Goal: Contribute content: Contribute content

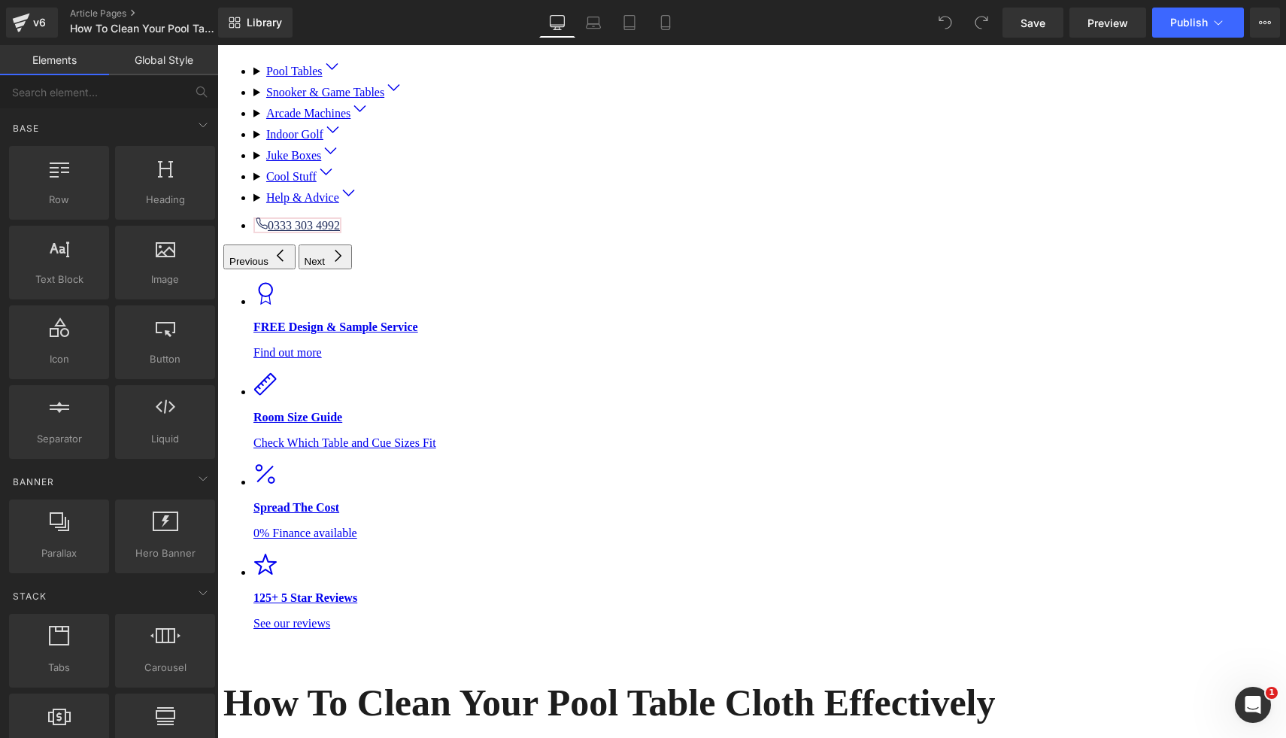
scroll to position [241, 0]
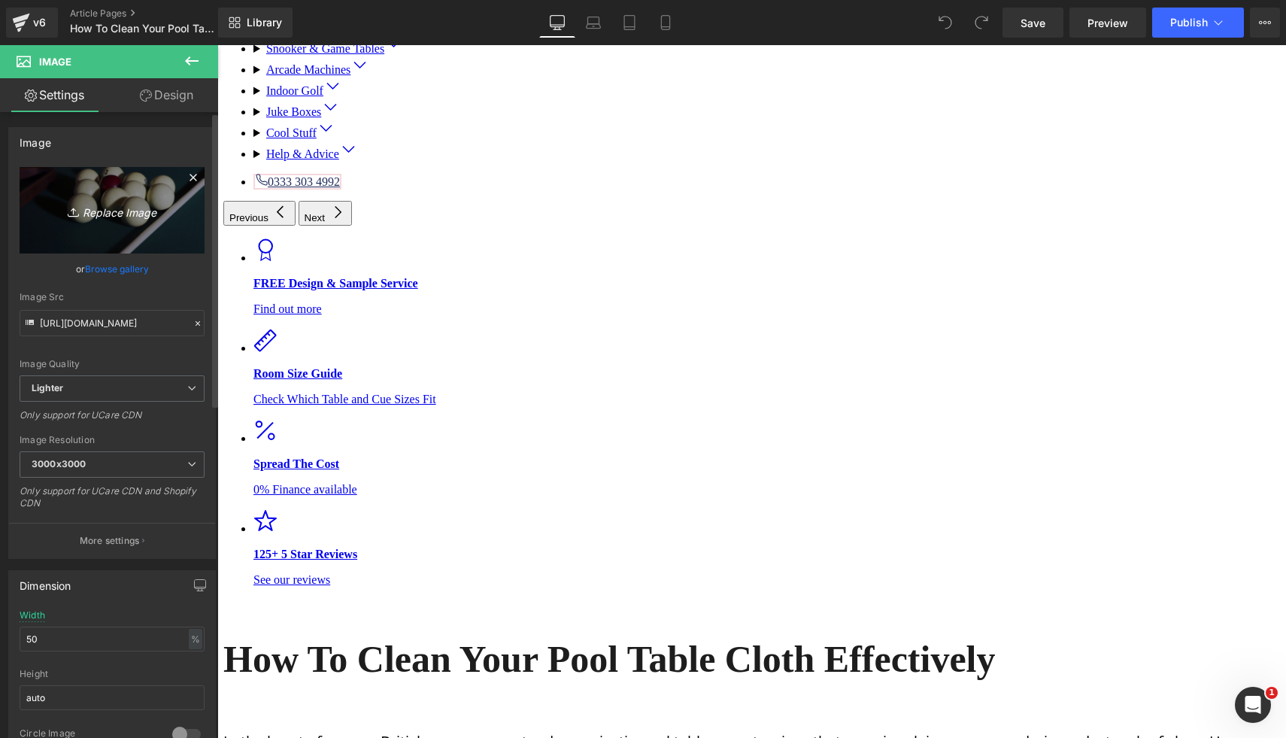
click at [136, 205] on icon "Replace Image" at bounding box center [112, 210] width 120 height 19
type input "C:\fakepath\42.png"
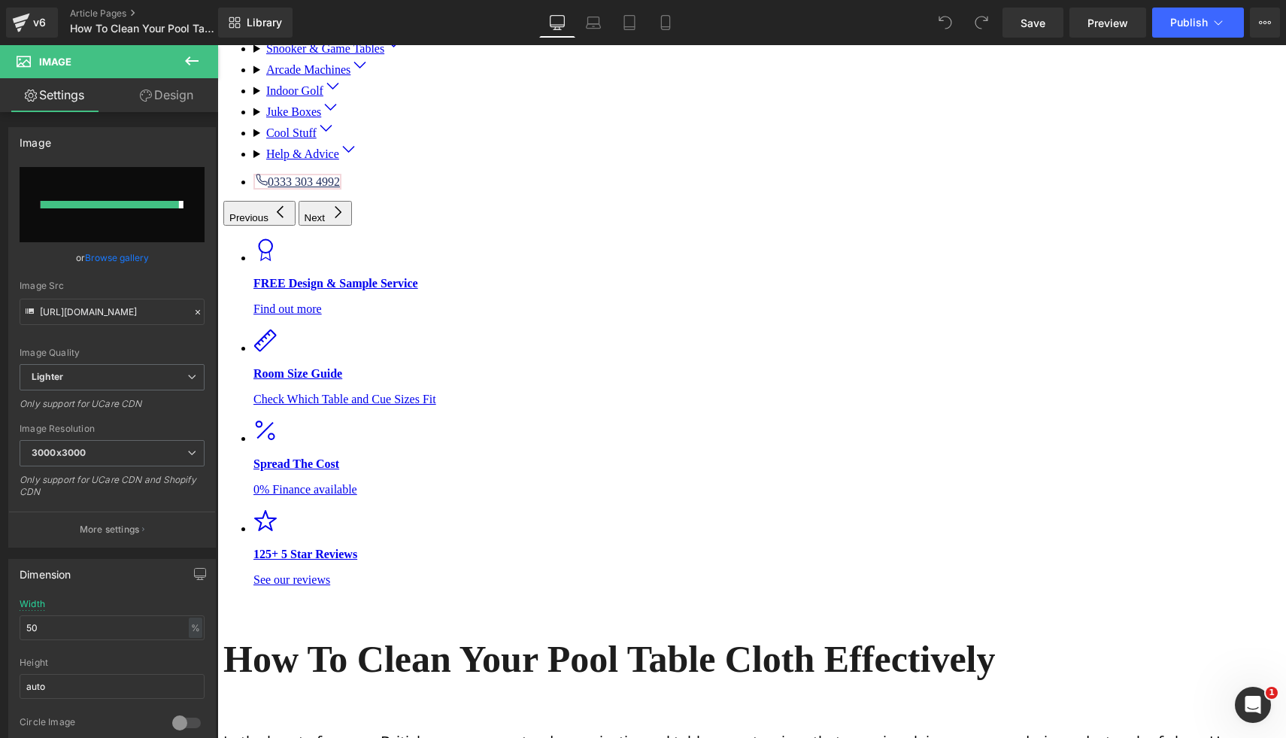
type input "https://ucarecdn.com/c06277c2-6b23-436d-8df7-4daf15d00aeb/-/format/auto/-/previ…"
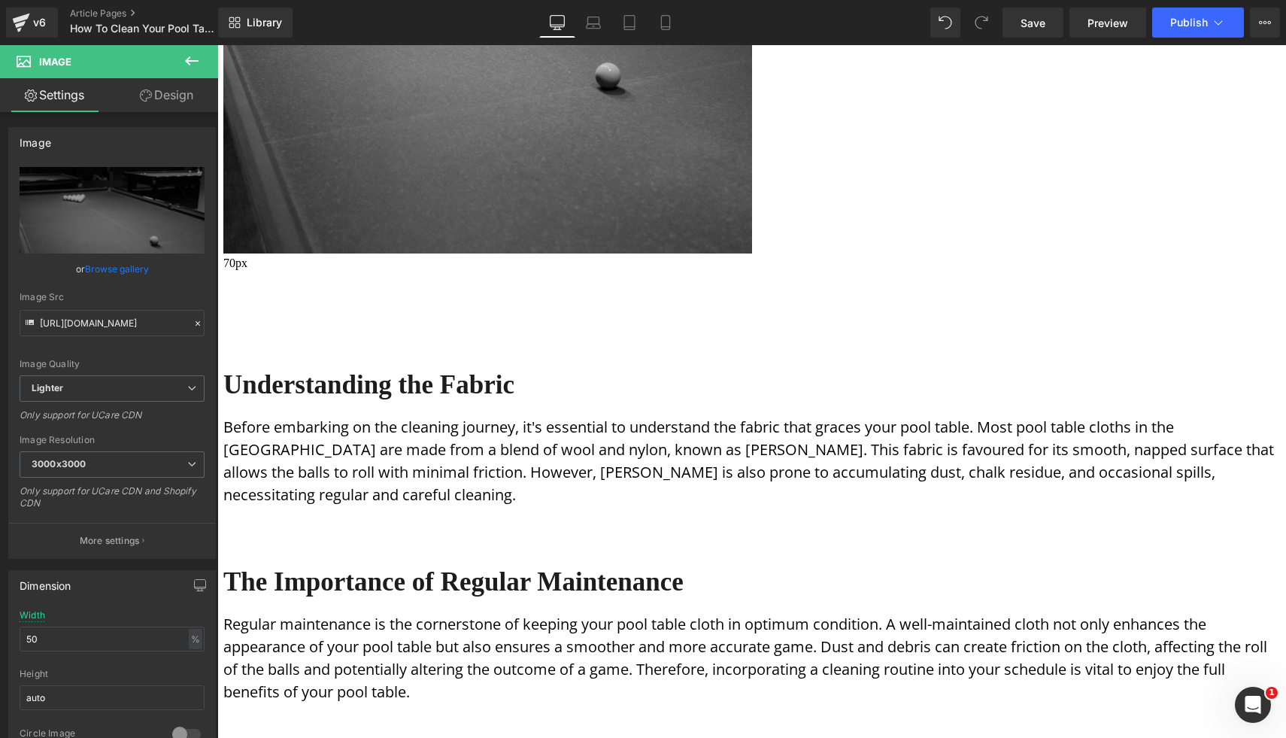
scroll to position [1399, 0]
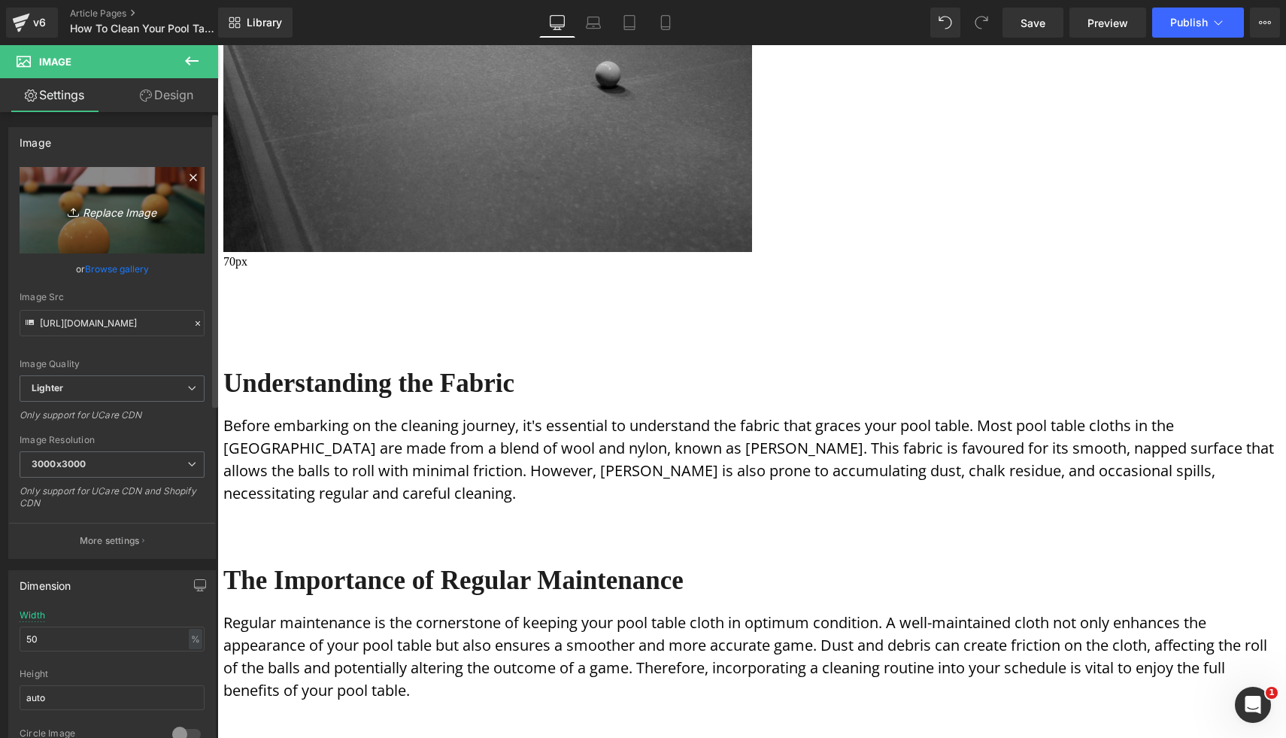
click at [120, 217] on icon "Replace Image" at bounding box center [112, 210] width 120 height 19
type input "C:\fakepath\43.png"
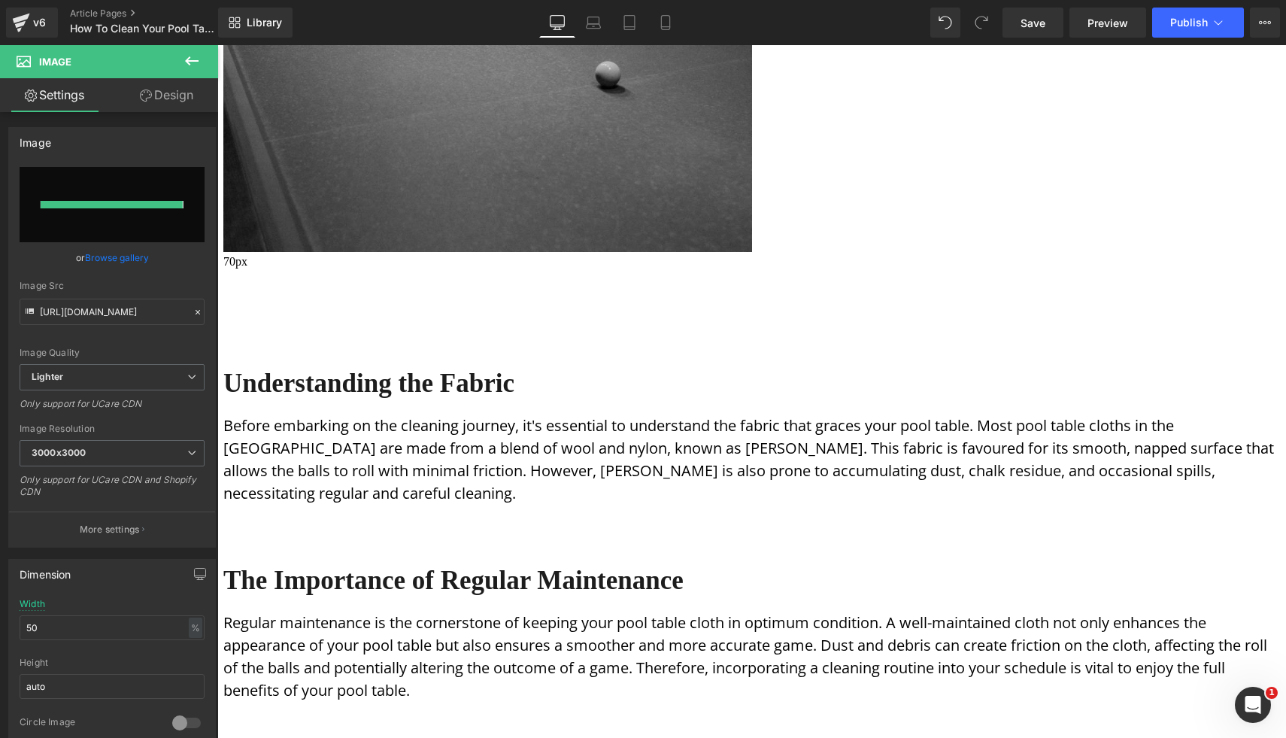
type input "https://ucarecdn.com/307ef796-1f9f-4a5c-8b84-aa3d971a49a9/-/format/auto/-/previ…"
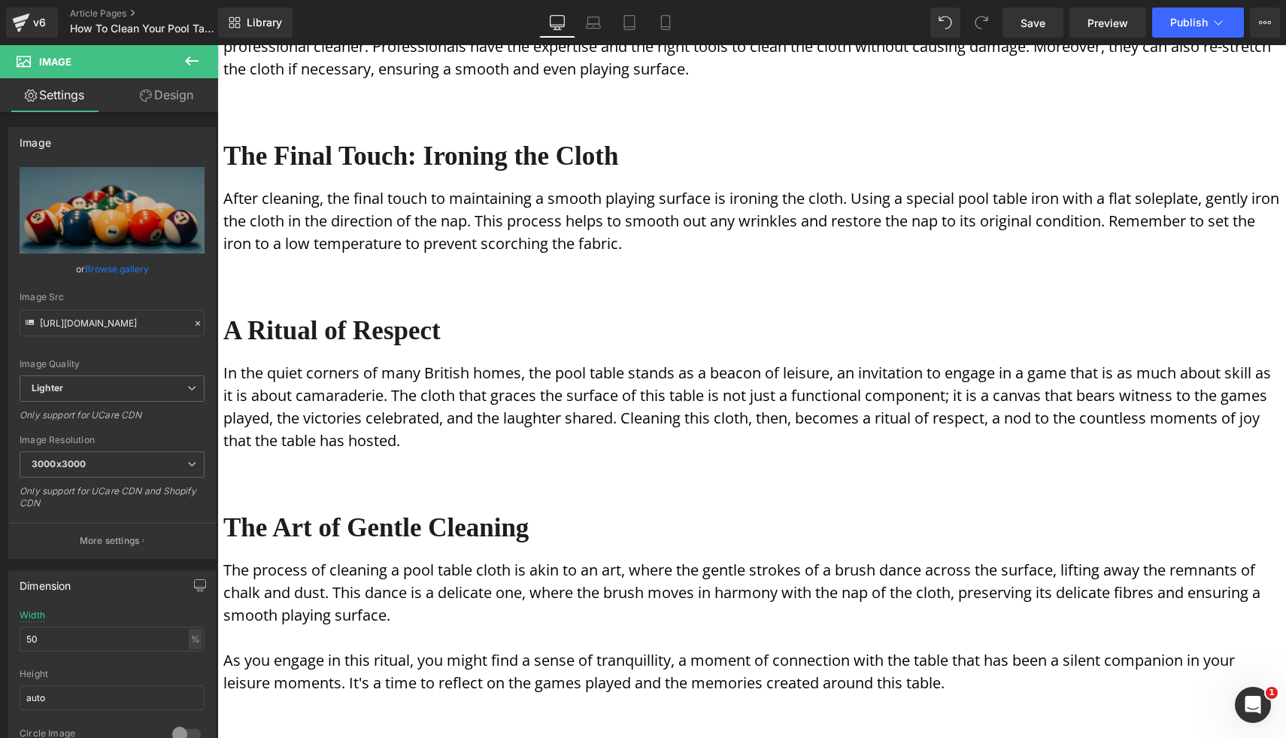
scroll to position [3379, 0]
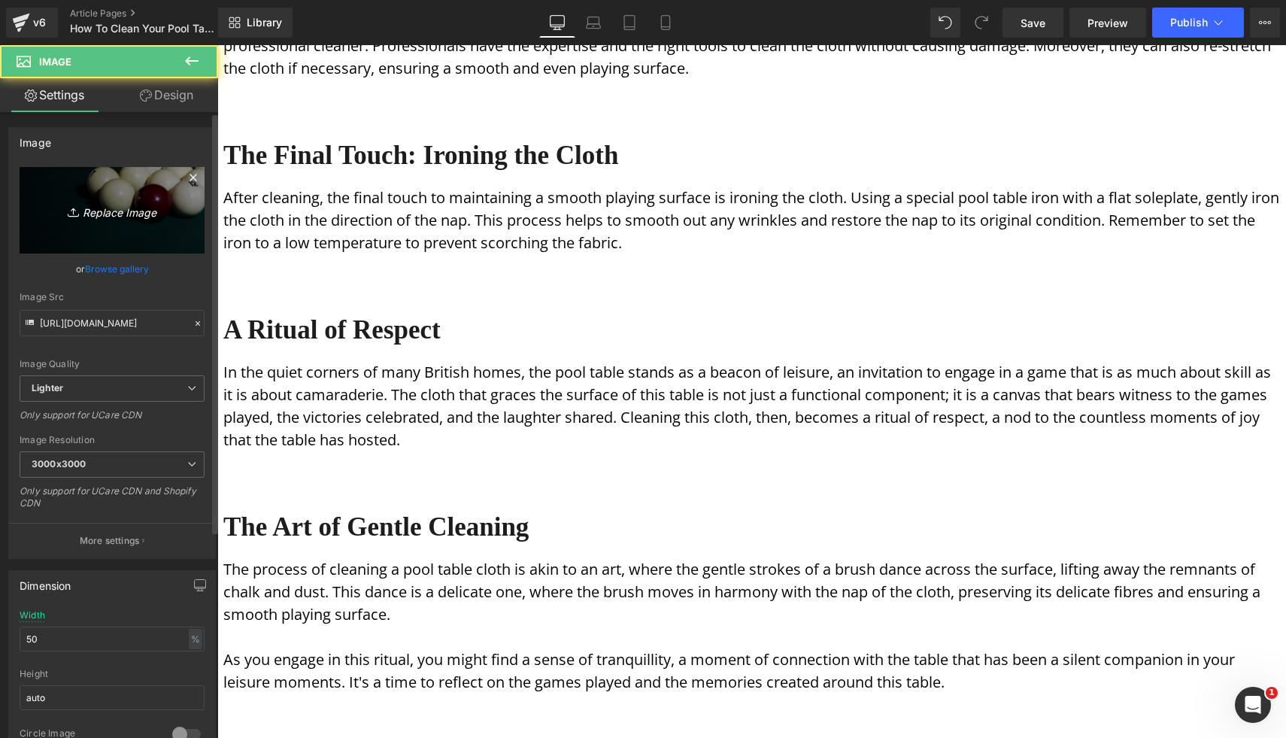
click at [132, 205] on icon "Replace Image" at bounding box center [112, 210] width 120 height 19
type input "C:\fakepath\44.png"
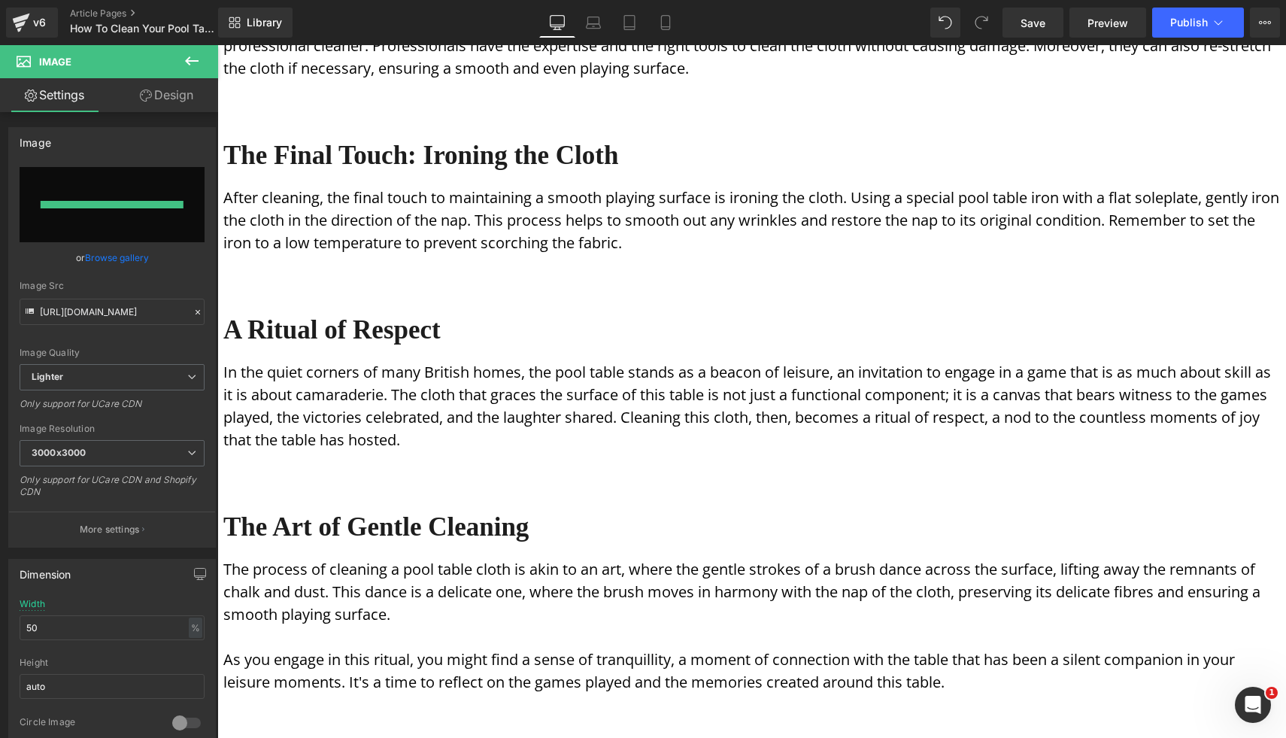
type input "https://ucarecdn.com/bcab0b4d-457c-45a8-9f79-3f33b1e4c6ed/-/format/auto/-/previ…"
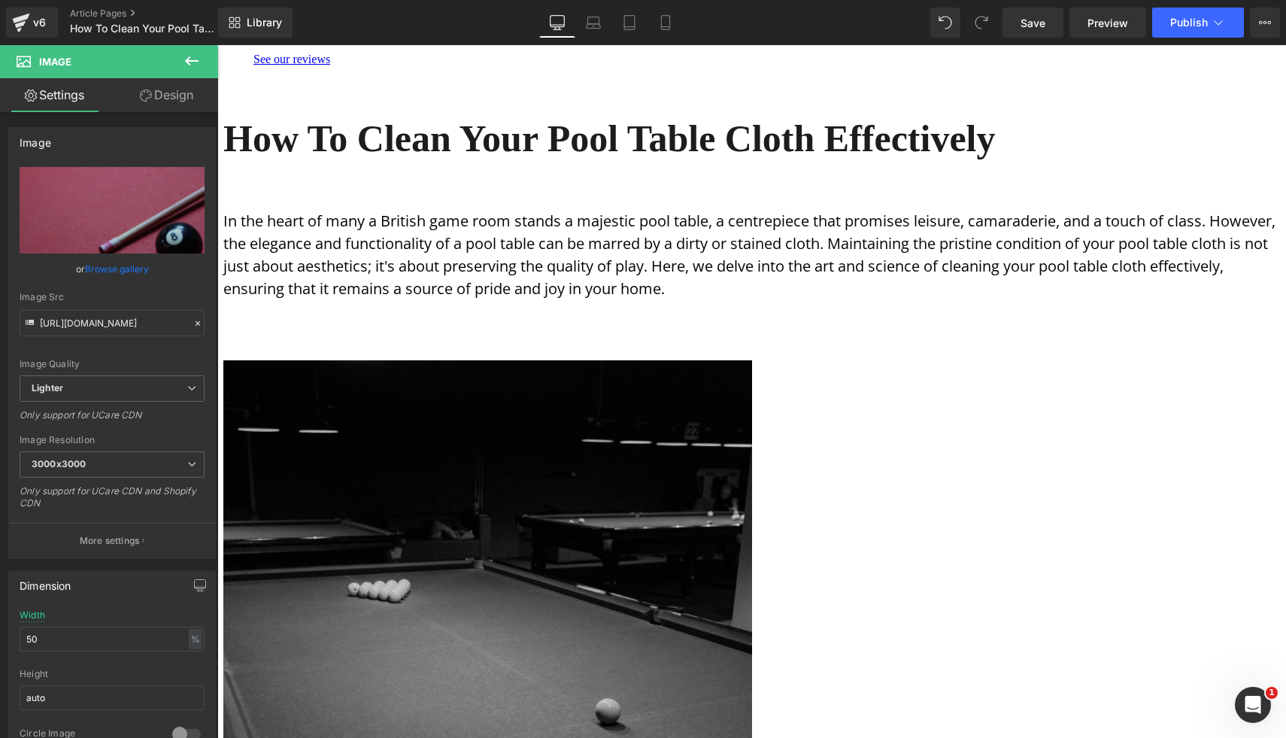
scroll to position [0, 0]
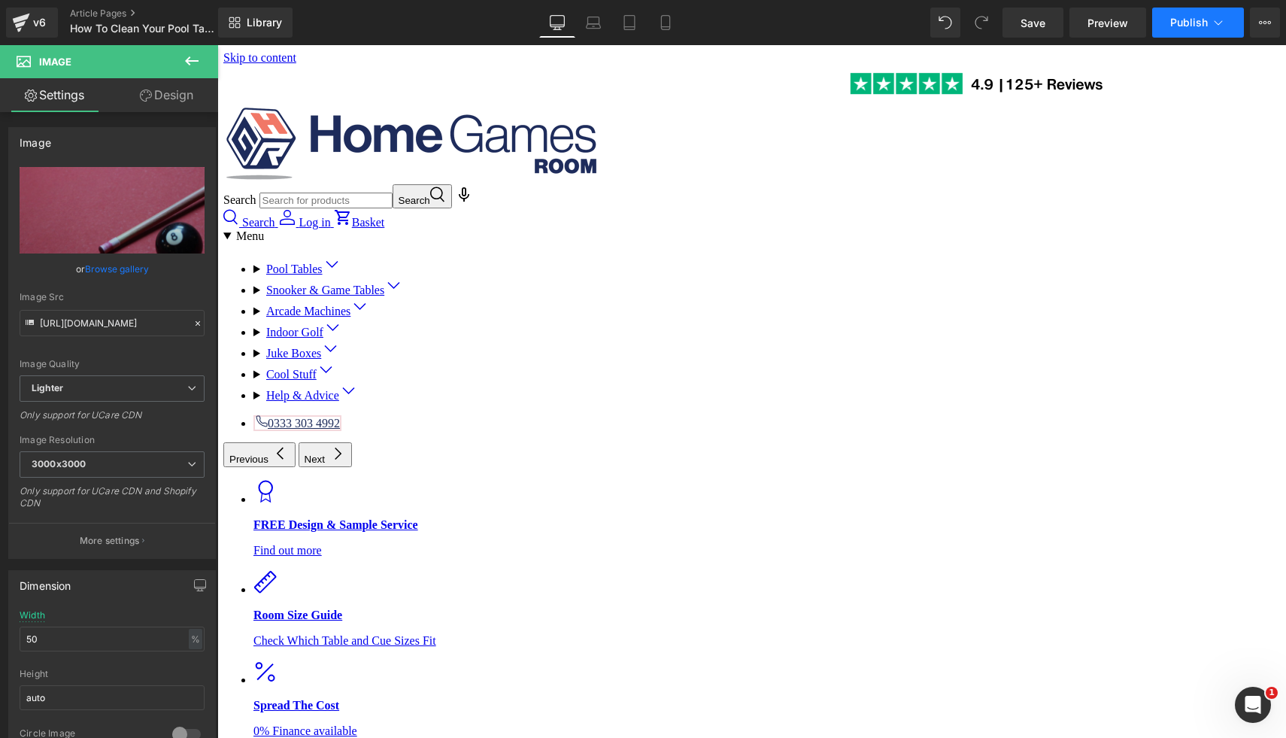
click at [1180, 23] on span "Publish" at bounding box center [1190, 23] width 38 height 12
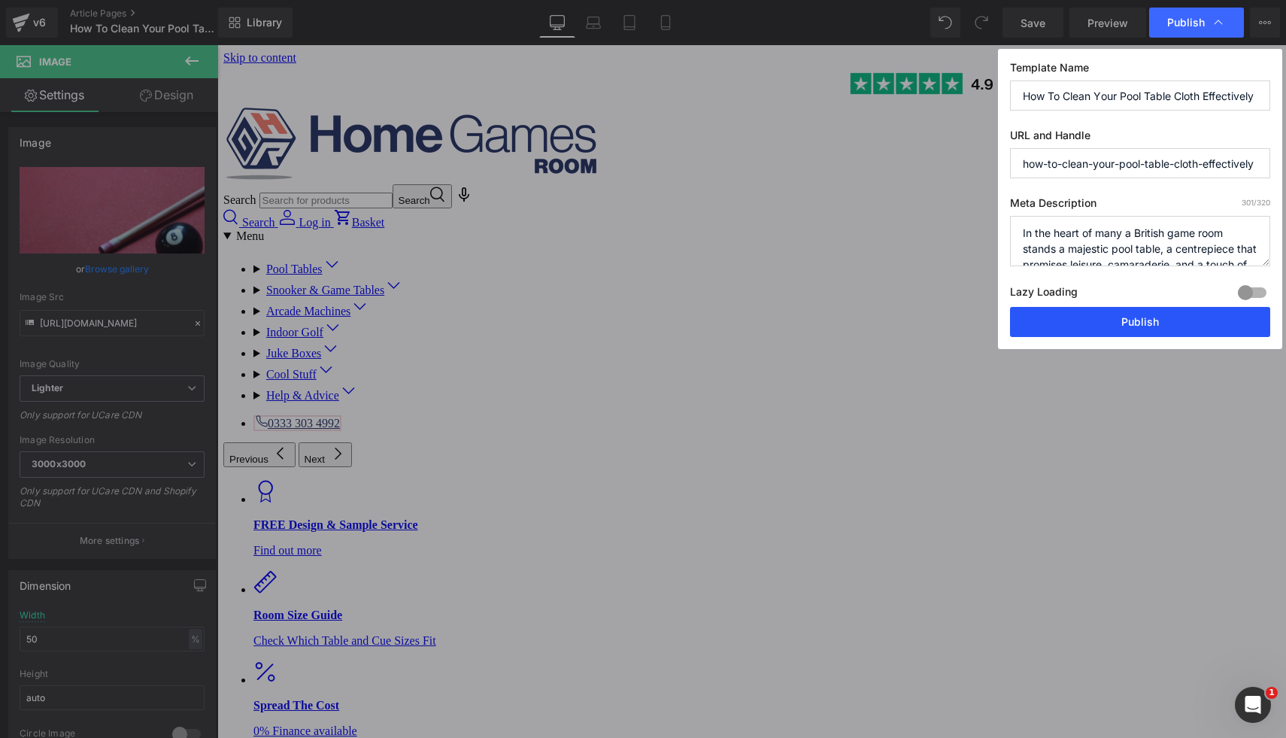
click at [1145, 324] on button "Publish" at bounding box center [1140, 322] width 260 height 30
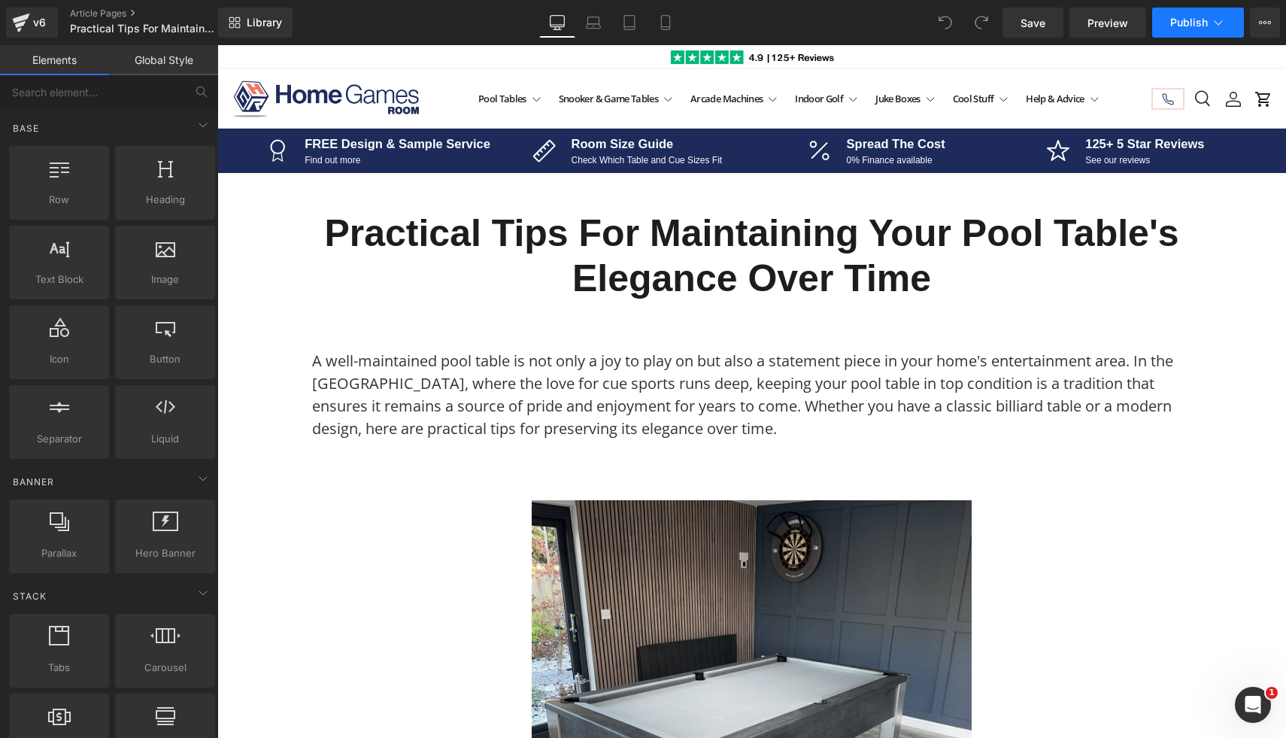
click at [1182, 31] on button "Publish" at bounding box center [1199, 23] width 92 height 30
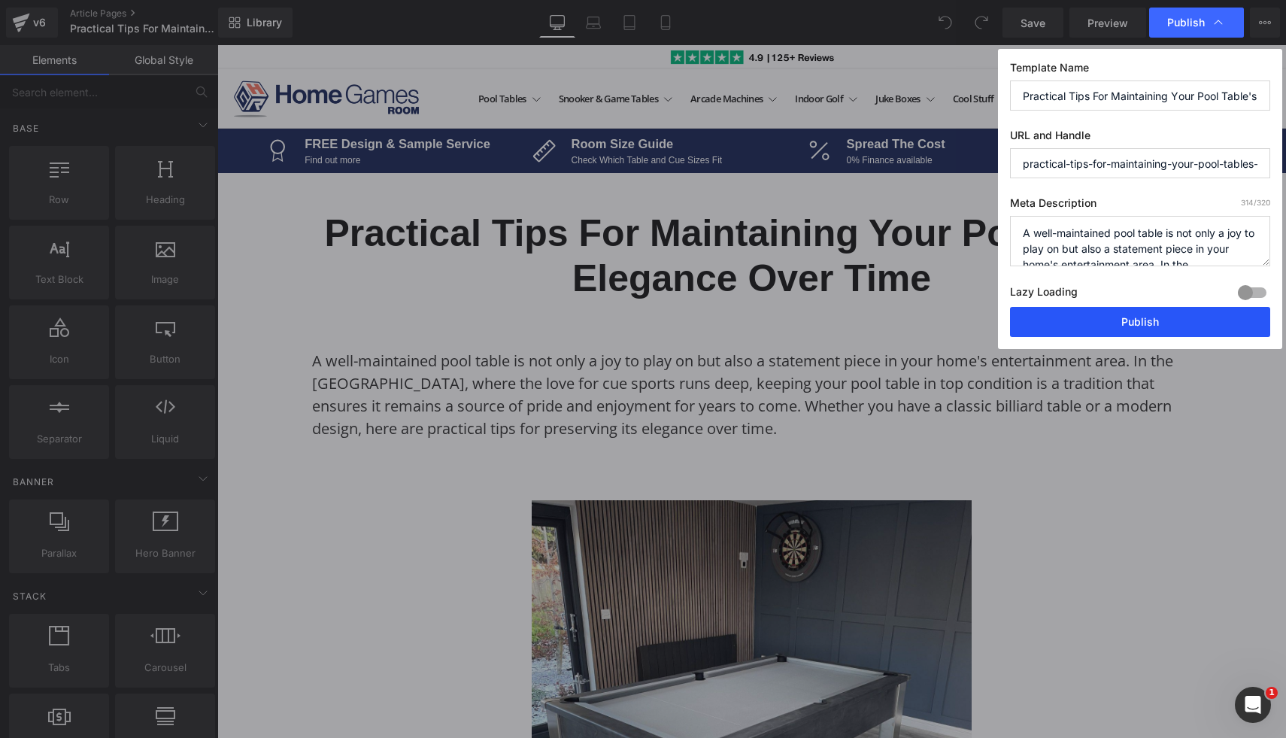
click at [1129, 316] on button "Publish" at bounding box center [1140, 322] width 260 height 30
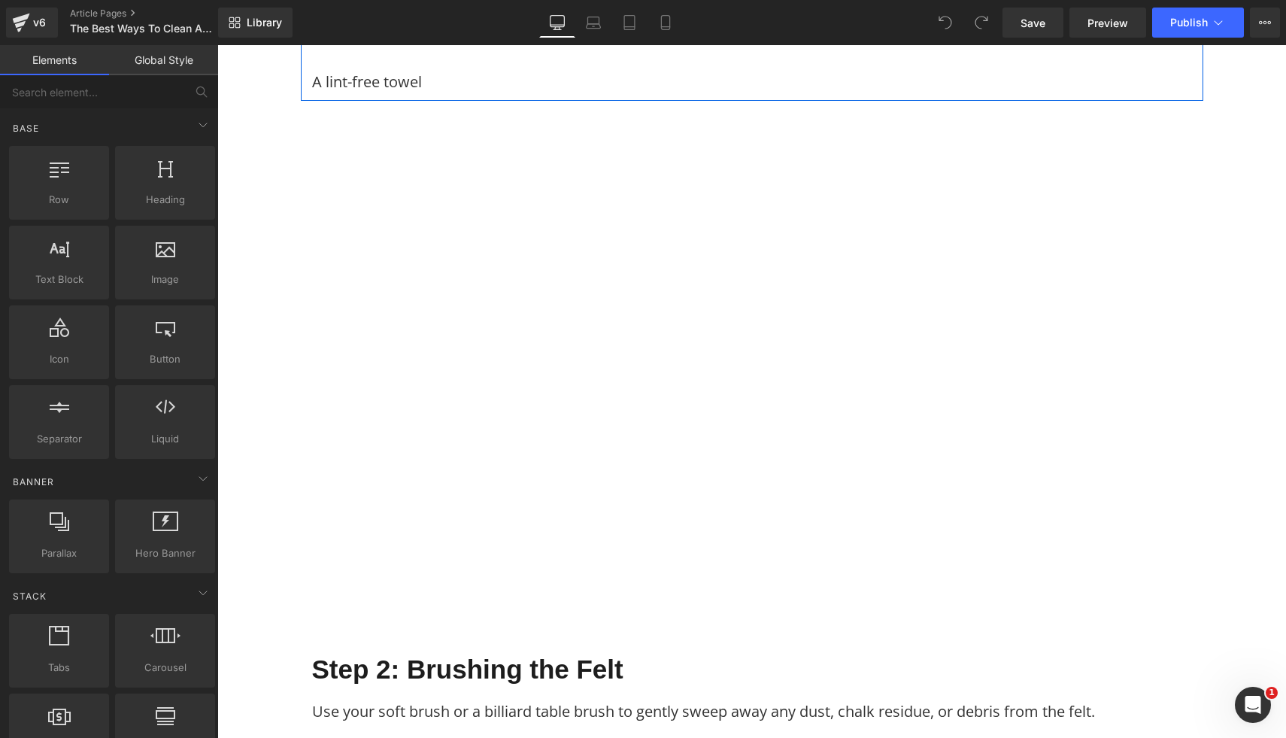
scroll to position [727, 0]
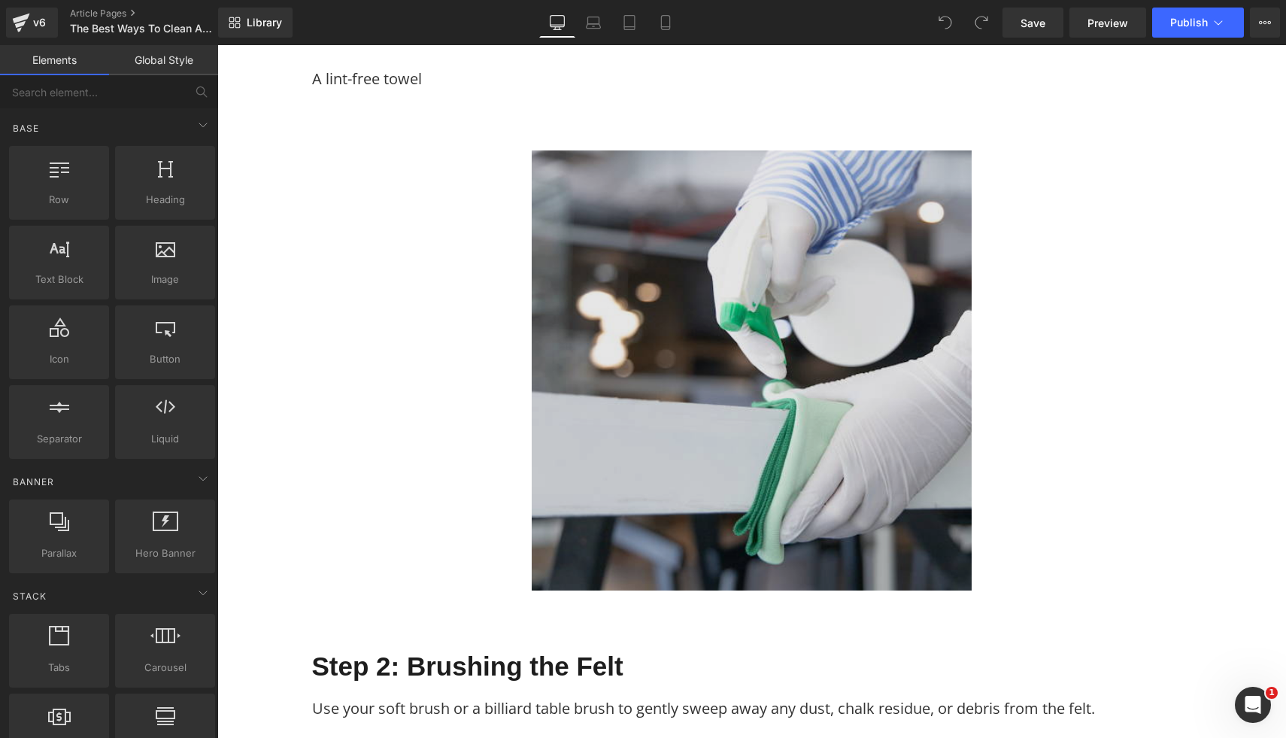
click at [637, 390] on img at bounding box center [752, 370] width 440 height 440
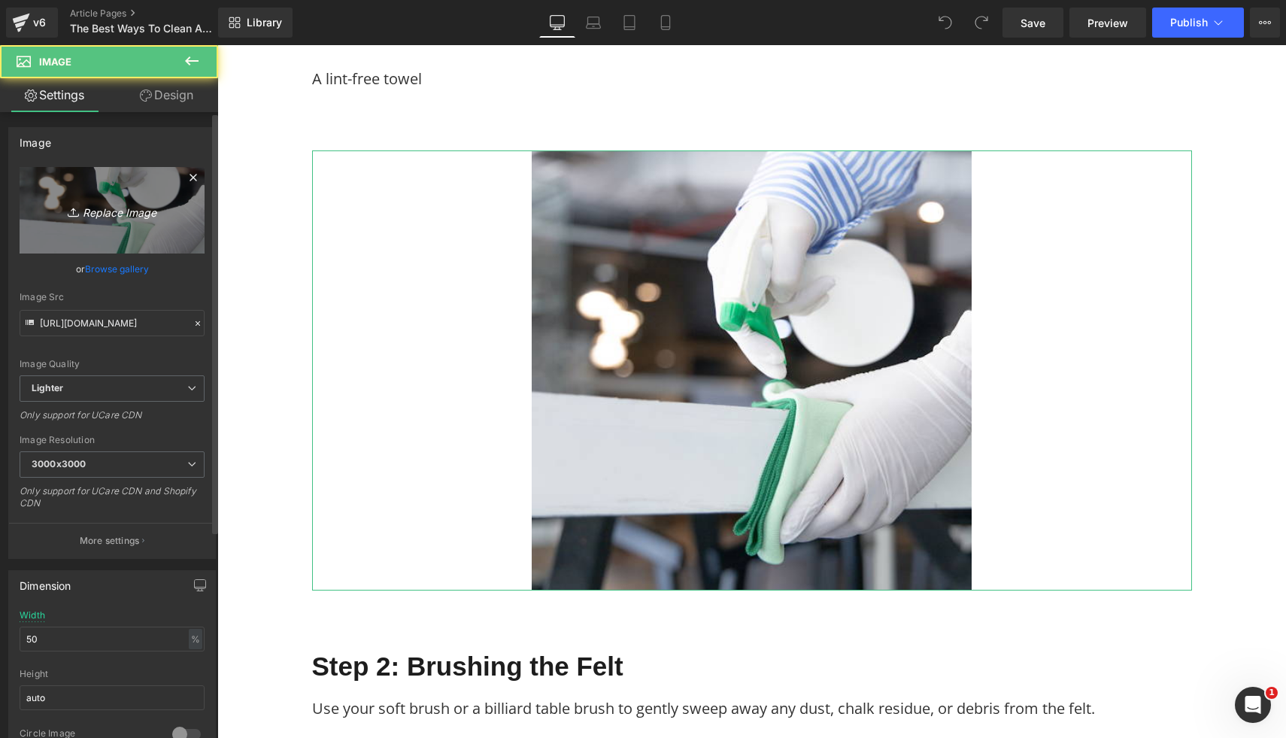
click at [115, 215] on icon "Replace Image" at bounding box center [112, 210] width 120 height 19
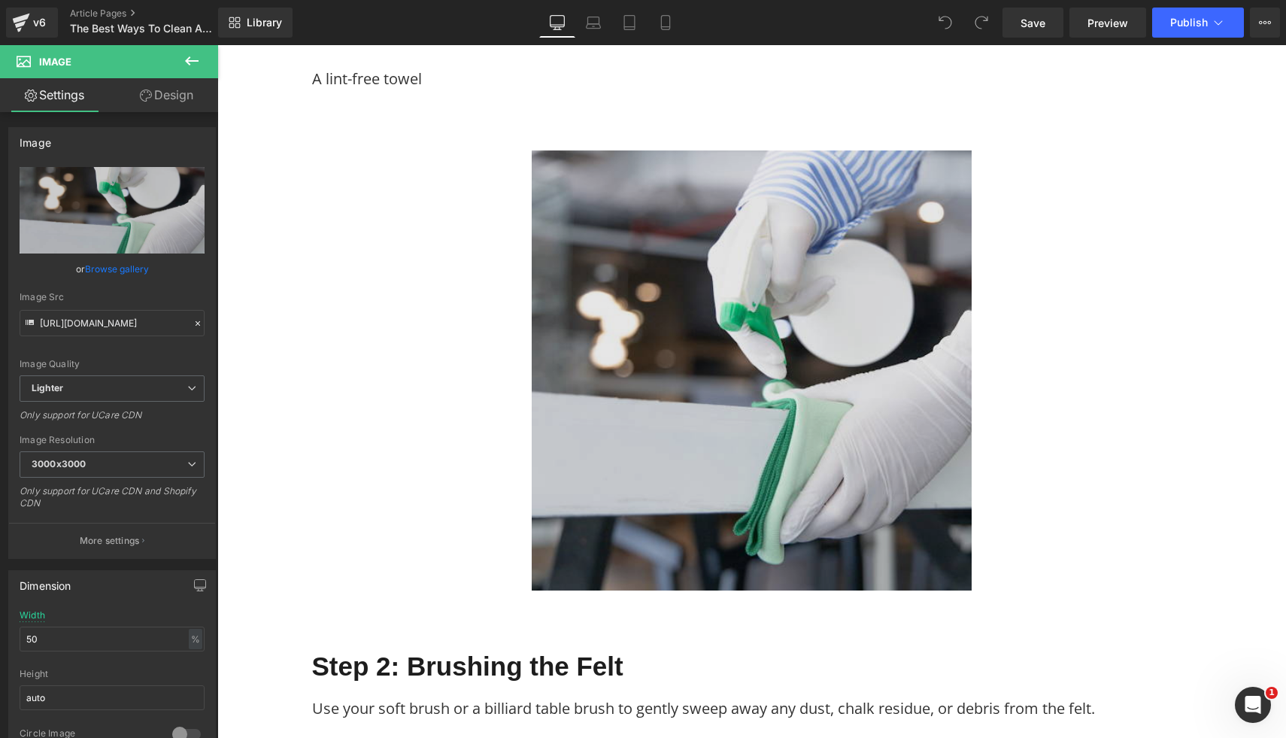
type input "C:\fakepath\37.png"
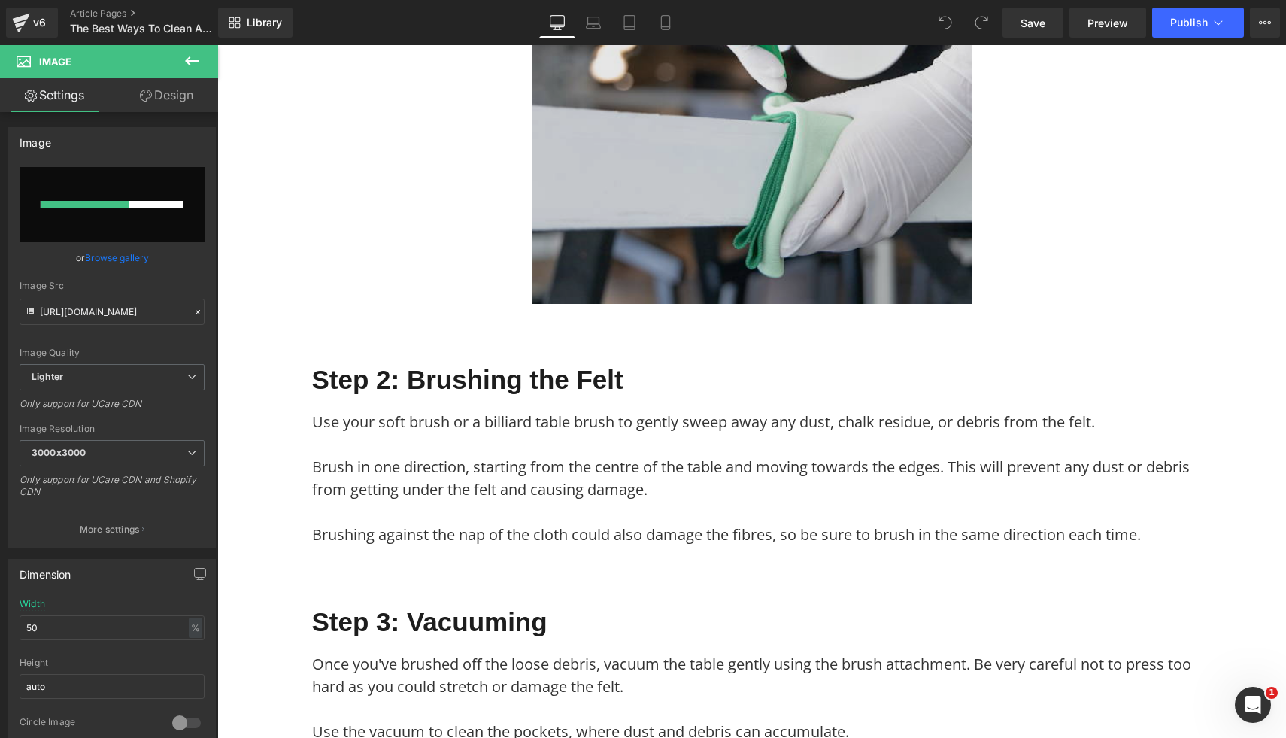
scroll to position [1015, 0]
type input "https://ucarecdn.com/8db7950c-b1aa-496b-90ea-fb661633a90c/-/format/auto/-/previ…"
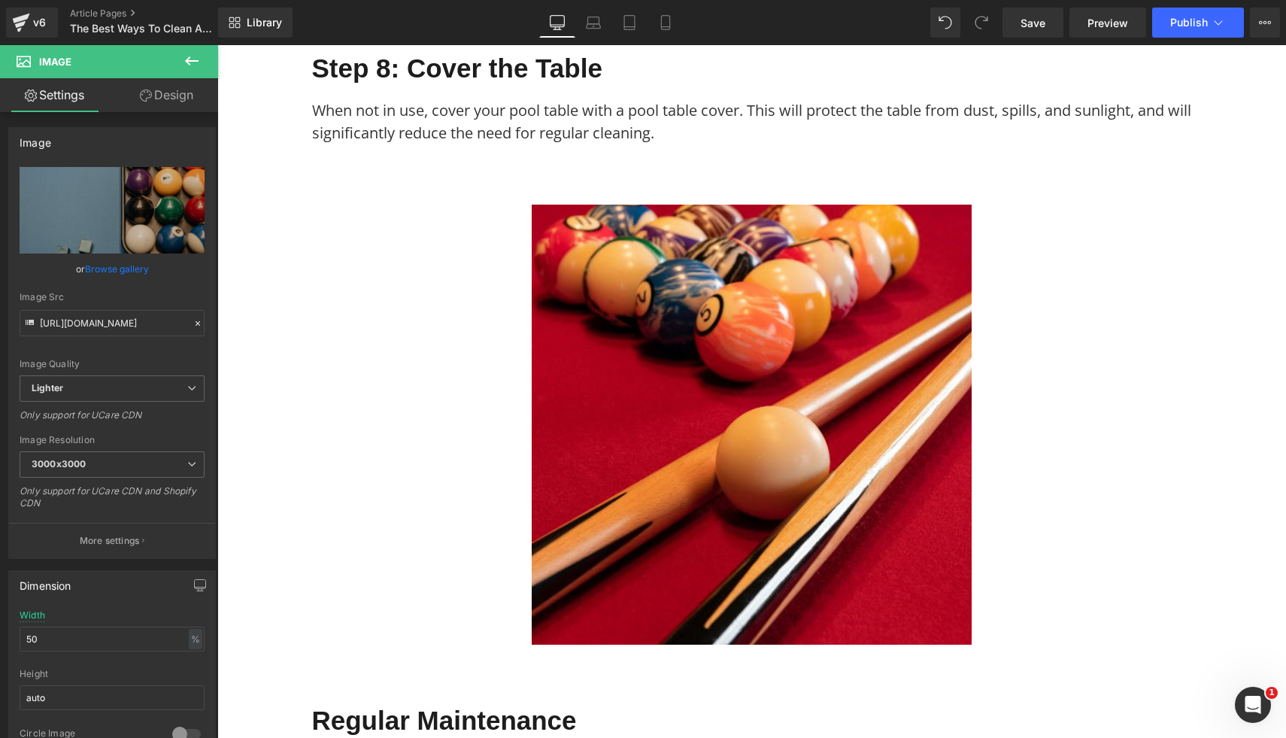
scroll to position [2486, 0]
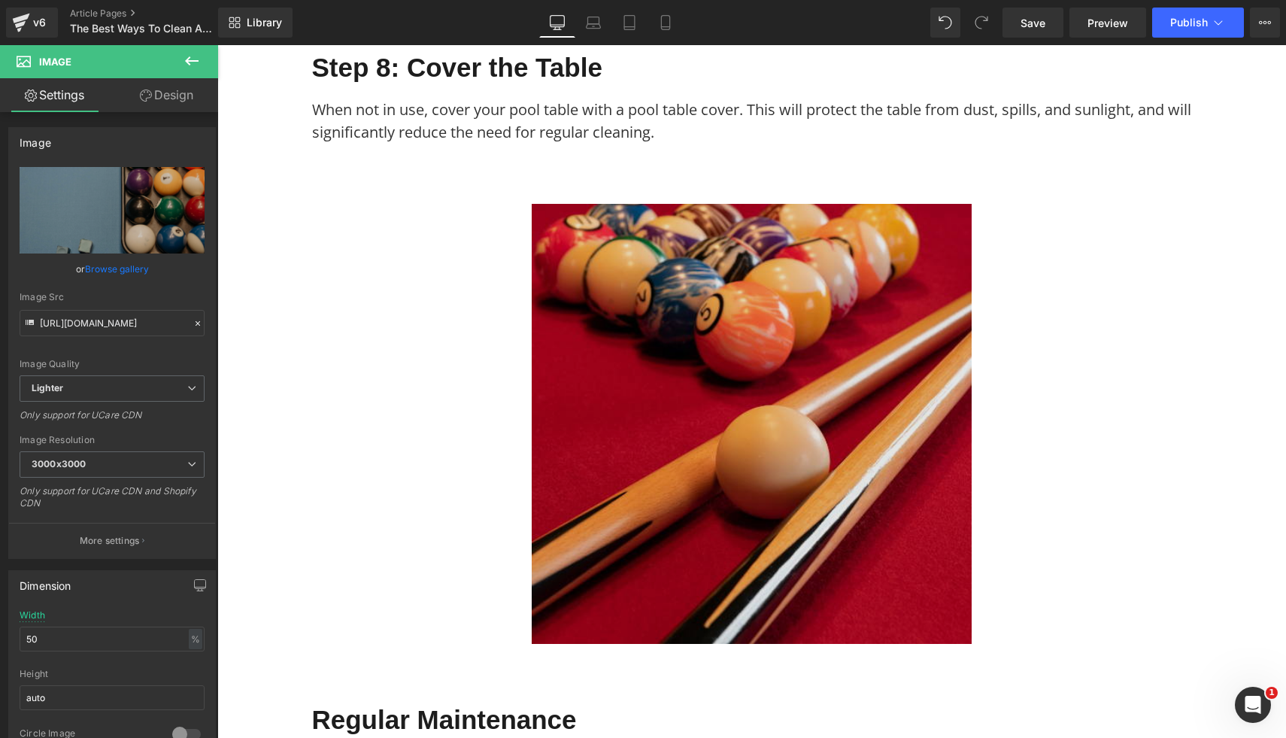
click at [838, 518] on img at bounding box center [752, 424] width 440 height 440
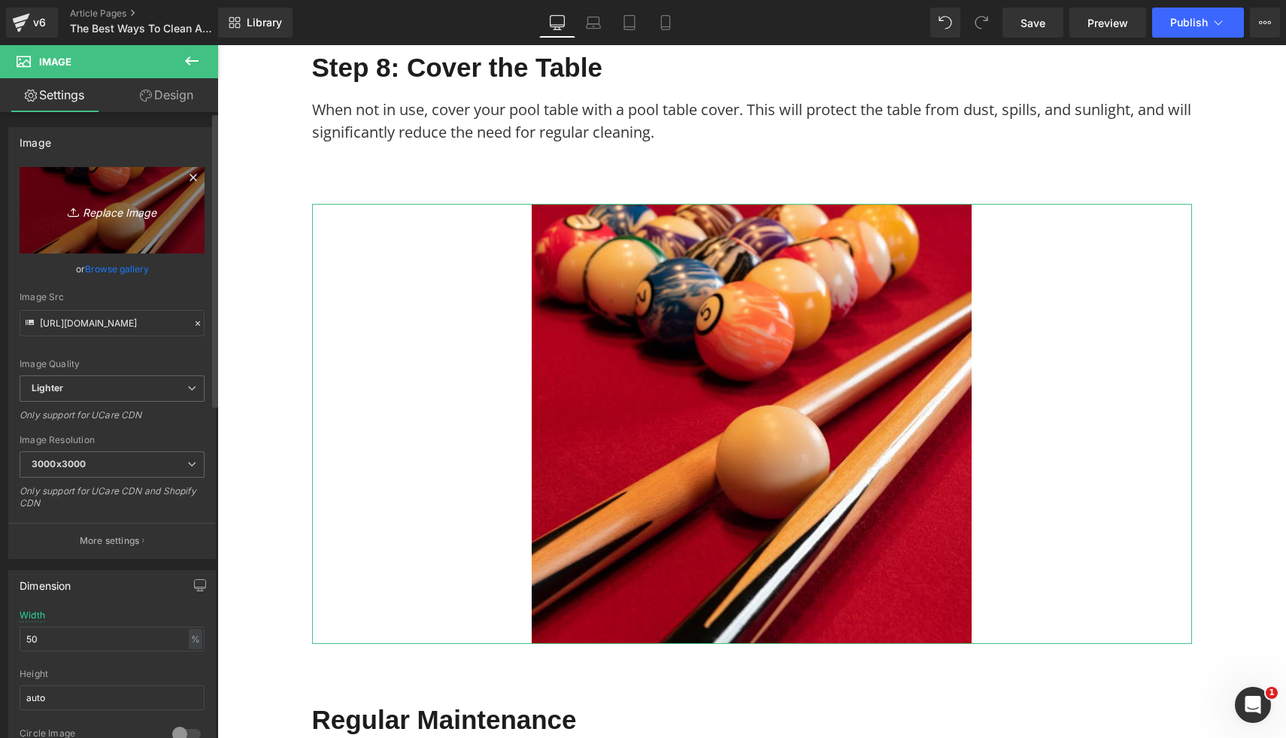
click at [141, 221] on link "Replace Image" at bounding box center [112, 210] width 185 height 87
type input "C:\fakepath\38.png"
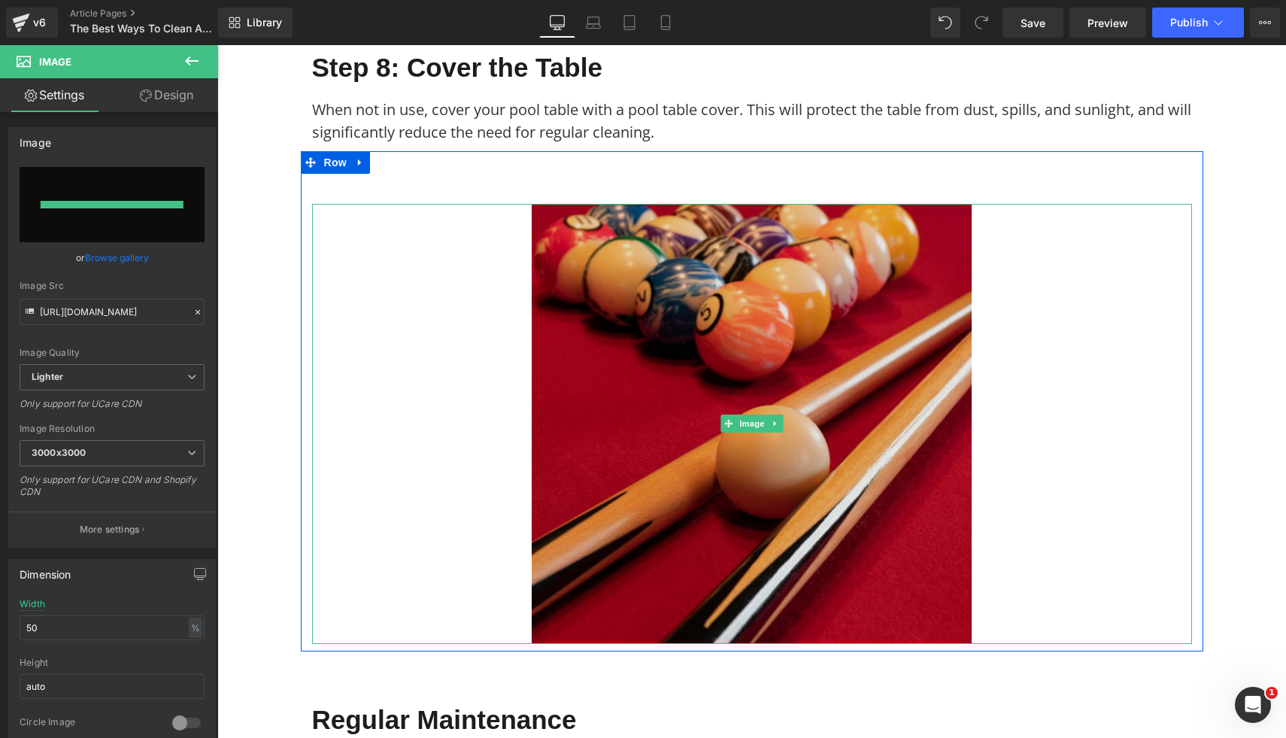
type input "https://ucarecdn.com/a901df7c-58b0-44b1-9118-c1e7c3c953a2/-/format/auto/-/previ…"
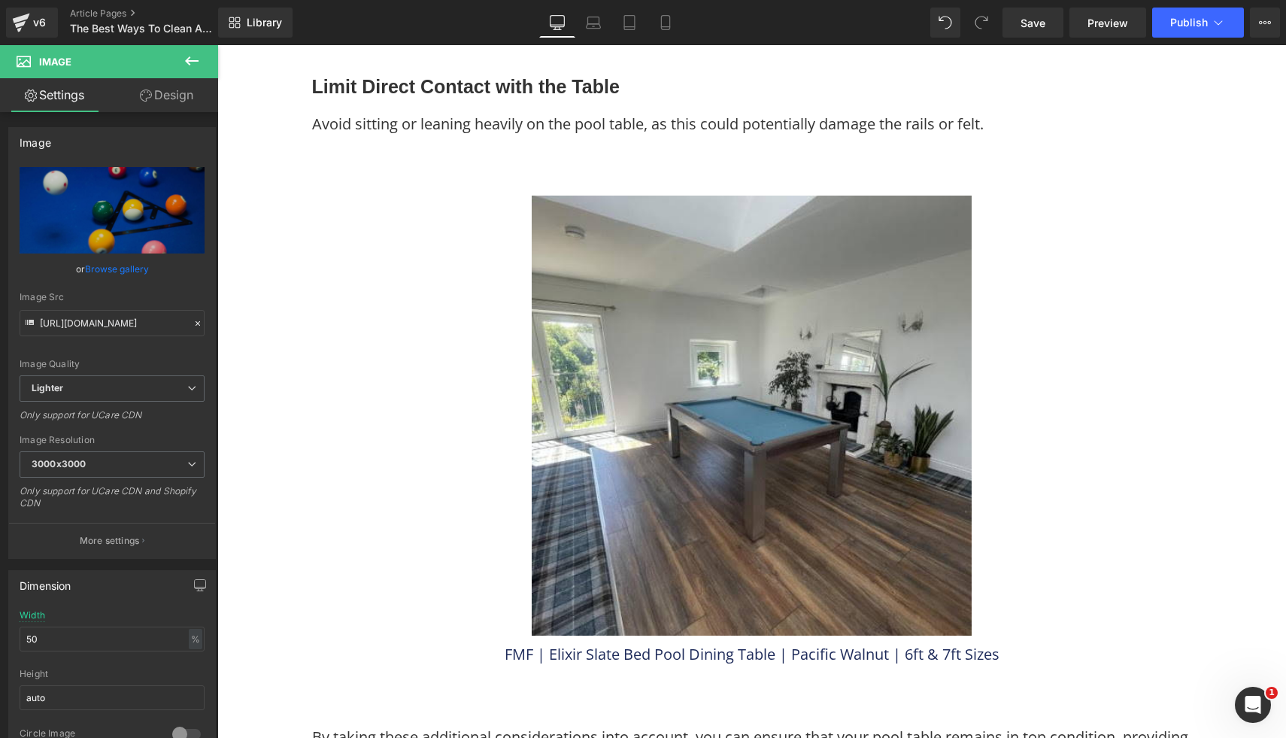
click at [900, 520] on img at bounding box center [752, 416] width 440 height 440
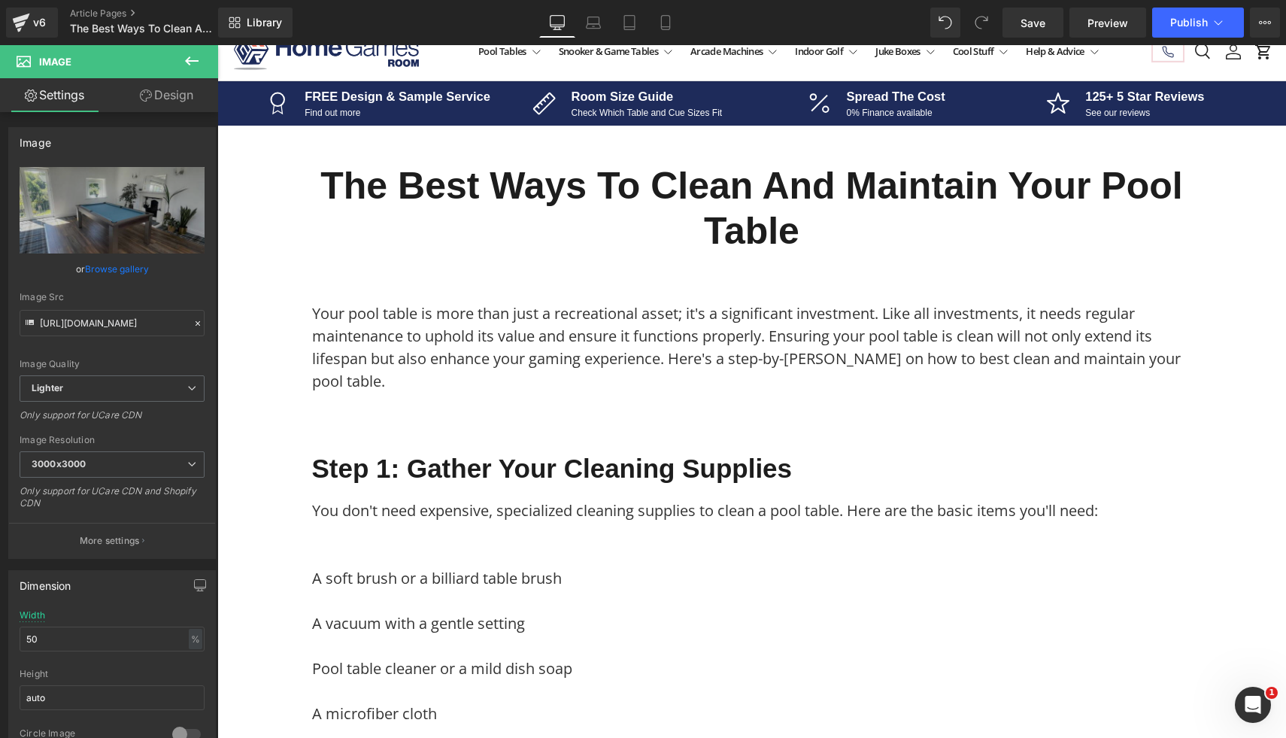
scroll to position [0, 0]
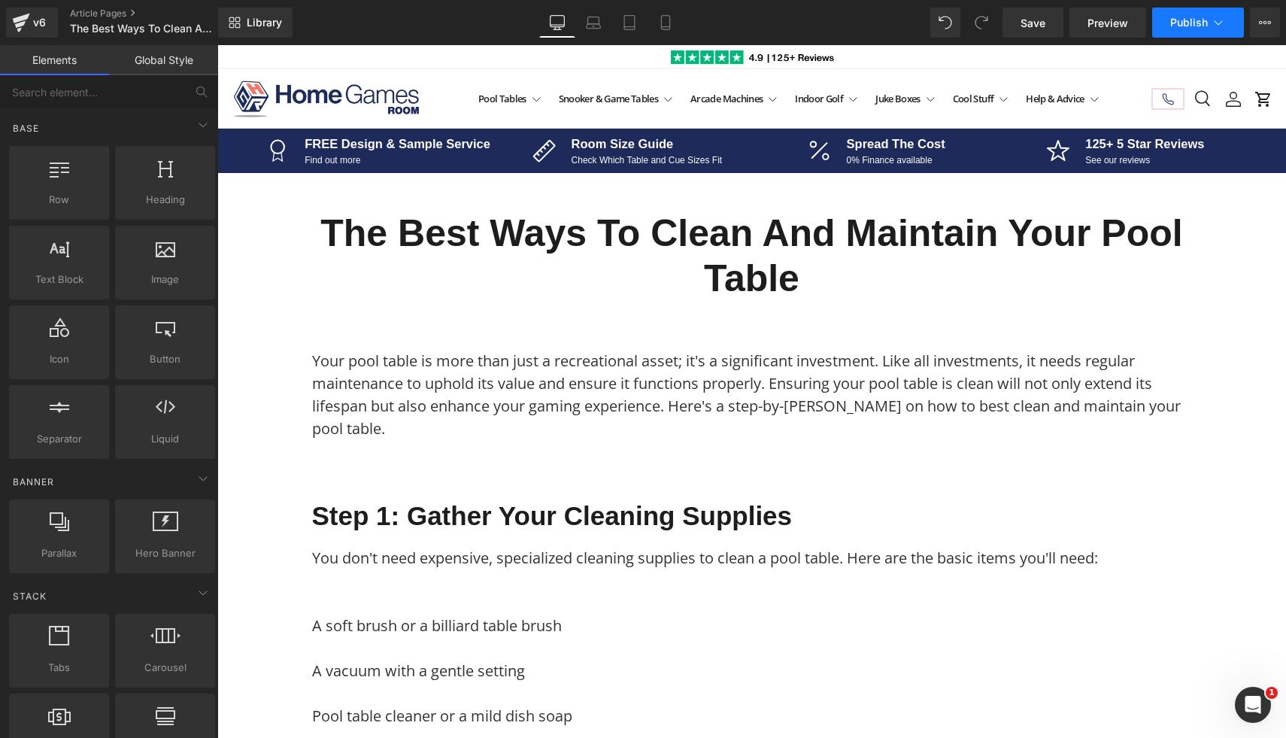
click at [1176, 32] on button "Publish" at bounding box center [1199, 23] width 92 height 30
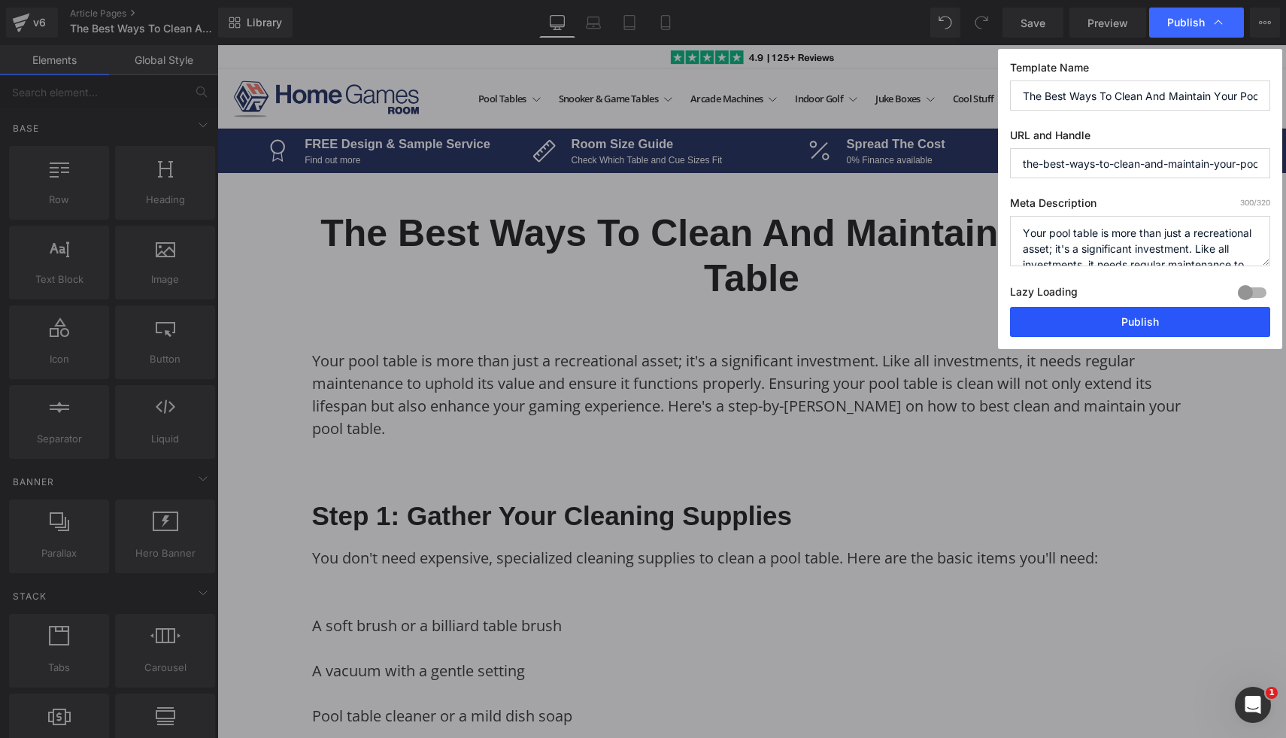
click at [1077, 328] on button "Publish" at bounding box center [1140, 322] width 260 height 30
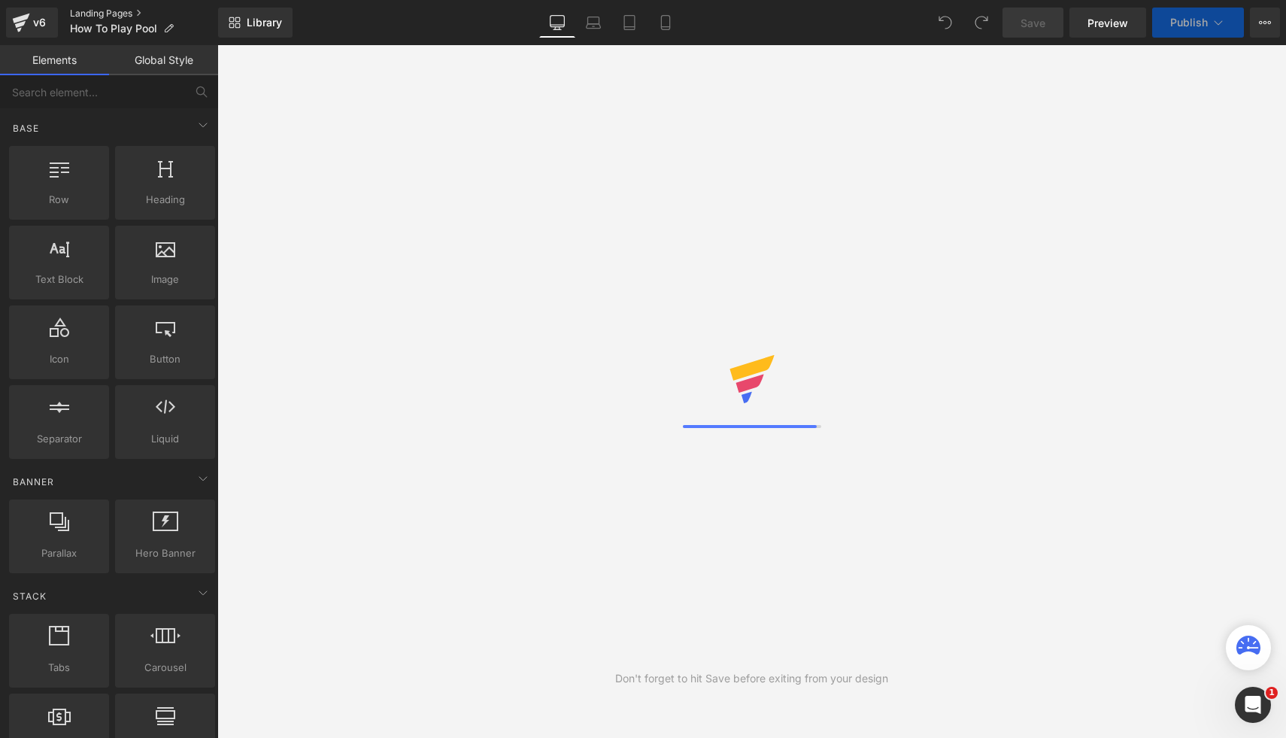
click at [90, 16] on link "Landing Pages" at bounding box center [144, 14] width 148 height 12
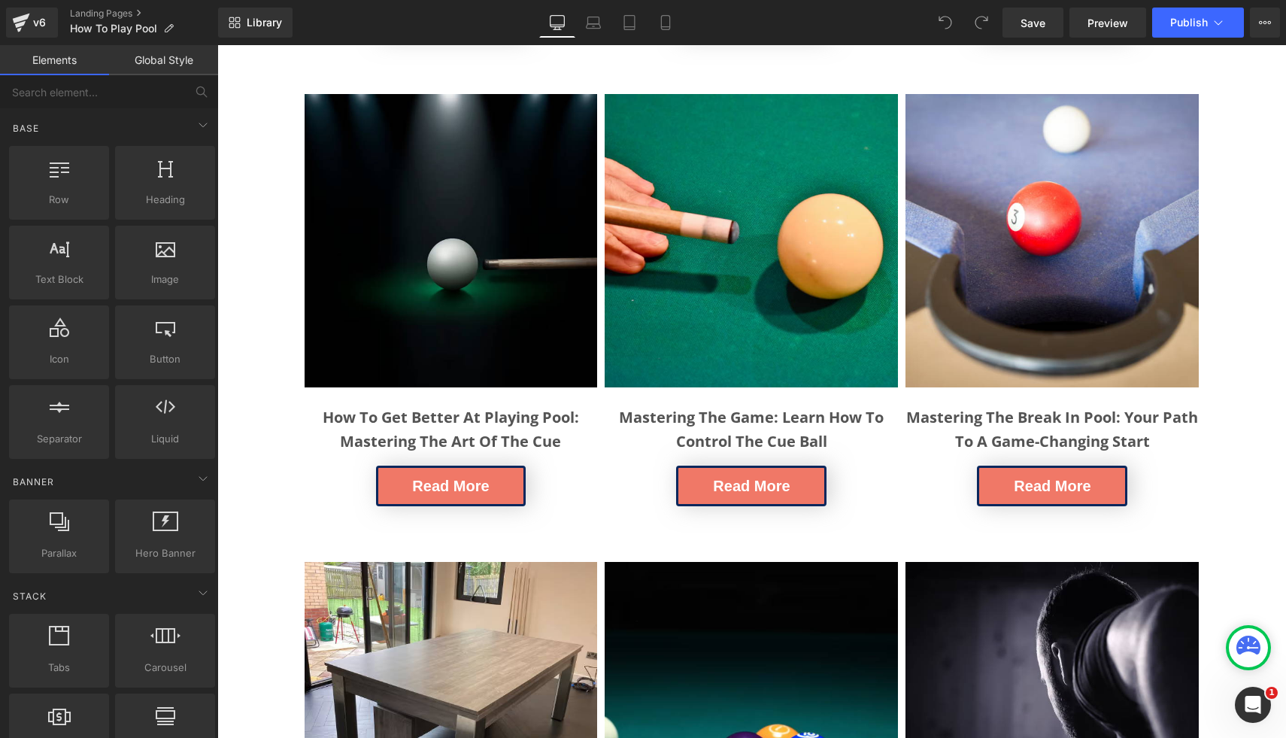
scroll to position [674, 0]
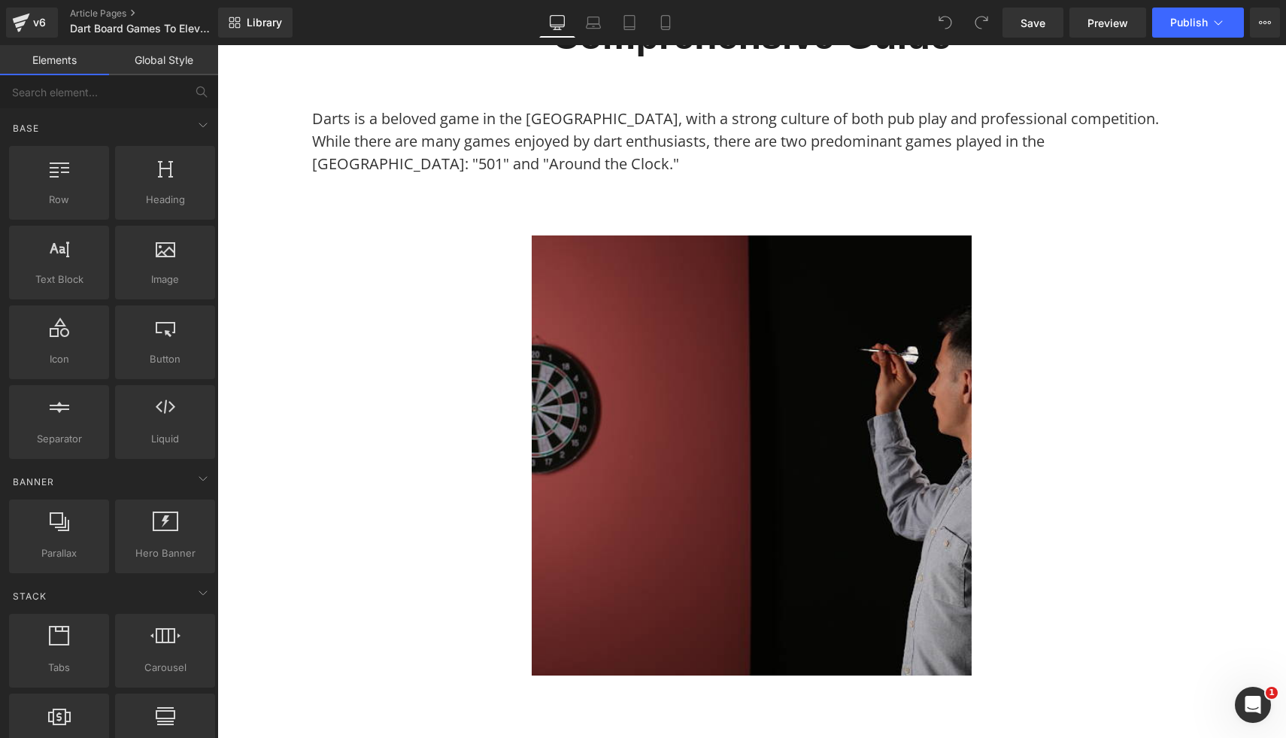
scroll to position [272, 0]
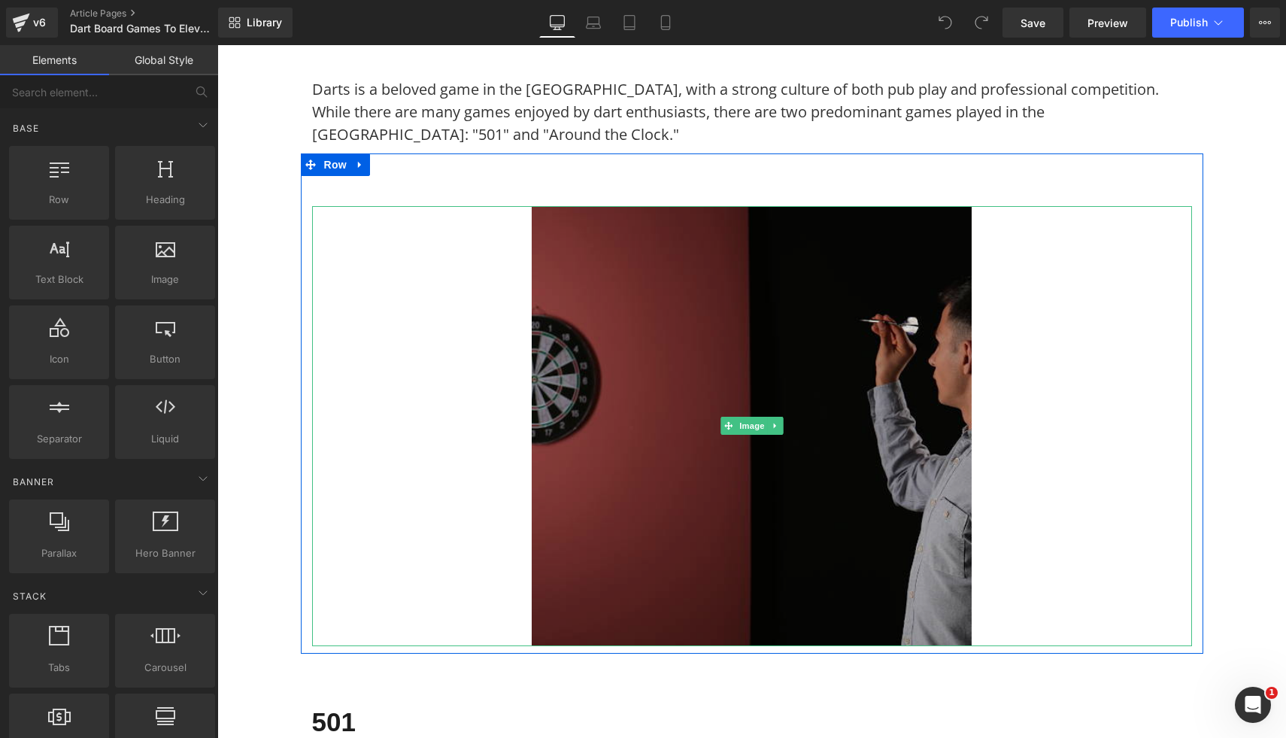
click at [661, 291] on img at bounding box center [752, 426] width 440 height 440
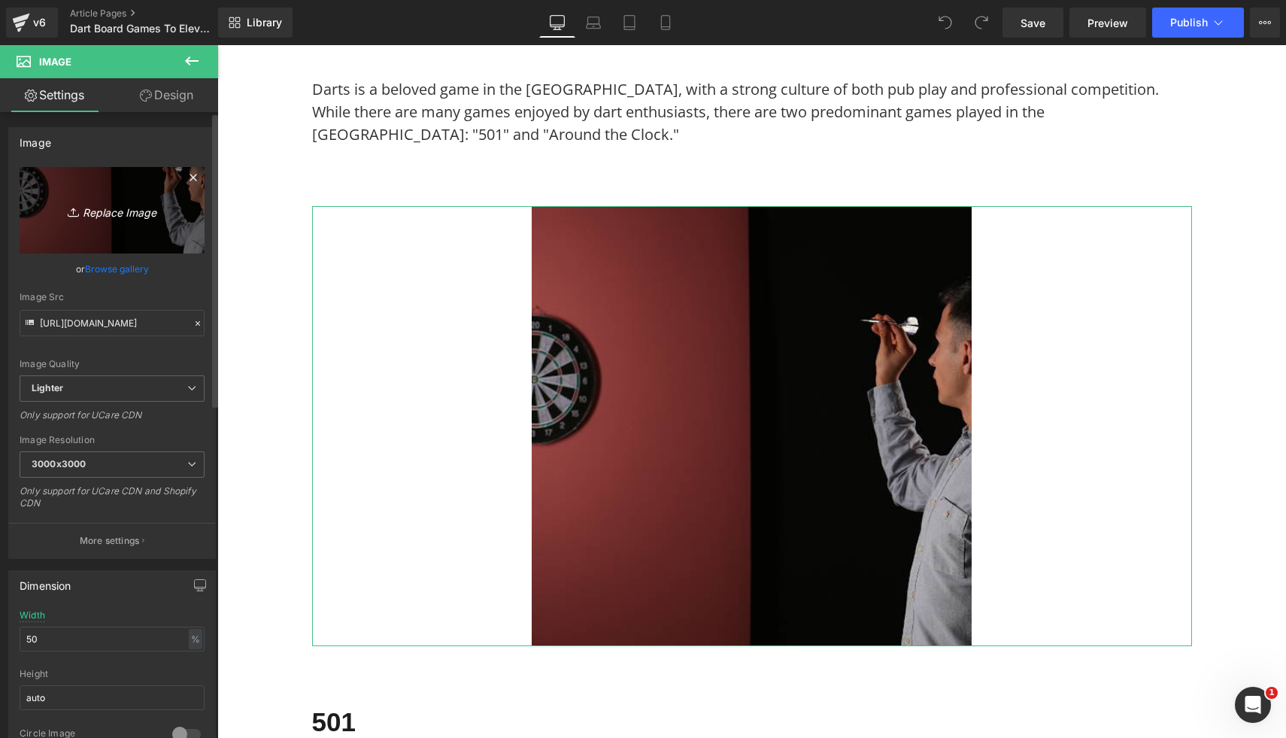
click at [112, 210] on icon "Replace Image" at bounding box center [112, 210] width 120 height 19
type input "C:\fakepath\47.png"
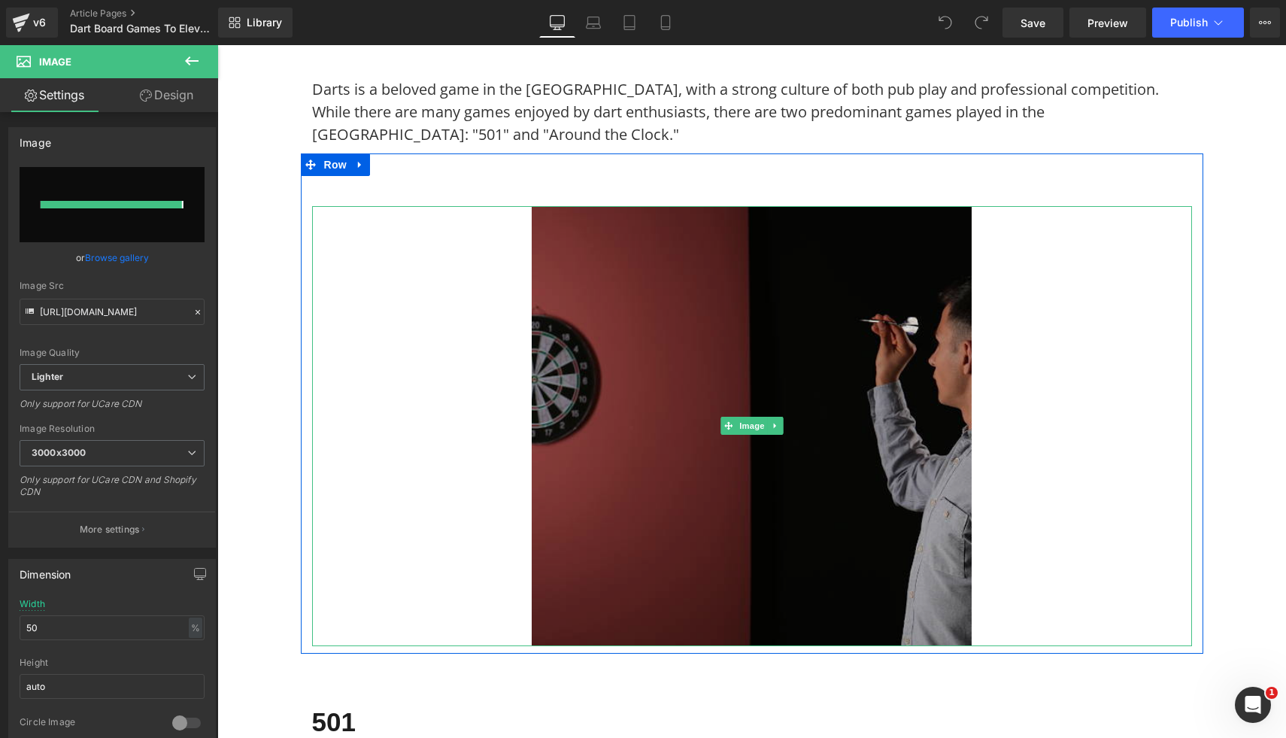
type input "https://ucarecdn.com/d268a18e-0fa5-4b45-91cc-d0dee284cf40/-/format/auto/-/previ…"
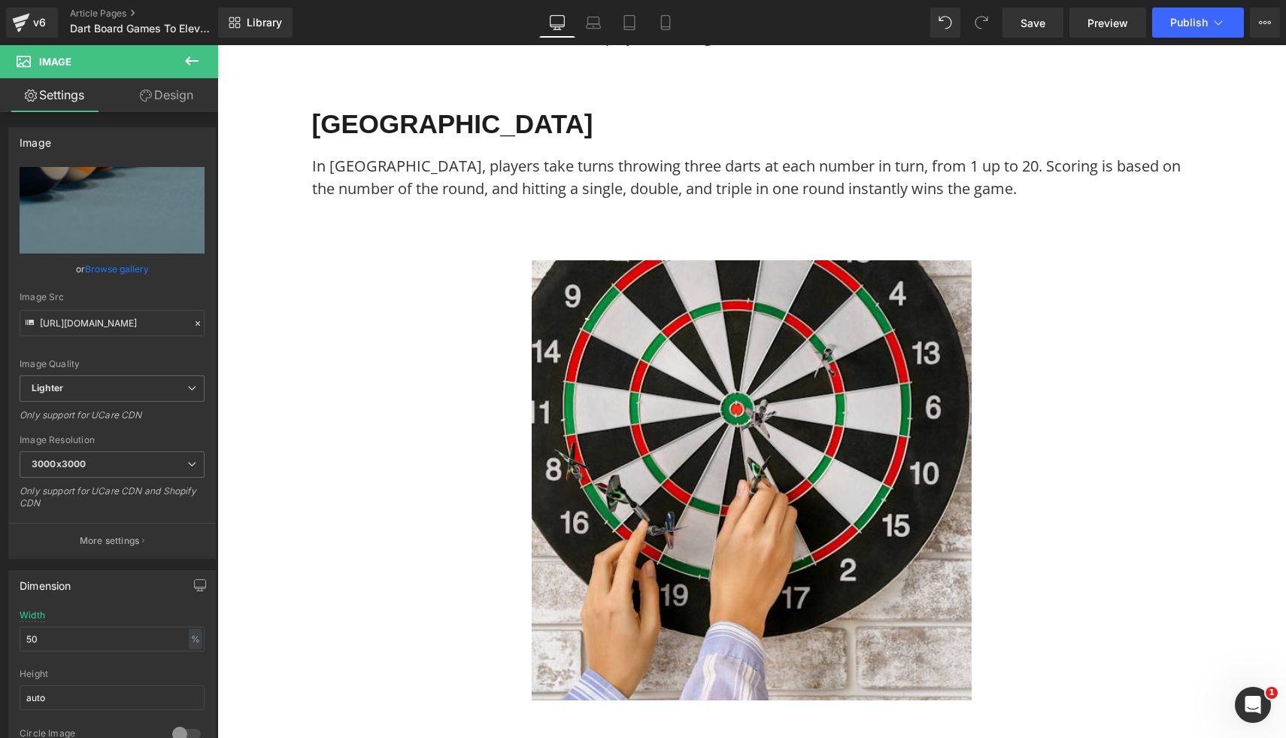
scroll to position [1637, 0]
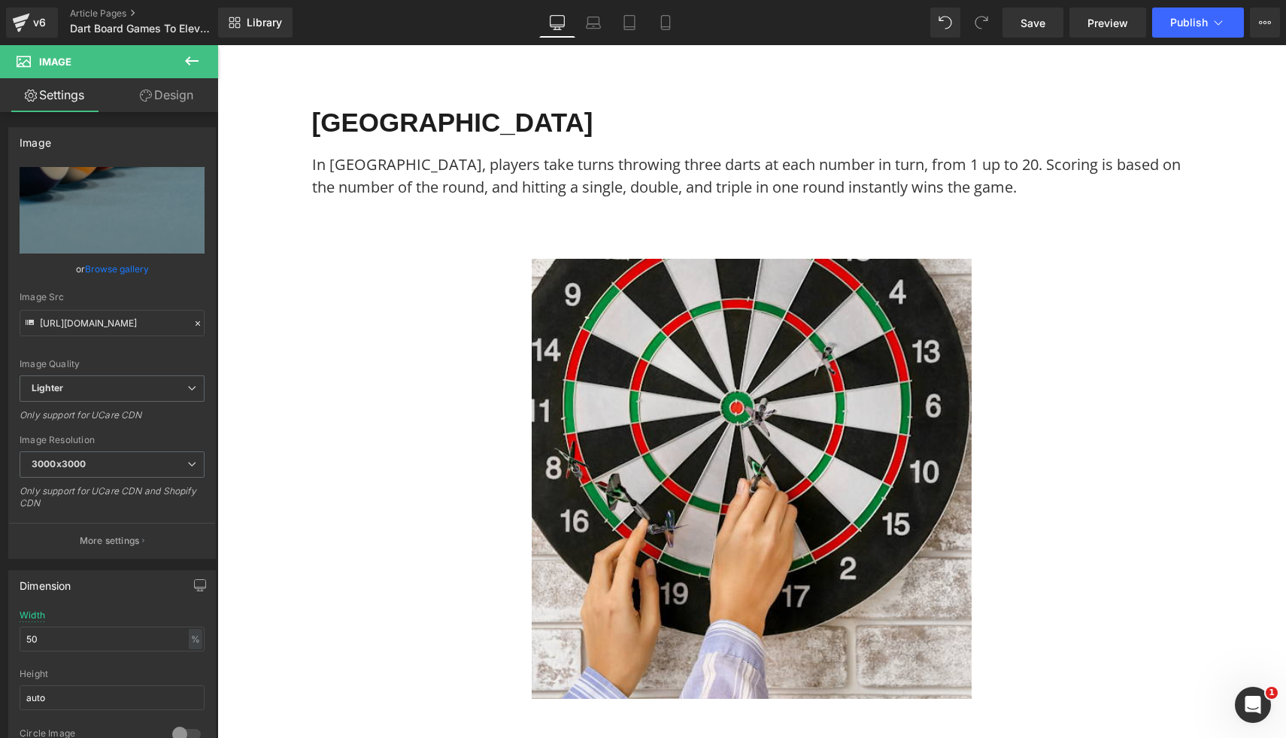
click at [891, 515] on img at bounding box center [752, 479] width 440 height 440
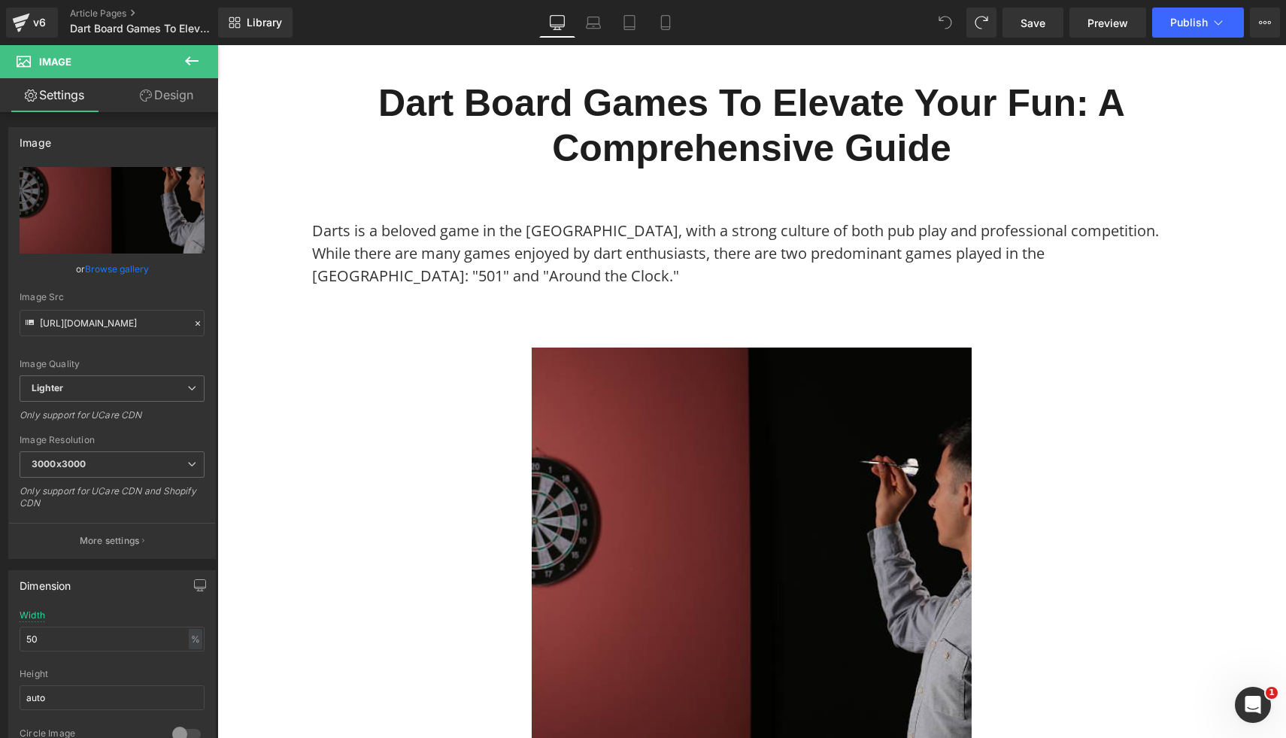
scroll to position [141, 0]
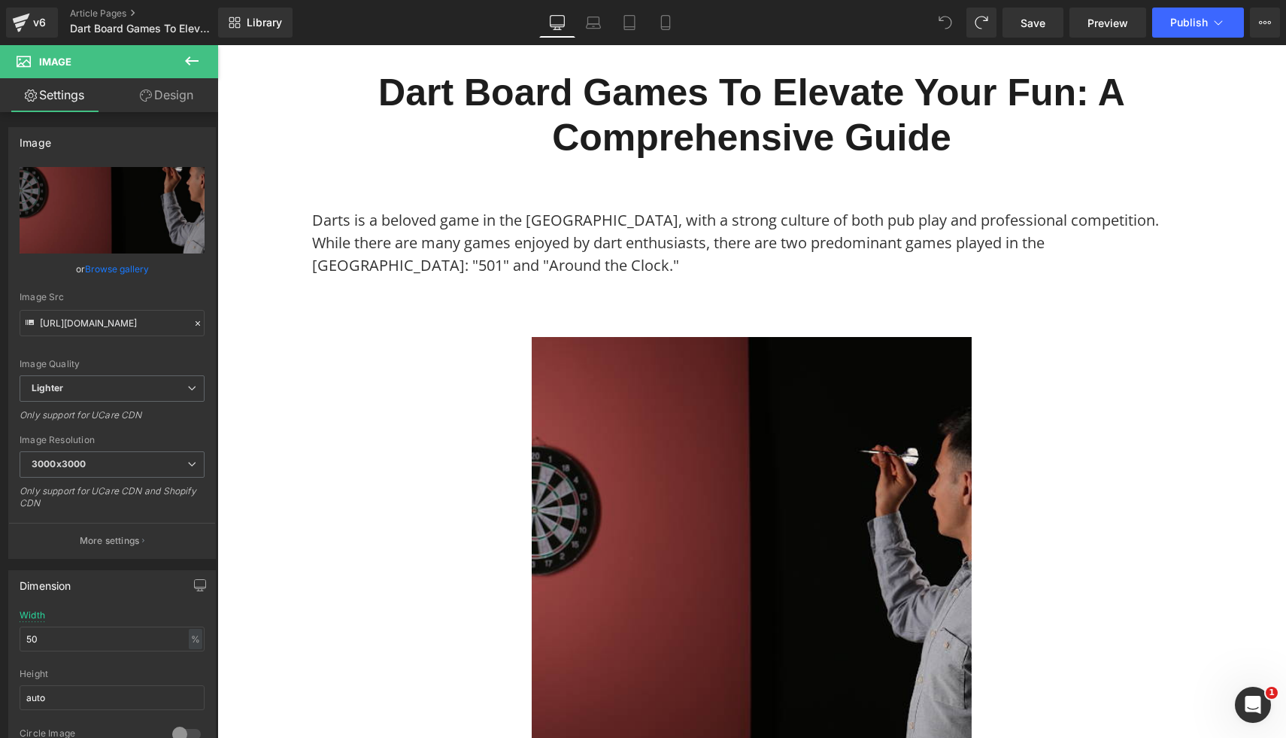
click at [773, 362] on img at bounding box center [752, 557] width 440 height 440
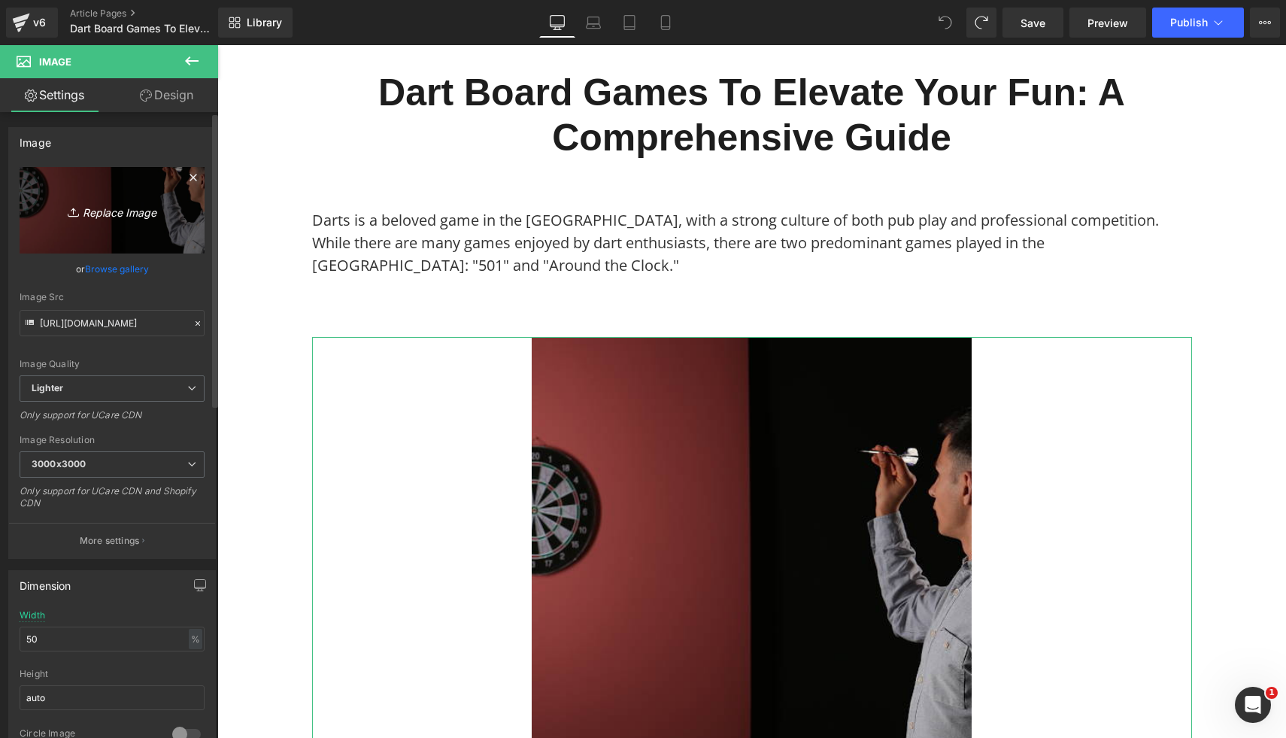
click at [102, 214] on icon "Replace Image" at bounding box center [112, 210] width 120 height 19
type input "C:\fakepath\Free Images (4).png"
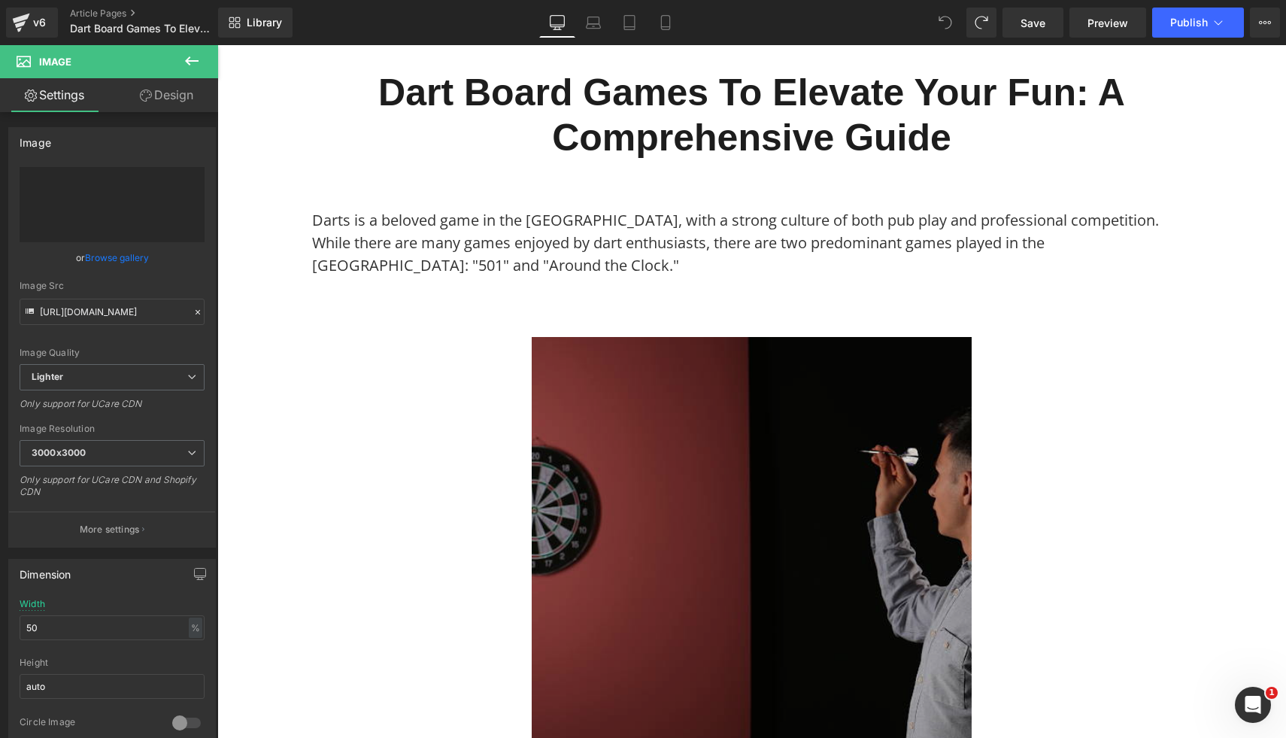
type input "https://ucarecdn.com/31de0840-4141-4286-a541-f5a6cd6ca642/-/format/auto/-/previ…"
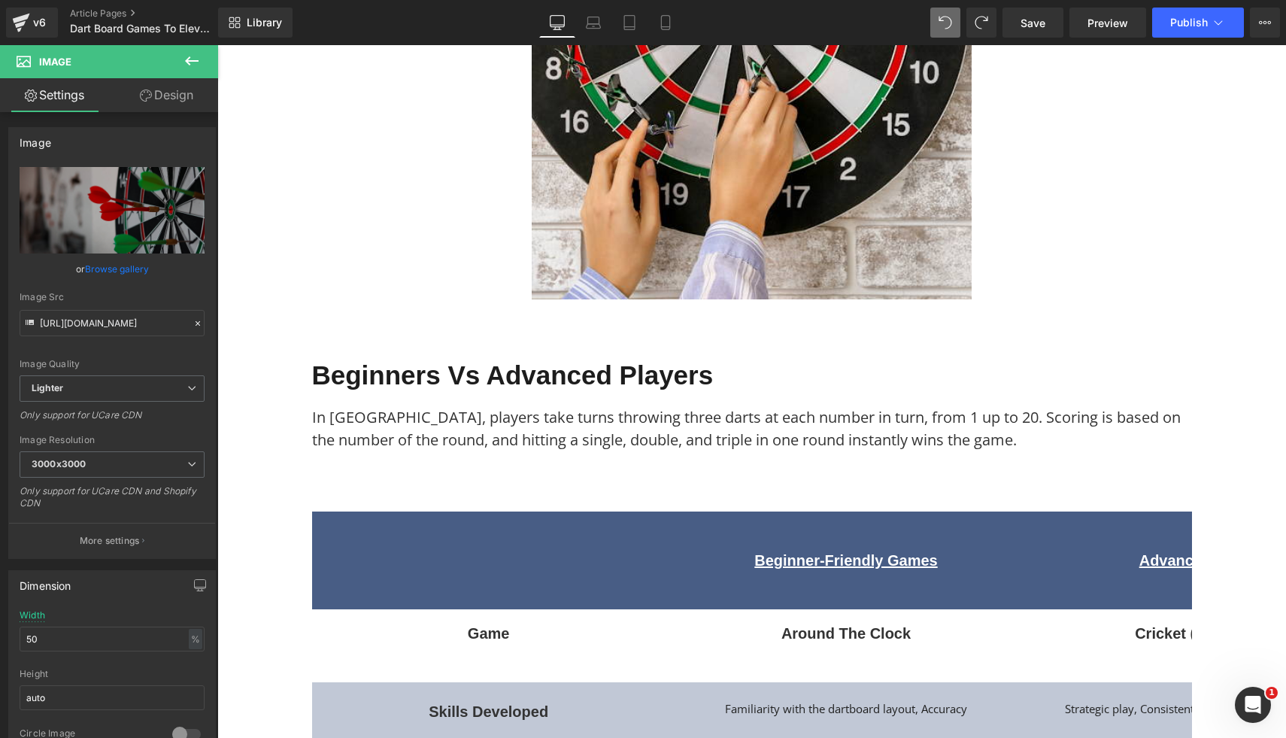
scroll to position [1937, 0]
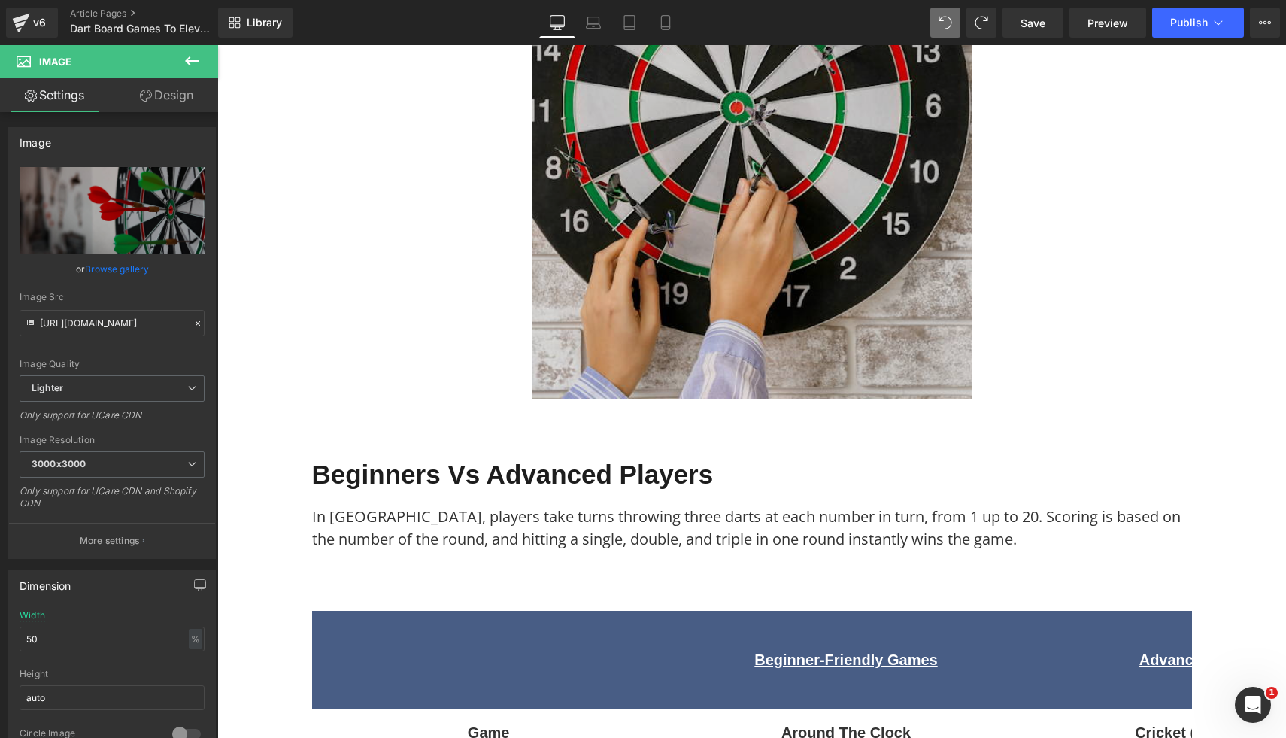
click at [800, 329] on img at bounding box center [752, 179] width 440 height 440
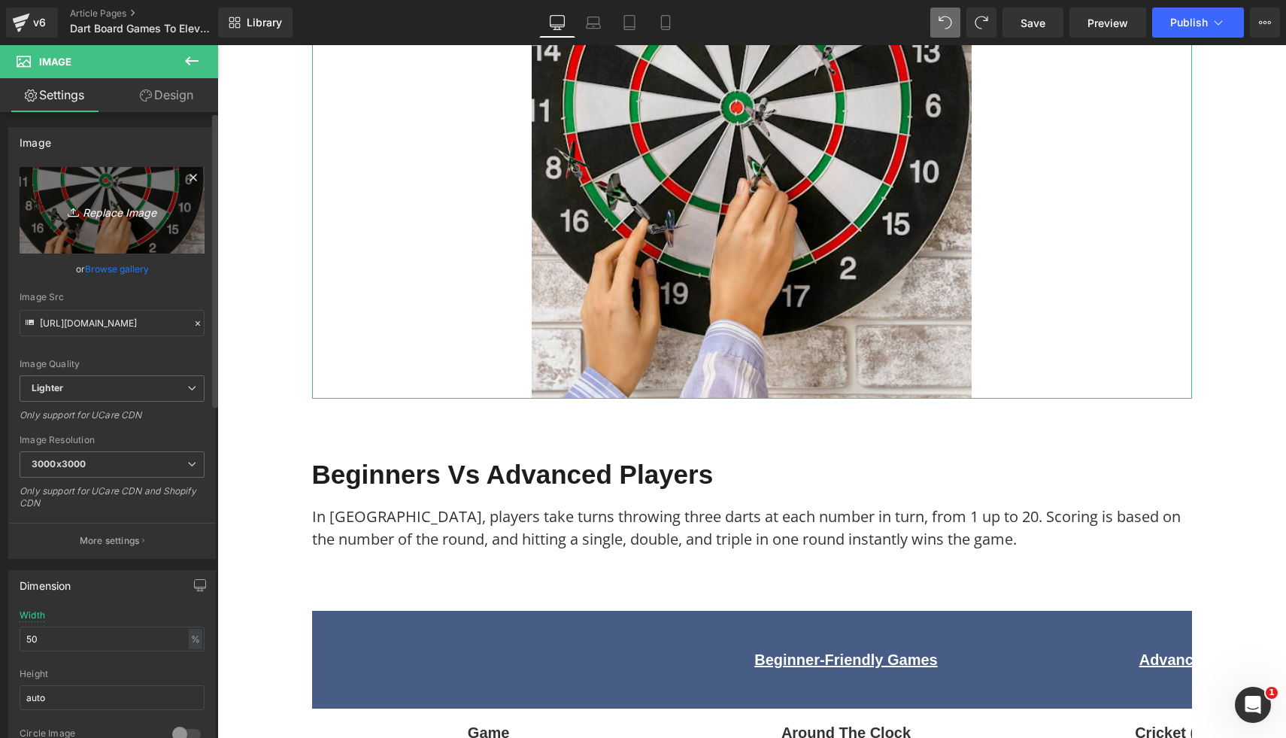
click at [139, 231] on link "Replace Image" at bounding box center [112, 210] width 185 height 87
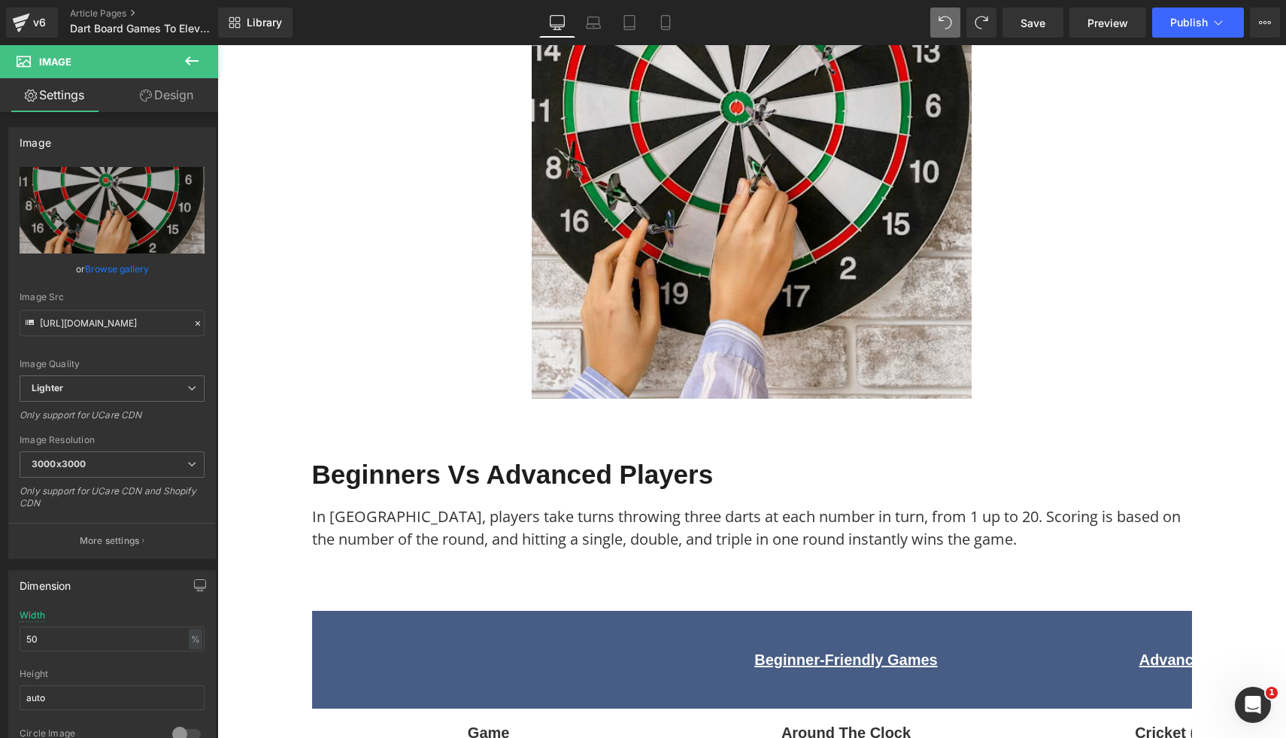
type input "C:\fakepath\Free Images (5).png"
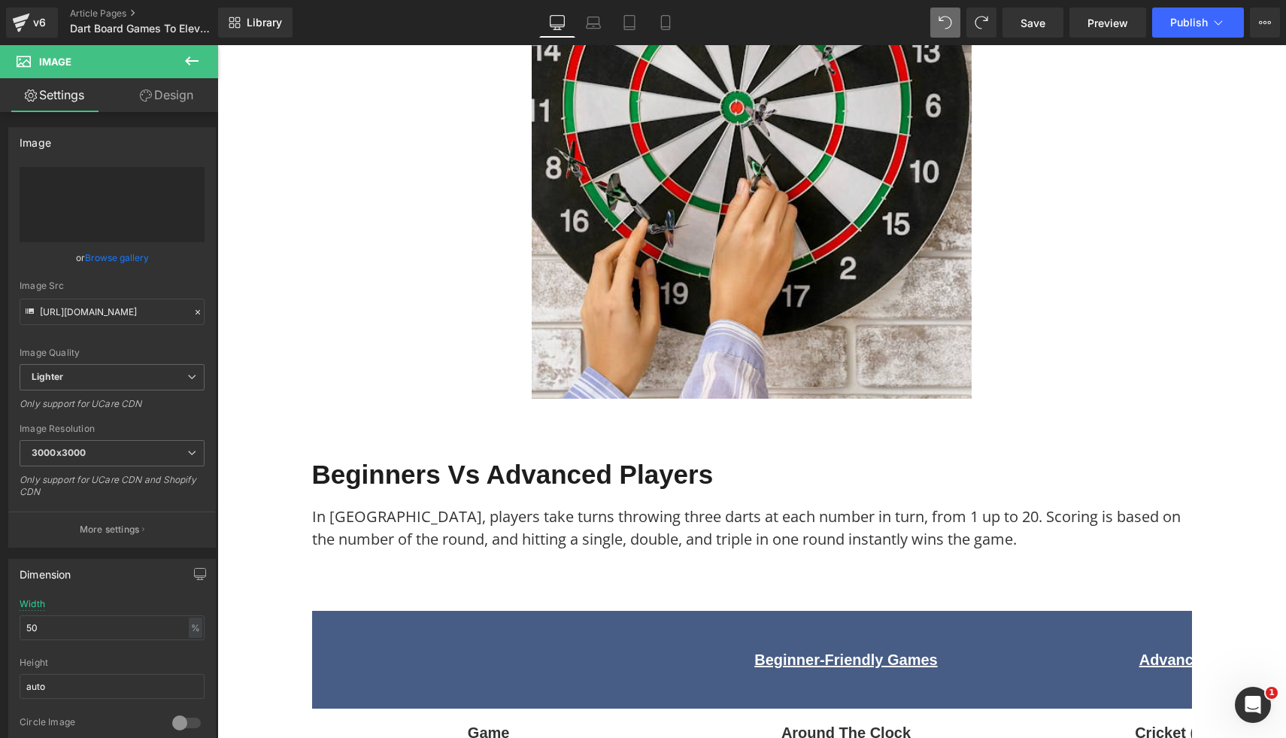
type input "https://ucarecdn.com/e1d70a8a-930d-4ee9-b014-54df75d8aab5/-/format/auto/-/previ…"
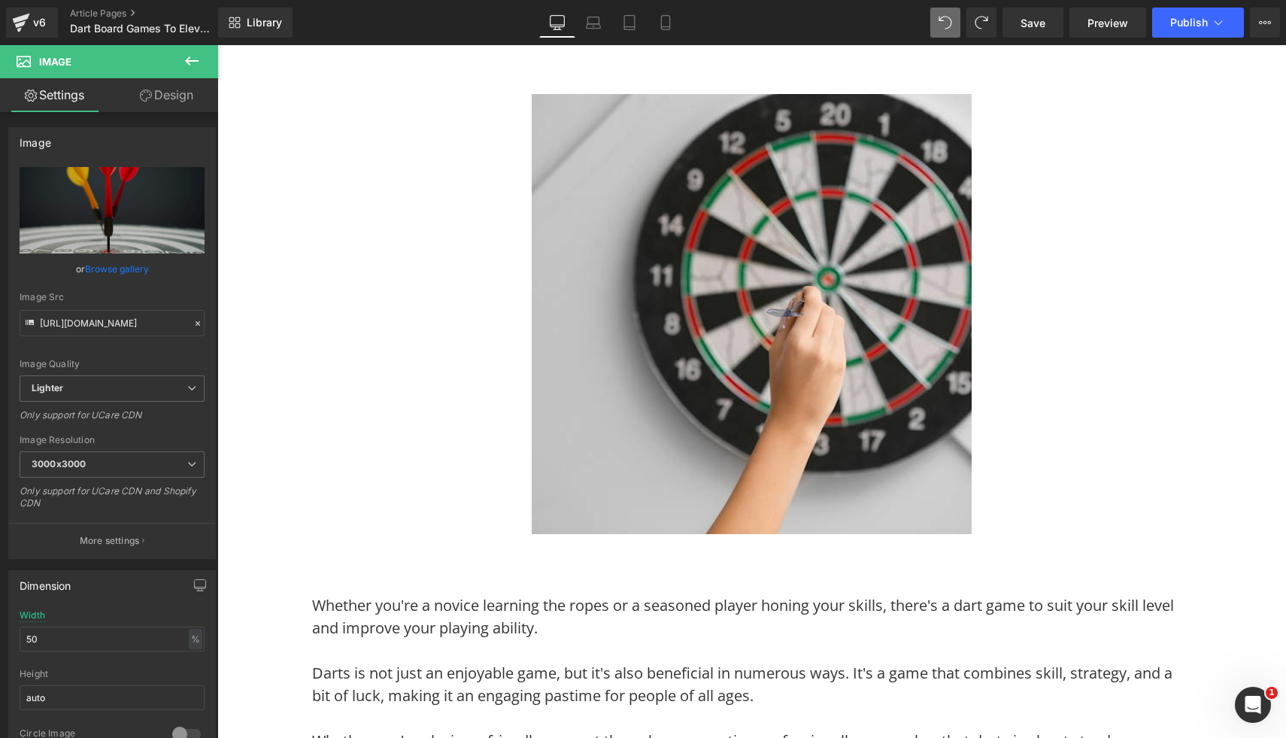
scroll to position [4792, 0]
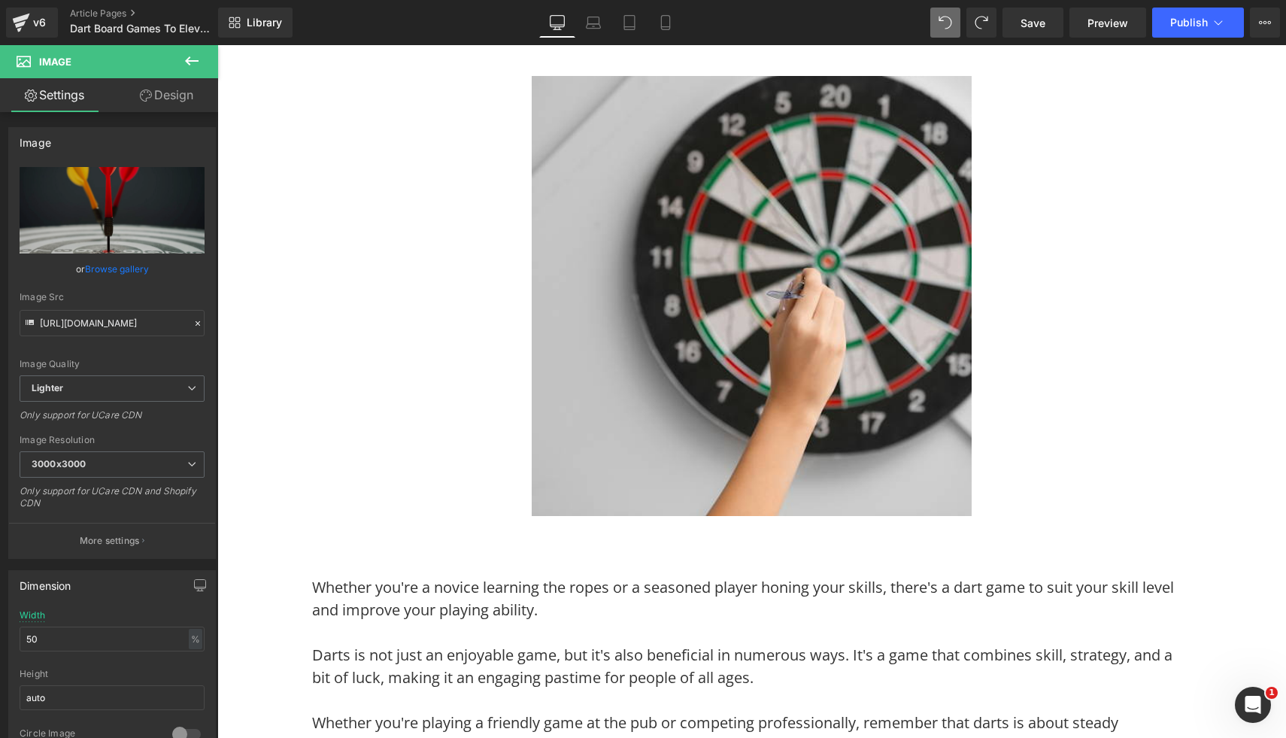
click at [746, 240] on img at bounding box center [752, 296] width 440 height 440
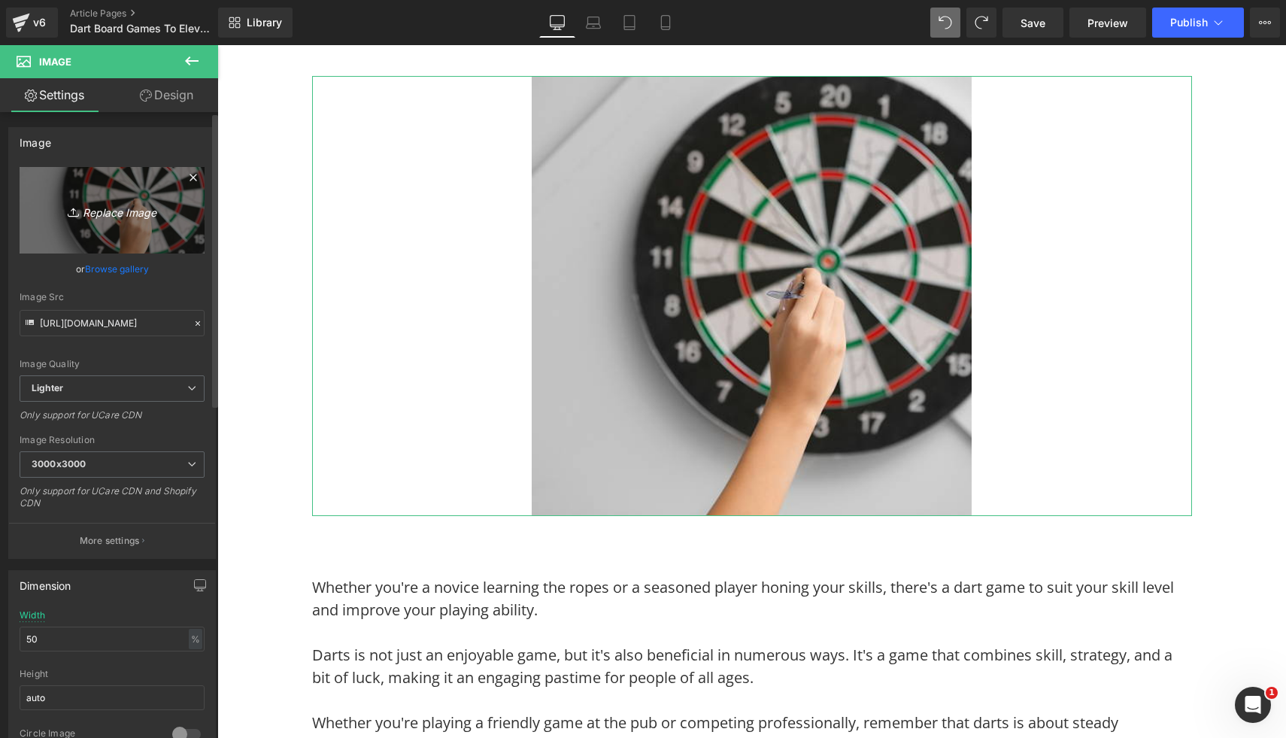
click at [88, 207] on icon "Replace Image" at bounding box center [112, 210] width 120 height 19
type input "C:\fakepath\Free Images (6).png"
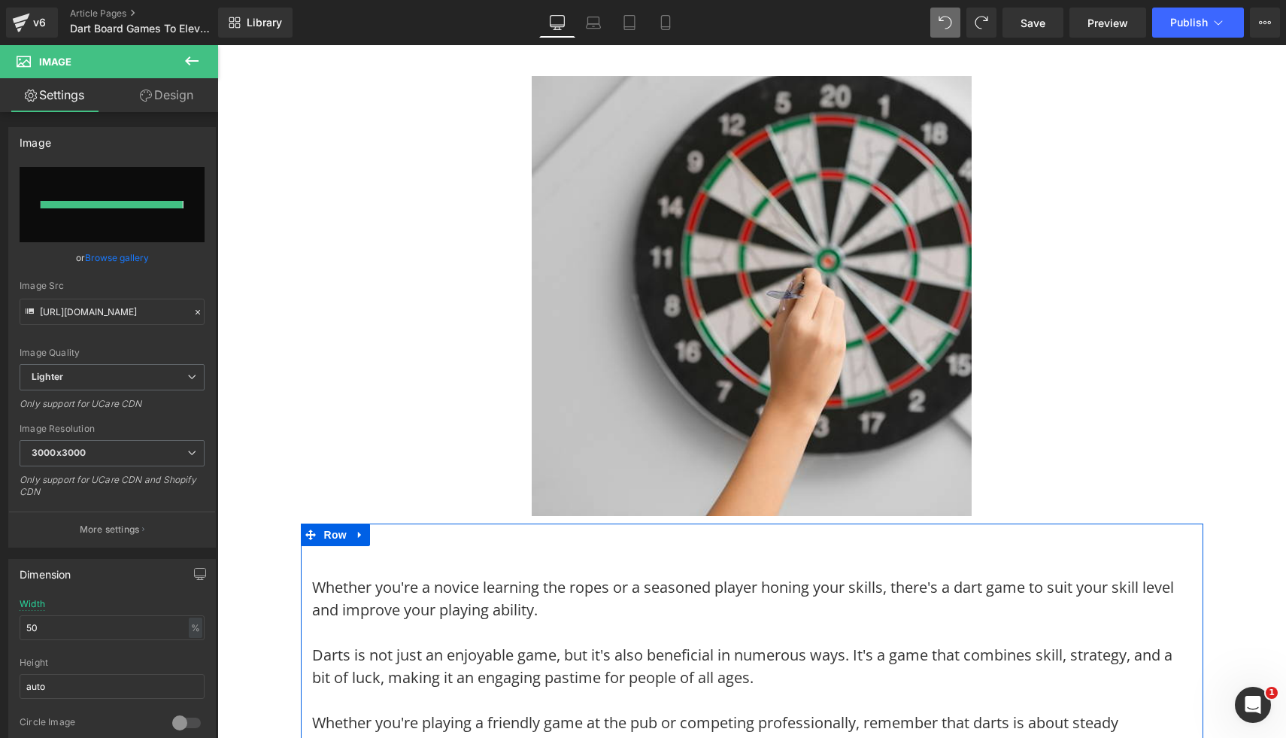
type input "https://ucarecdn.com/b888dcf2-b5f4-427e-8318-056f90b5e799/-/format/auto/-/previ…"
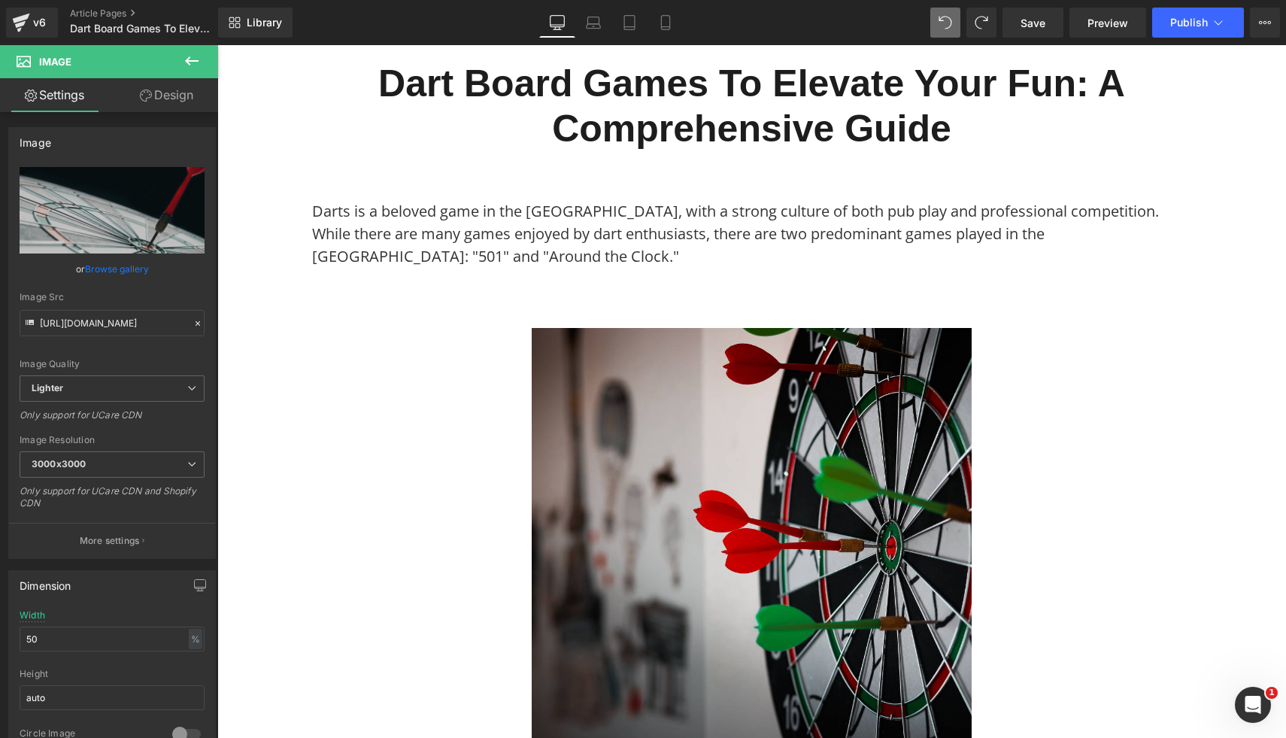
scroll to position [0, 0]
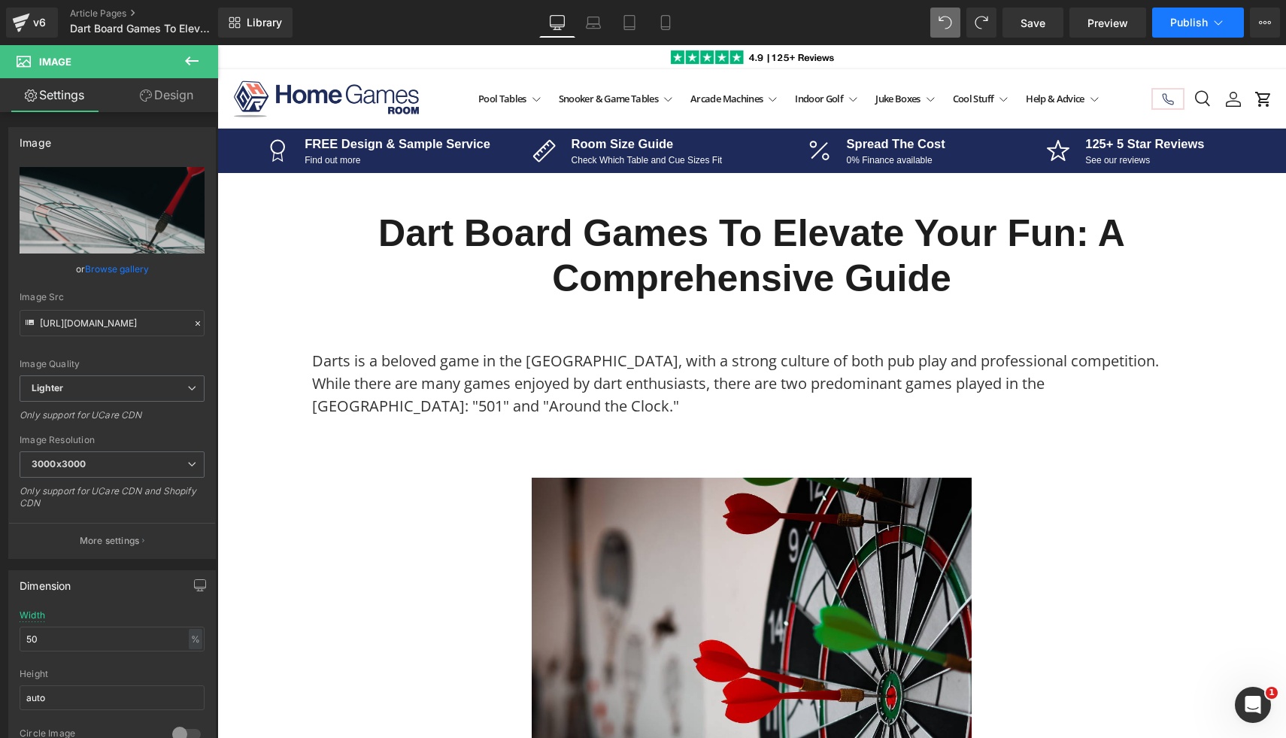
click at [1189, 34] on button "Publish" at bounding box center [1199, 23] width 92 height 30
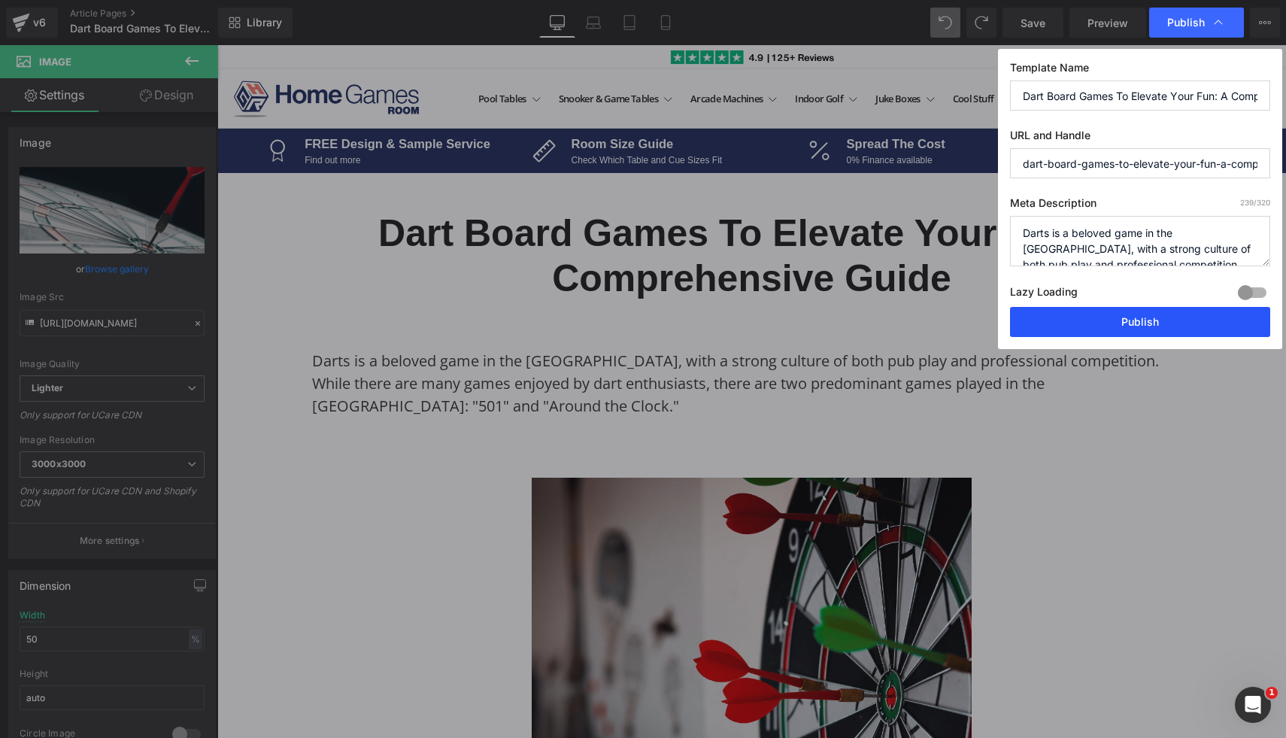
click at [1140, 320] on button "Publish" at bounding box center [1140, 322] width 260 height 30
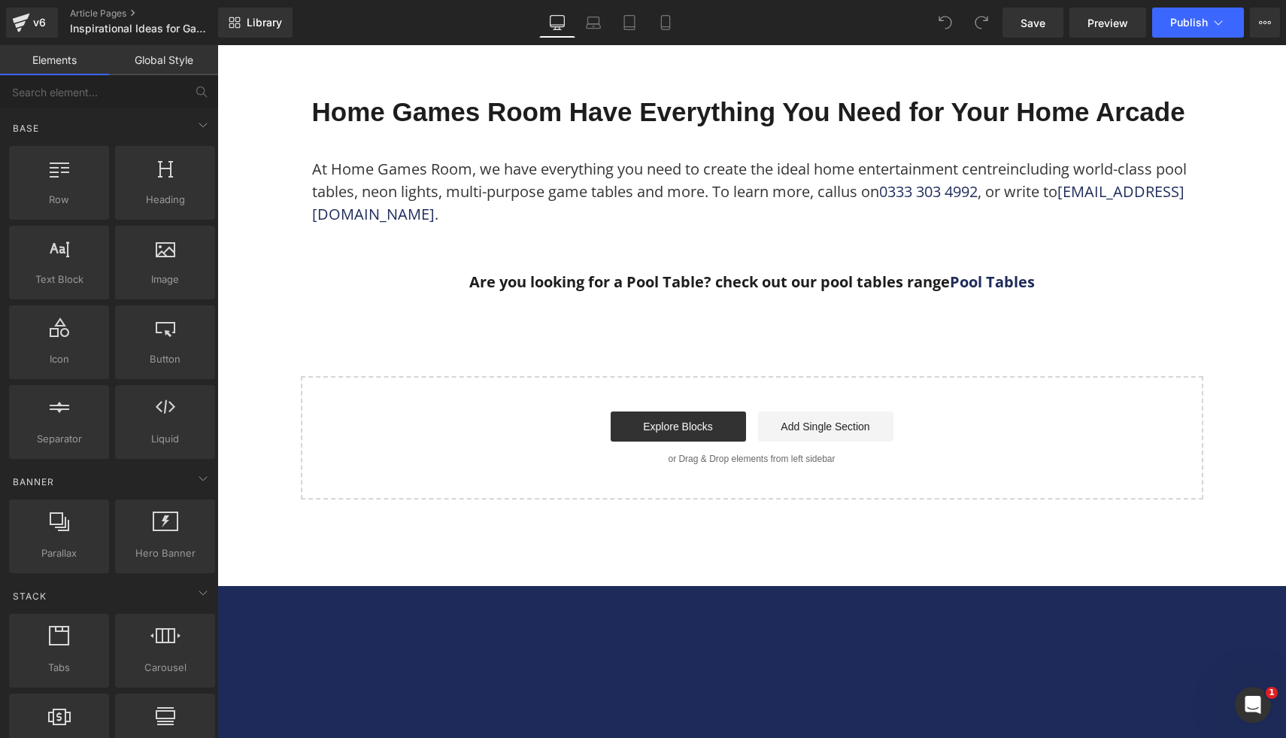
scroll to position [2939, 0]
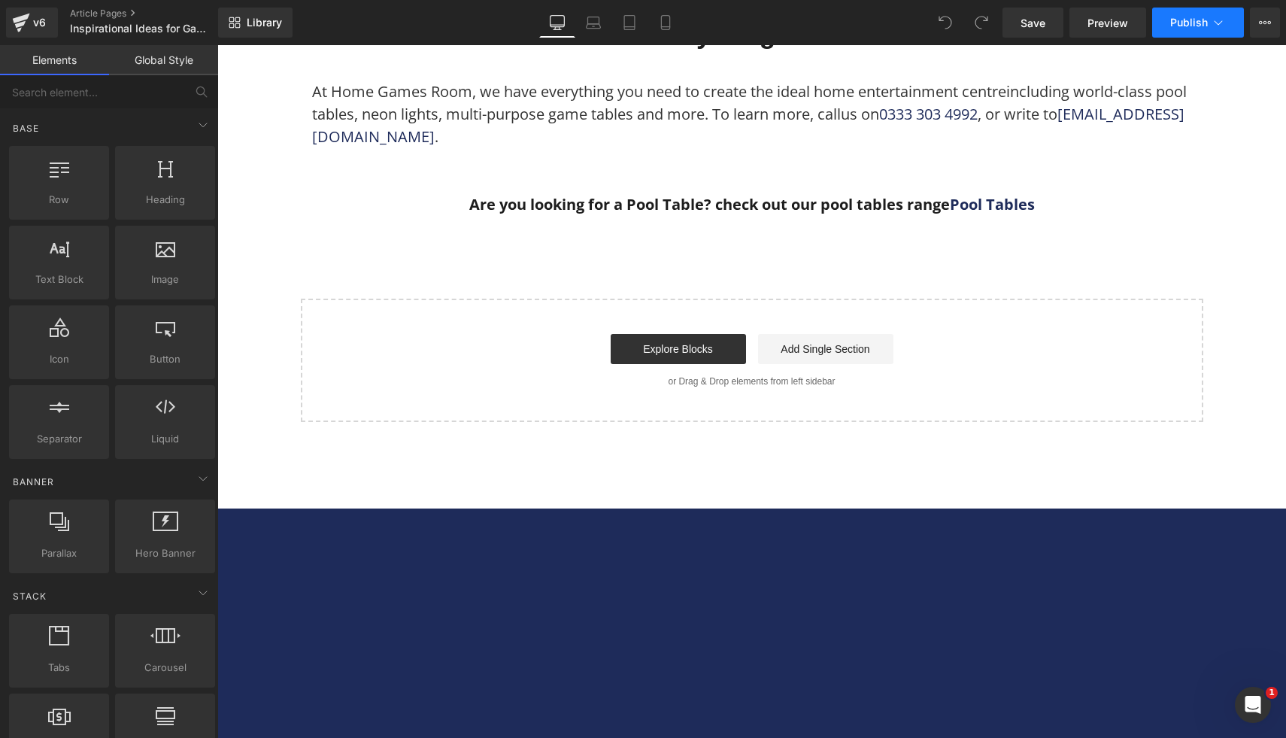
click at [1190, 17] on span "Publish" at bounding box center [1190, 23] width 38 height 12
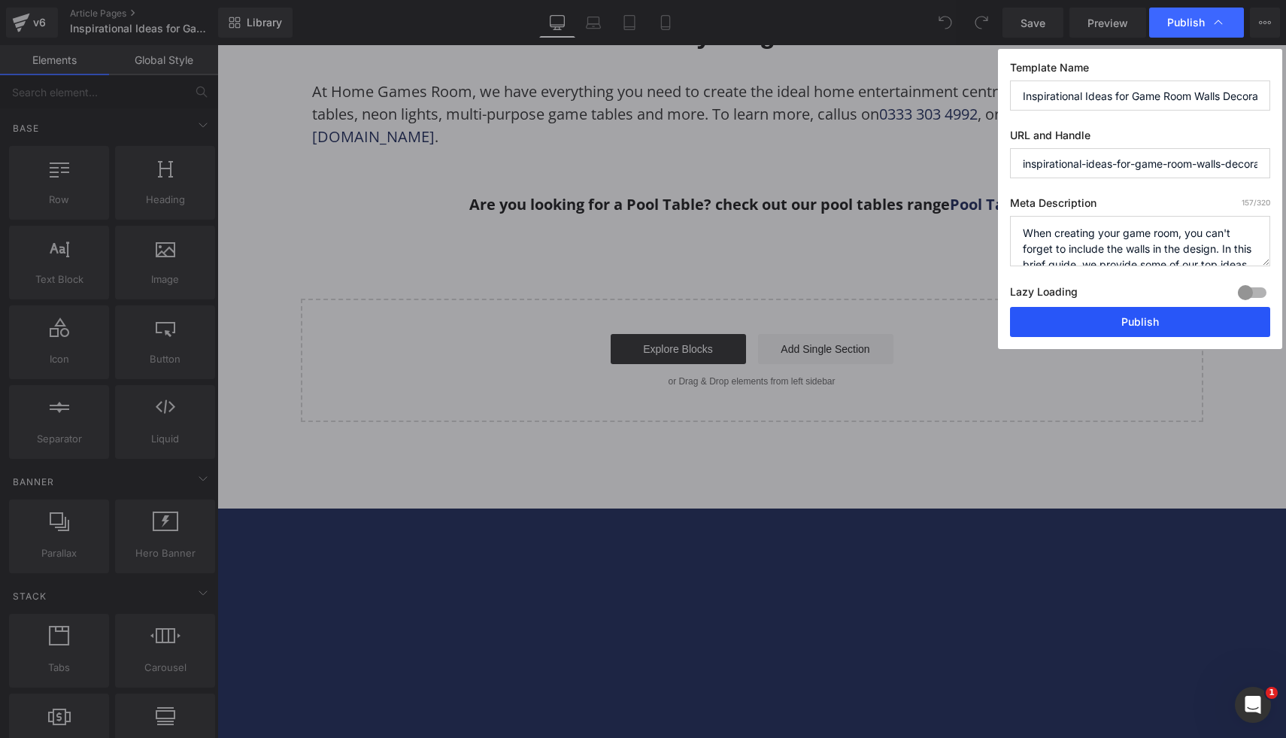
click at [1054, 321] on button "Publish" at bounding box center [1140, 322] width 260 height 30
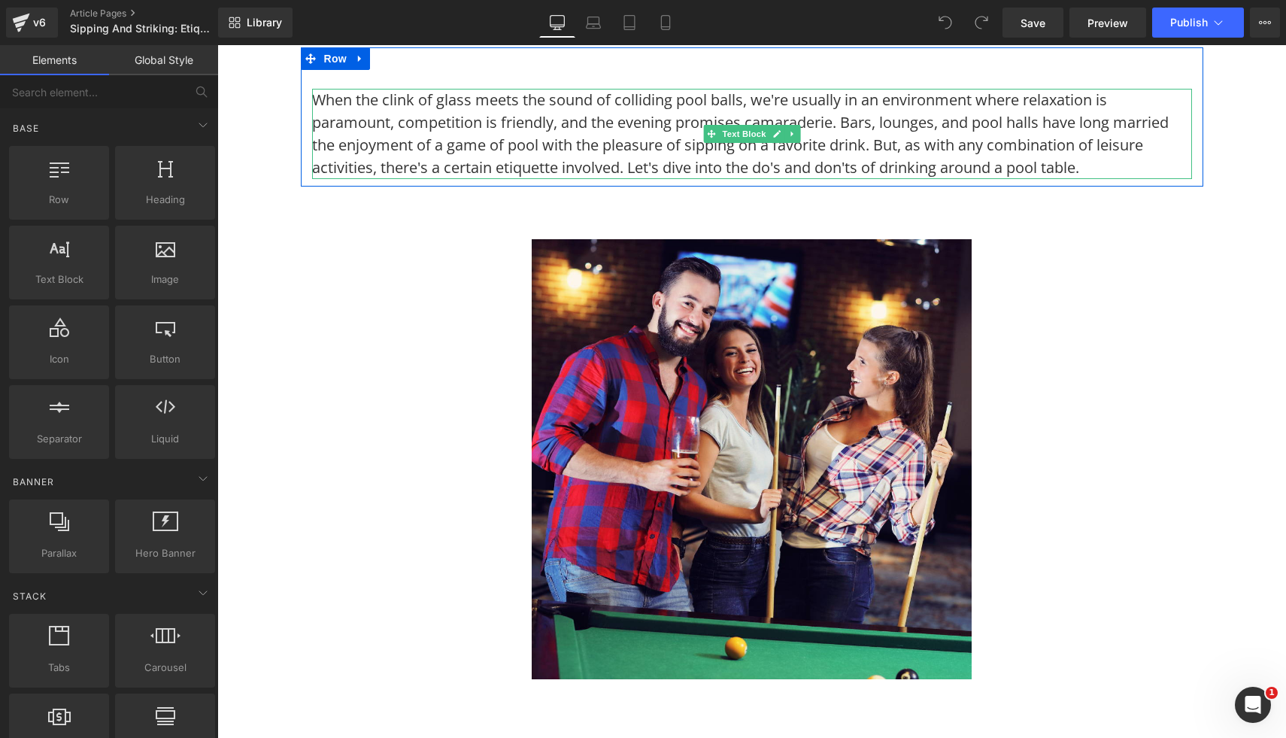
scroll to position [264, 0]
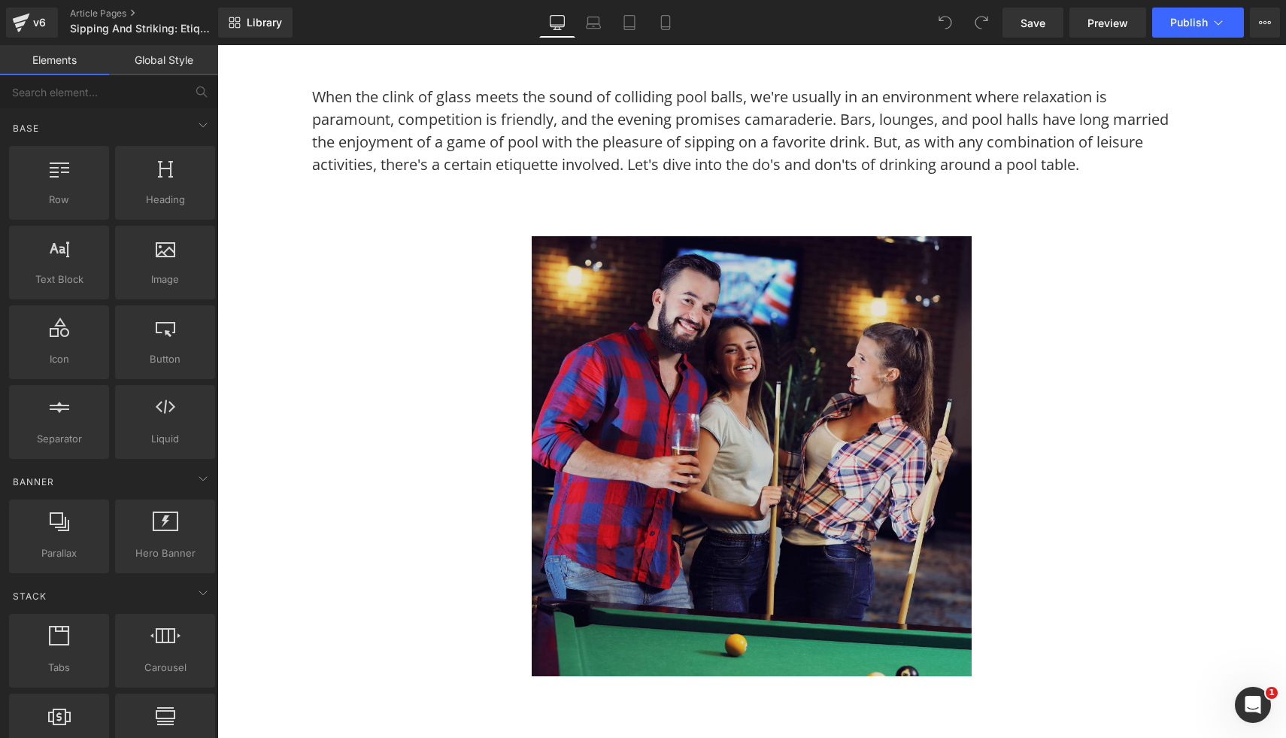
click at [683, 503] on img at bounding box center [752, 456] width 440 height 440
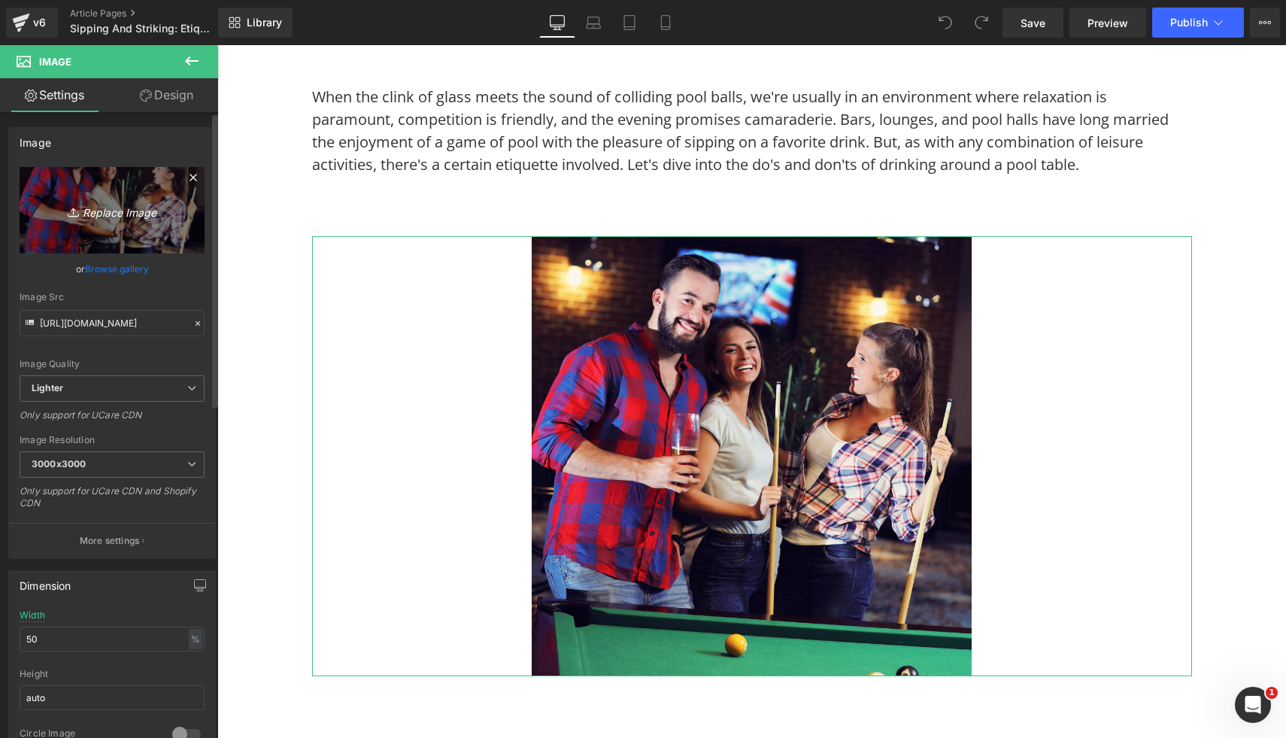
click at [91, 207] on icon "Replace Image" at bounding box center [112, 210] width 120 height 19
type input "C:\fakepath\50.png"
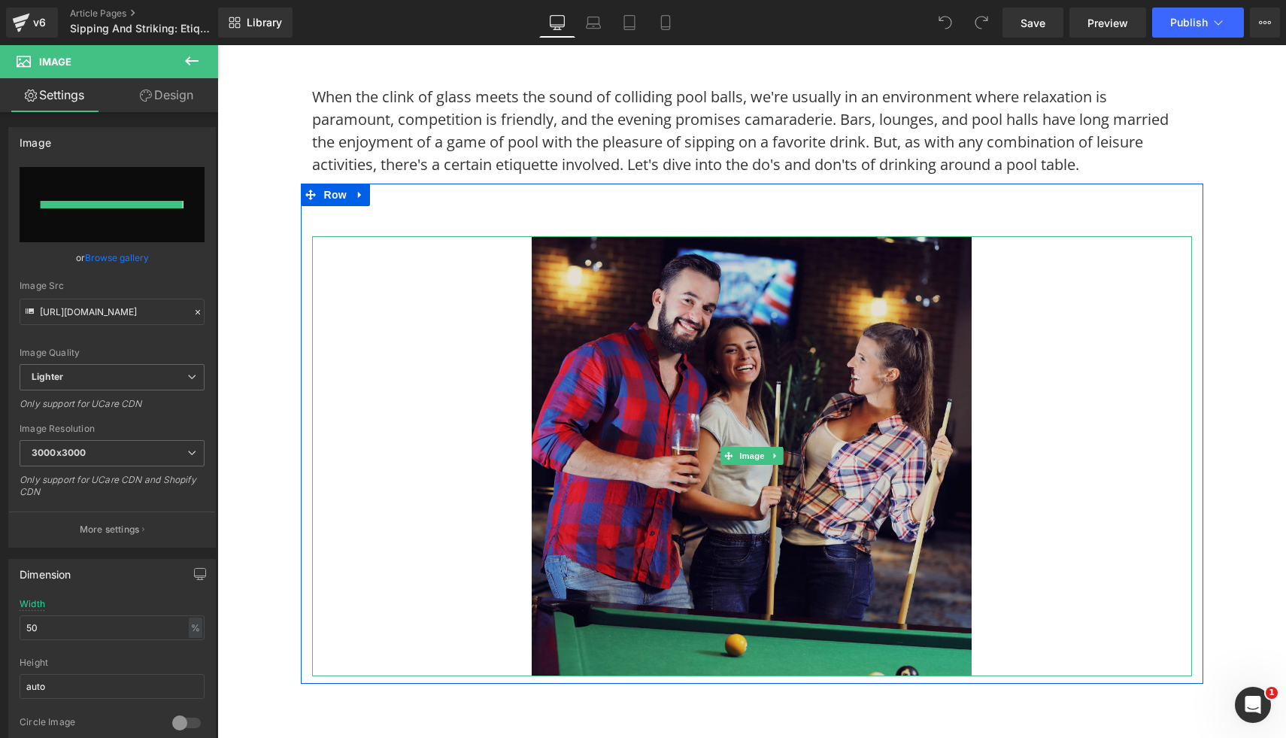
type input "https://ucarecdn.com/ab11a226-db7c-48b0-8e91-5647fafb1d92/-/format/auto/-/previ…"
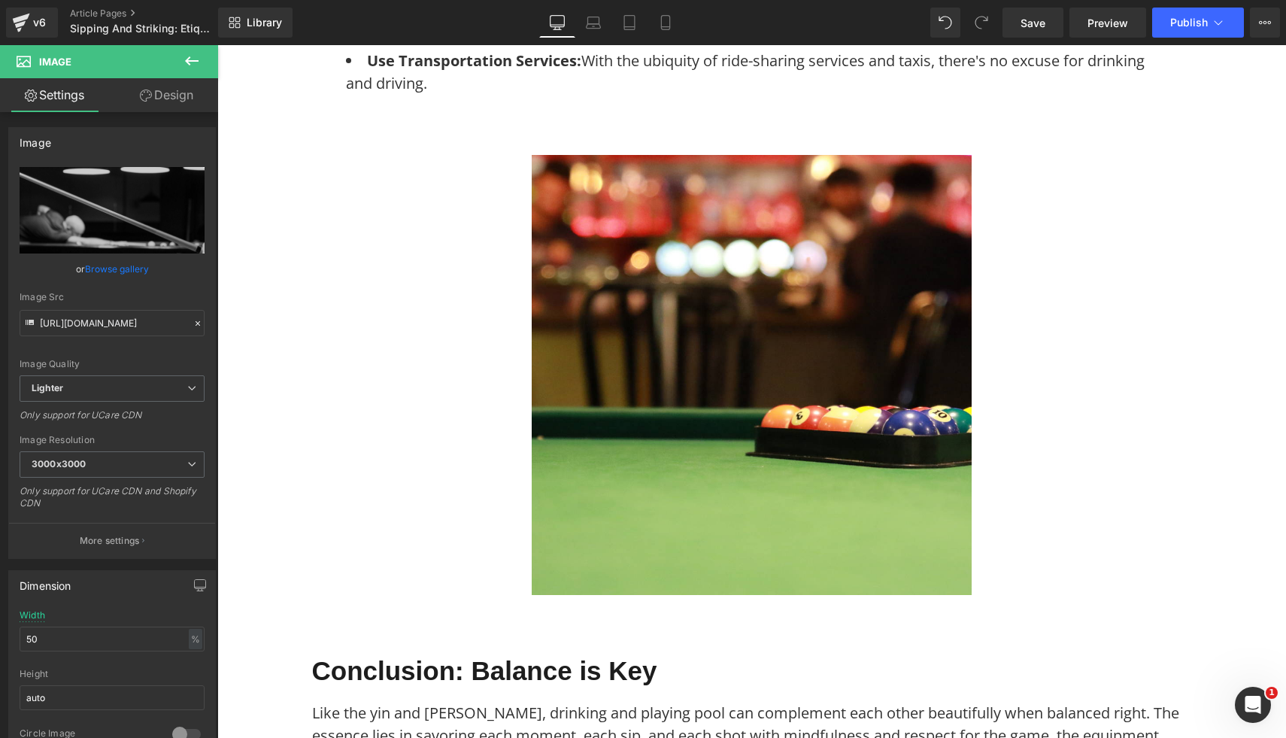
scroll to position [5620, 0]
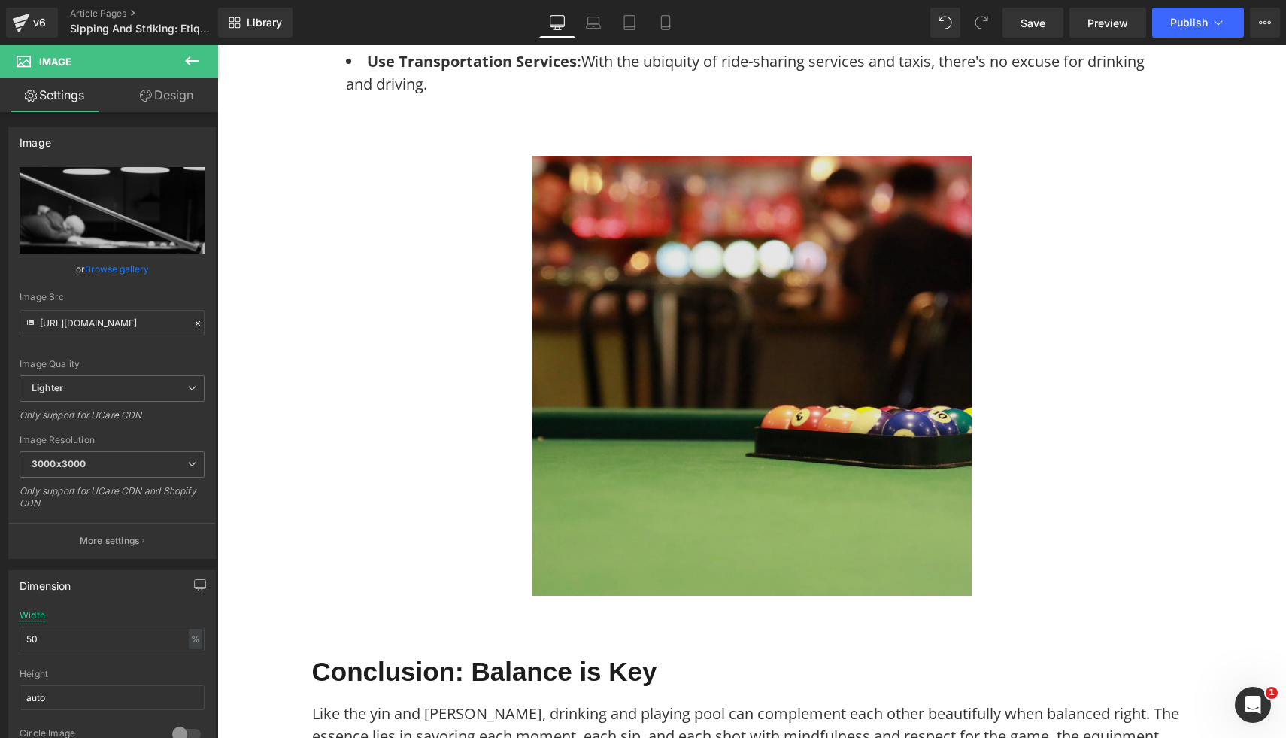
click at [818, 434] on img at bounding box center [752, 376] width 440 height 440
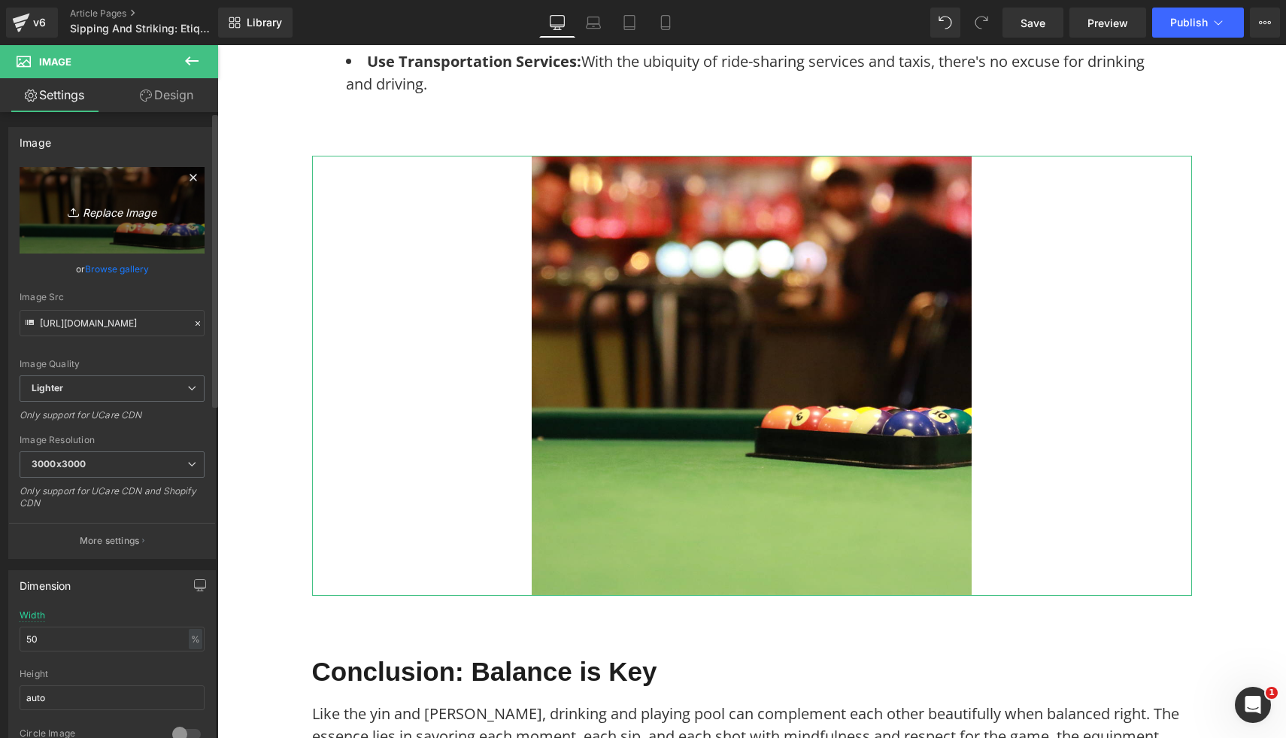
click at [144, 210] on icon "Replace Image" at bounding box center [112, 210] width 120 height 19
type input "C:\fakepath\51.png"
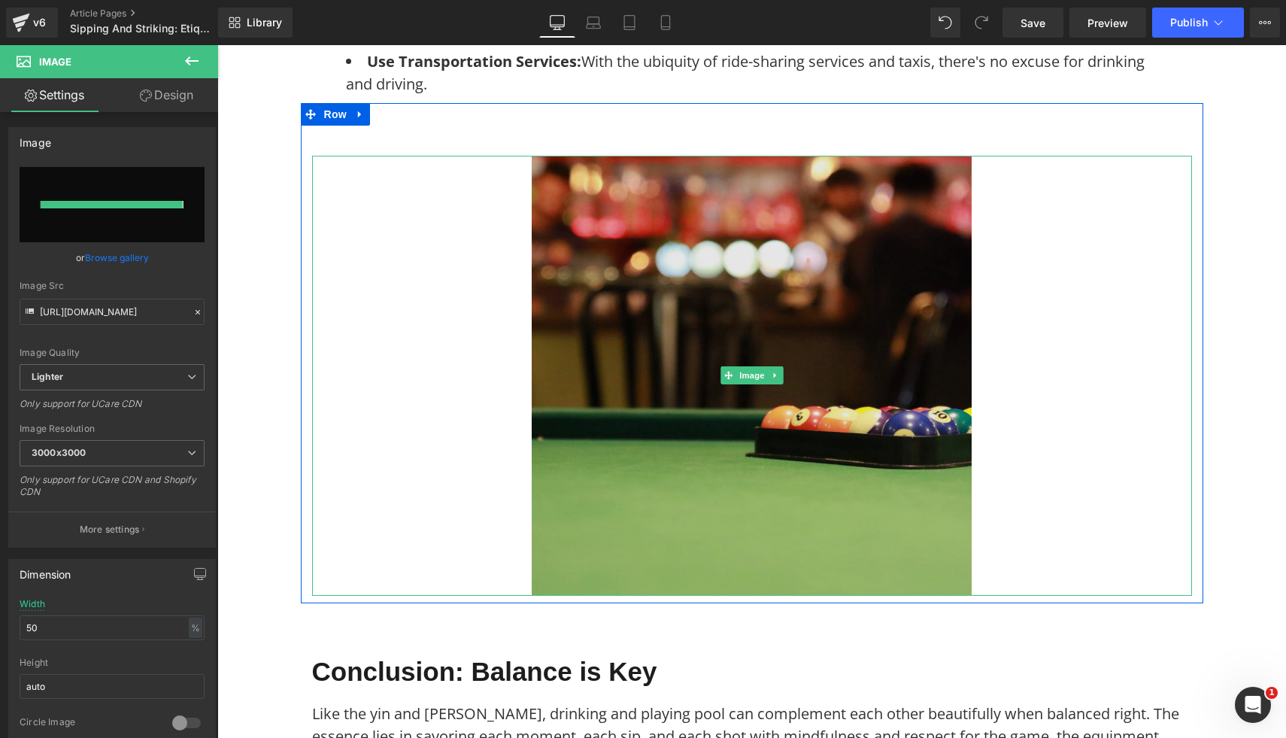
type input "https://ucarecdn.com/1e0f771b-b930-4fd5-80b8-1599cae6034c/-/format/auto/-/previ…"
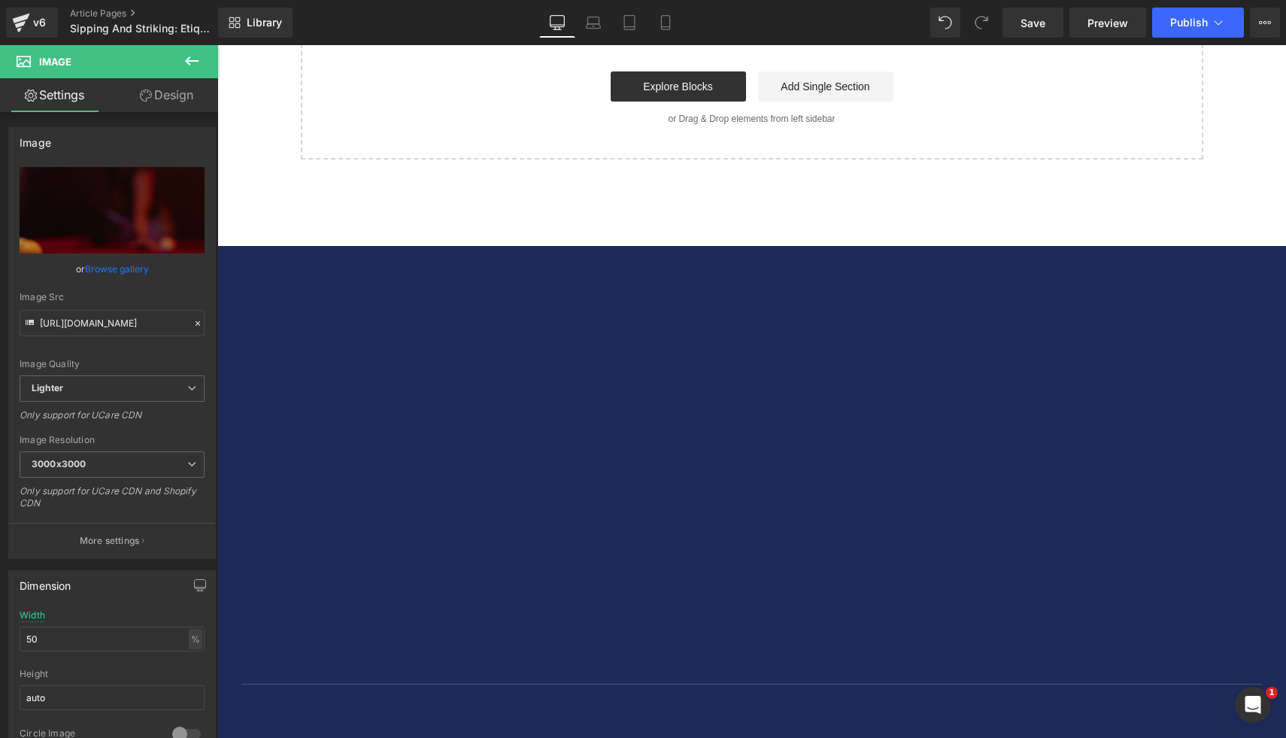
scroll to position [6831, 0]
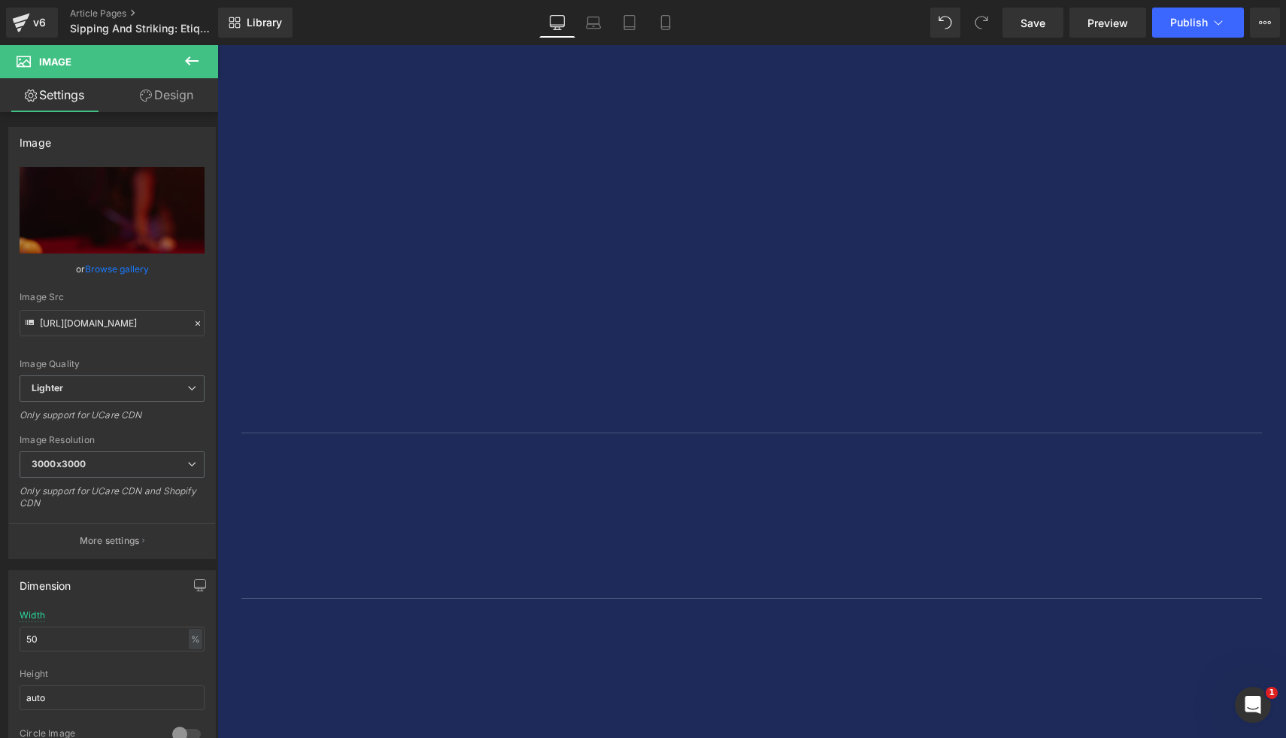
click at [1207, 41] on div "Library Desktop Desktop Laptop Tablet Mobile Save Preview Publish Scheduled Vie…" at bounding box center [752, 22] width 1068 height 45
click at [1213, 15] on icon at bounding box center [1218, 22] width 15 height 15
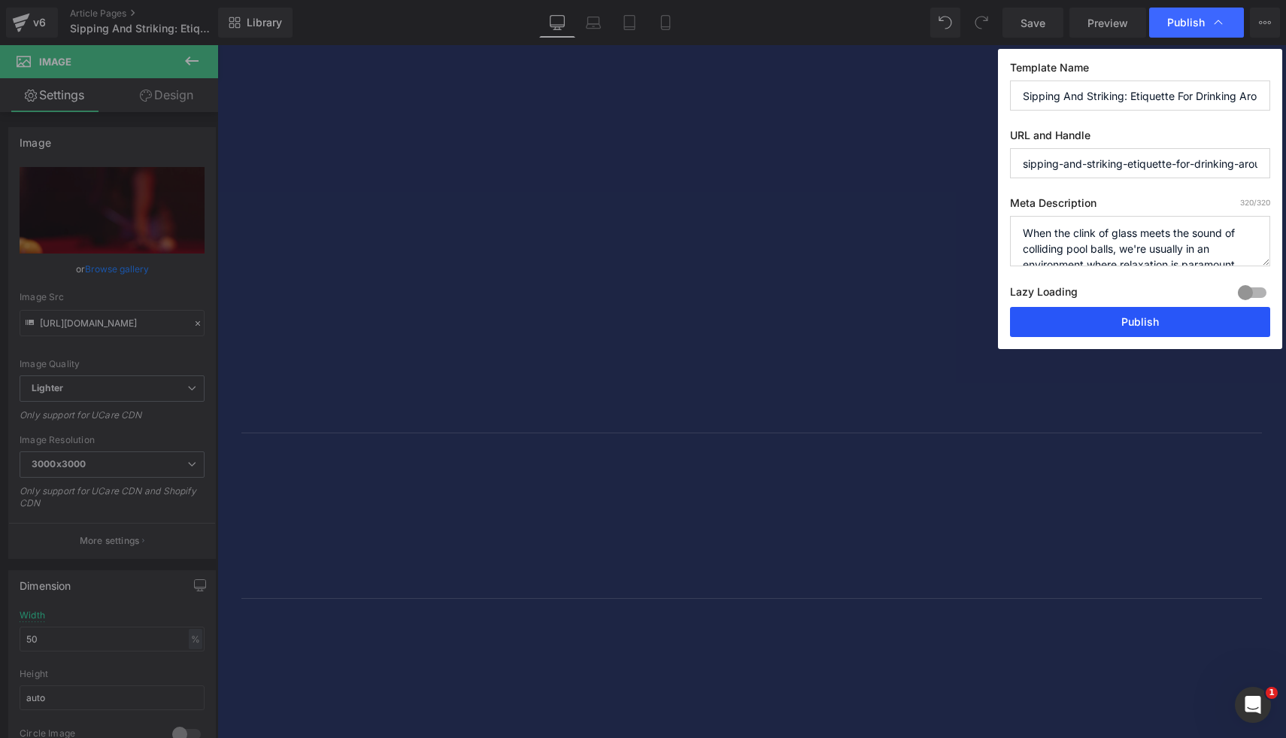
click at [1122, 324] on button "Publish" at bounding box center [1140, 322] width 260 height 30
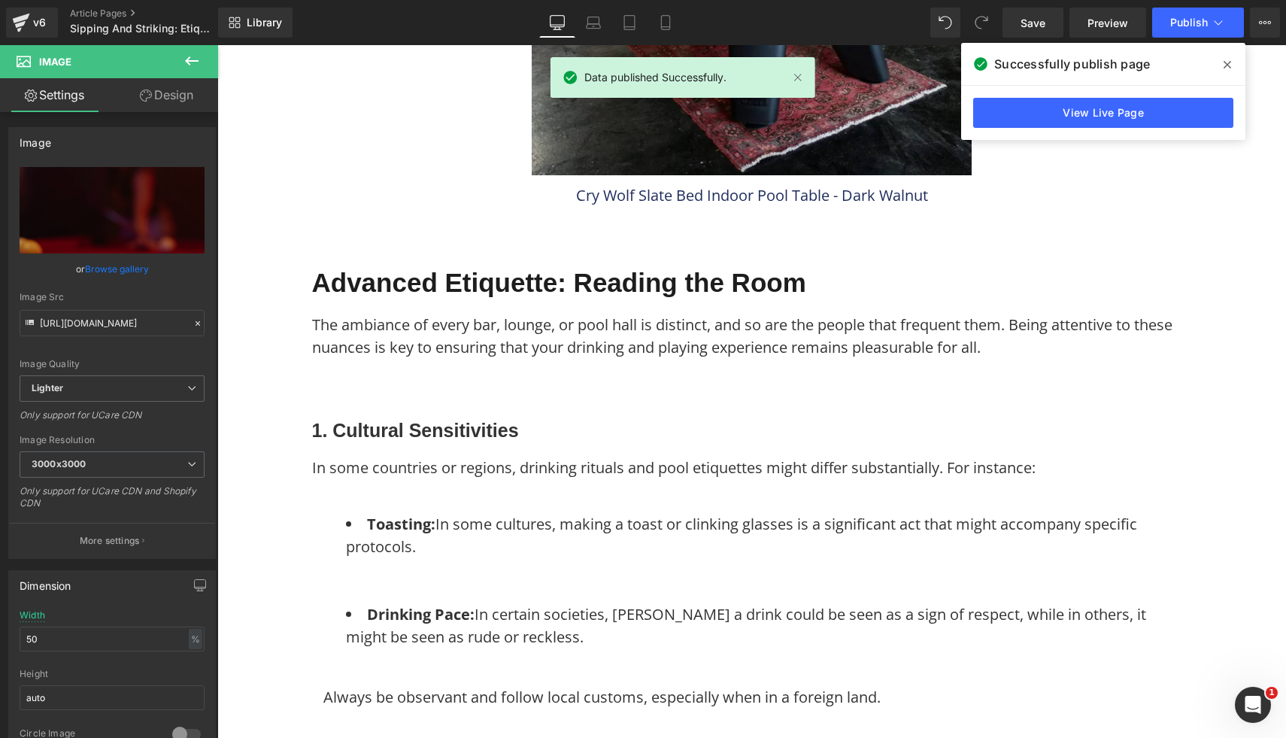
scroll to position [3708, 0]
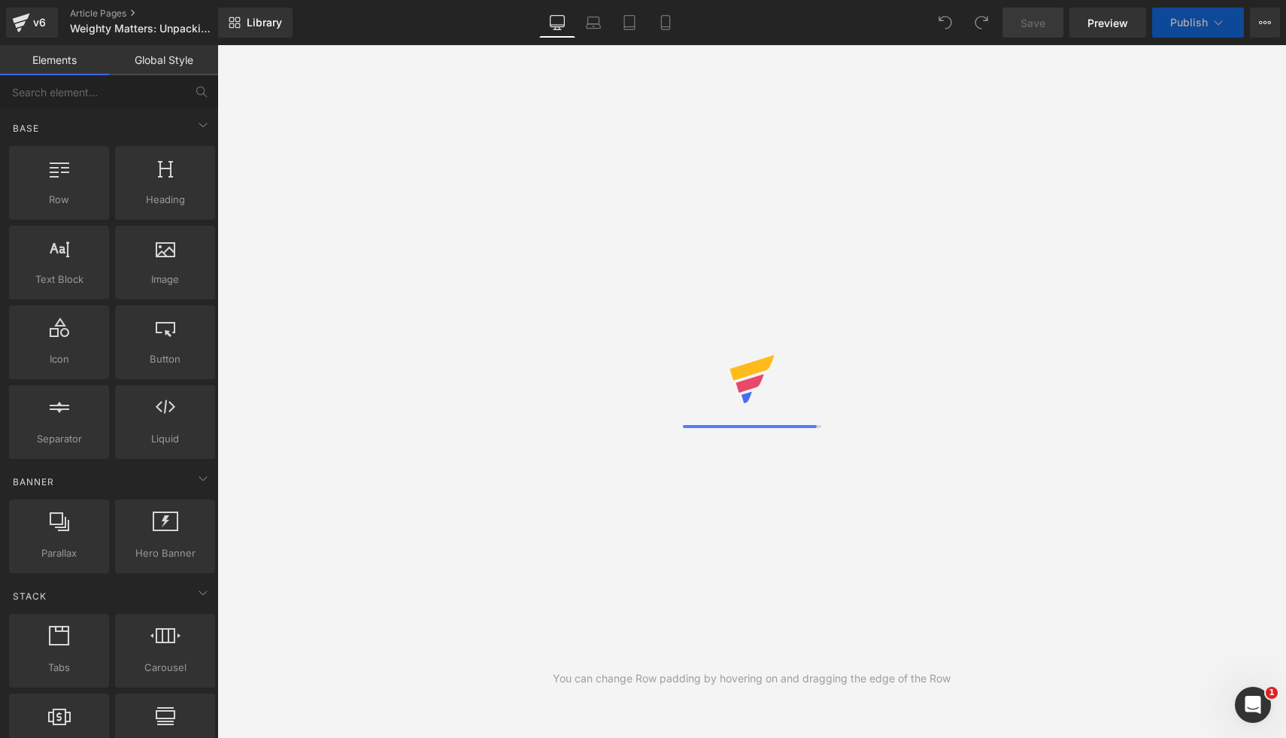
drag, startPoint x: 521, startPoint y: 278, endPoint x: 1054, endPoint y: 379, distance: 542.1
click at [1054, 379] on div "You can change Row padding by hovering on and dragging the edge of the Row" at bounding box center [751, 391] width 1069 height 693
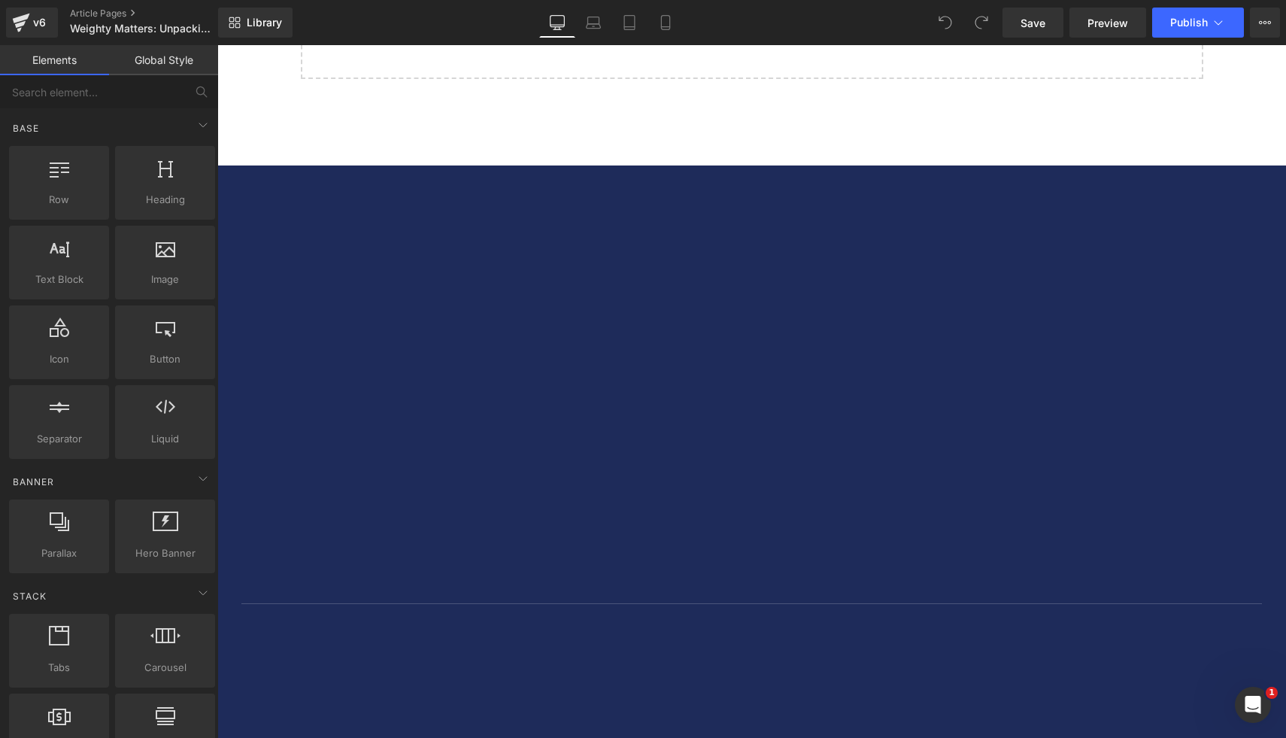
scroll to position [5440, 0]
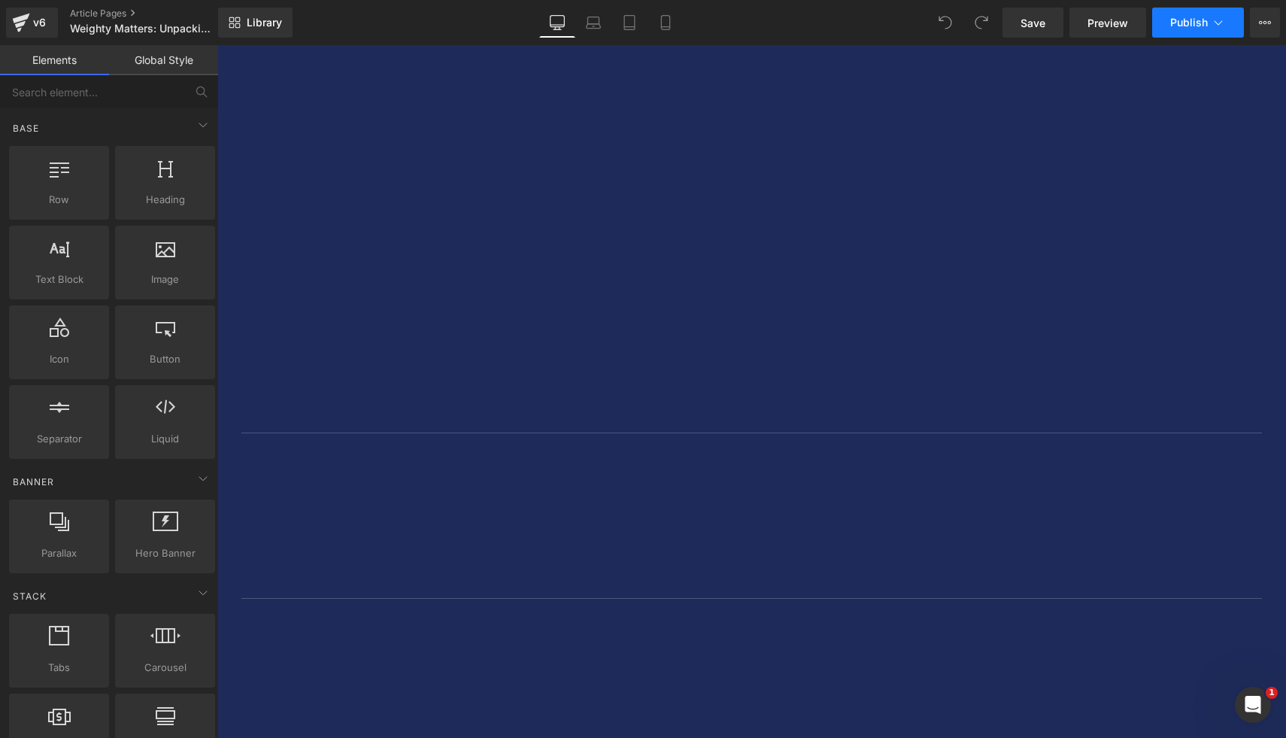
click at [1202, 23] on span "Publish" at bounding box center [1190, 23] width 38 height 12
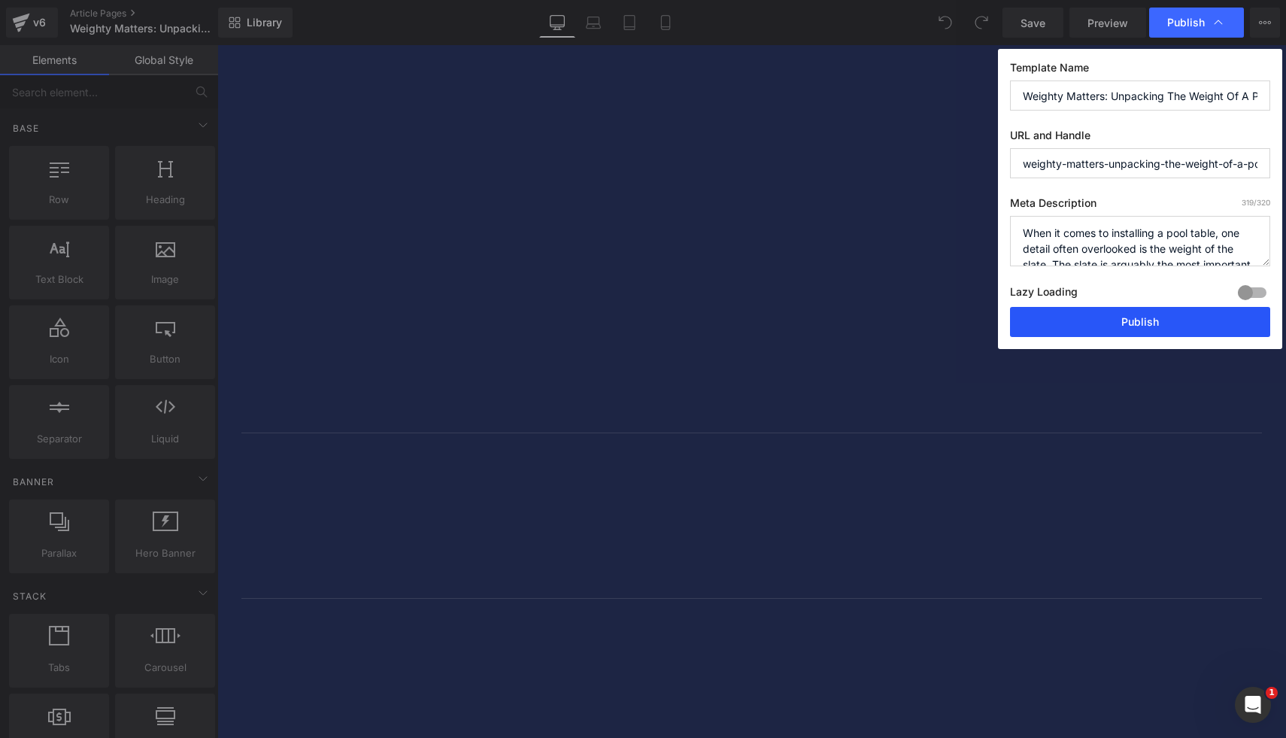
click at [1094, 330] on button "Publish" at bounding box center [1140, 322] width 260 height 30
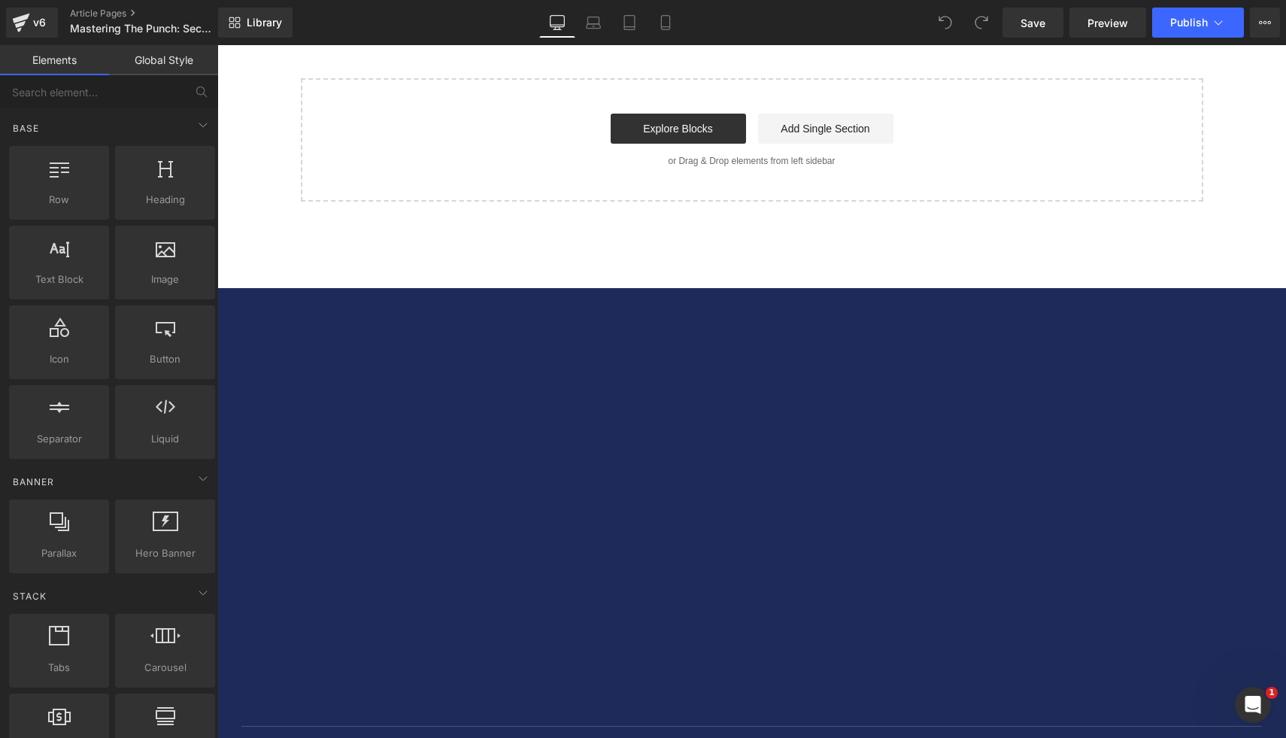
scroll to position [7324, 0]
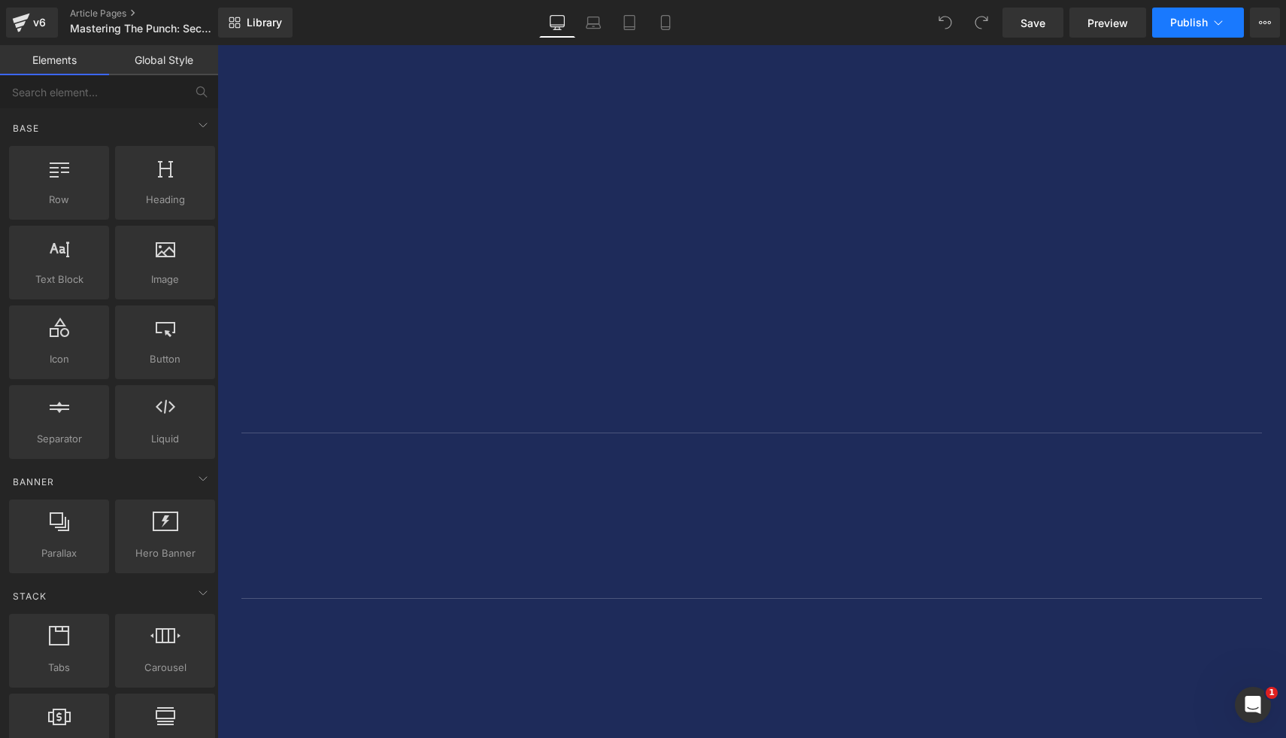
click at [1177, 25] on span "Publish" at bounding box center [1190, 23] width 38 height 12
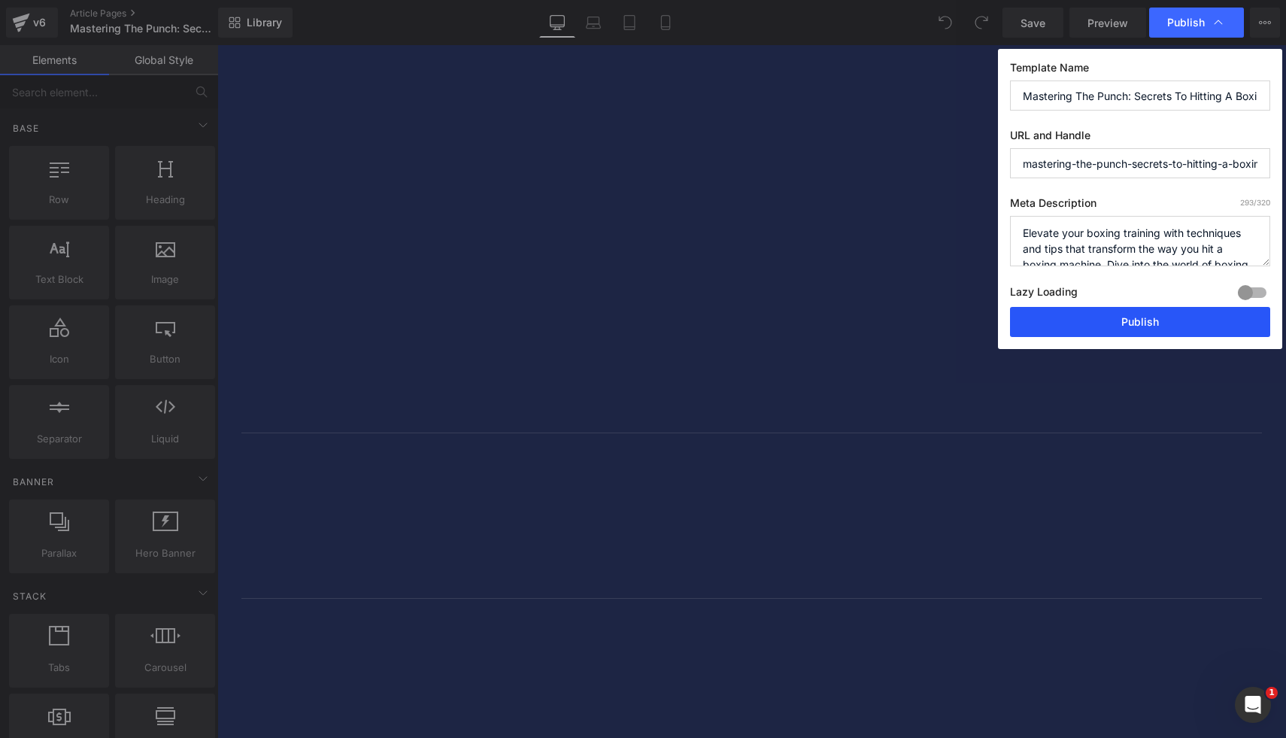
click at [1077, 330] on button "Publish" at bounding box center [1140, 322] width 260 height 30
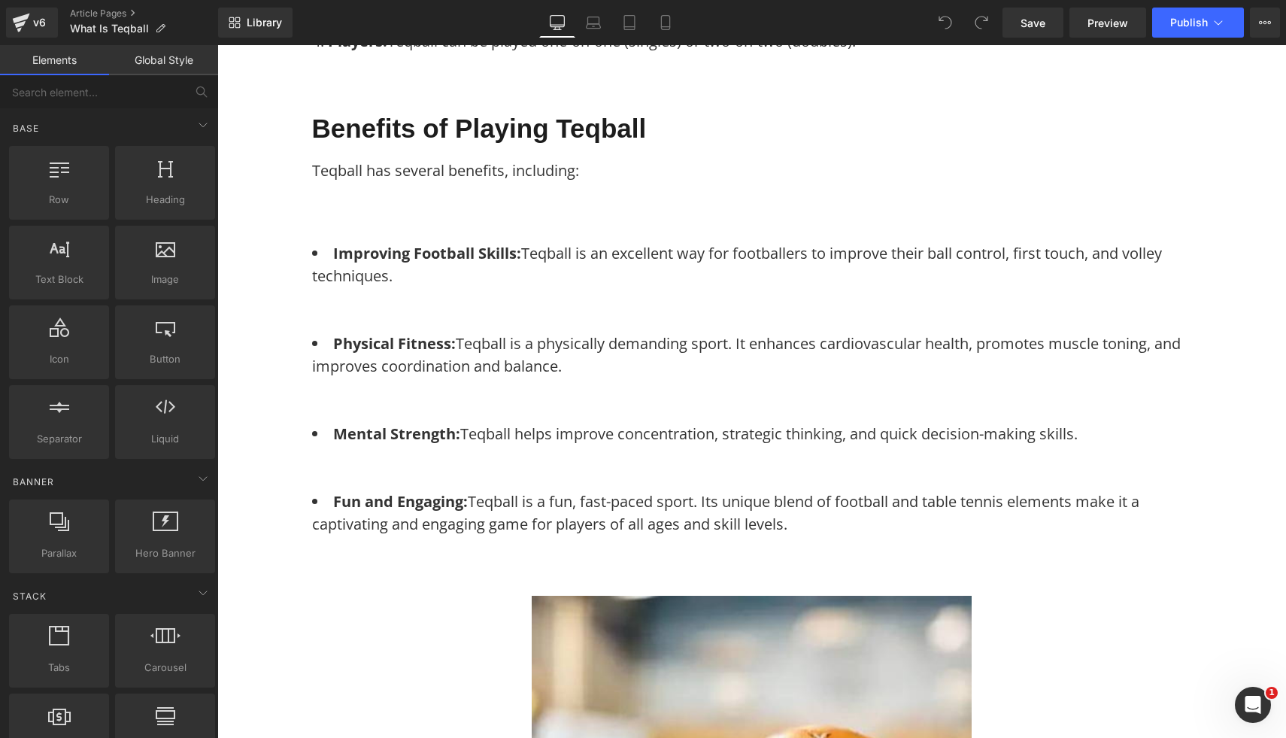
scroll to position [1907, 0]
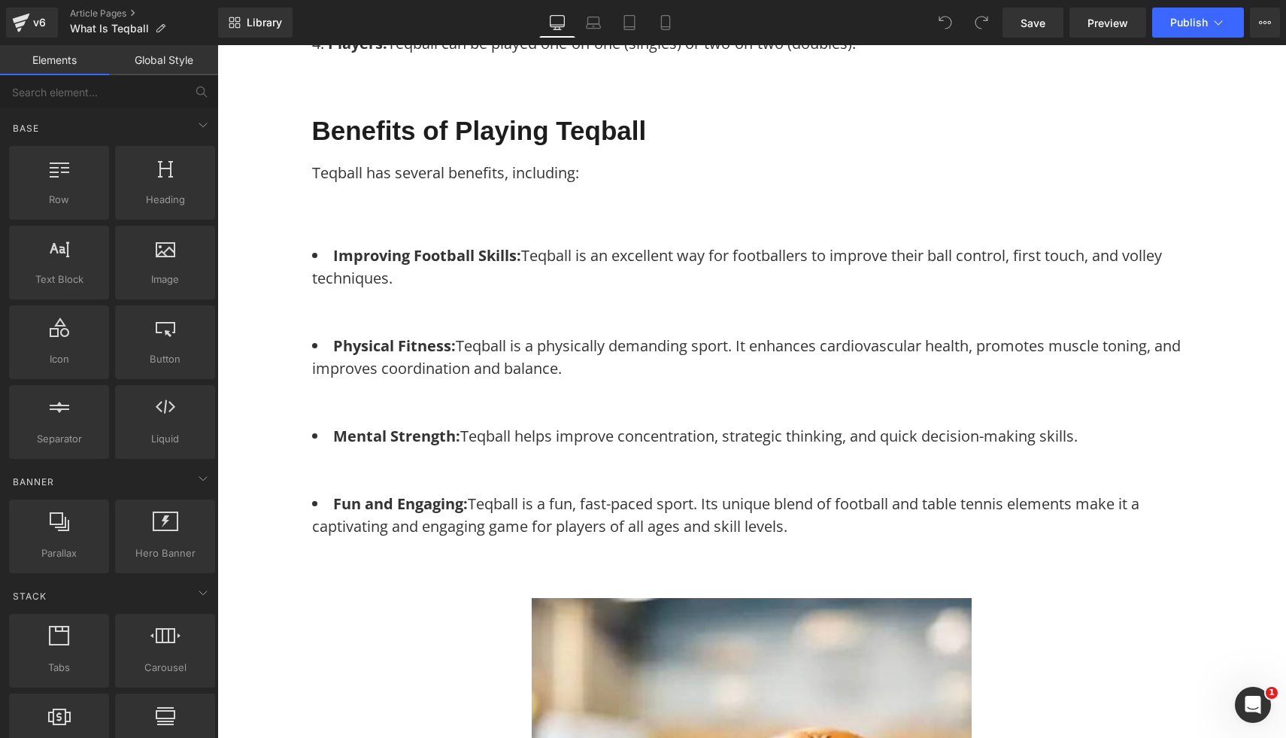
drag, startPoint x: 701, startPoint y: 377, endPoint x: 526, endPoint y: 425, distance: 181.8
click at [526, 425] on ul "Improving Football Skills: Teqball is an excellent way for footballers to impro…" at bounding box center [752, 390] width 880 height 293
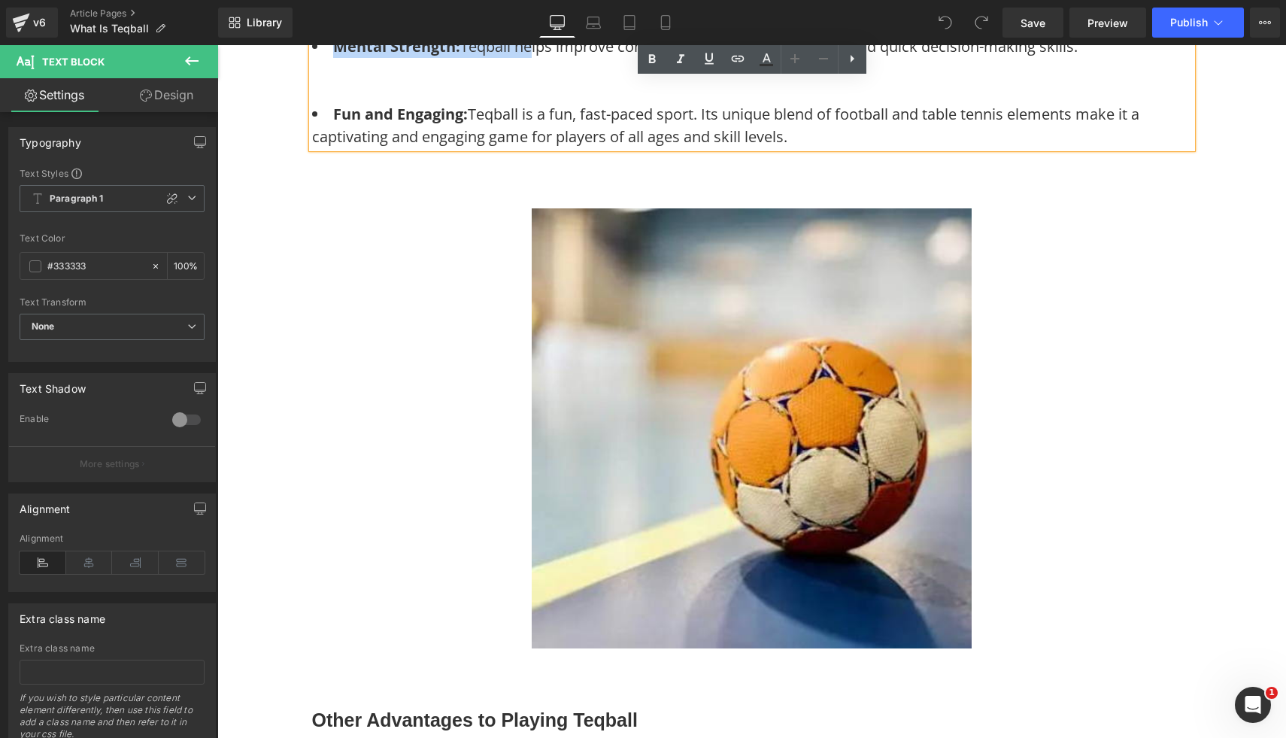
scroll to position [2309, 0]
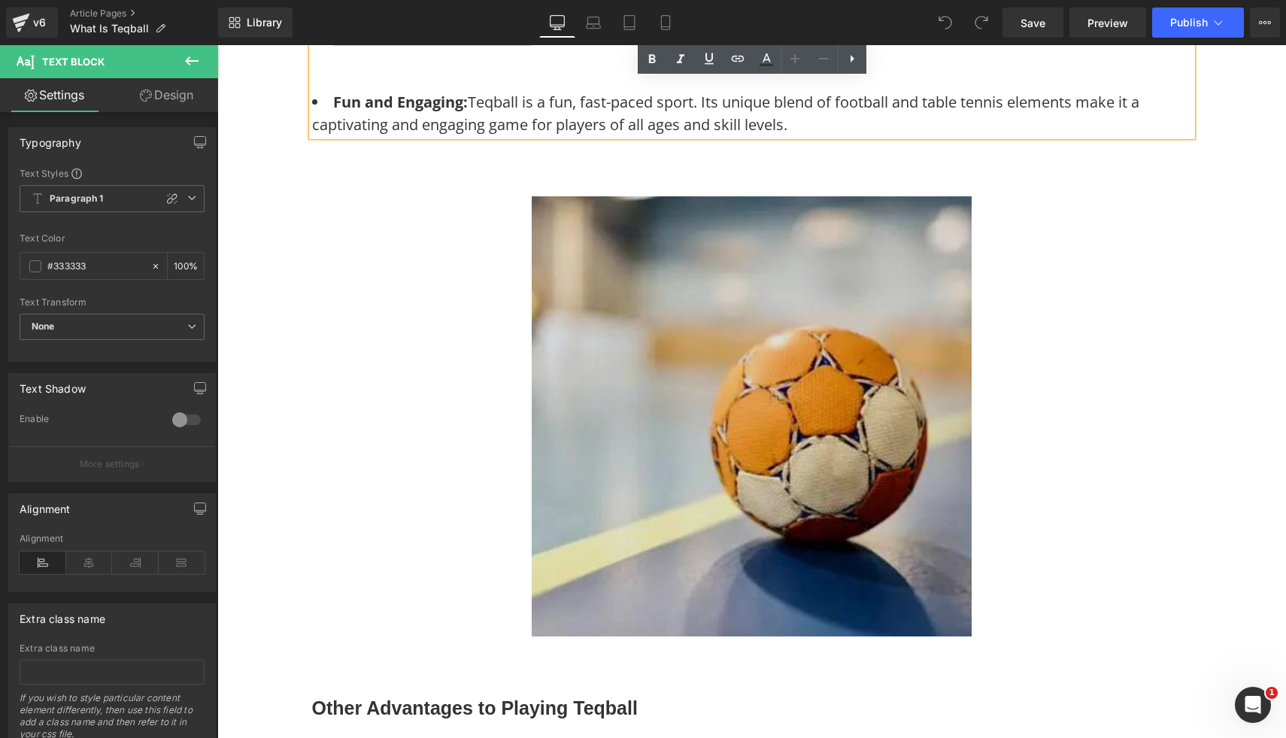
click at [734, 375] on img at bounding box center [752, 416] width 440 height 440
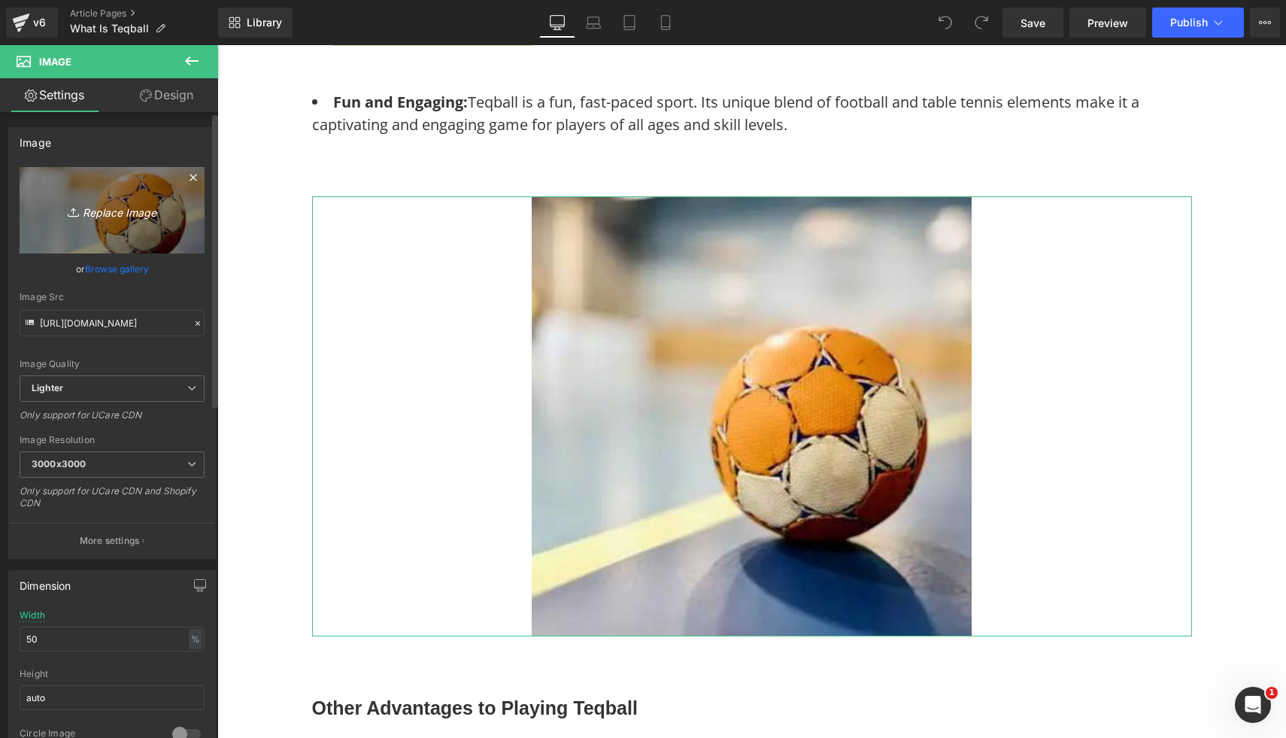
click at [114, 225] on link "Replace Image" at bounding box center [112, 210] width 185 height 87
type input "C:\fakepath\Free Images.png"
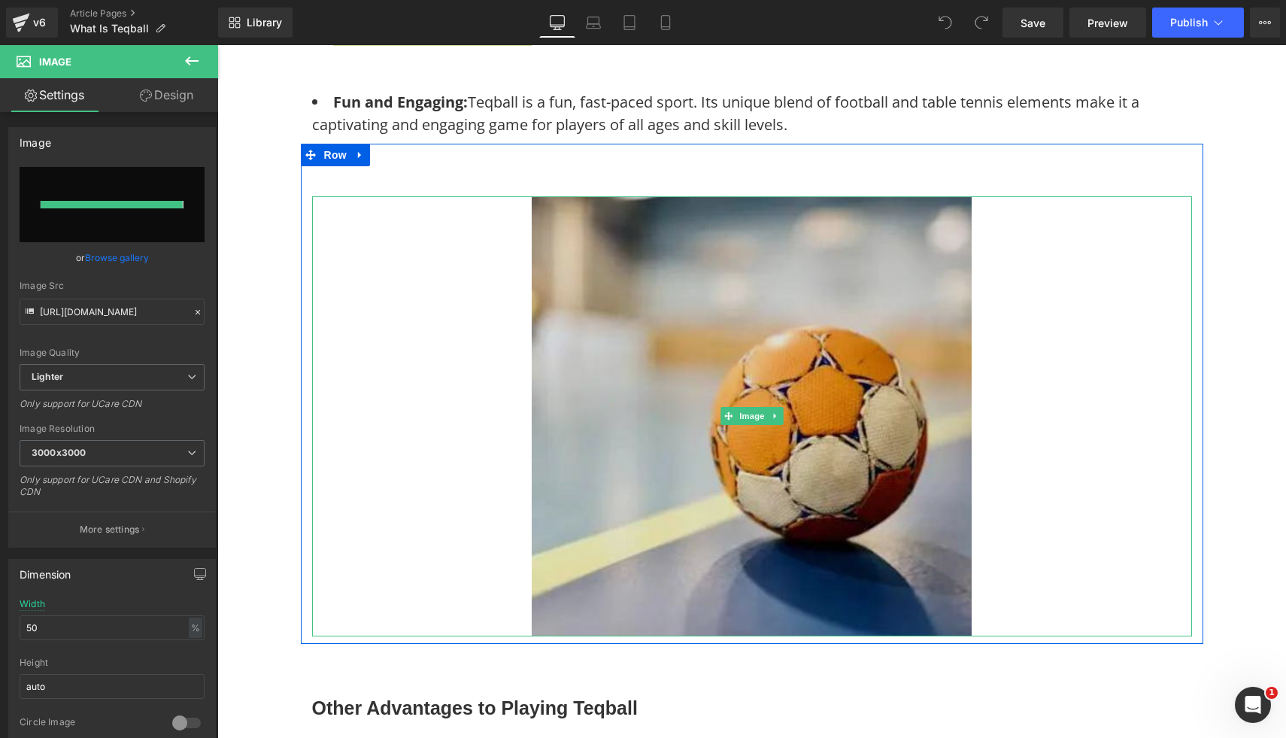
type input "[URL][DOMAIN_NAME]"
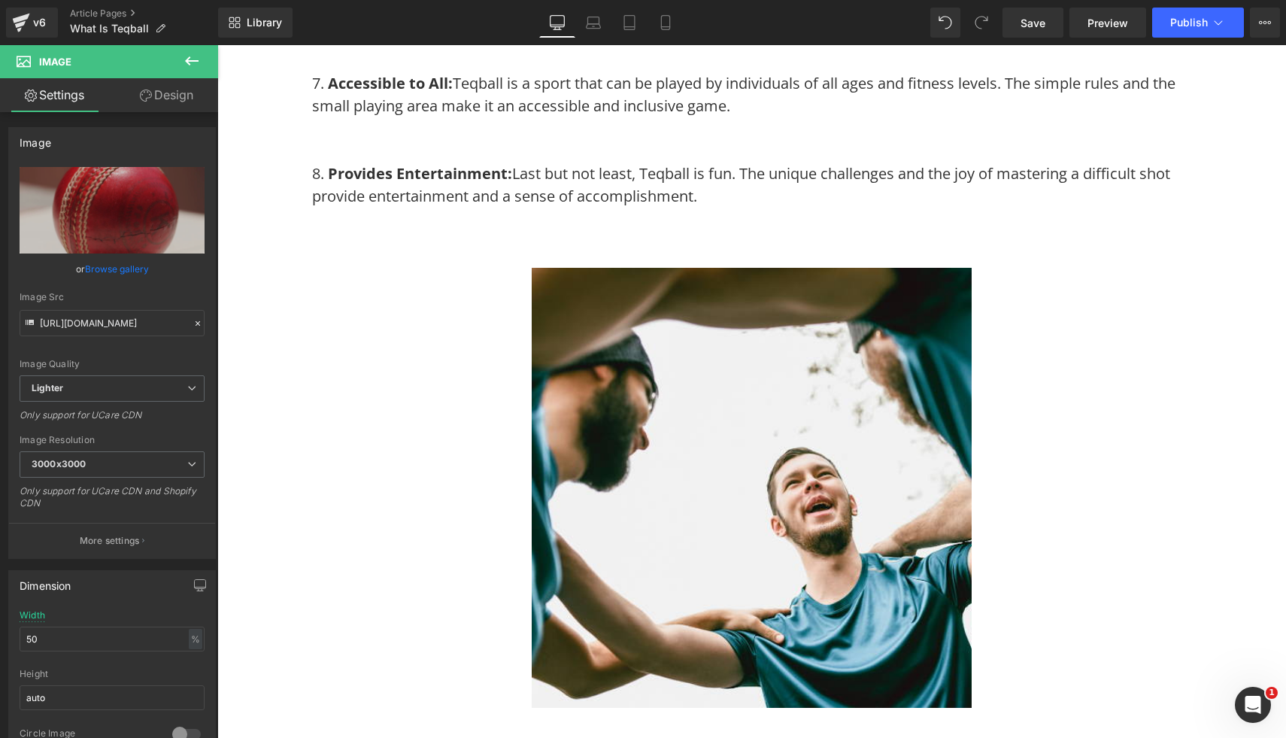
scroll to position [3728, 0]
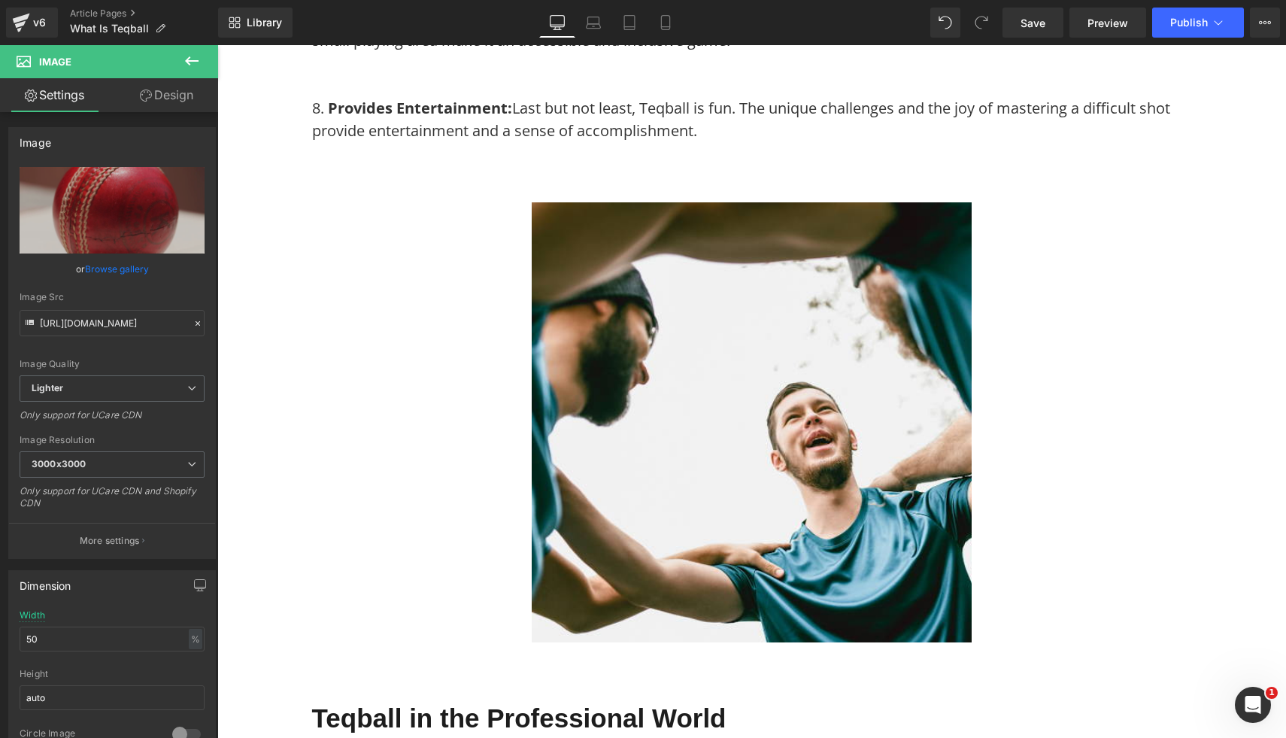
click at [907, 512] on img at bounding box center [752, 422] width 440 height 440
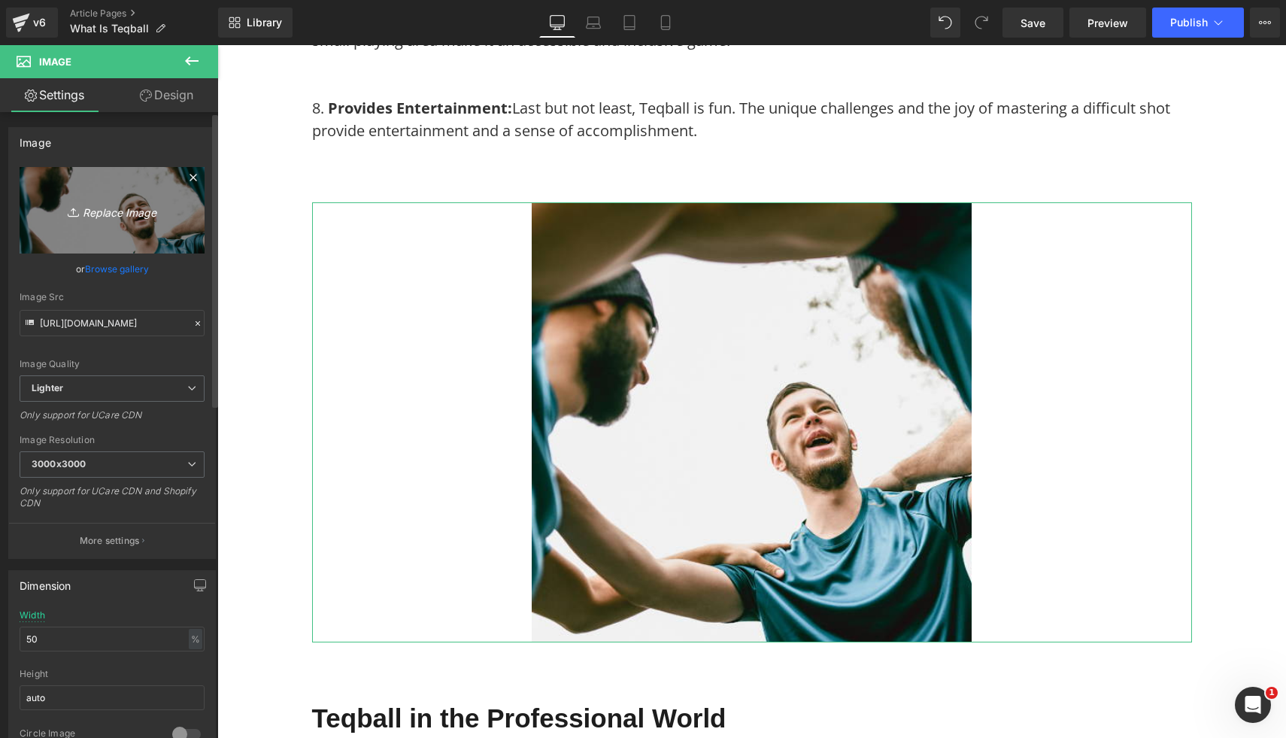
click at [129, 203] on icon "Replace Image" at bounding box center [112, 210] width 120 height 19
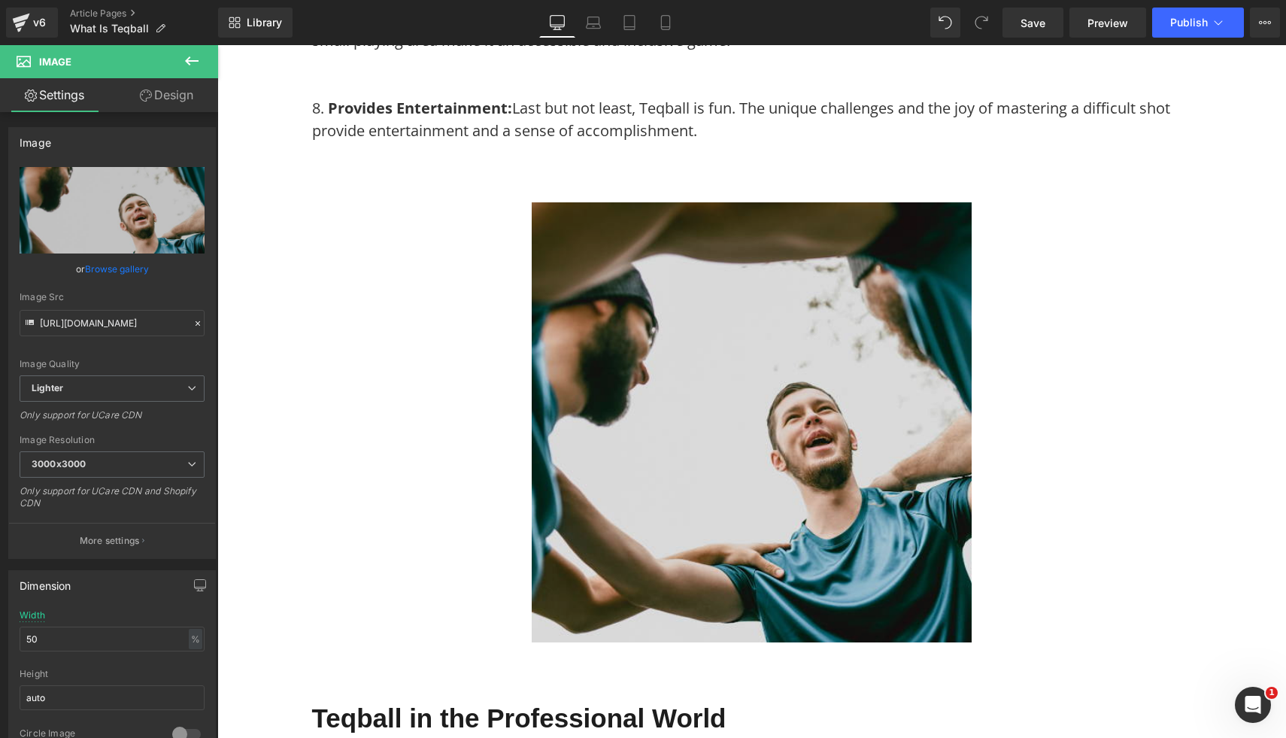
type input "C:\fakepath\Free Images (1).png"
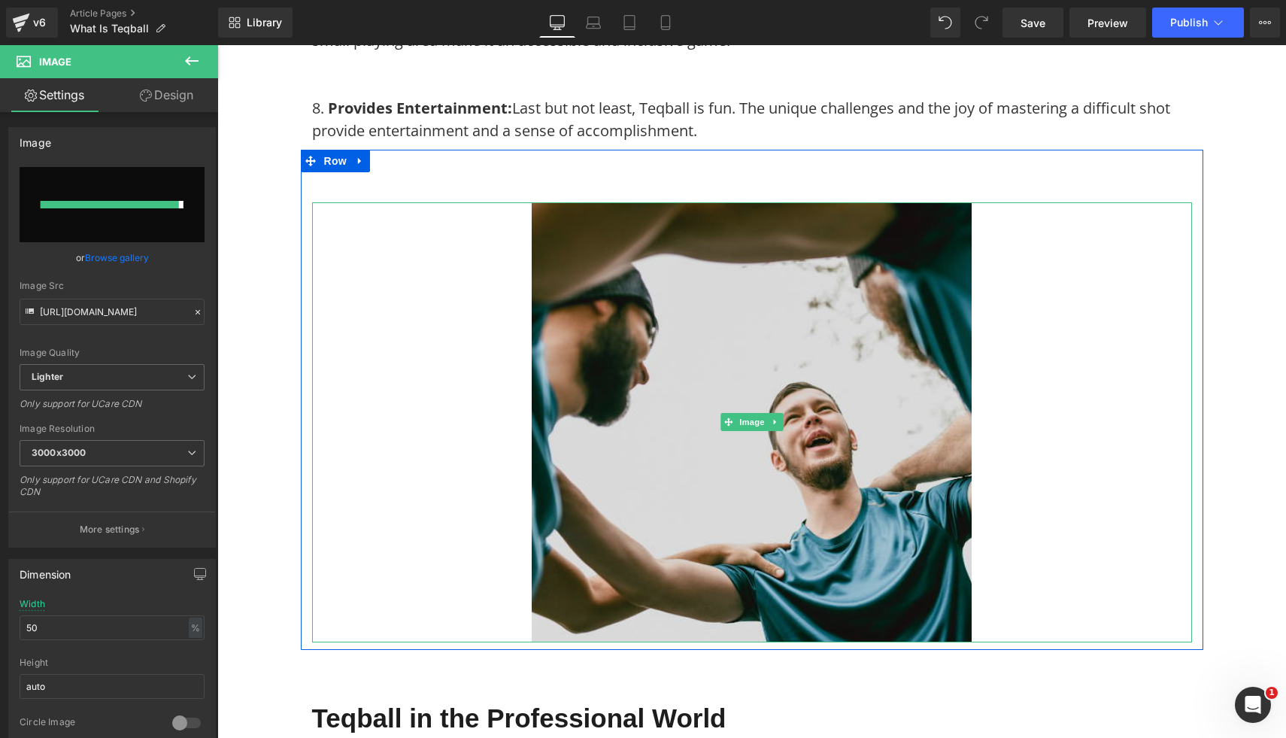
type input "[URL][DOMAIN_NAME]"
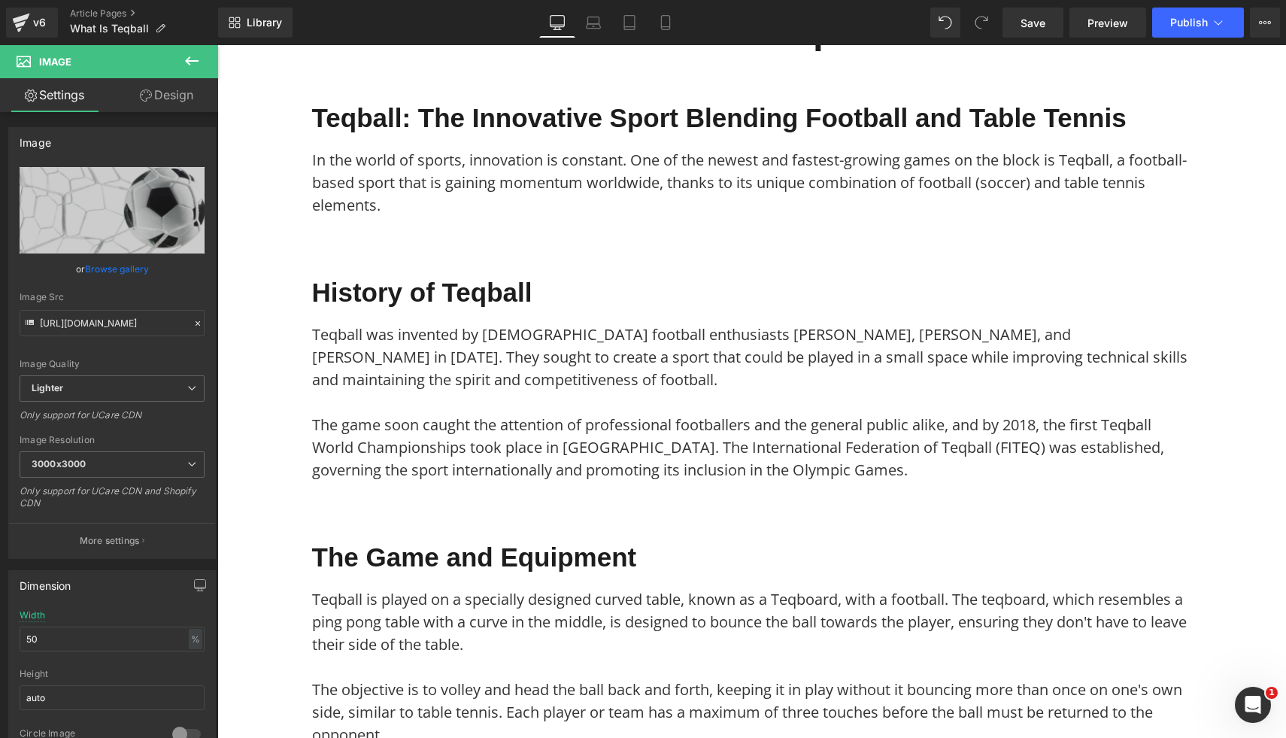
scroll to position [0, 0]
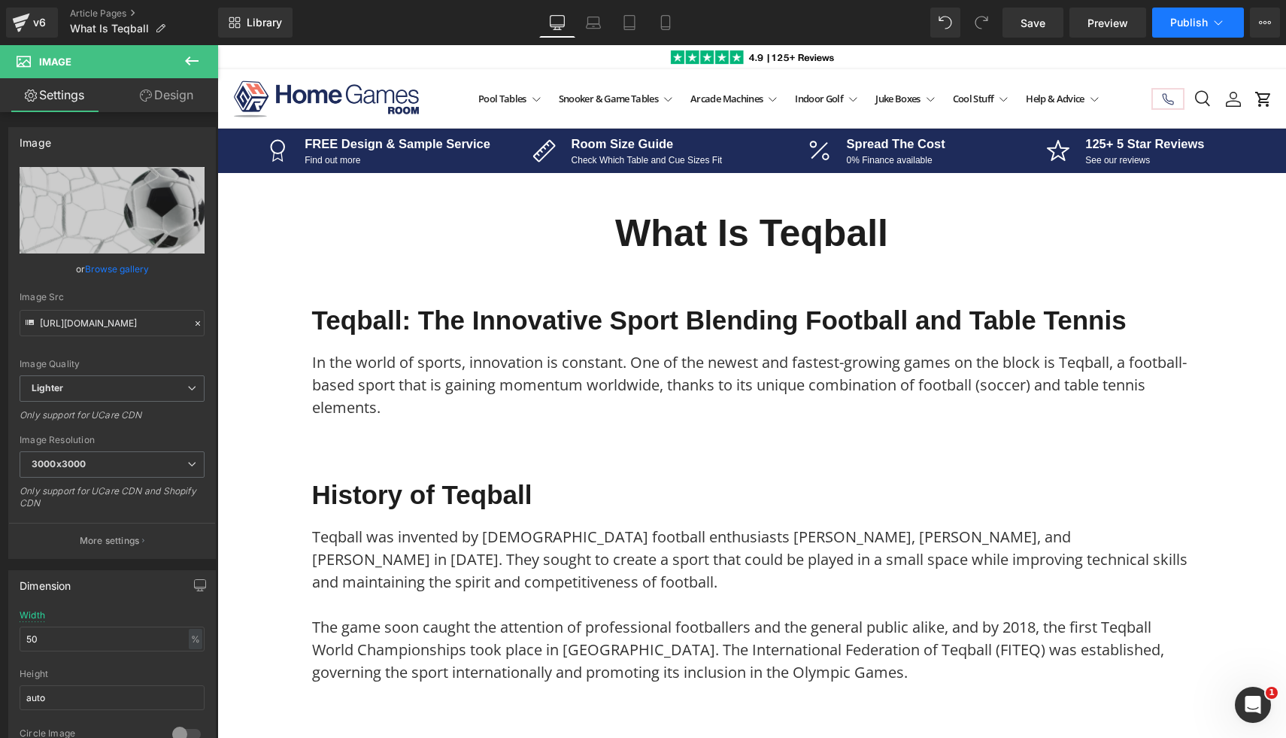
click at [1168, 31] on button "Publish" at bounding box center [1199, 23] width 92 height 30
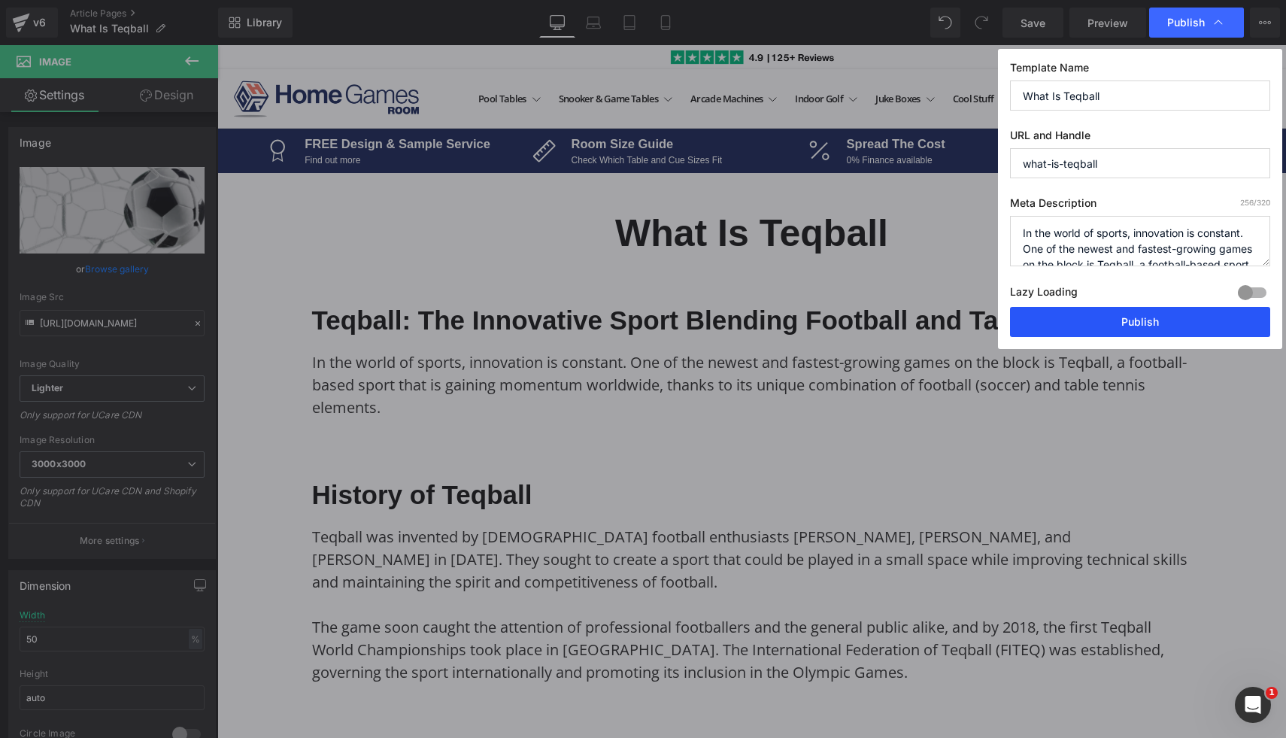
click at [1043, 326] on button "Publish" at bounding box center [1140, 322] width 260 height 30
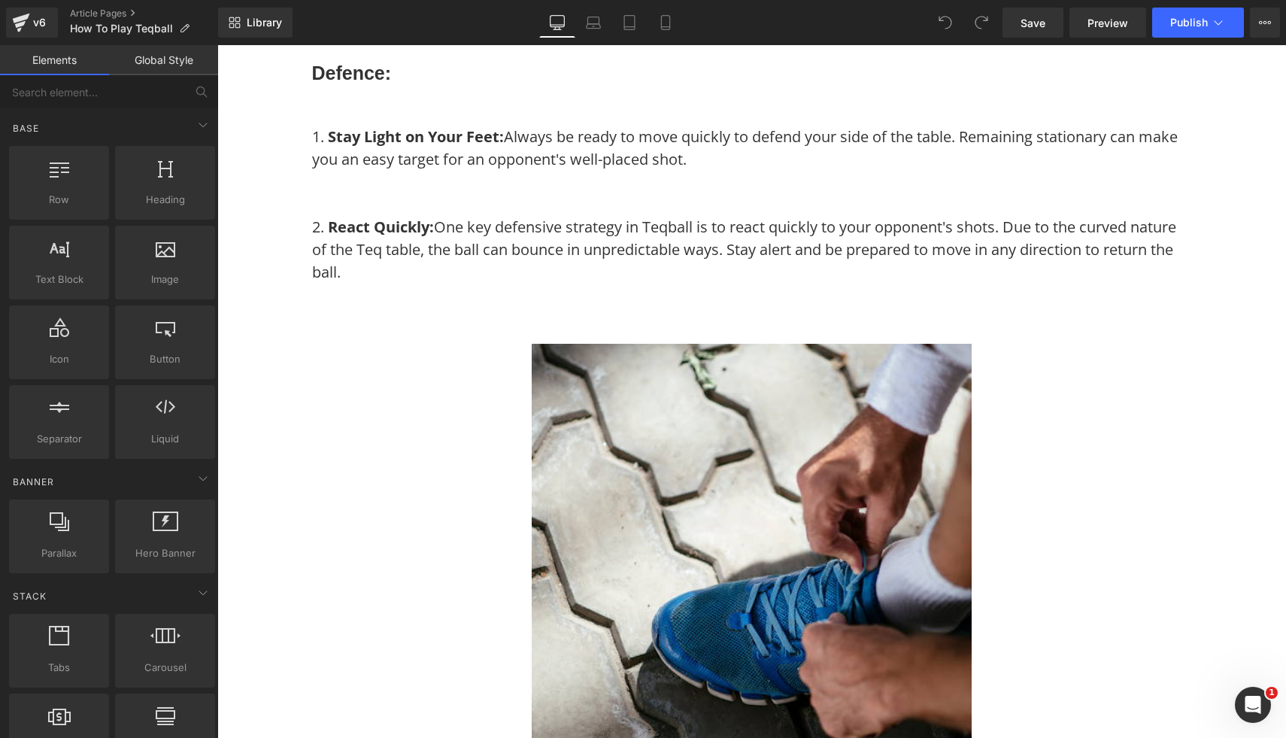
scroll to position [3979, 0]
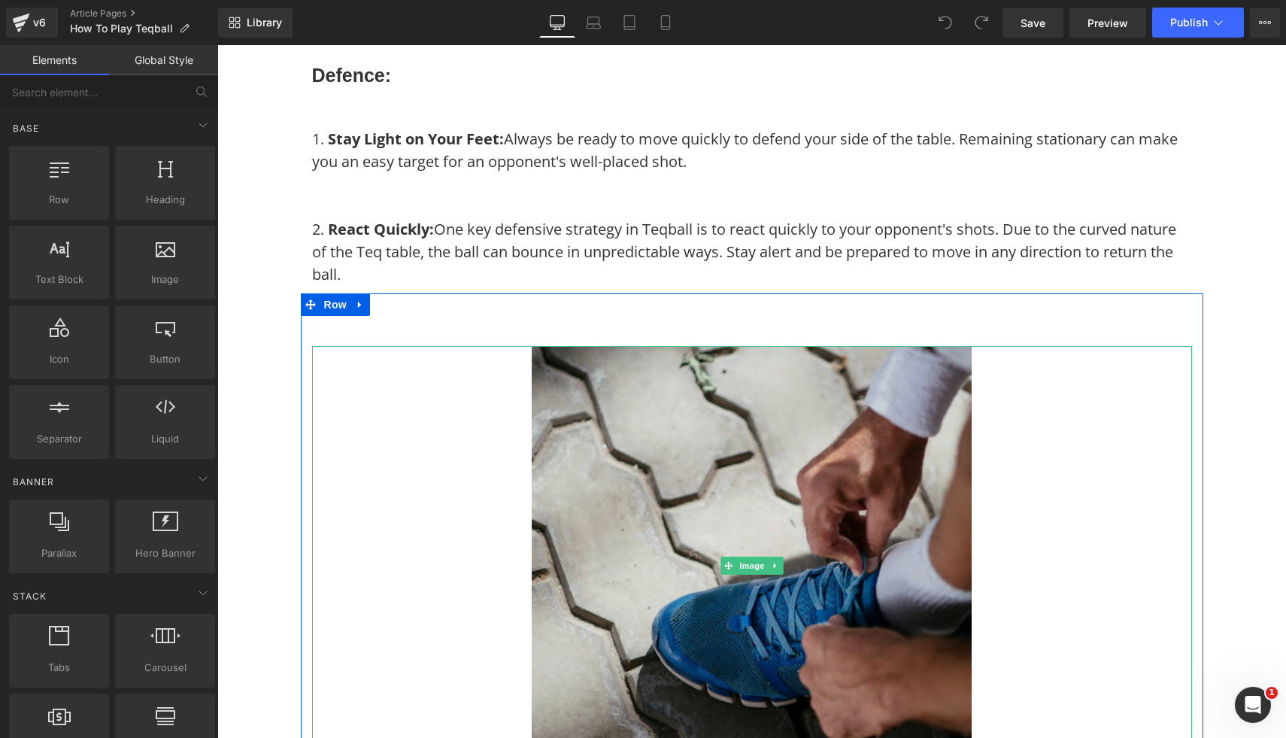
click at [637, 445] on img at bounding box center [752, 566] width 440 height 440
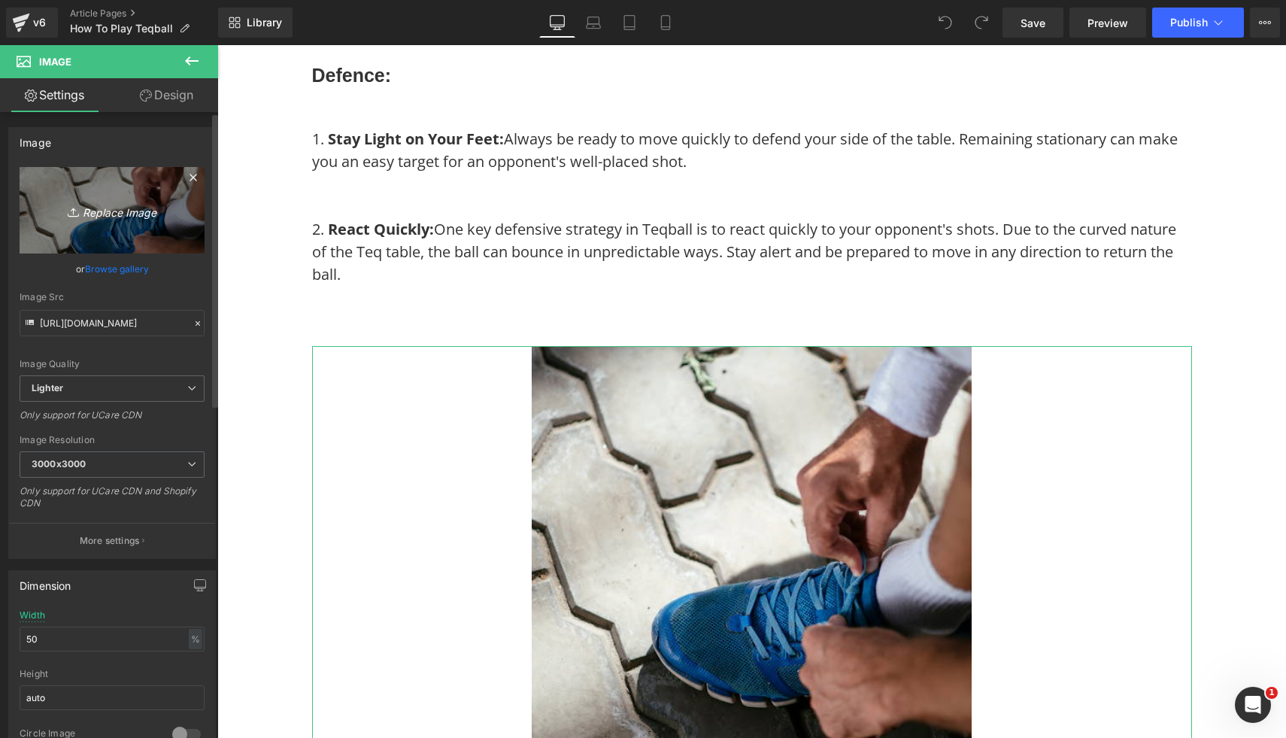
click at [117, 205] on icon "Replace Image" at bounding box center [112, 210] width 120 height 19
type input "C:\fakepath\Free Images (2).png"
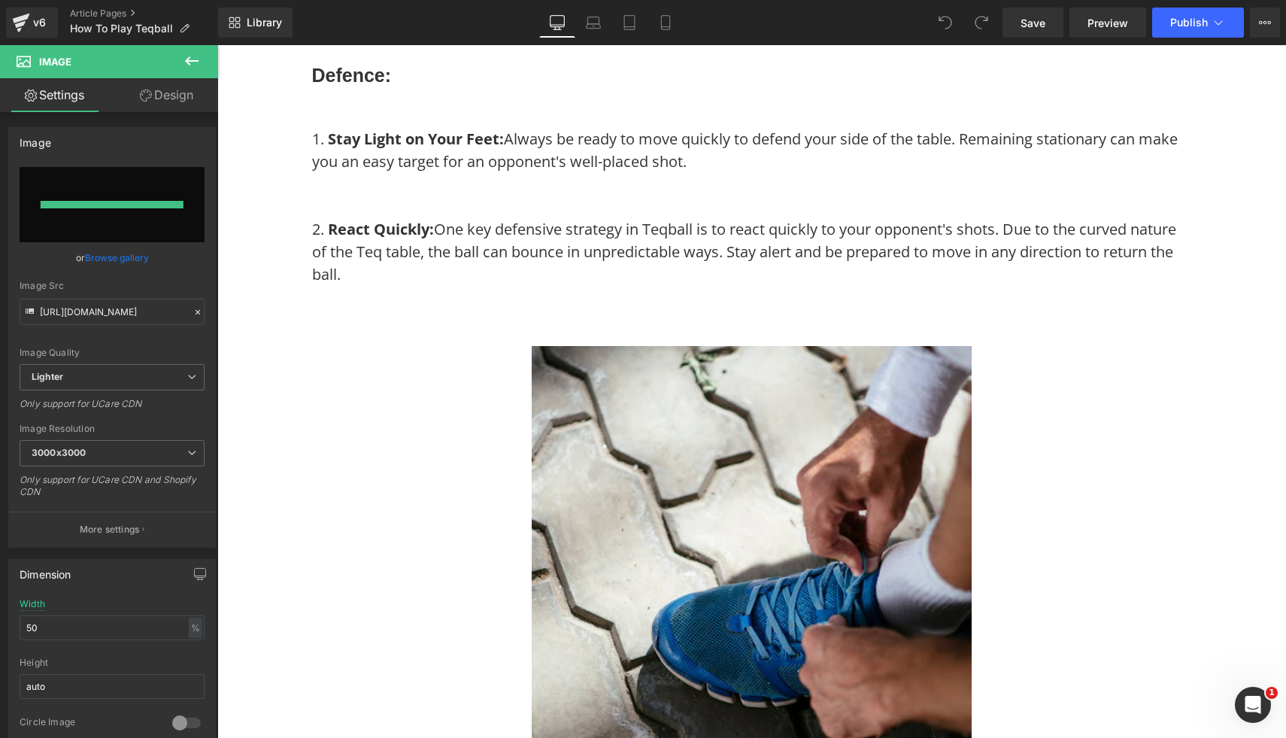
type input "https://ucarecdn.com/240fa6ef-c590-45c2-900d-42ff7be9b42d/-/format/auto/-/previ…"
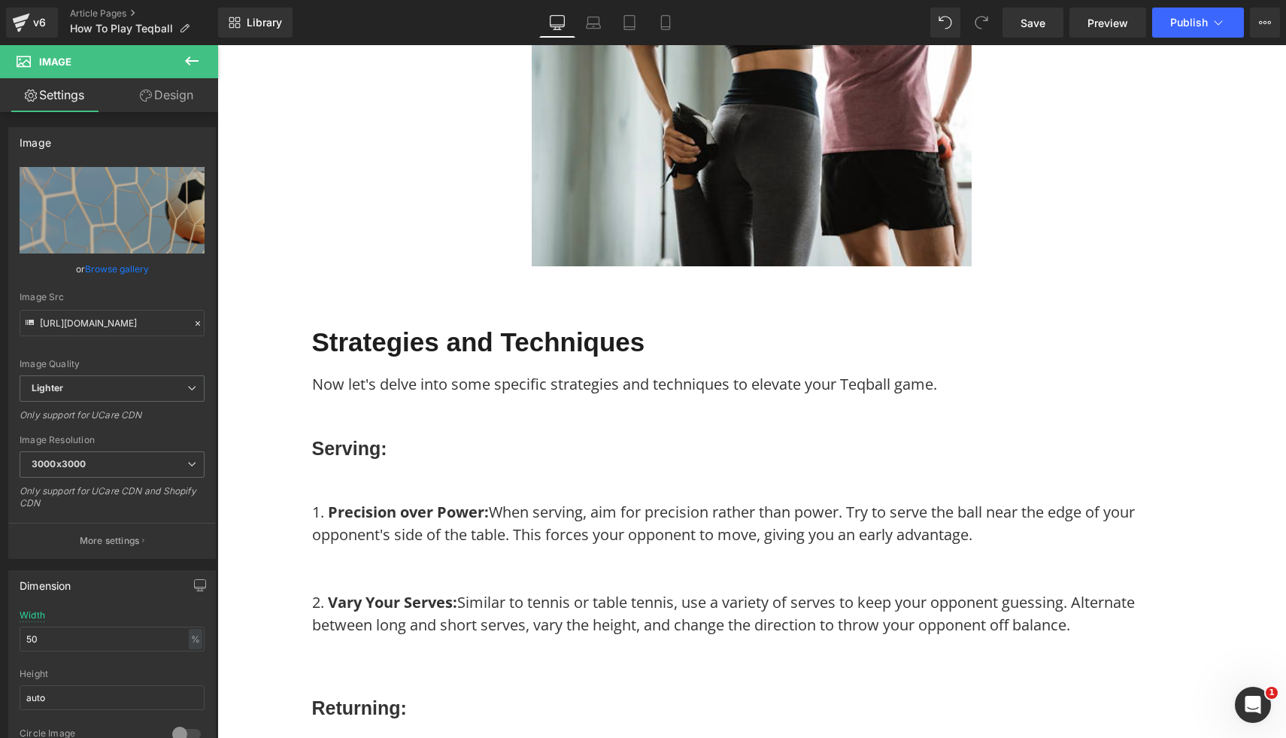
scroll to position [2527, 0]
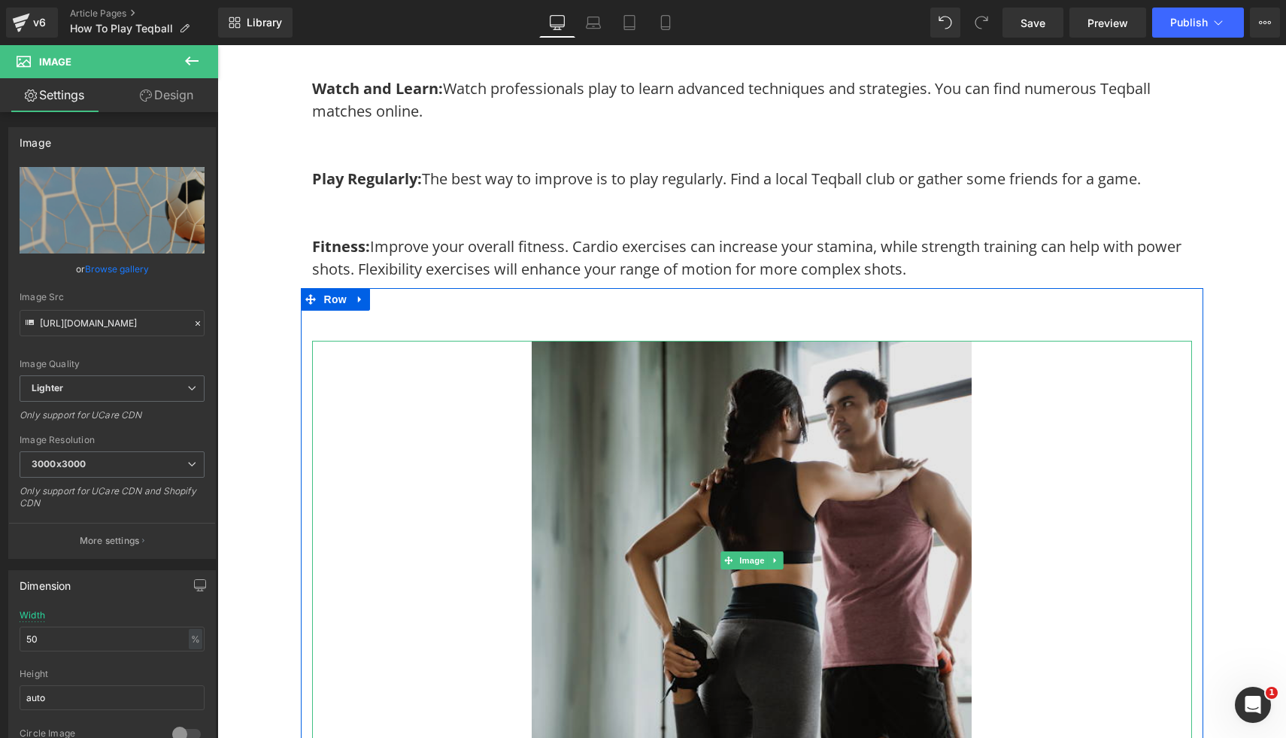
click at [565, 478] on img at bounding box center [752, 561] width 440 height 440
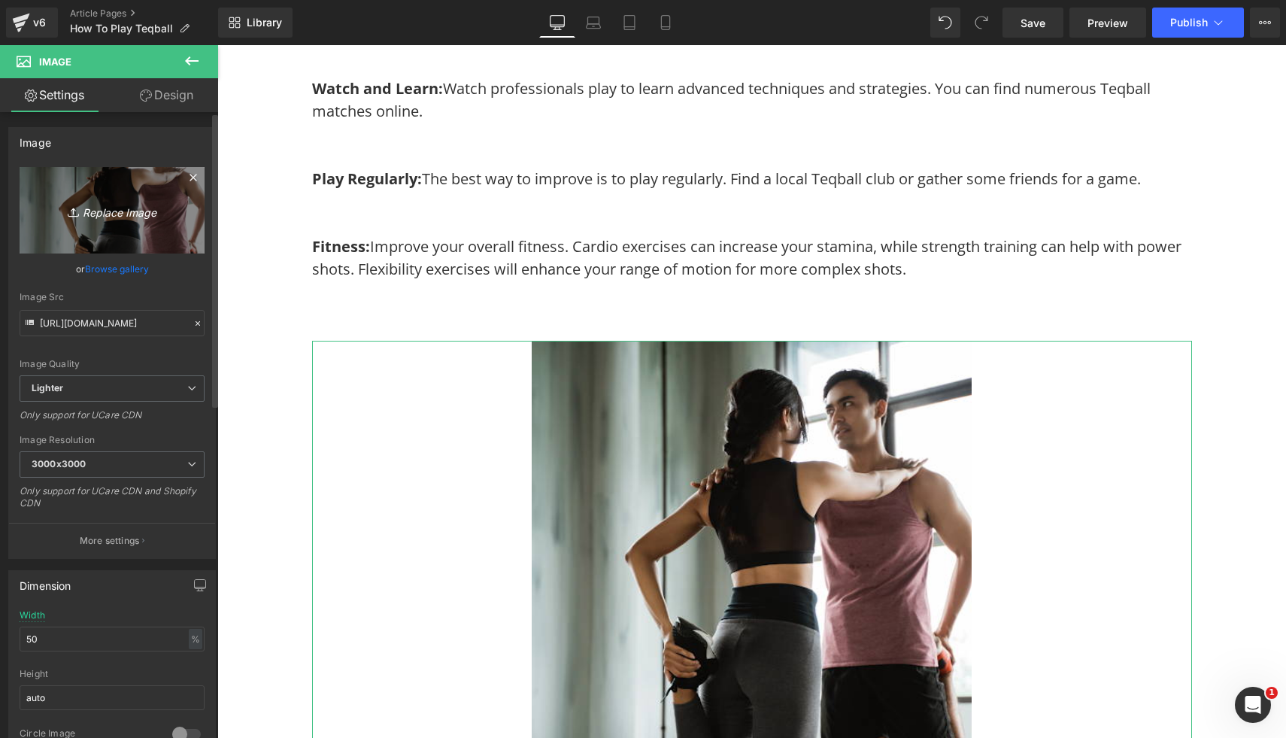
click at [109, 208] on icon "Replace Image" at bounding box center [112, 210] width 120 height 19
type input "C:\fakepath\Free Images (3).png"
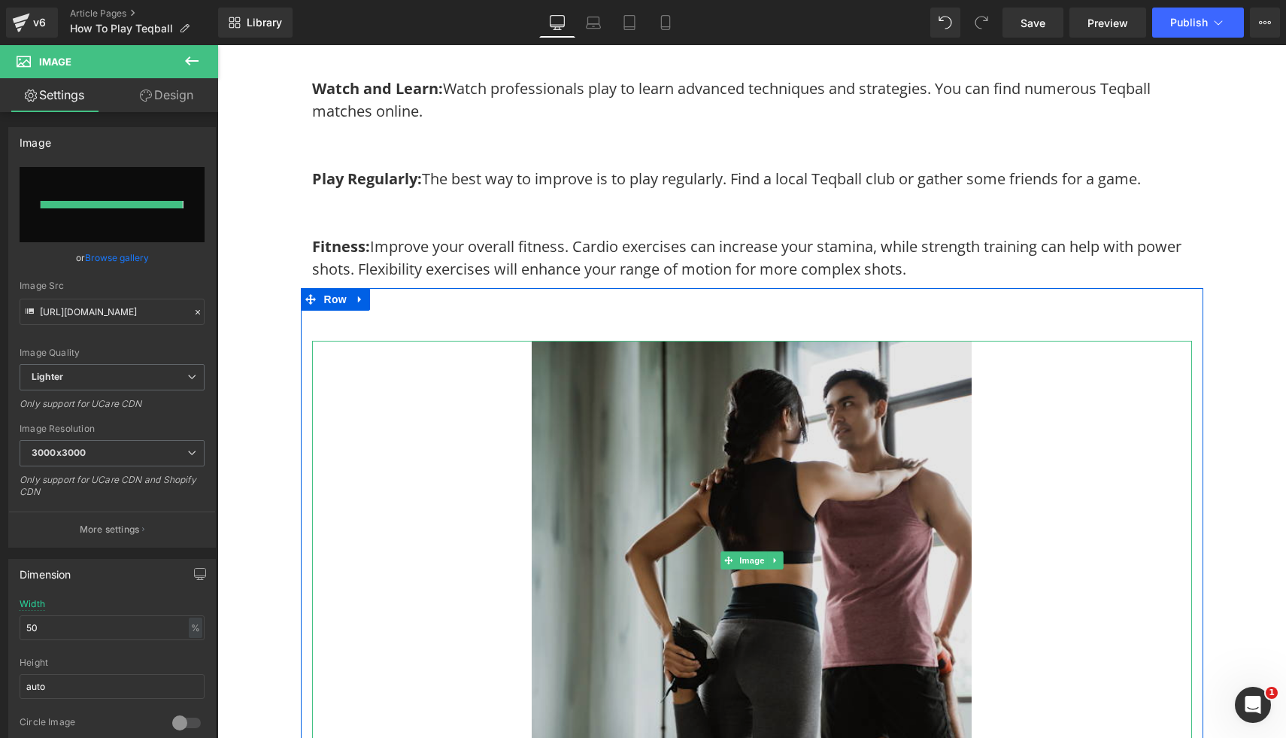
type input "https://ucarecdn.com/3909afb6-72f7-41bc-8b64-73bb4df2d313/-/format/auto/-/previ…"
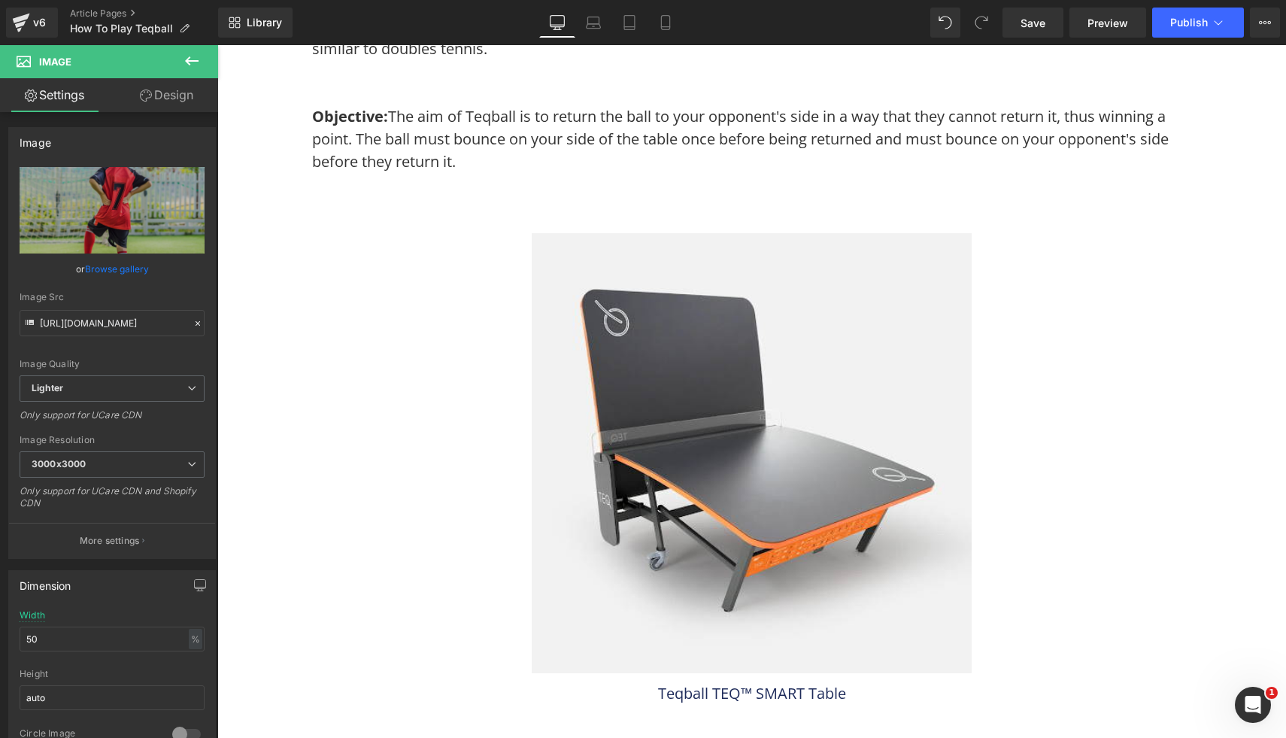
scroll to position [0, 0]
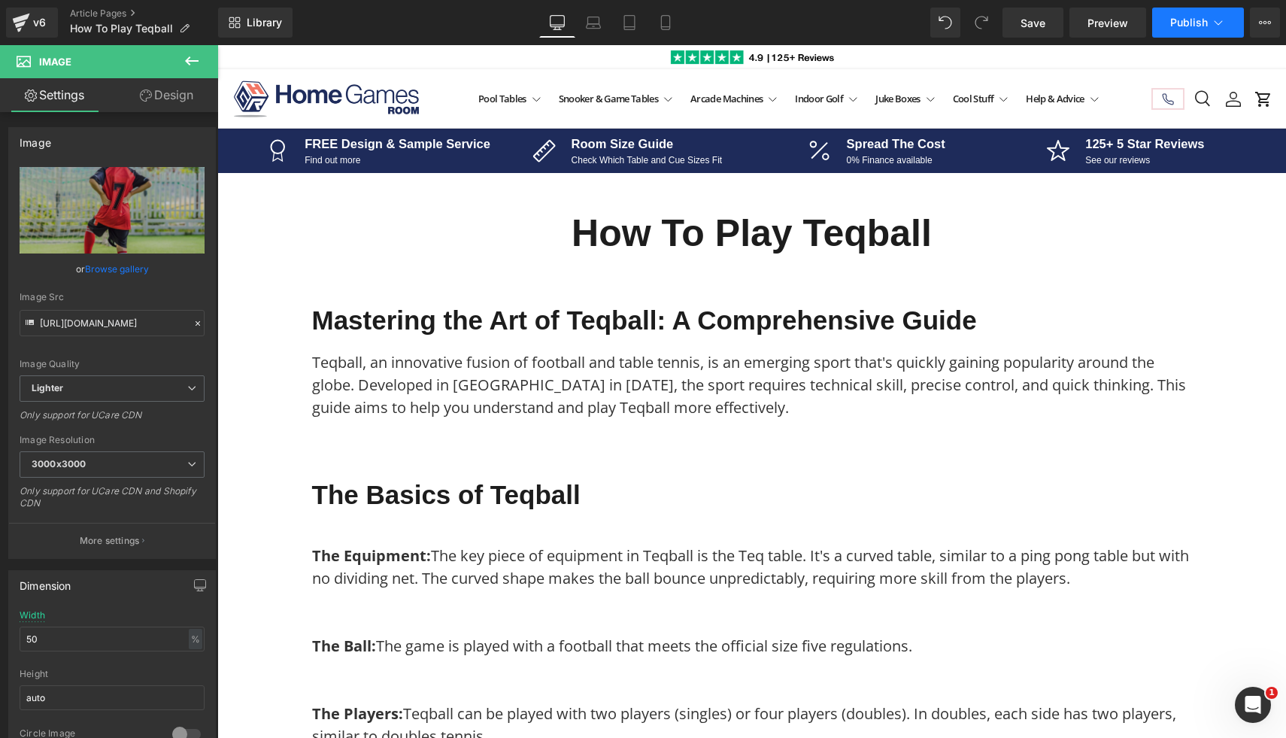
click at [1186, 33] on button "Publish" at bounding box center [1199, 23] width 92 height 30
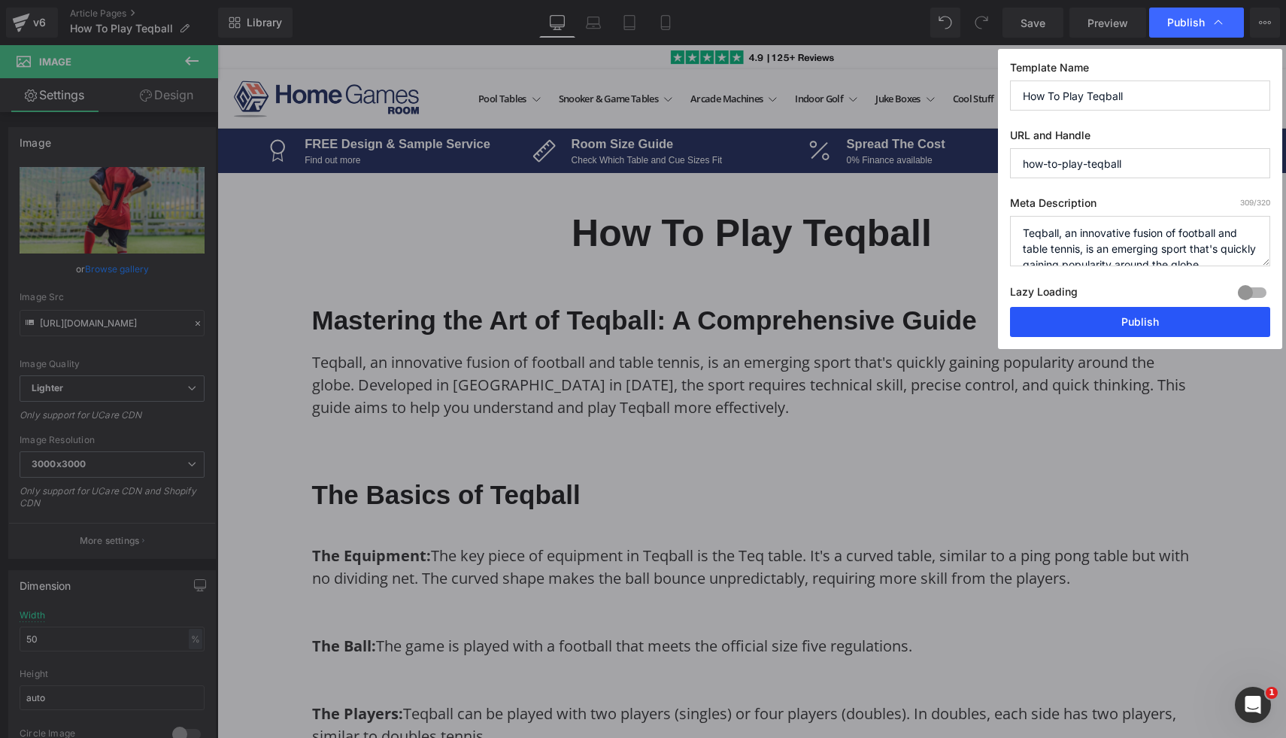
click at [1129, 320] on button "Publish" at bounding box center [1140, 322] width 260 height 30
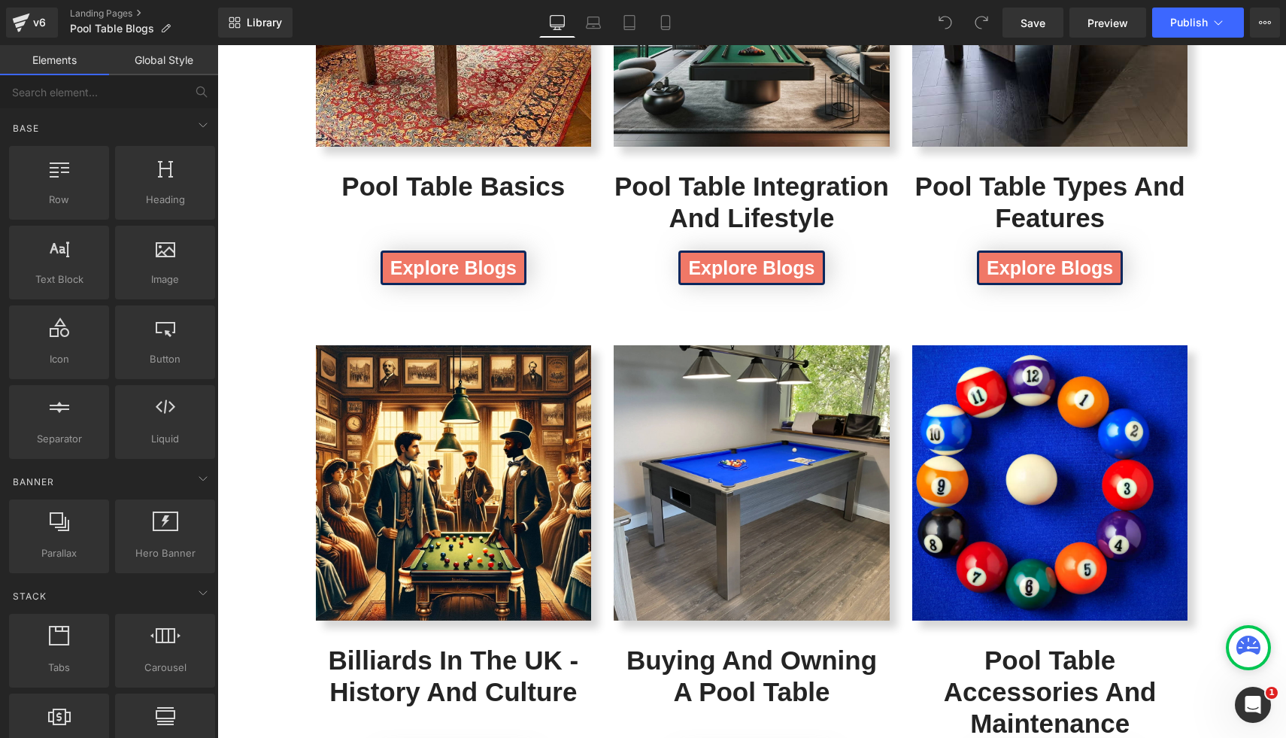
scroll to position [615, 0]
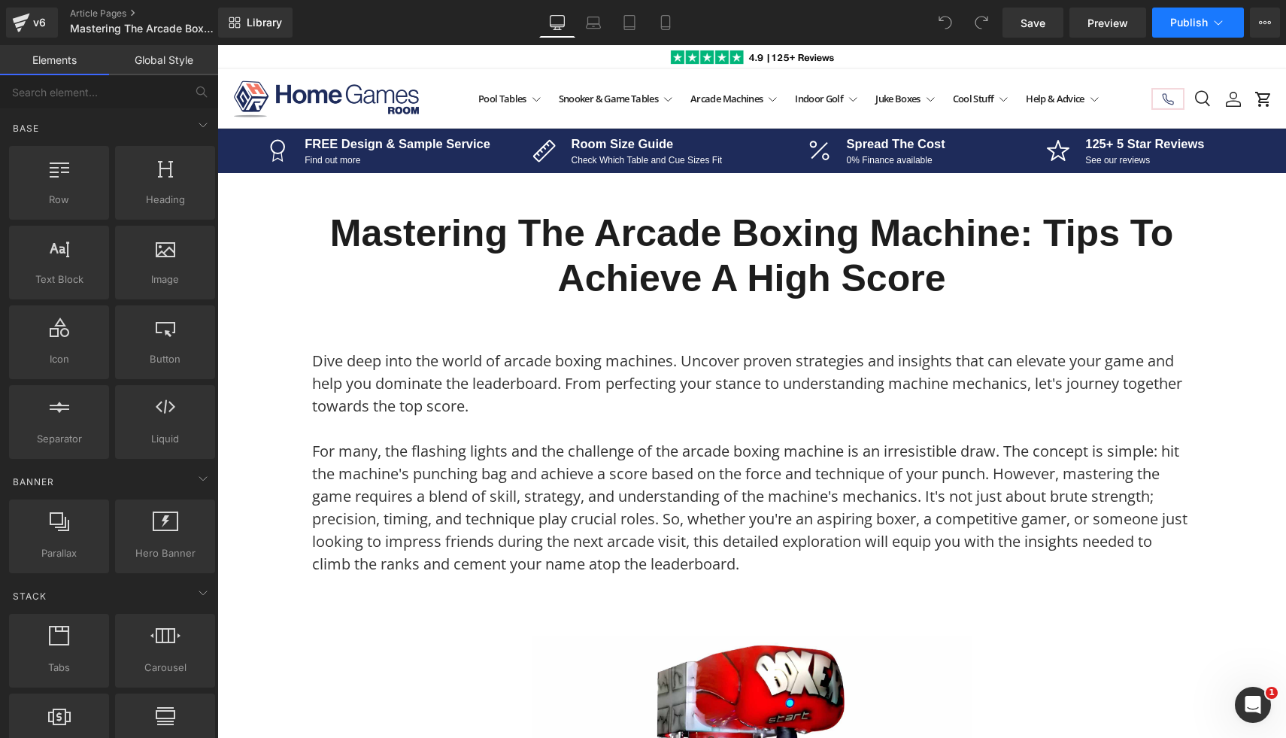
click at [1176, 23] on span "Publish" at bounding box center [1190, 23] width 38 height 12
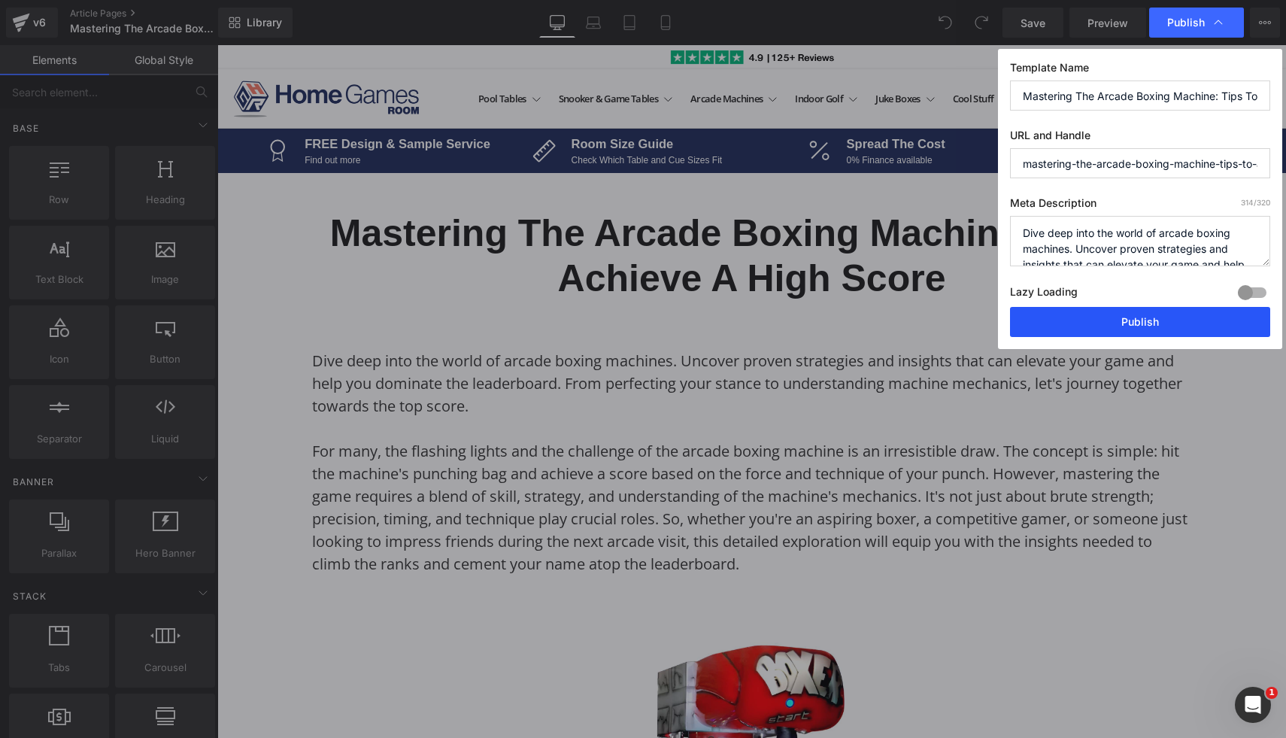
click at [1123, 321] on button "Publish" at bounding box center [1140, 322] width 260 height 30
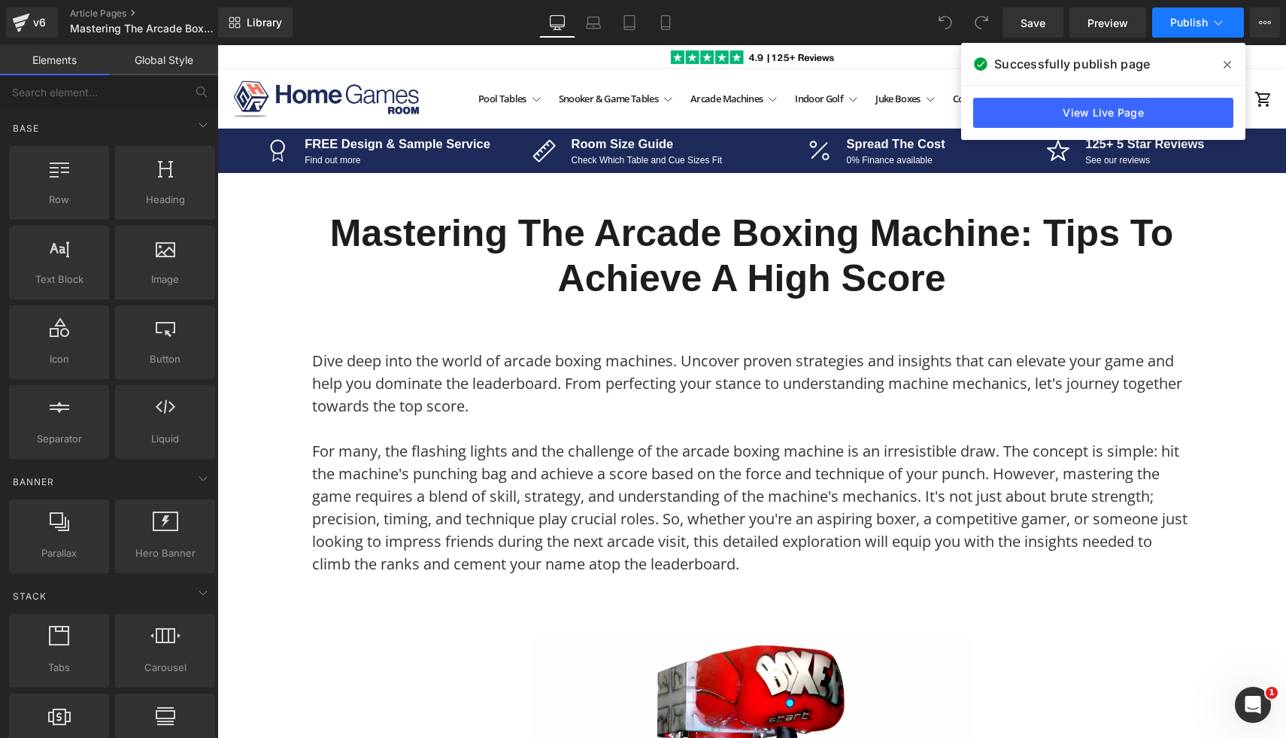
click at [1168, 19] on button "Publish" at bounding box center [1199, 23] width 92 height 30
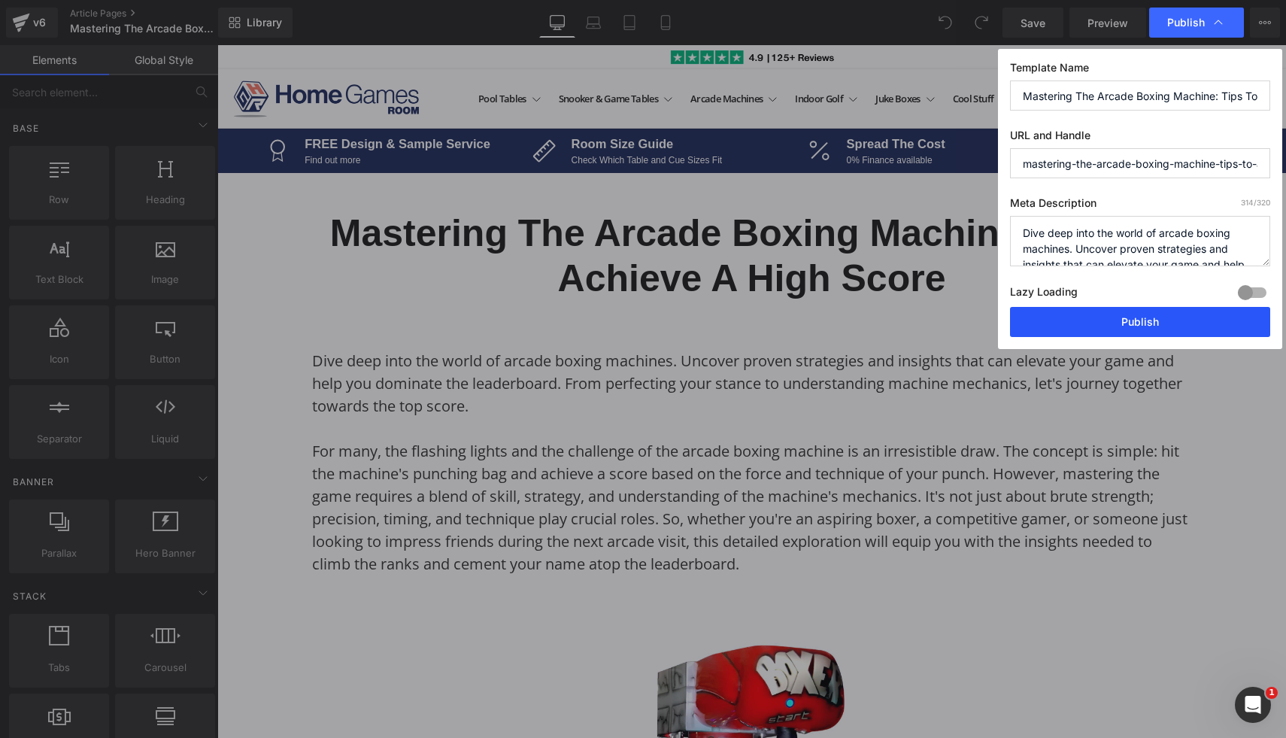
click at [1087, 321] on button "Publish" at bounding box center [1140, 322] width 260 height 30
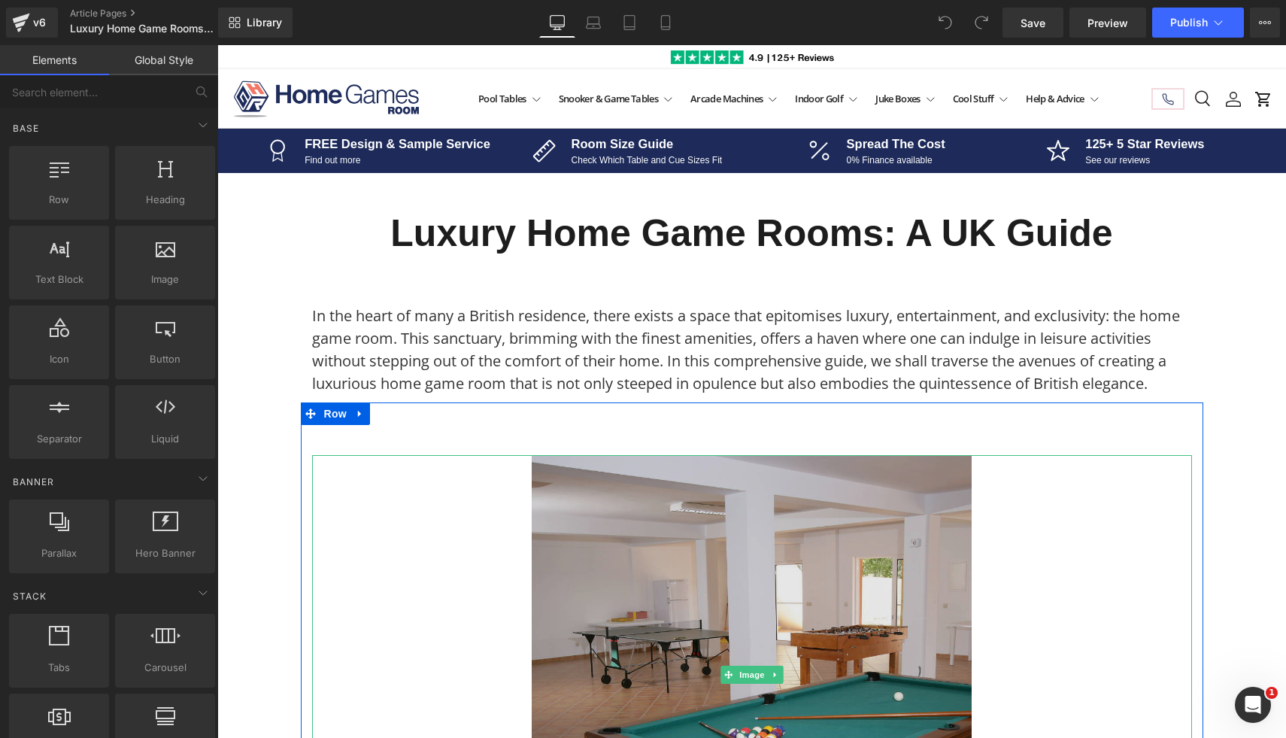
click at [688, 542] on img at bounding box center [752, 675] width 440 height 440
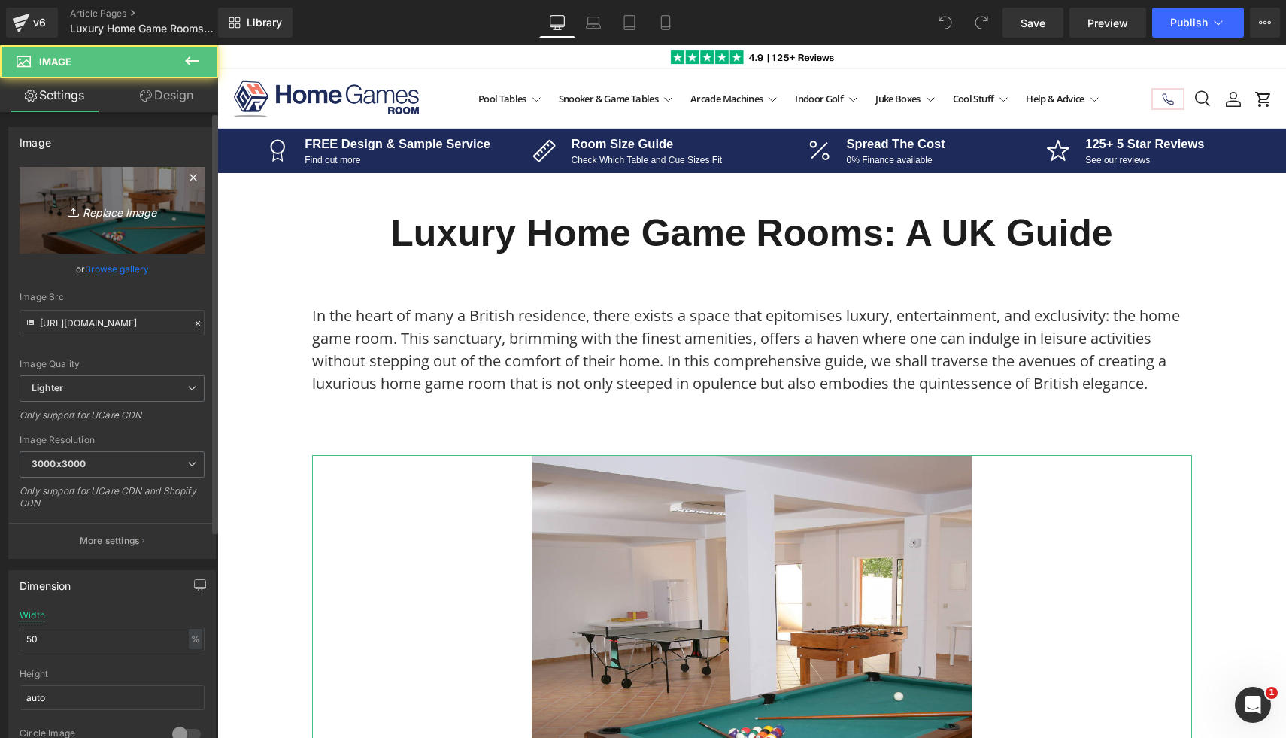
click at [96, 196] on link "Replace Image" at bounding box center [112, 210] width 185 height 87
type input "C:\fakepath\52.png"
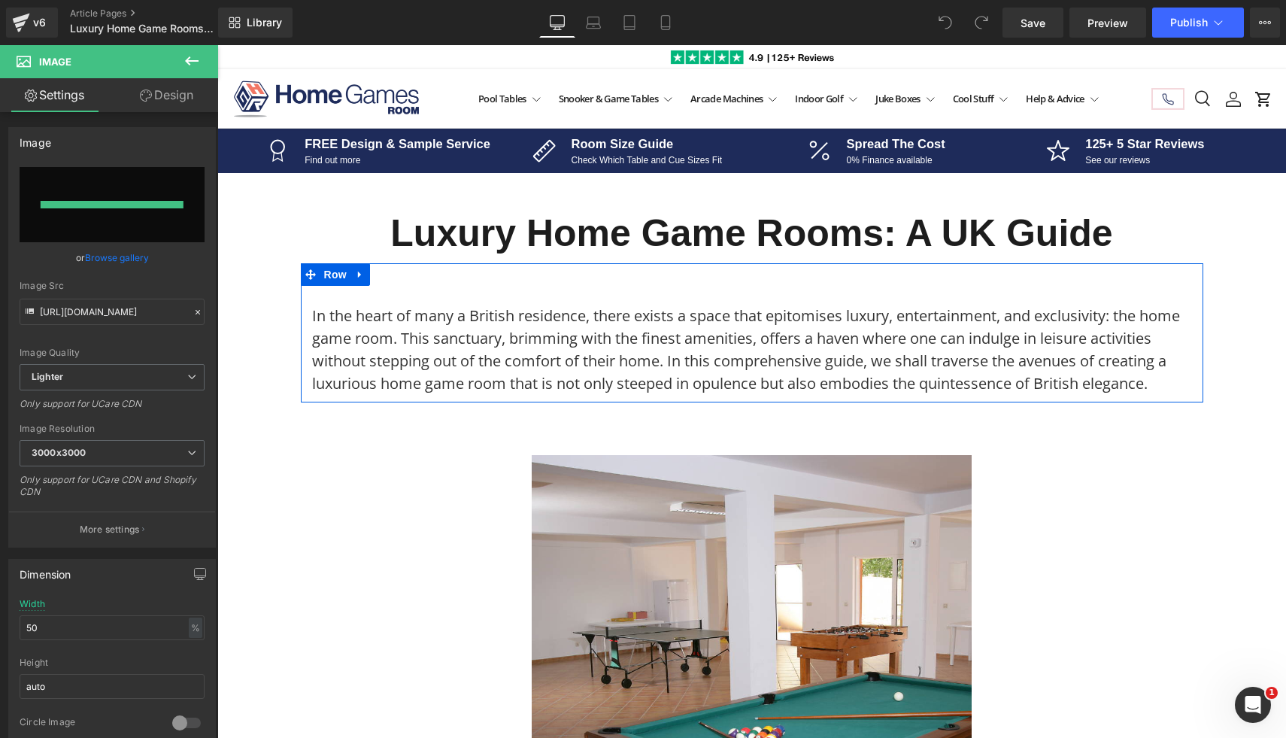
type input "https://ucarecdn.com/0708f346-b38f-4dcf-aab8-1b6be9656cc9/-/format/auto/-/previ…"
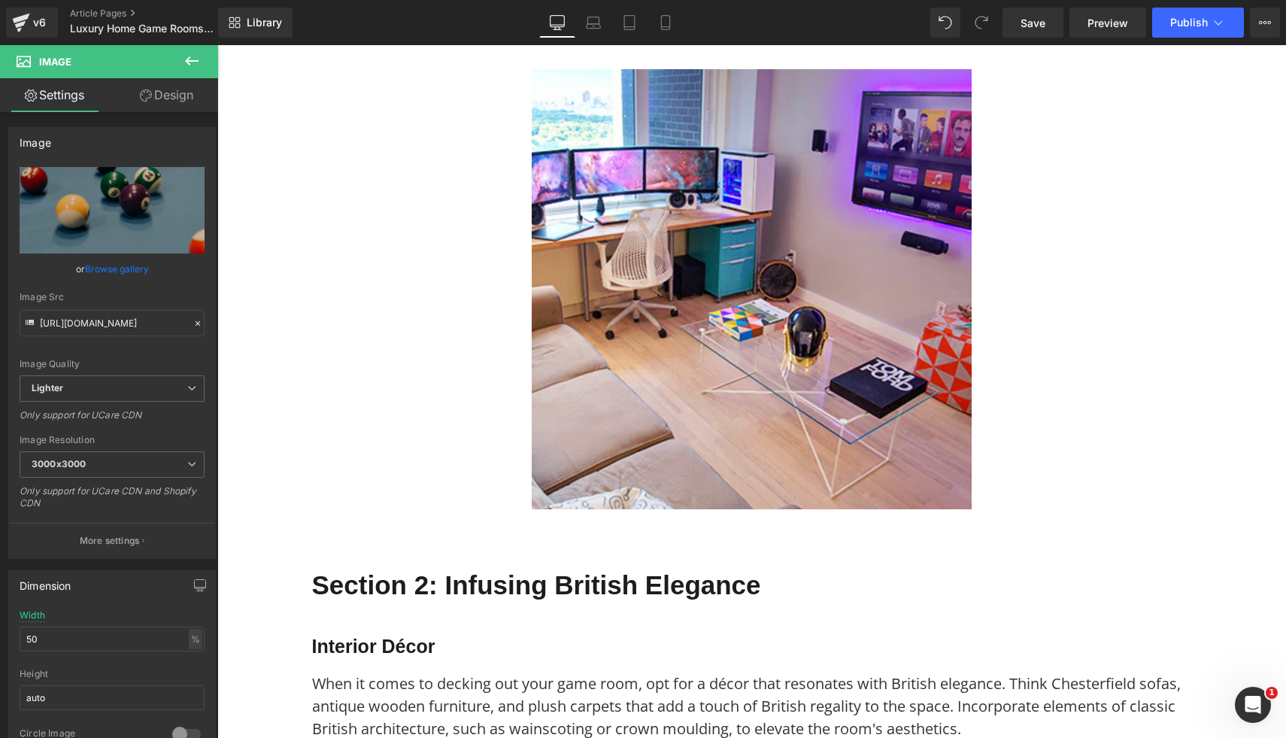
scroll to position [1259, 0]
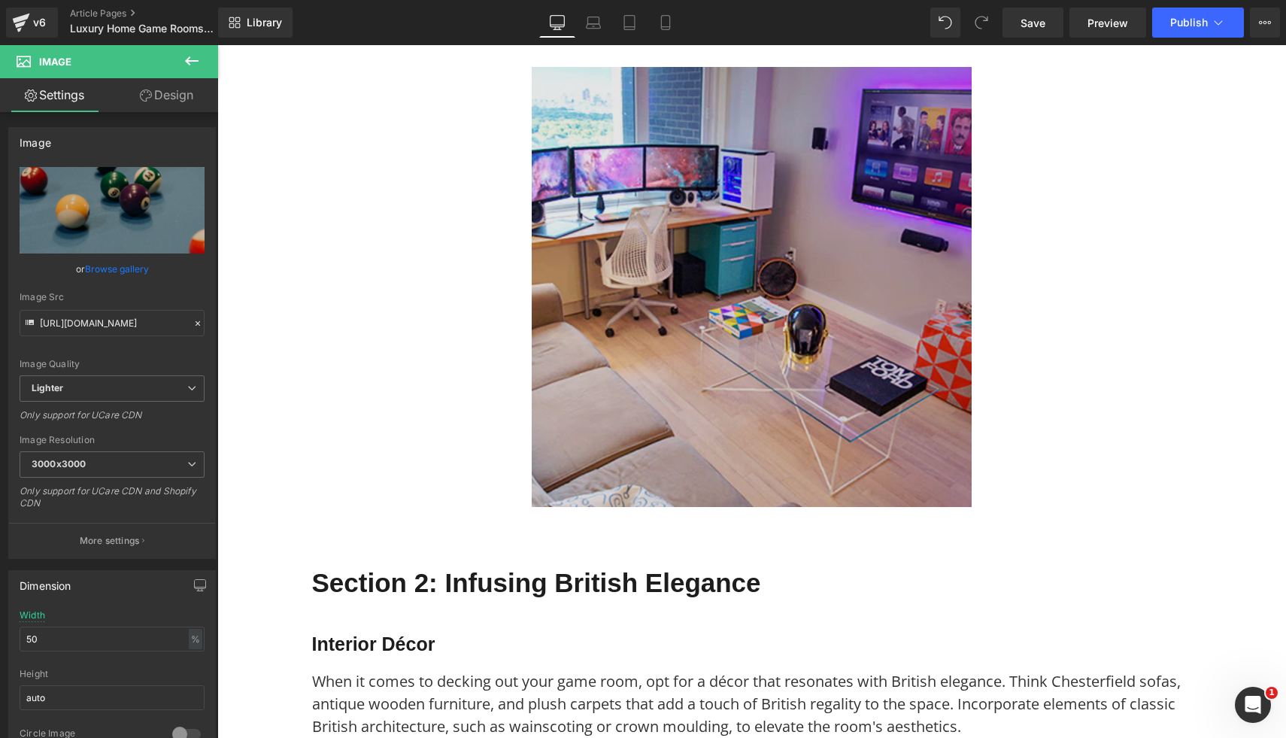
click at [814, 291] on img at bounding box center [752, 287] width 440 height 440
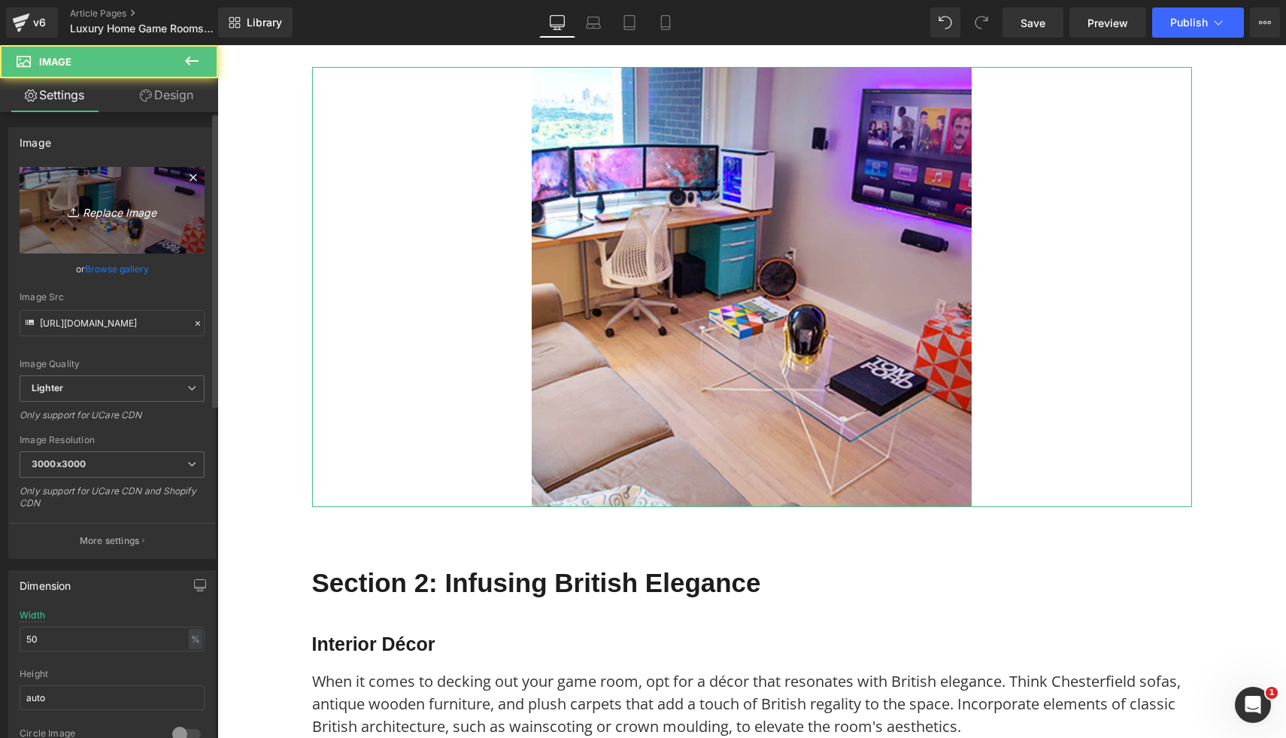
click at [138, 203] on icon "Replace Image" at bounding box center [112, 210] width 120 height 19
type input "C:\fakepath\54.png"
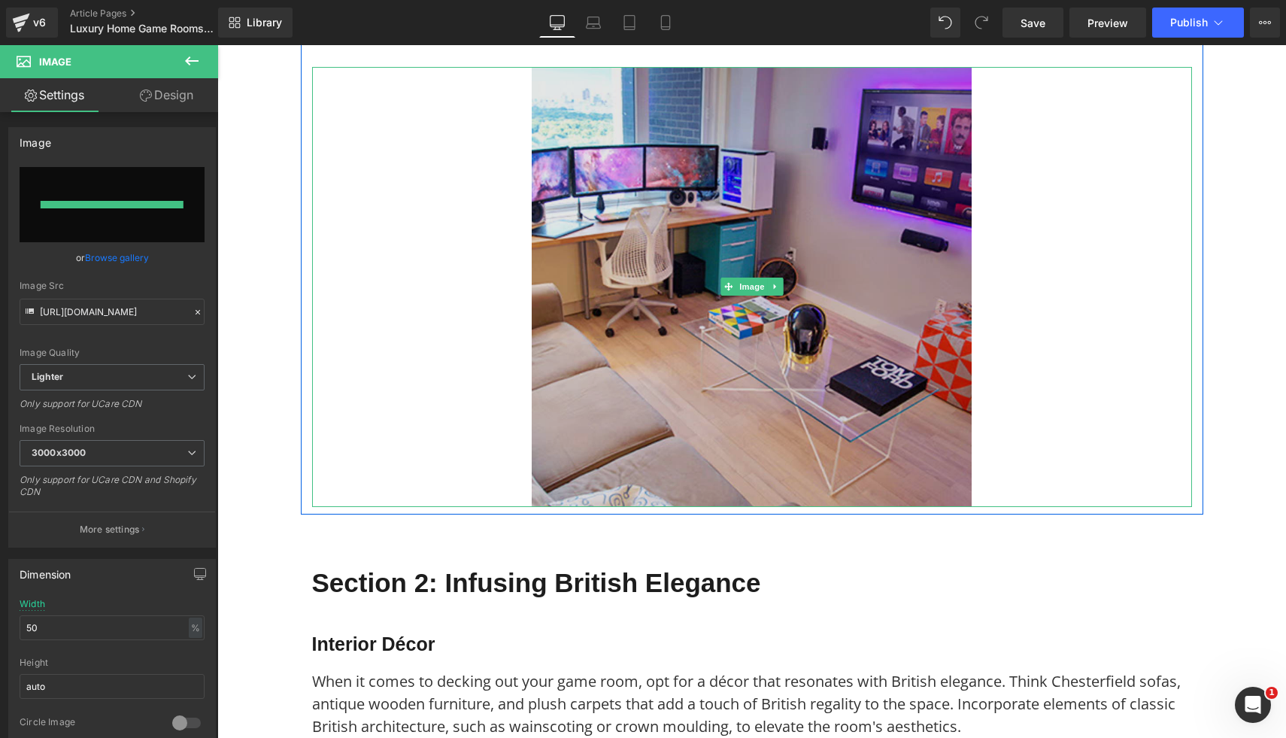
type input "https://ucarecdn.com/68635e1c-4ca2-4fdc-9aad-d0e896a0d62a/-/format/auto/-/previ…"
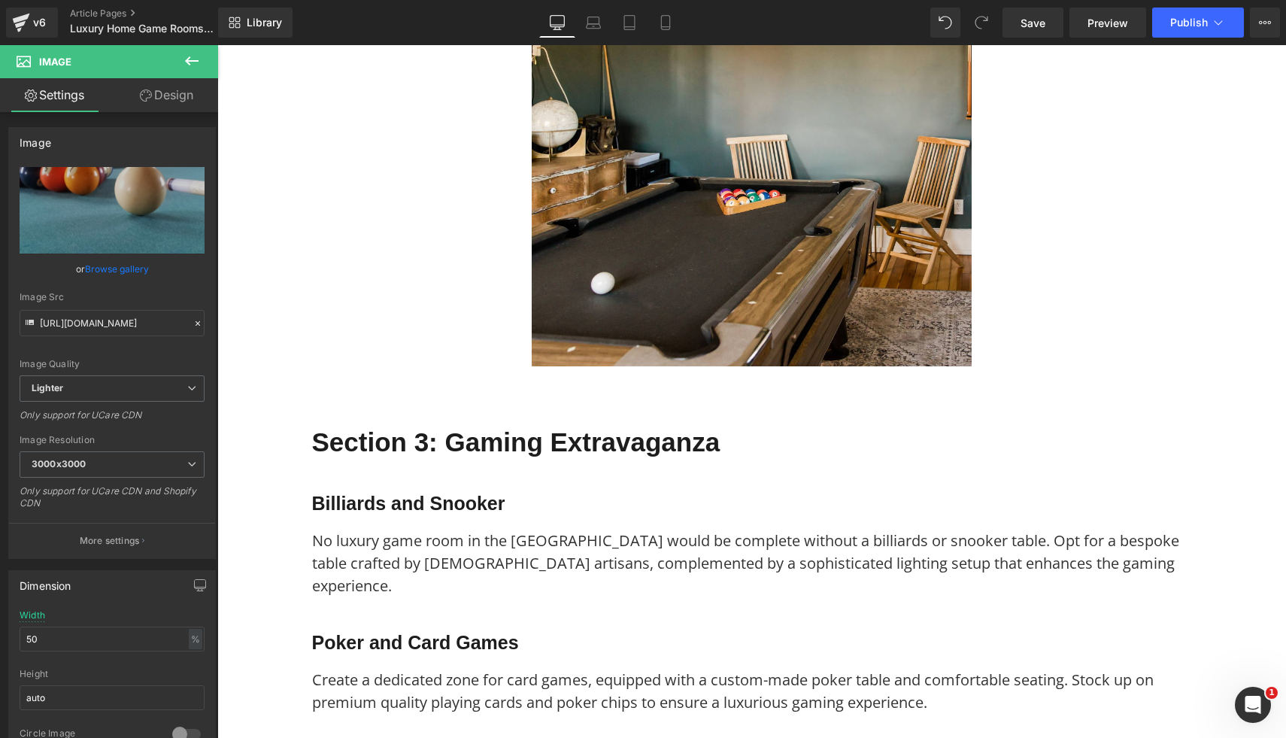
scroll to position [2255, 0]
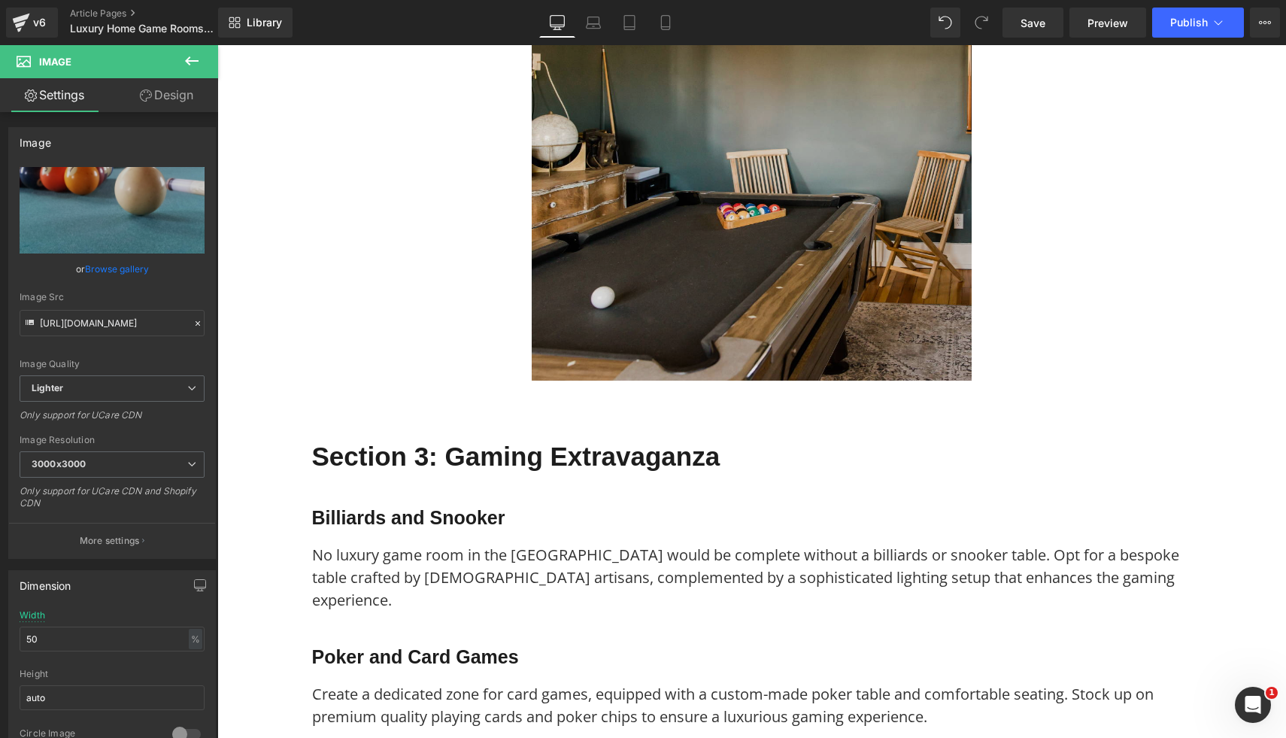
click at [794, 267] on img at bounding box center [752, 161] width 440 height 440
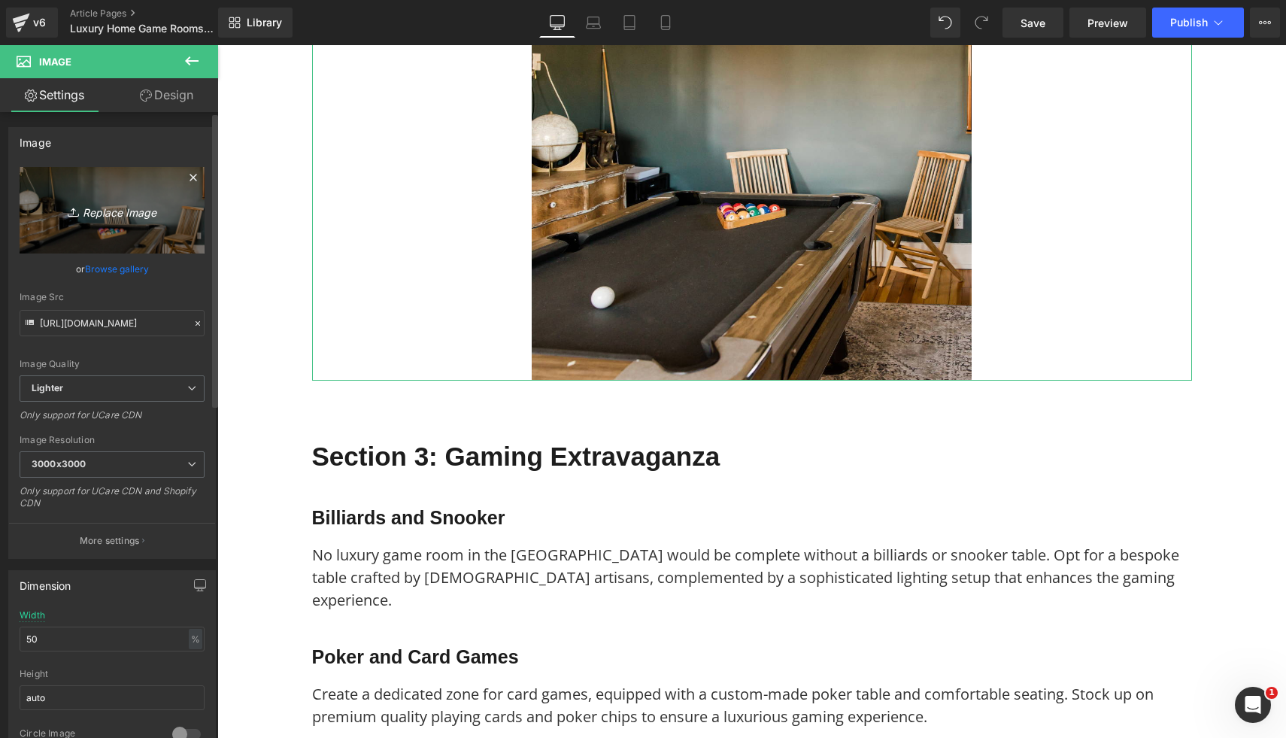
click at [143, 229] on link "Replace Image" at bounding box center [112, 210] width 185 height 87
type input "C:\fakepath\55.png"
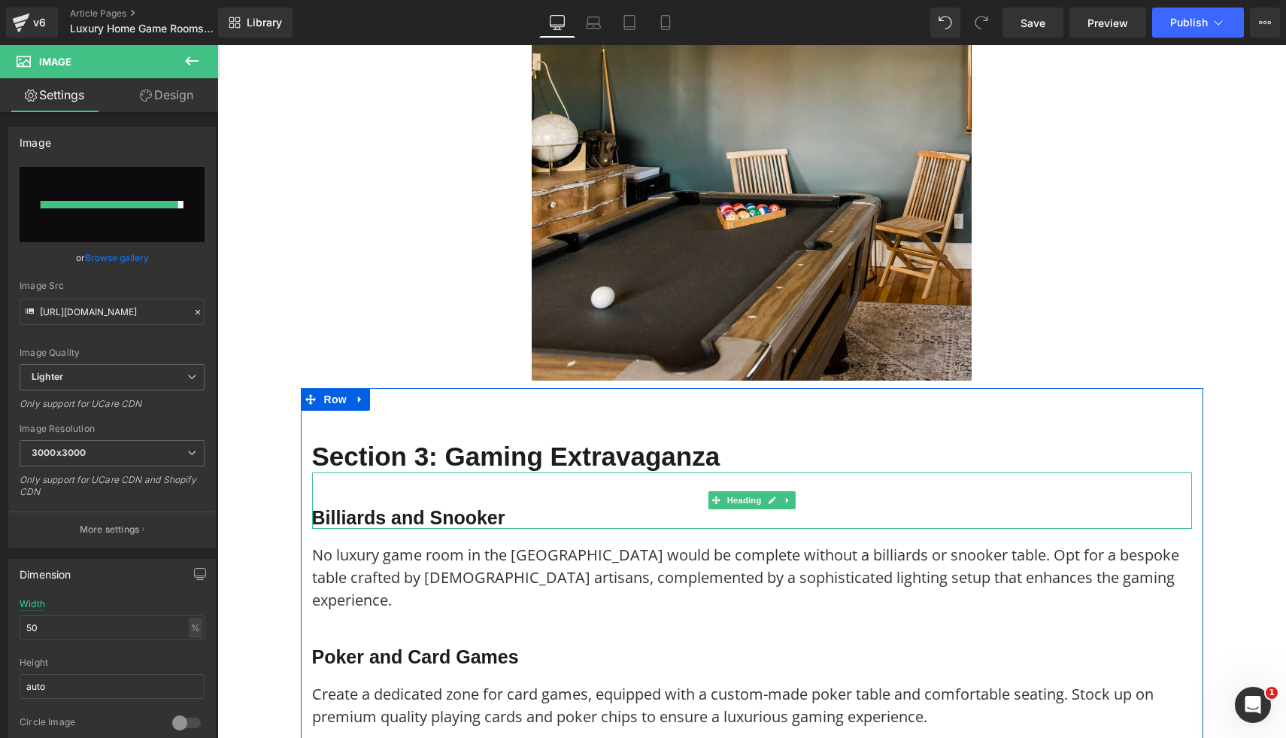
type input "https://ucarecdn.com/cfb6ccf8-3071-4231-bfcf-99e18bfb5746/-/format/auto/-/previ…"
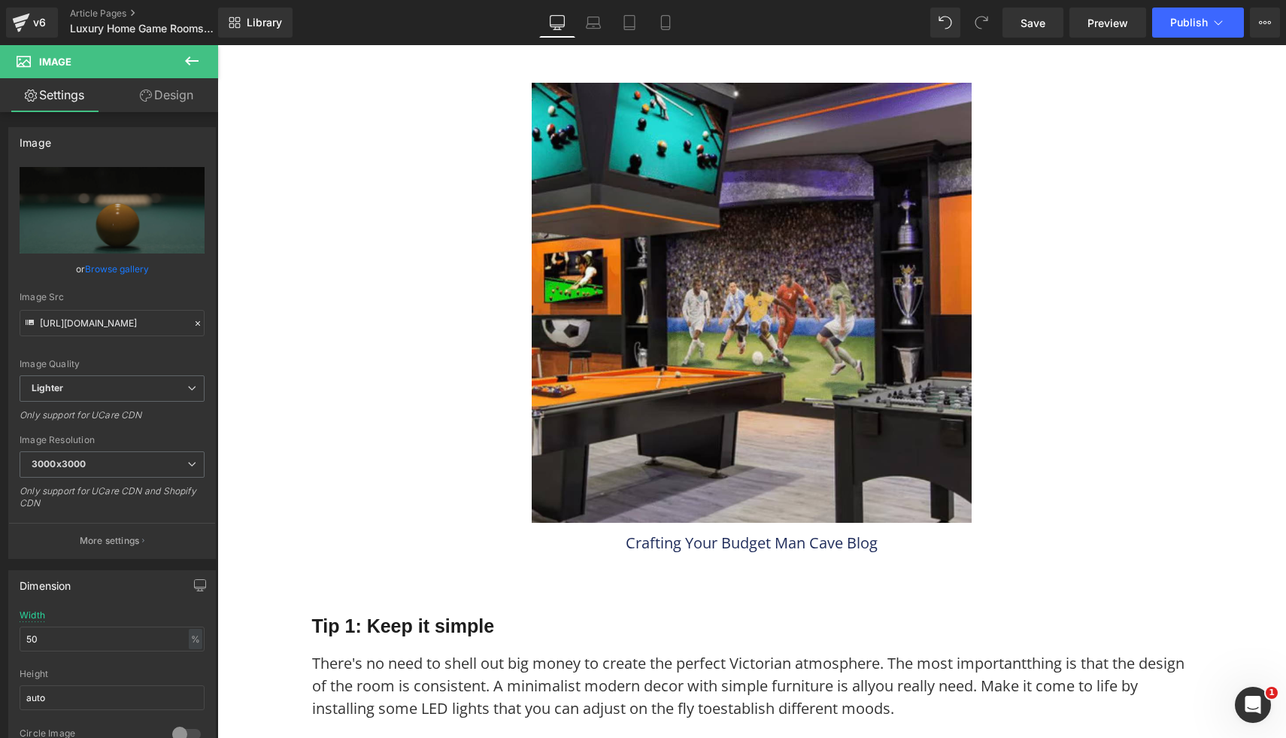
scroll to position [6859, 0]
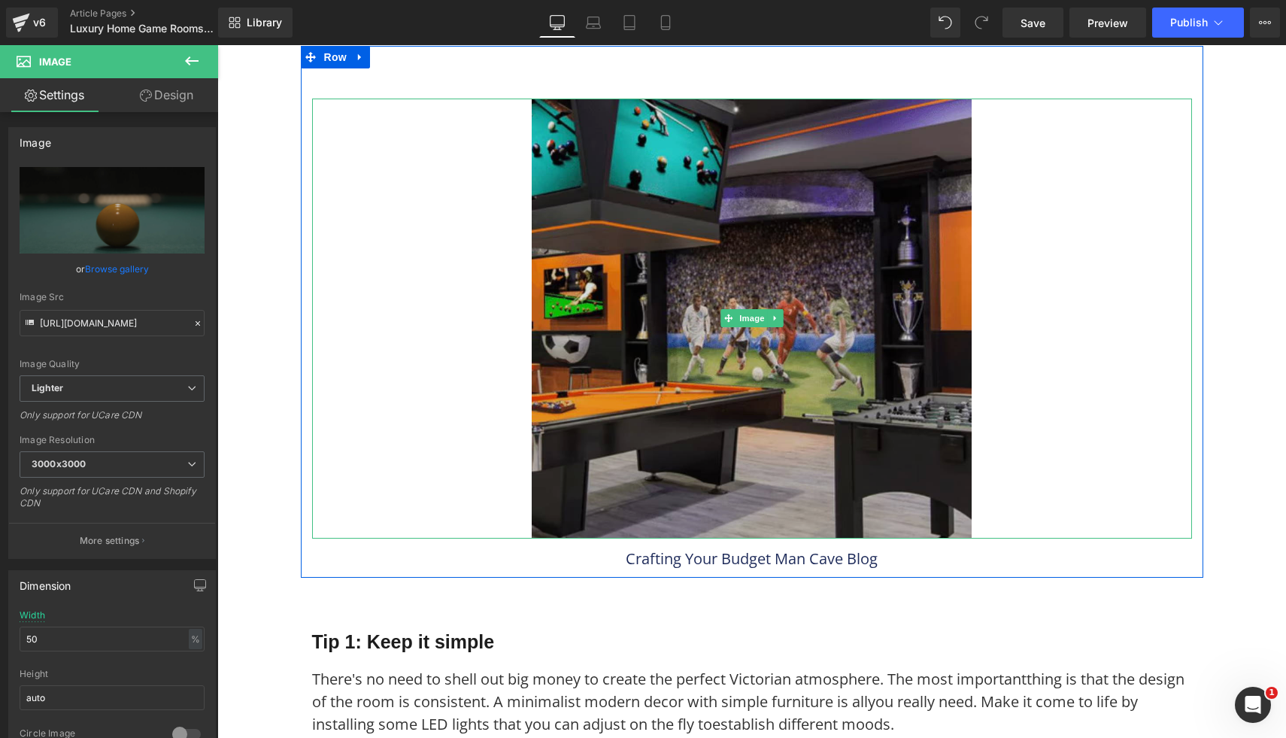
click at [715, 383] on img at bounding box center [752, 319] width 440 height 440
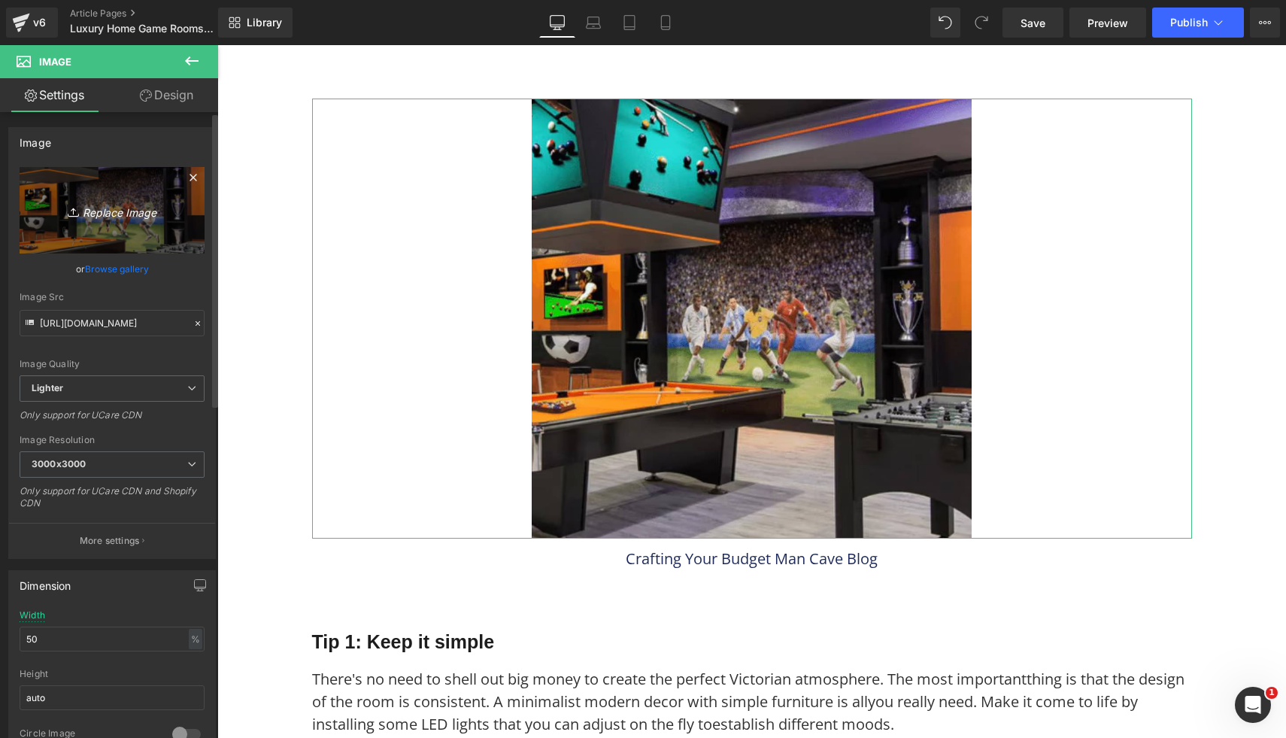
click at [96, 232] on link "Replace Image" at bounding box center [112, 210] width 185 height 87
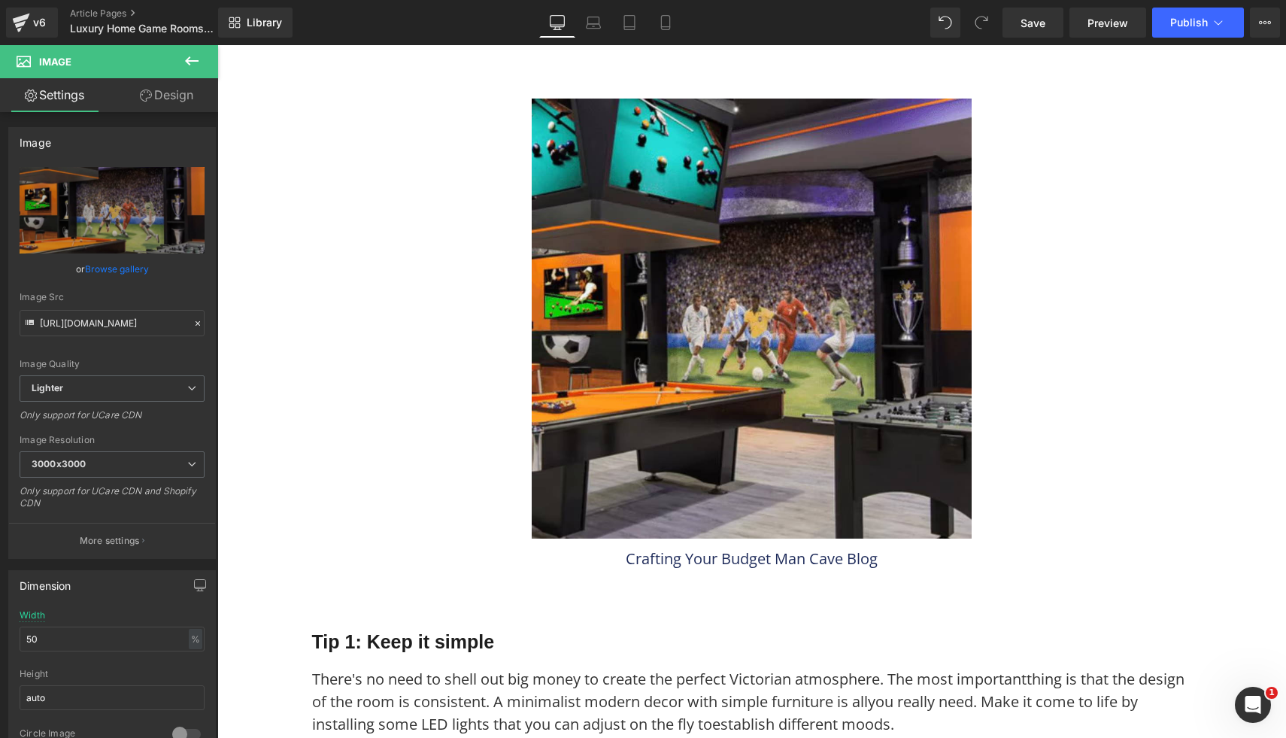
type input "C:\fakepath\59.png"
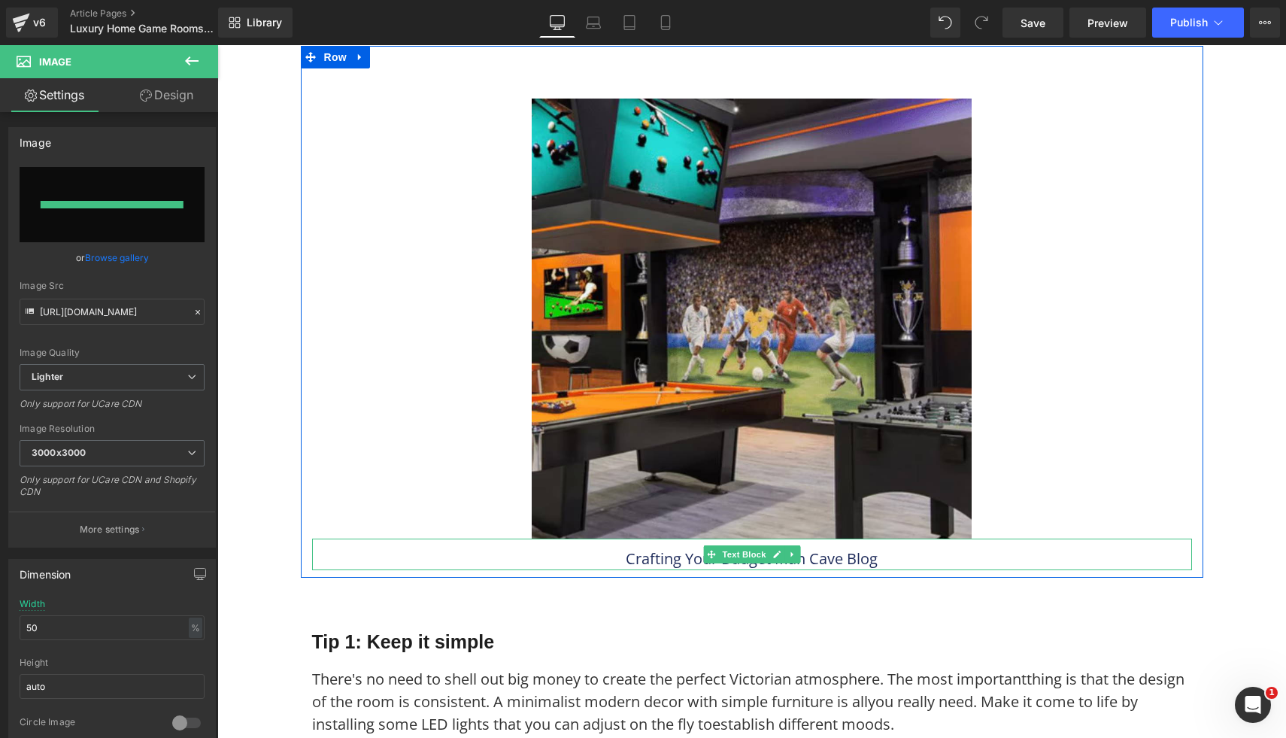
type input "https://ucarecdn.com/aa1810c5-cd6a-484a-b391-70df264907d9/-/format/auto/-/previ…"
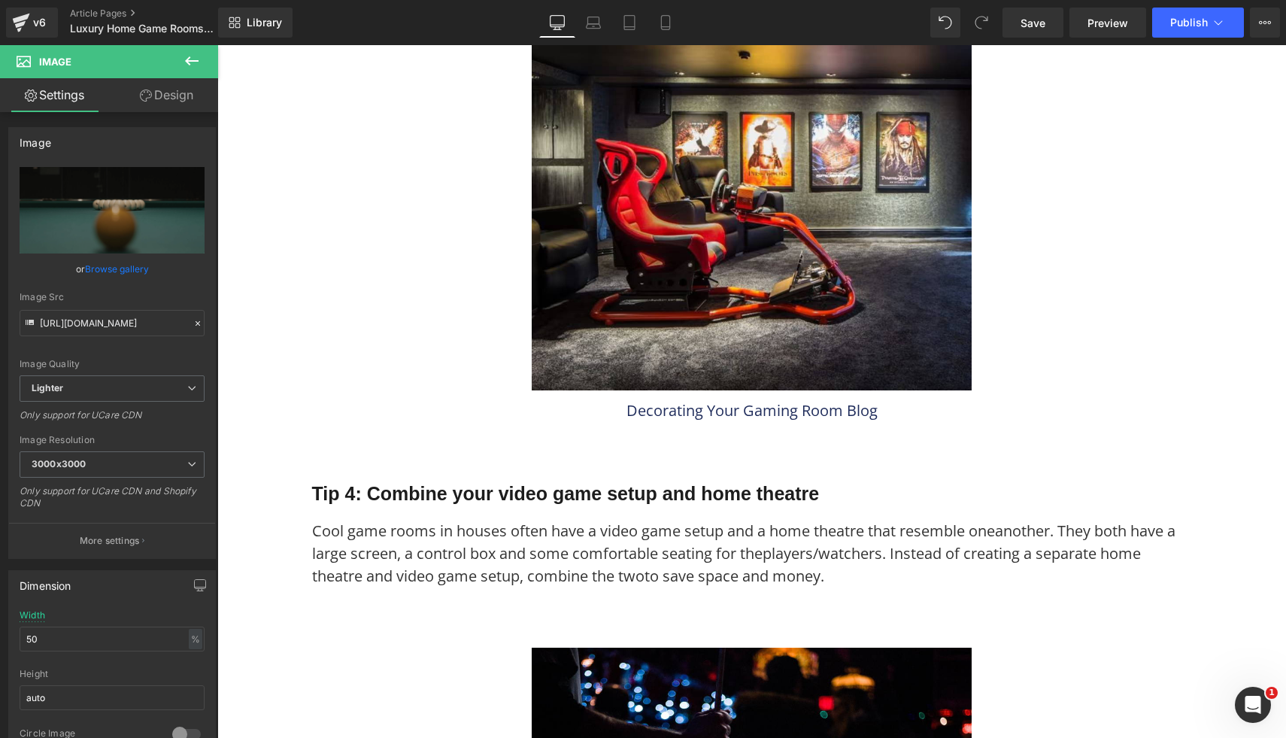
scroll to position [8058, 0]
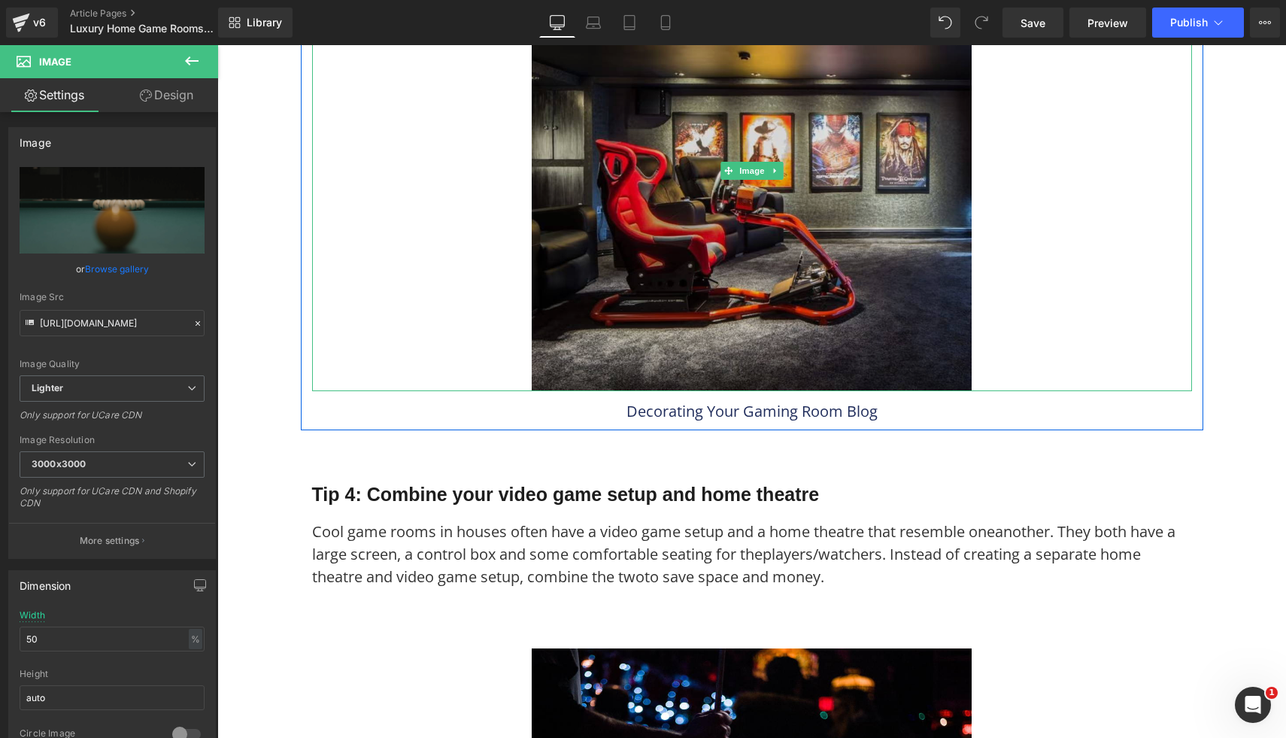
click at [792, 164] on img at bounding box center [752, 171] width 440 height 440
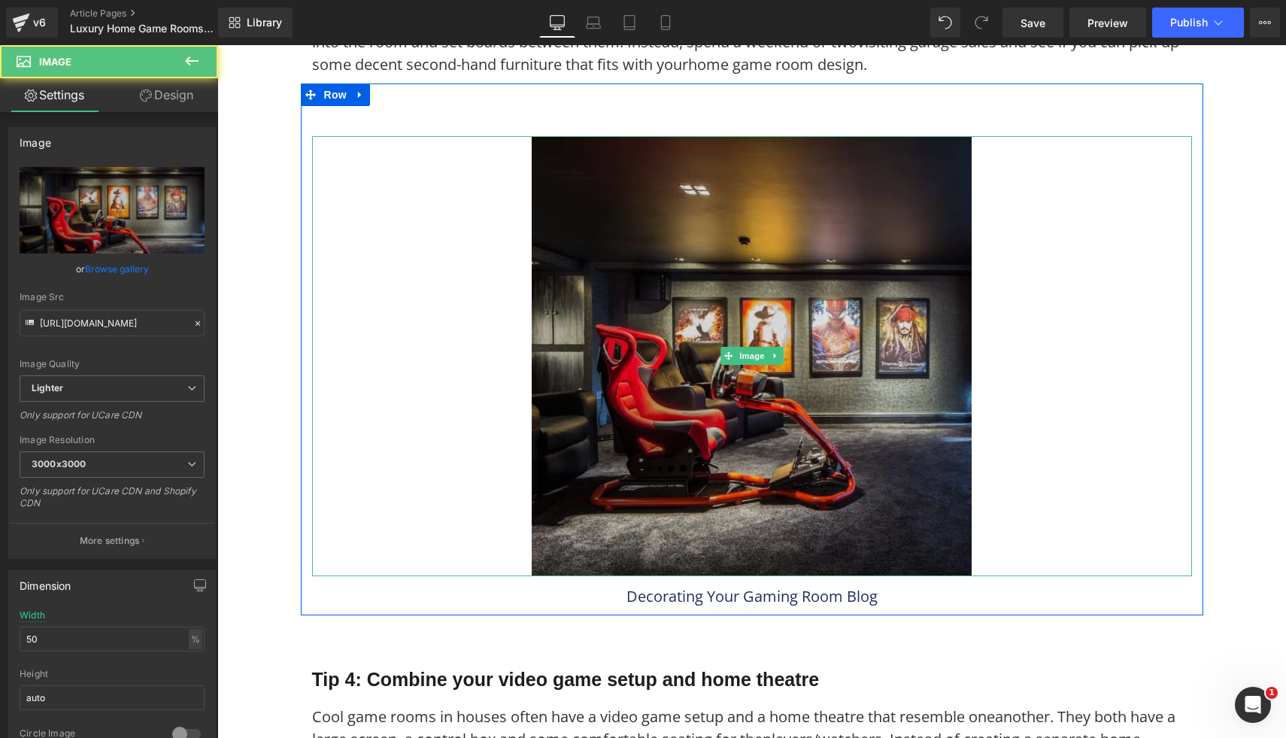
scroll to position [7835, 0]
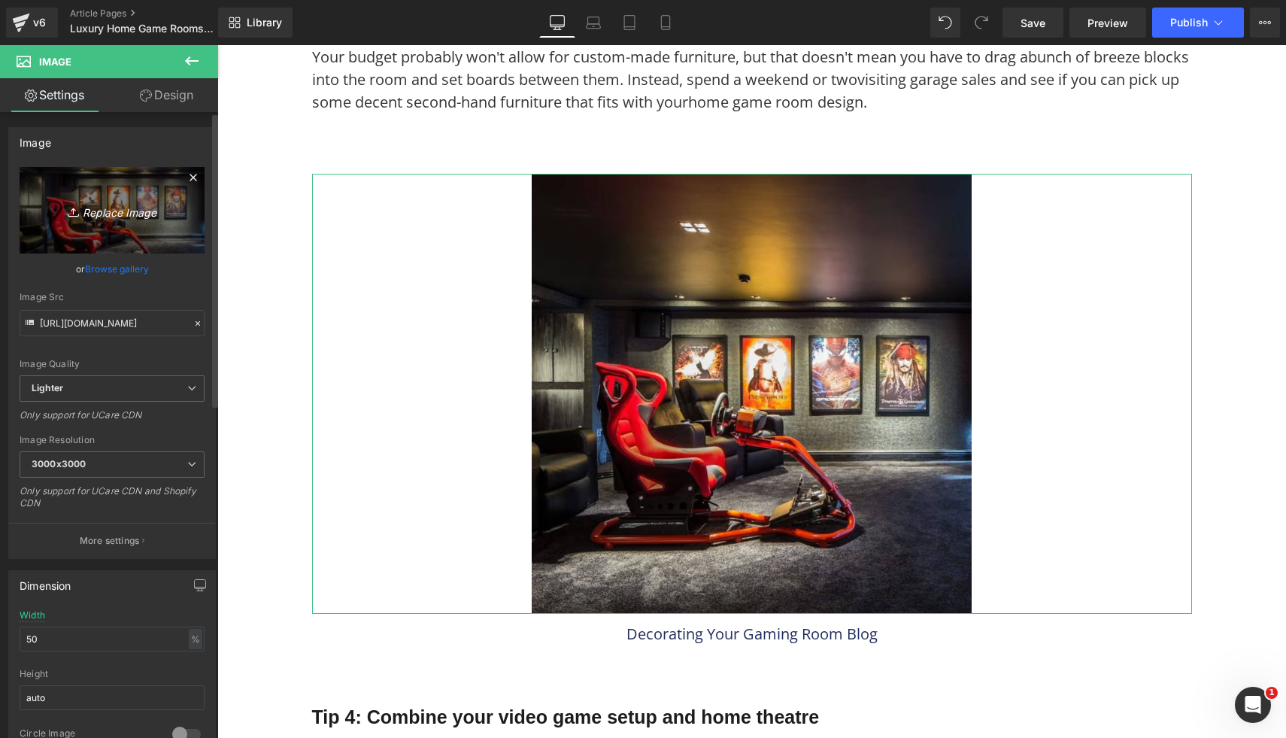
click at [125, 214] on icon "Replace Image" at bounding box center [112, 210] width 120 height 19
type input "C:\fakepath\69.png"
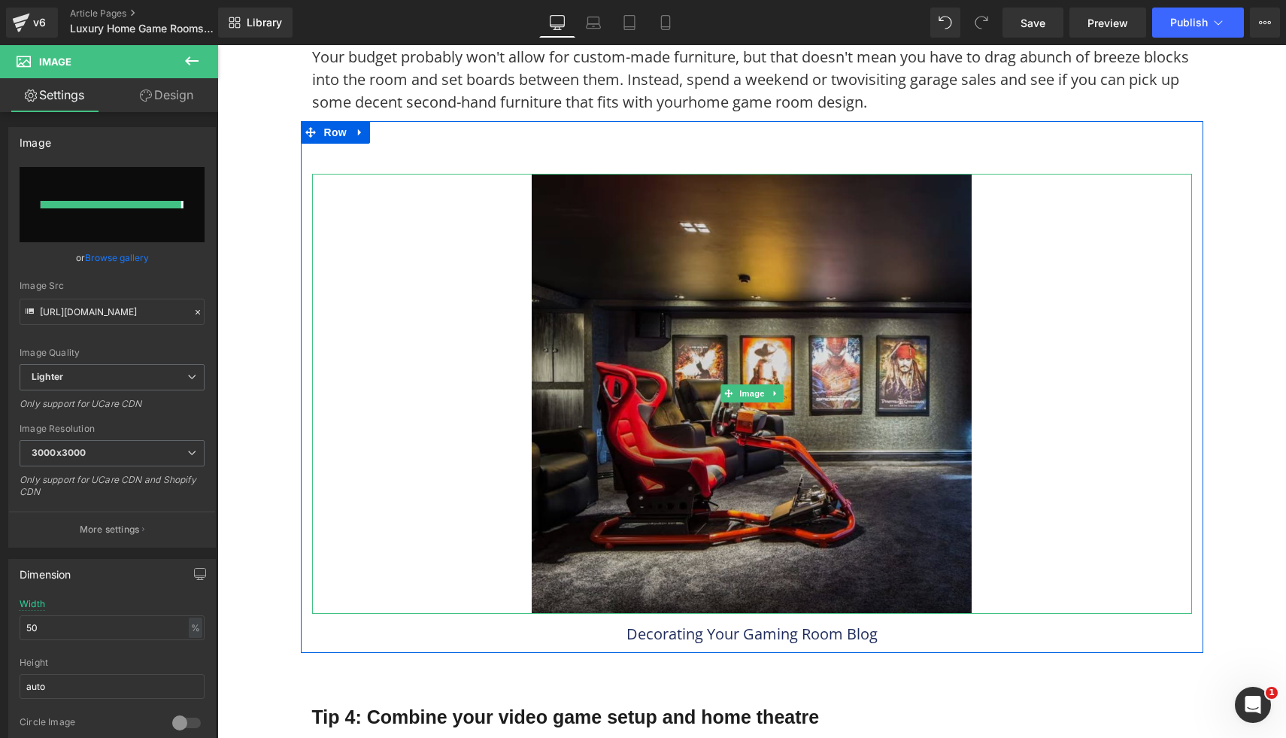
type input "https://ucarecdn.com/097a2a8b-e51a-495a-a701-a8a501d4f64a/-/format/auto/-/previ…"
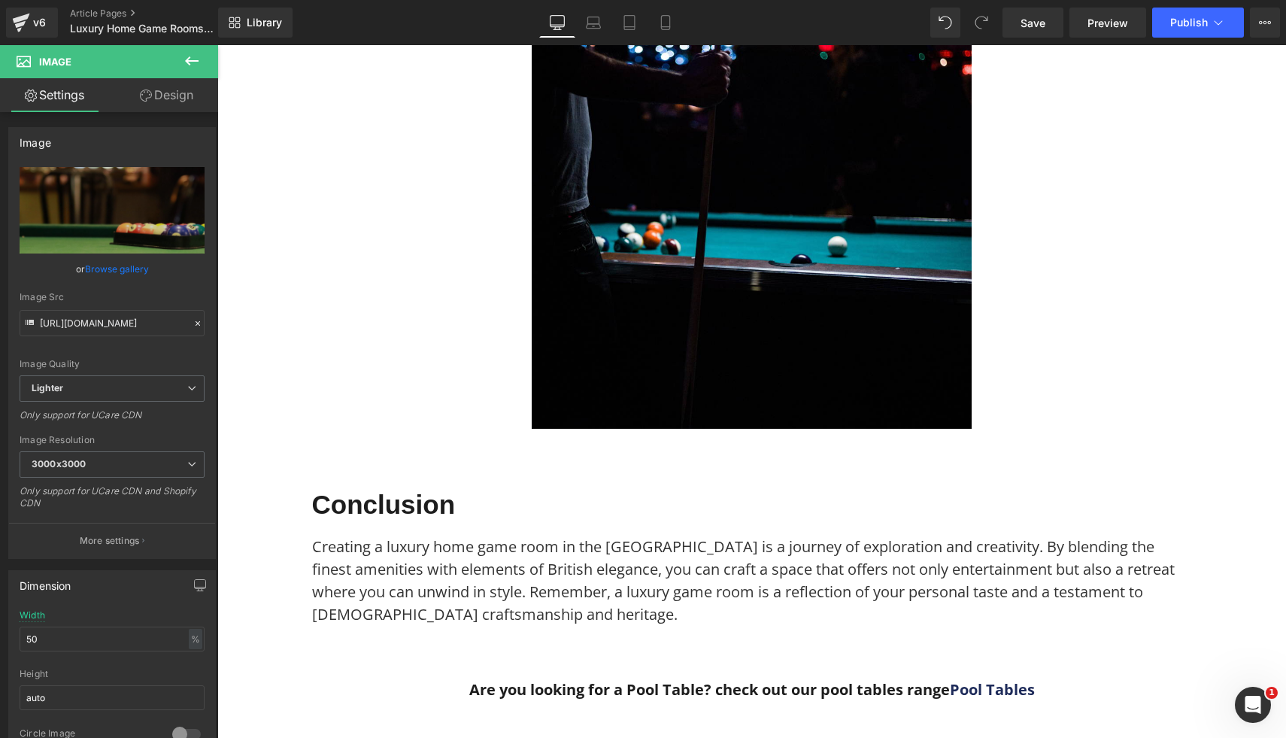
scroll to position [8717, 0]
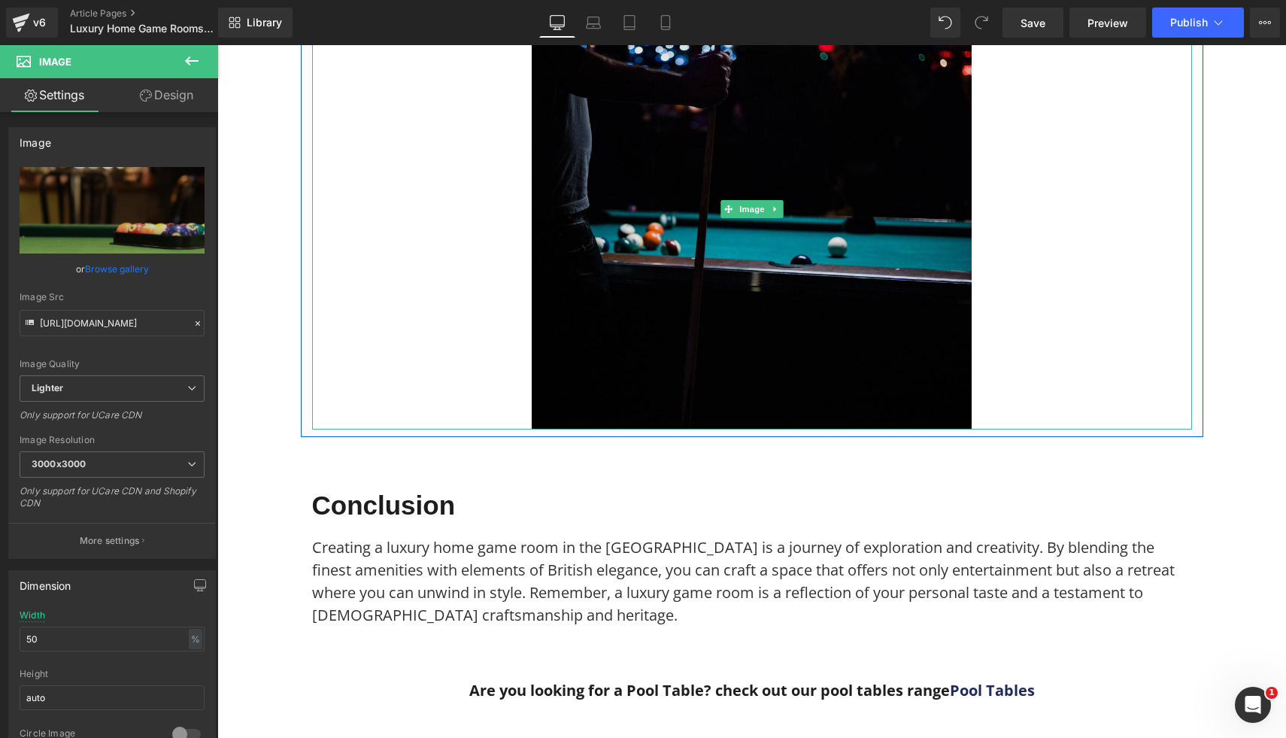
click at [799, 278] on img at bounding box center [752, 209] width 440 height 440
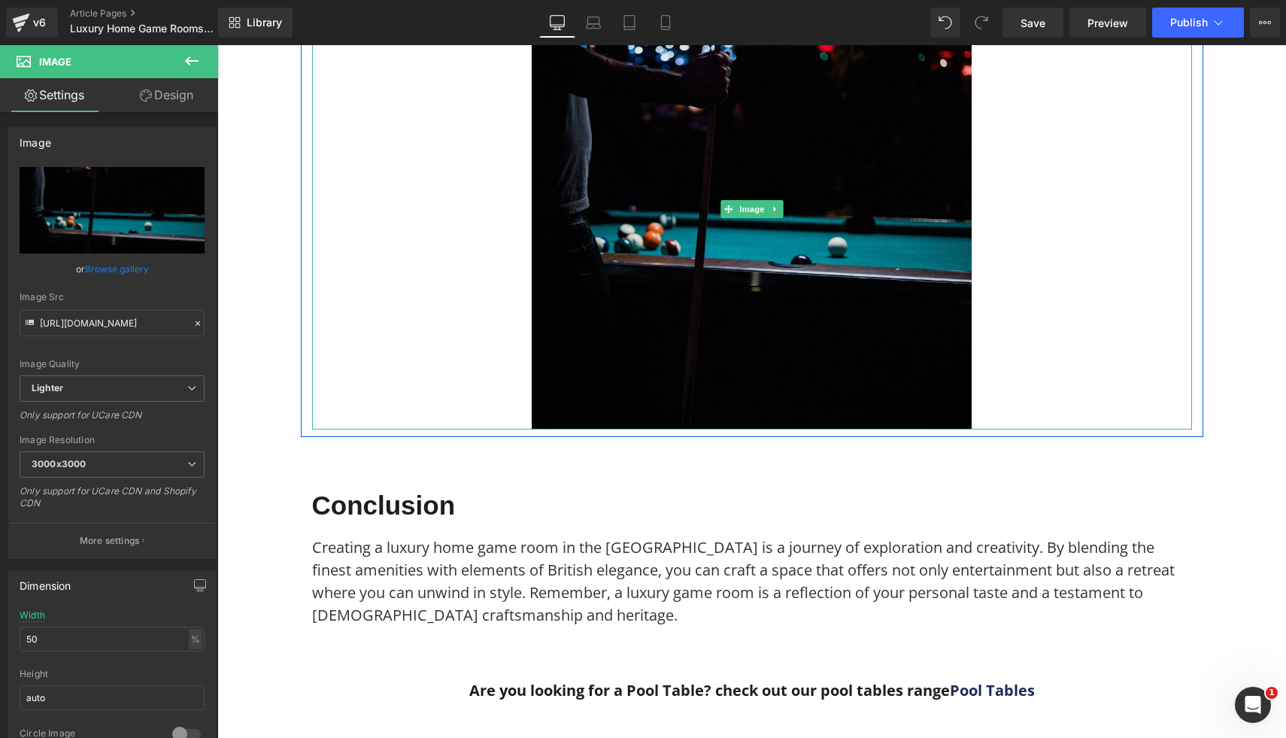
click at [562, 233] on img at bounding box center [752, 209] width 440 height 440
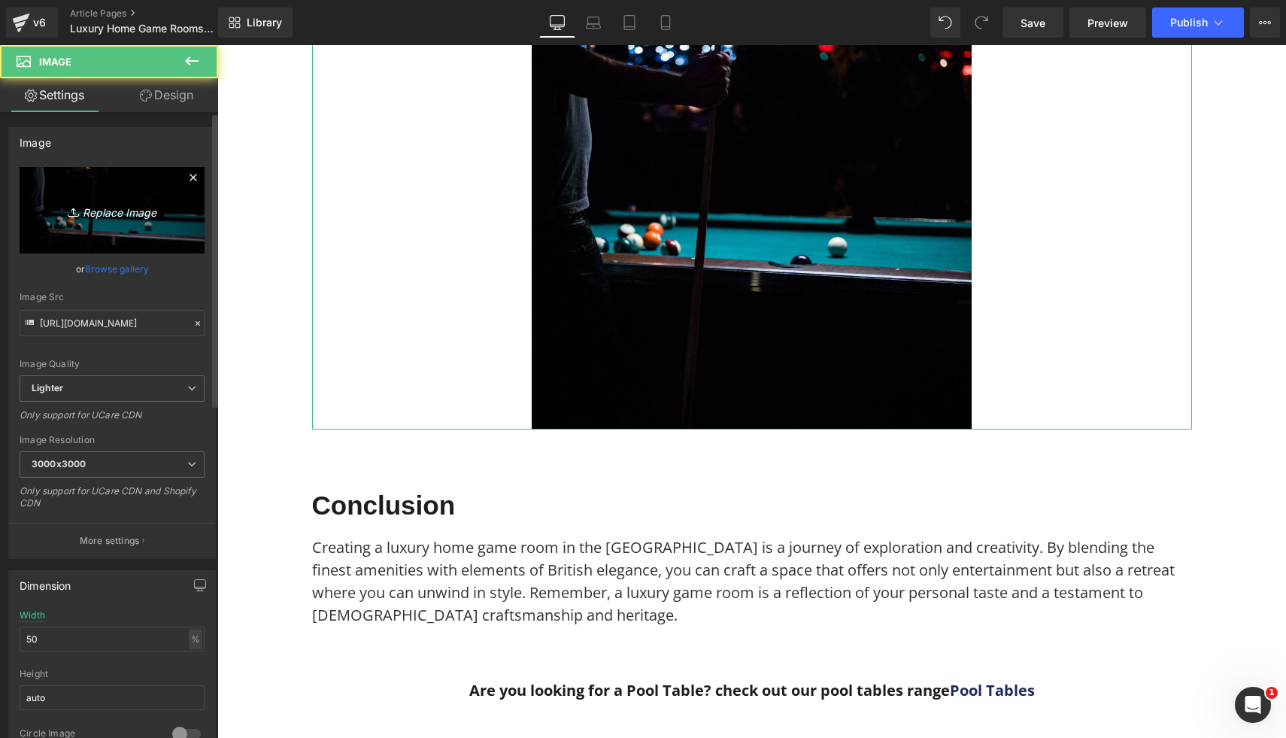
click at [153, 207] on icon "Replace Image" at bounding box center [112, 210] width 120 height 19
type input "C:\fakepath\62.png"
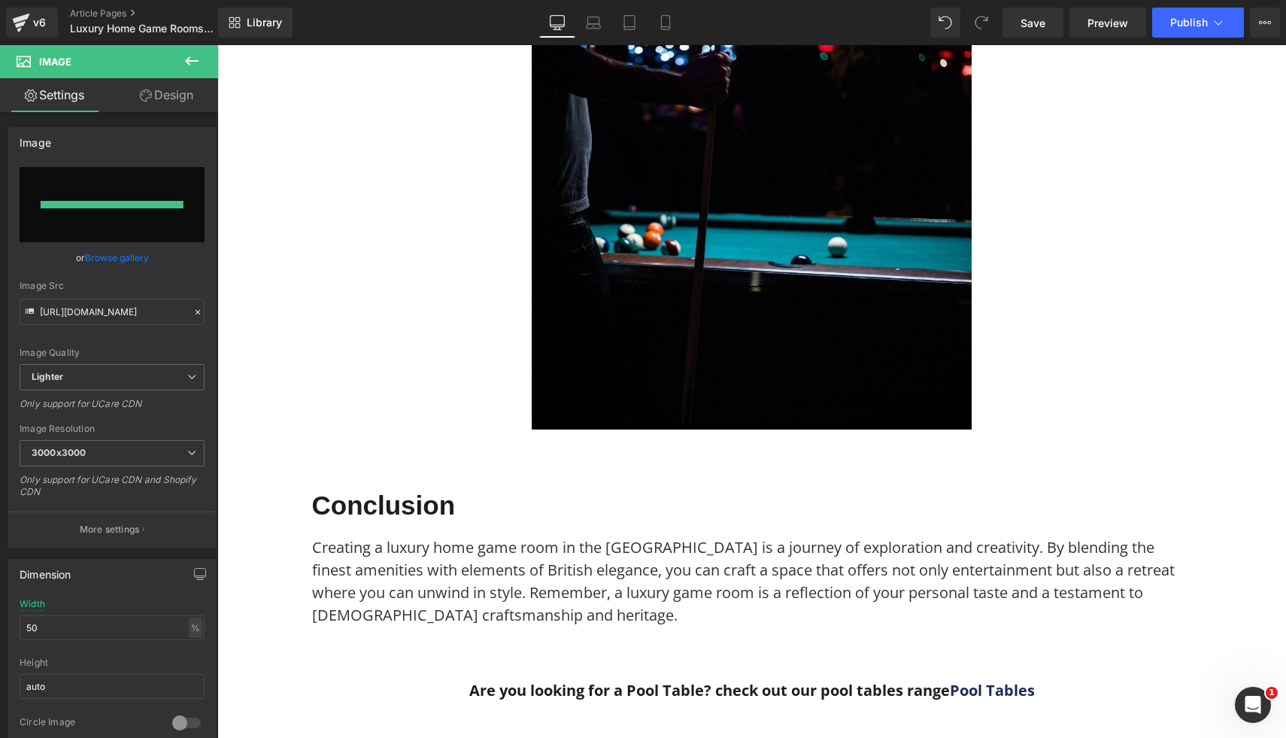
type input "https://ucarecdn.com/fa7be3ff-ff6c-457d-9e1e-ad2ec147b9b8/-/format/auto/-/previ…"
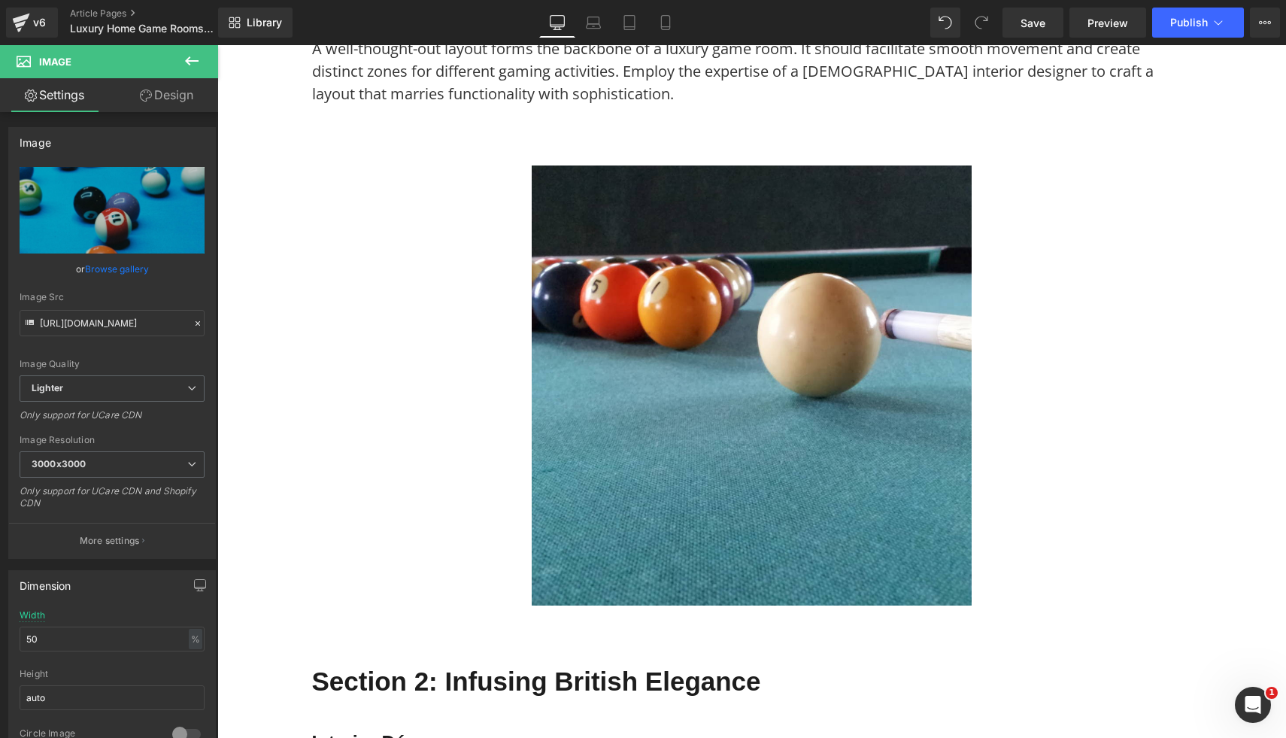
scroll to position [0, 0]
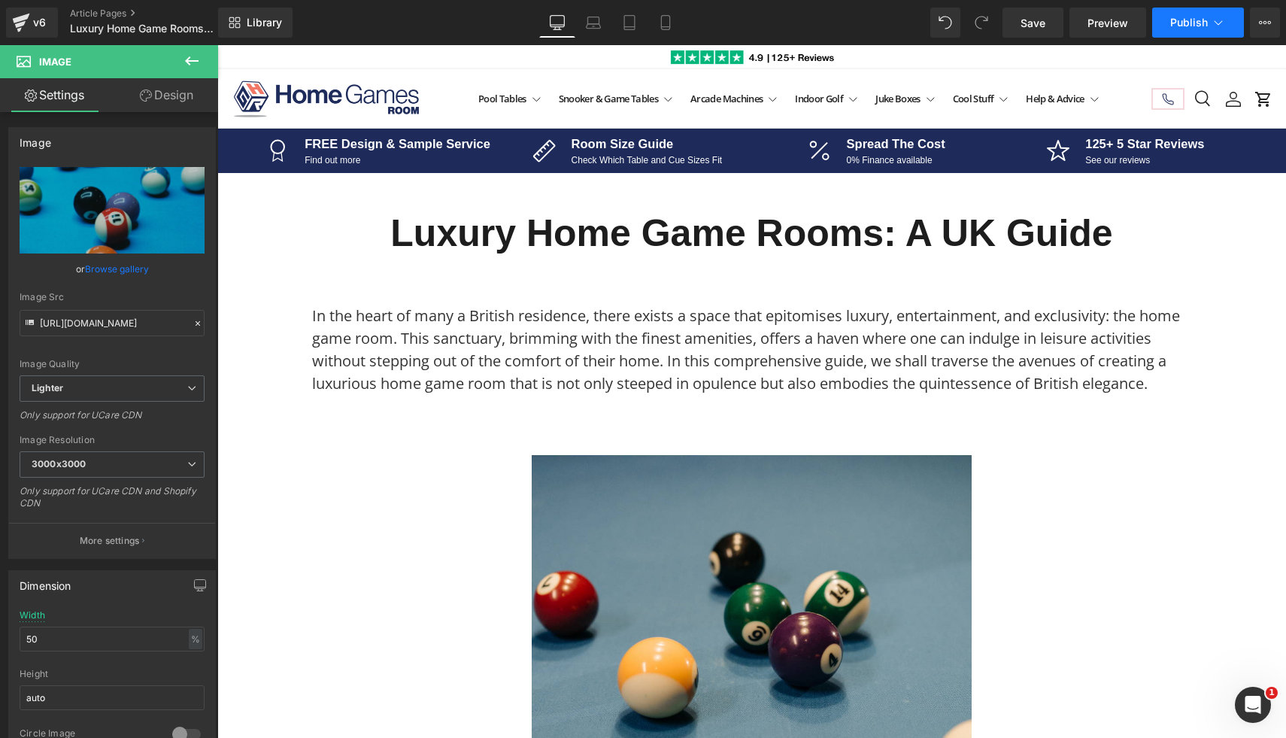
click at [1195, 13] on button "Publish" at bounding box center [1199, 23] width 92 height 30
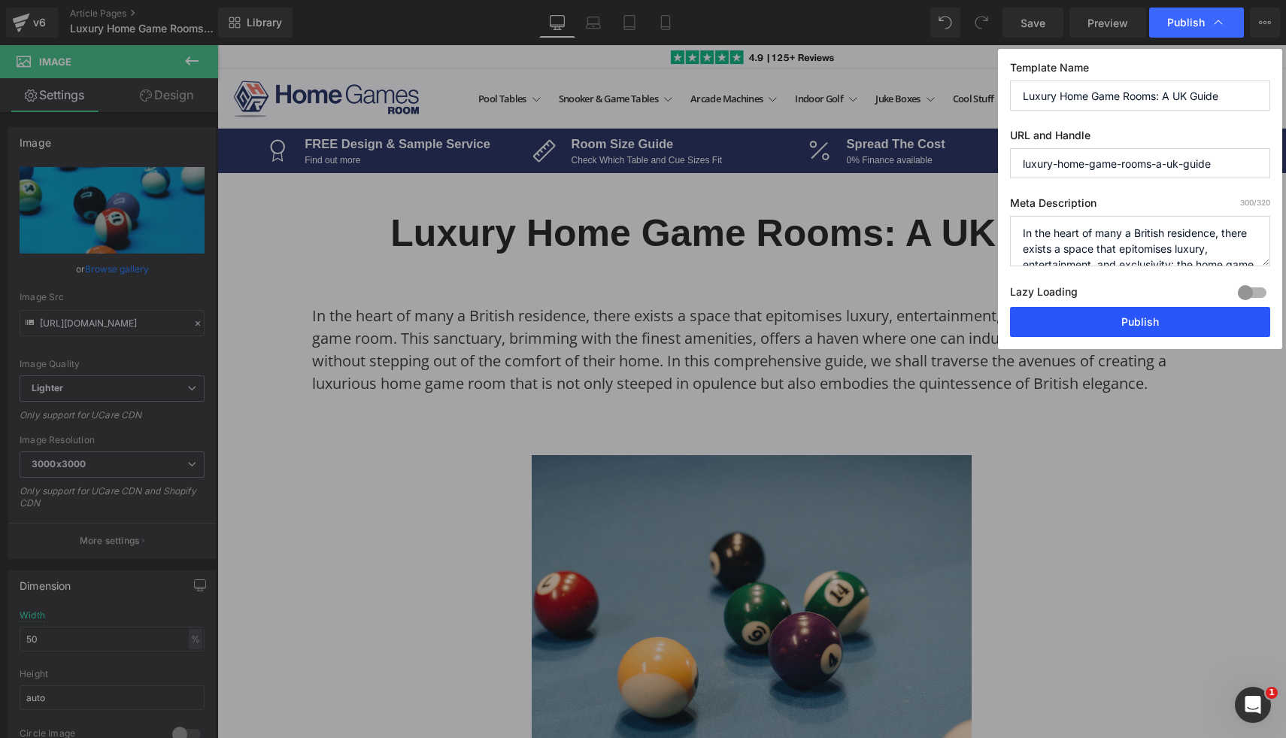
click at [1022, 324] on button "Publish" at bounding box center [1140, 322] width 260 height 30
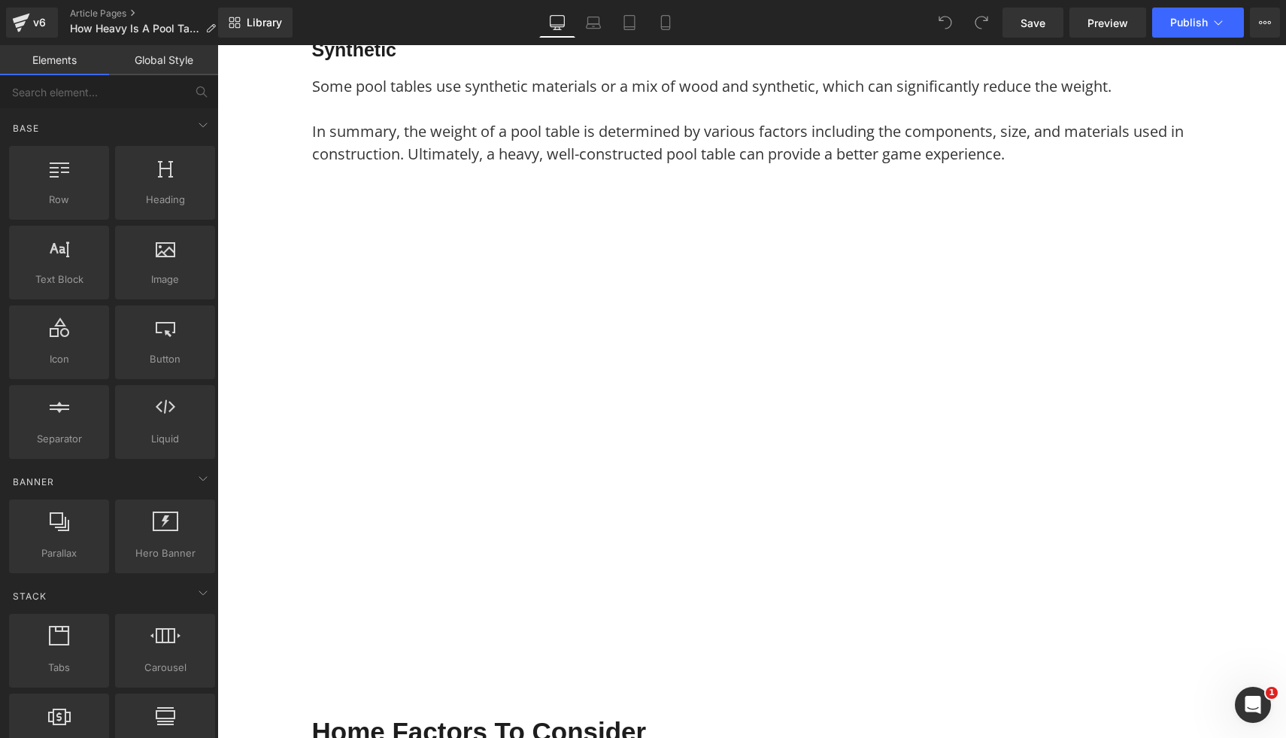
scroll to position [3235, 0]
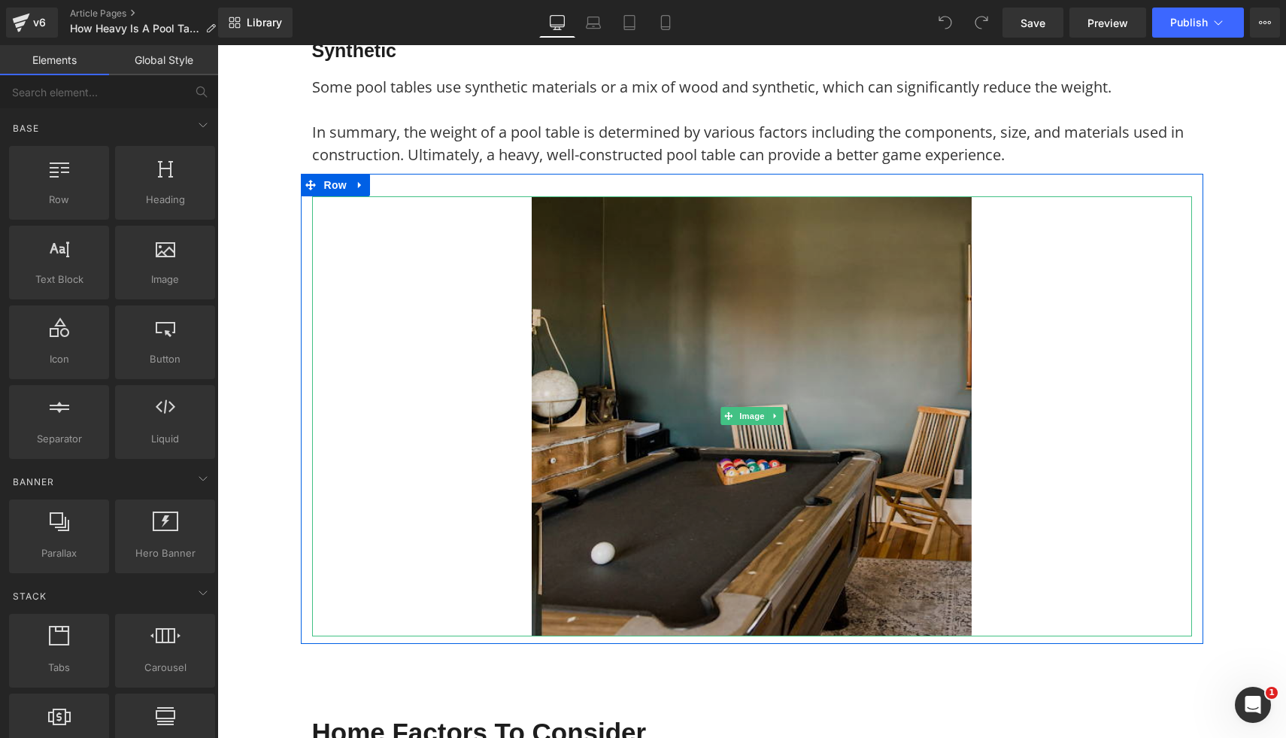
click at [684, 425] on img at bounding box center [752, 416] width 440 height 440
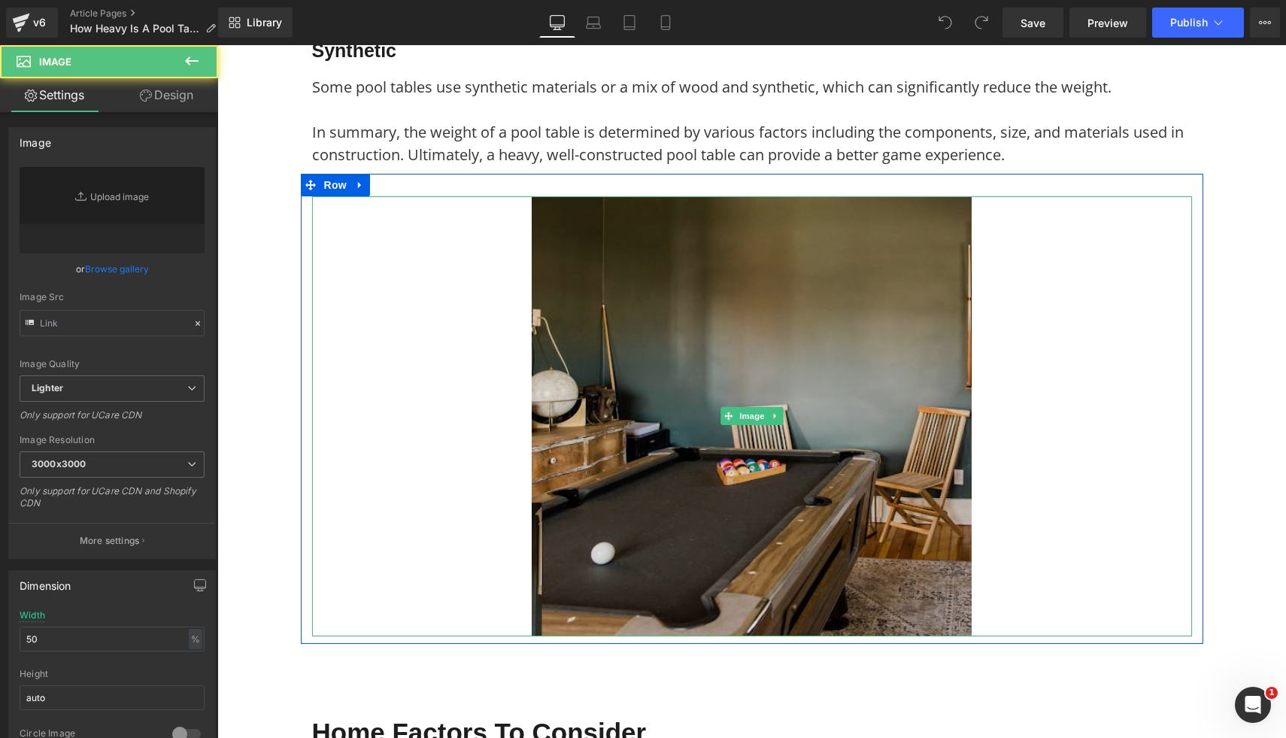
type input "[URL][DOMAIN_NAME]"
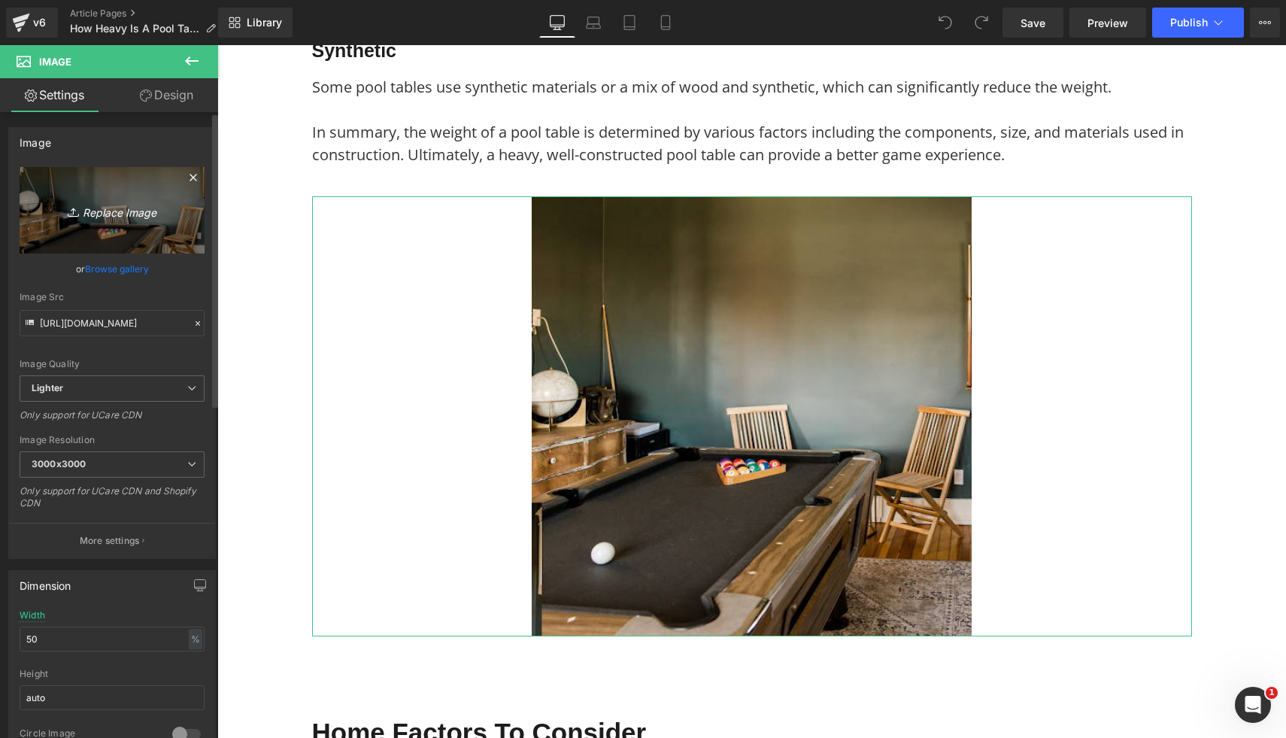
click at [127, 218] on icon "Replace Image" at bounding box center [112, 210] width 120 height 19
type input "C:\fakepath\9.png"
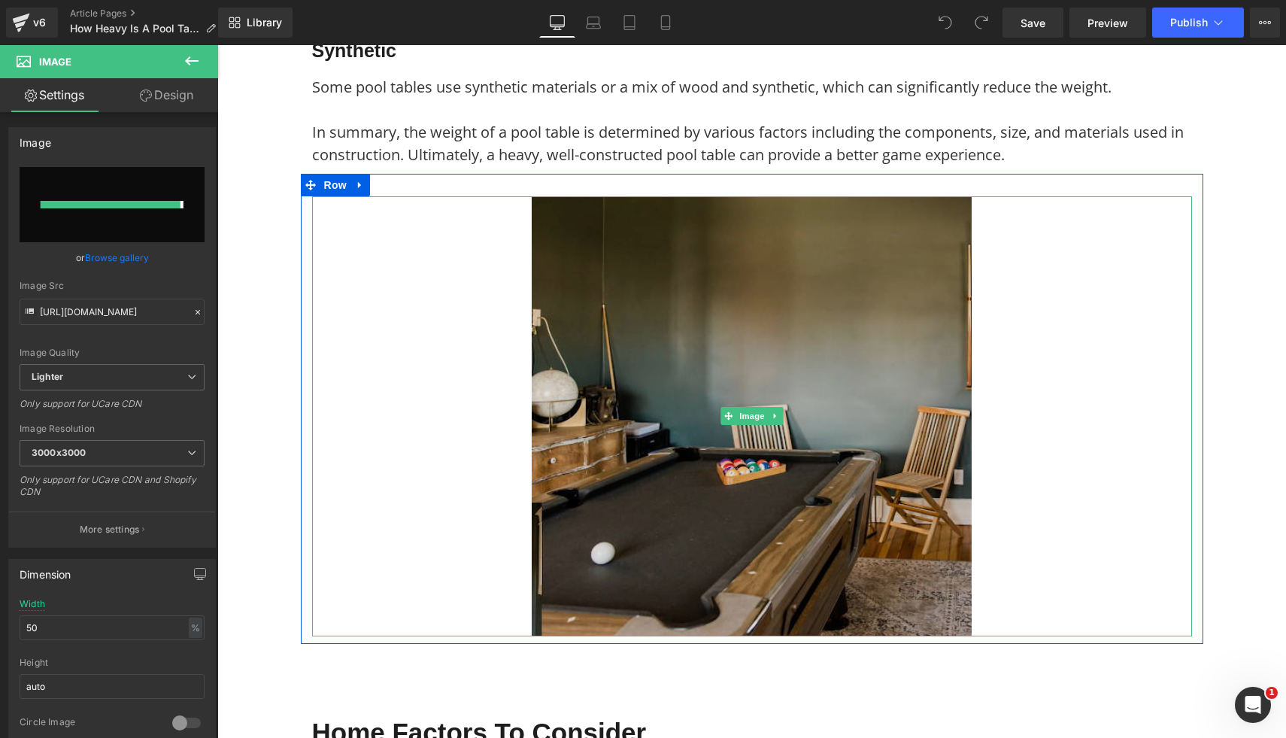
type input "[URL][DOMAIN_NAME]"
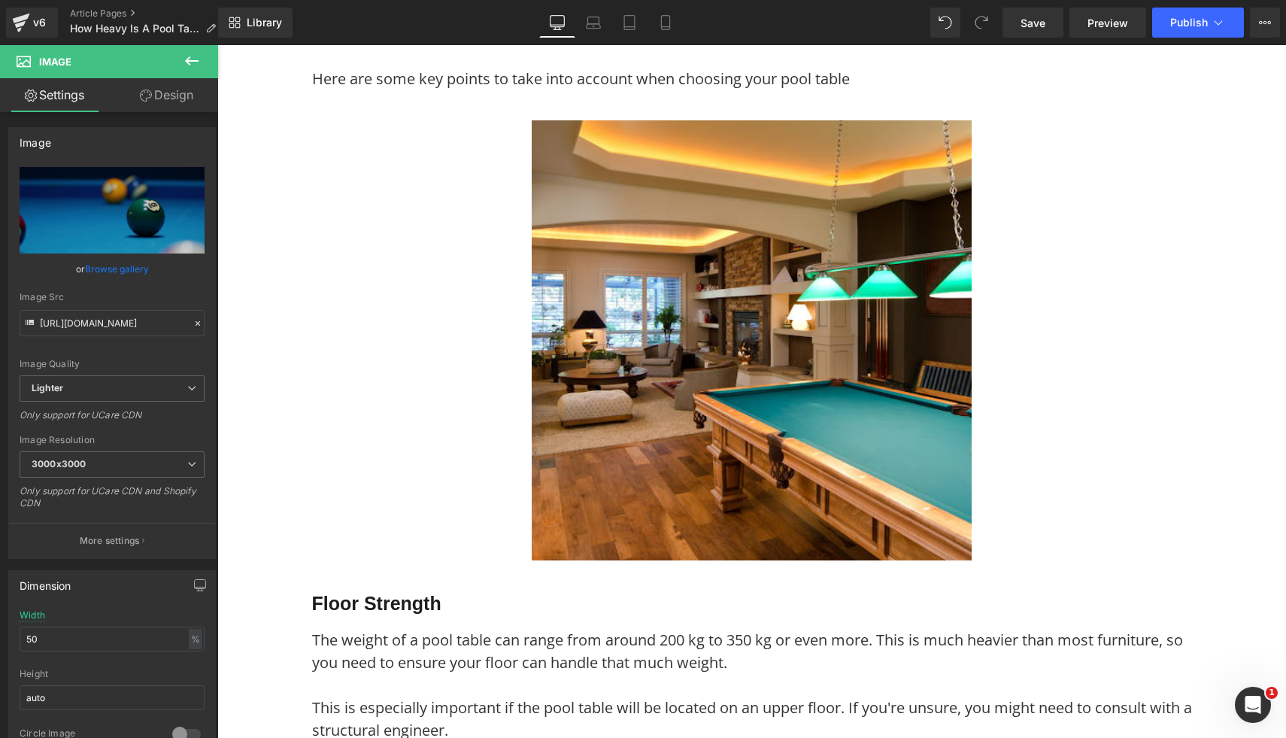
scroll to position [3955, 0]
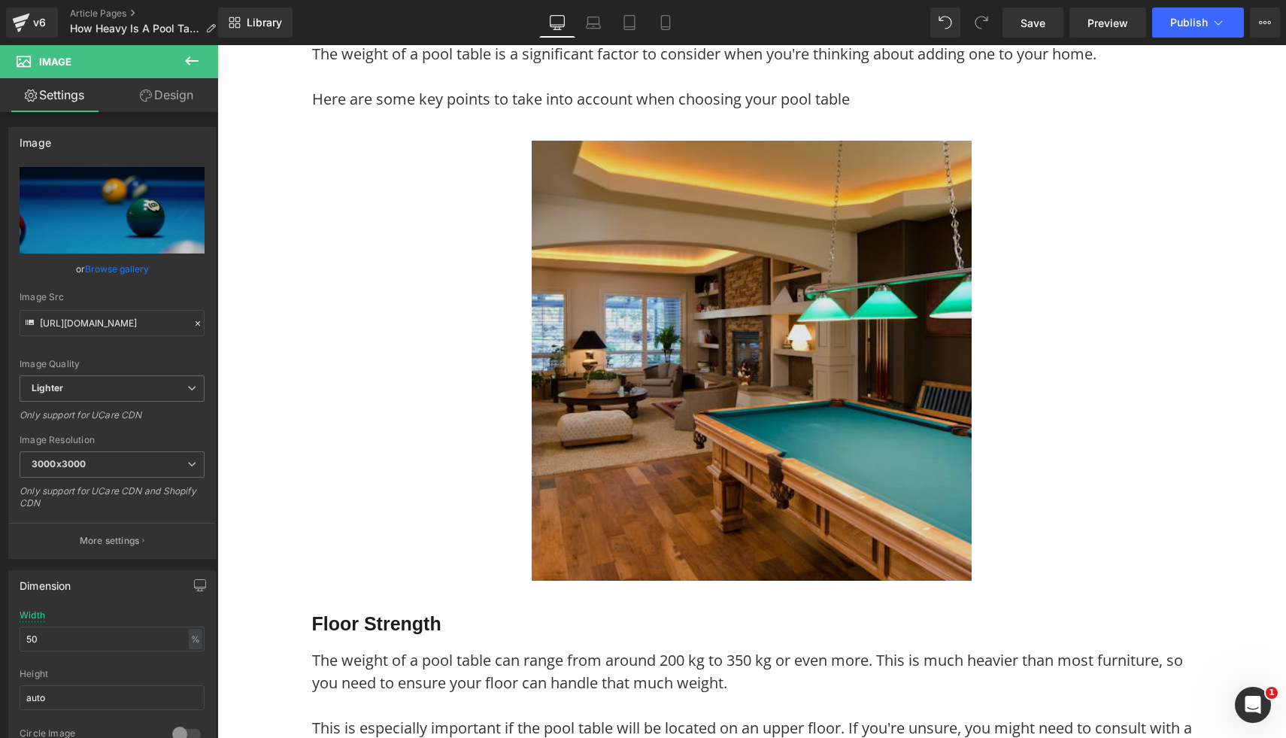
click at [782, 372] on img at bounding box center [752, 361] width 440 height 440
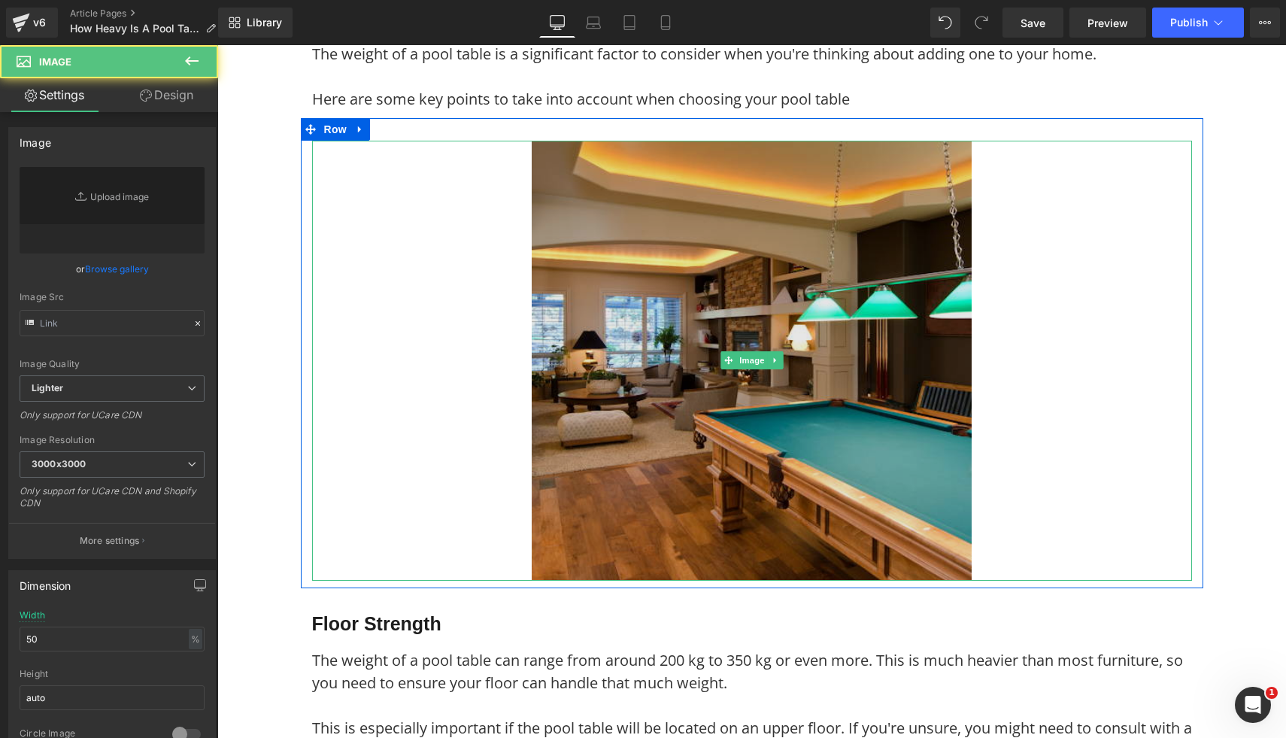
type input "https://ucarecdn.com/e1af9bb2-d857-40b4-8c40-acc21710195d/-/format/auto/-/previ…"
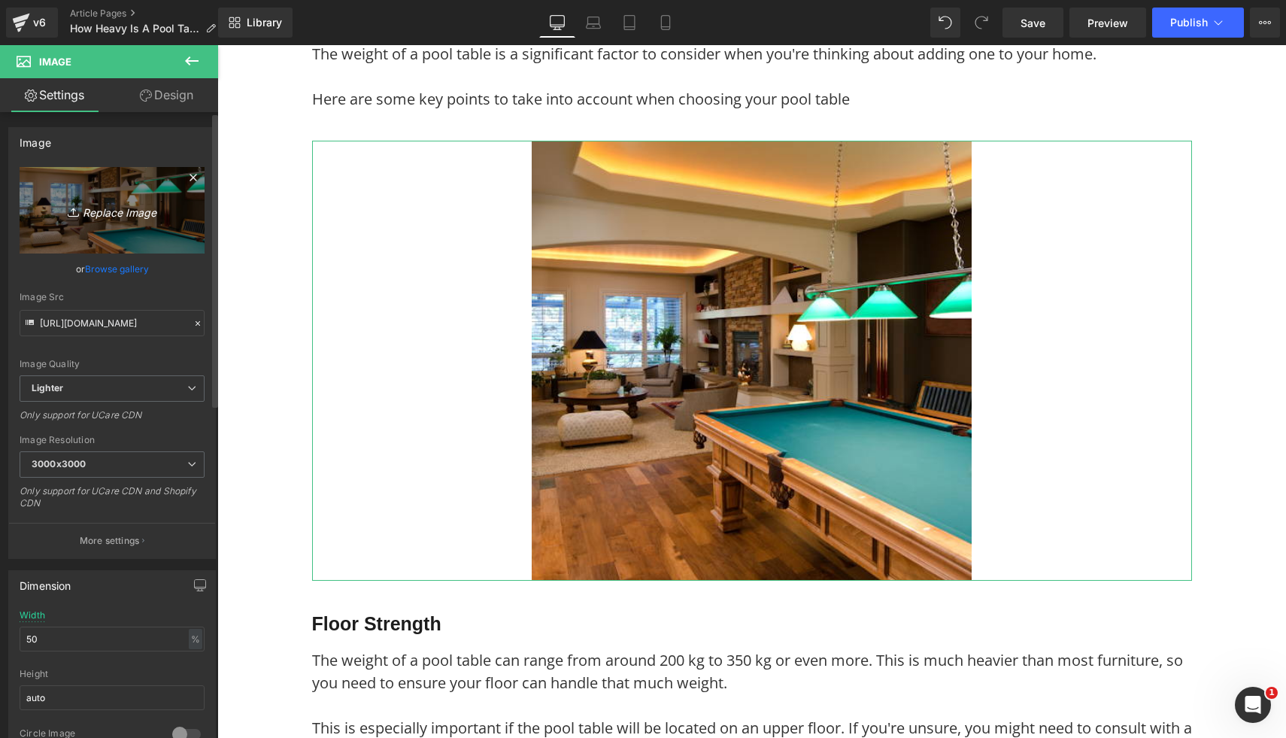
click at [85, 209] on icon "Replace Image" at bounding box center [112, 210] width 120 height 19
type input "C:\fakepath\13.png"
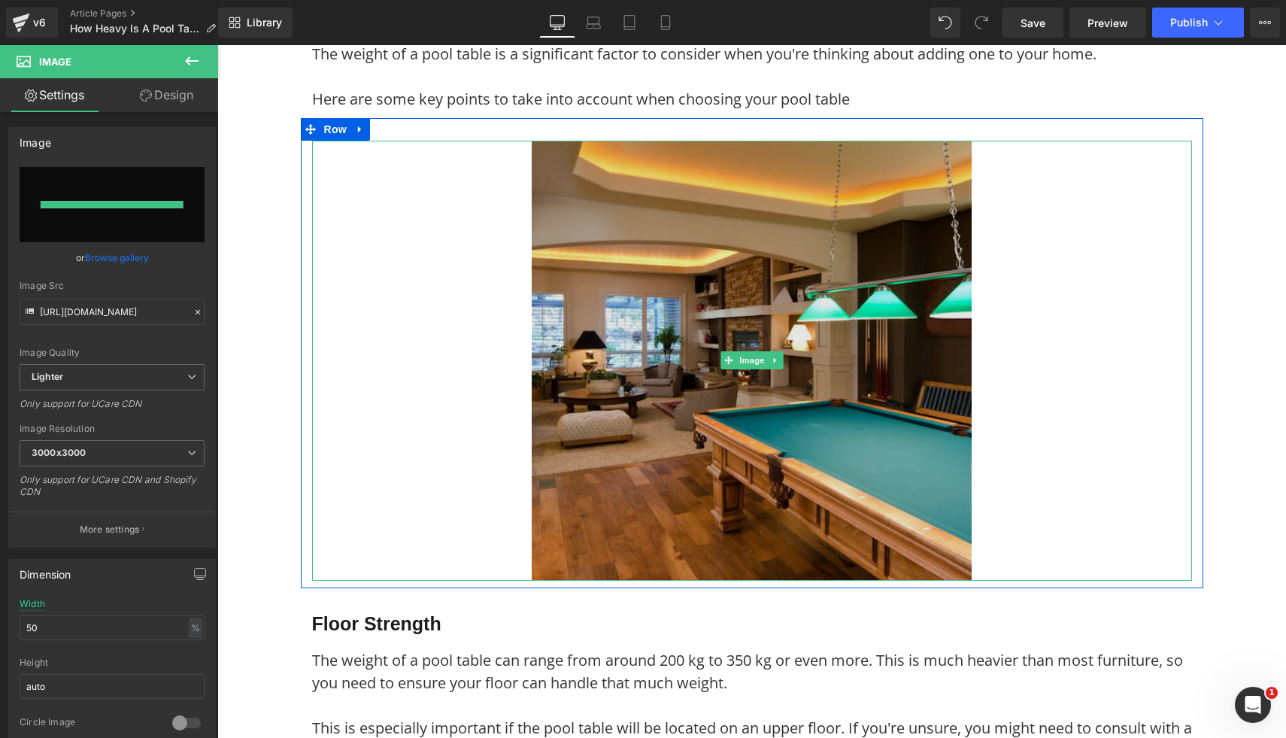
type input "https://ucarecdn.com/74da45a7-4e6f-4b1c-8070-a33ce8ab3d0f/-/format/auto/-/previ…"
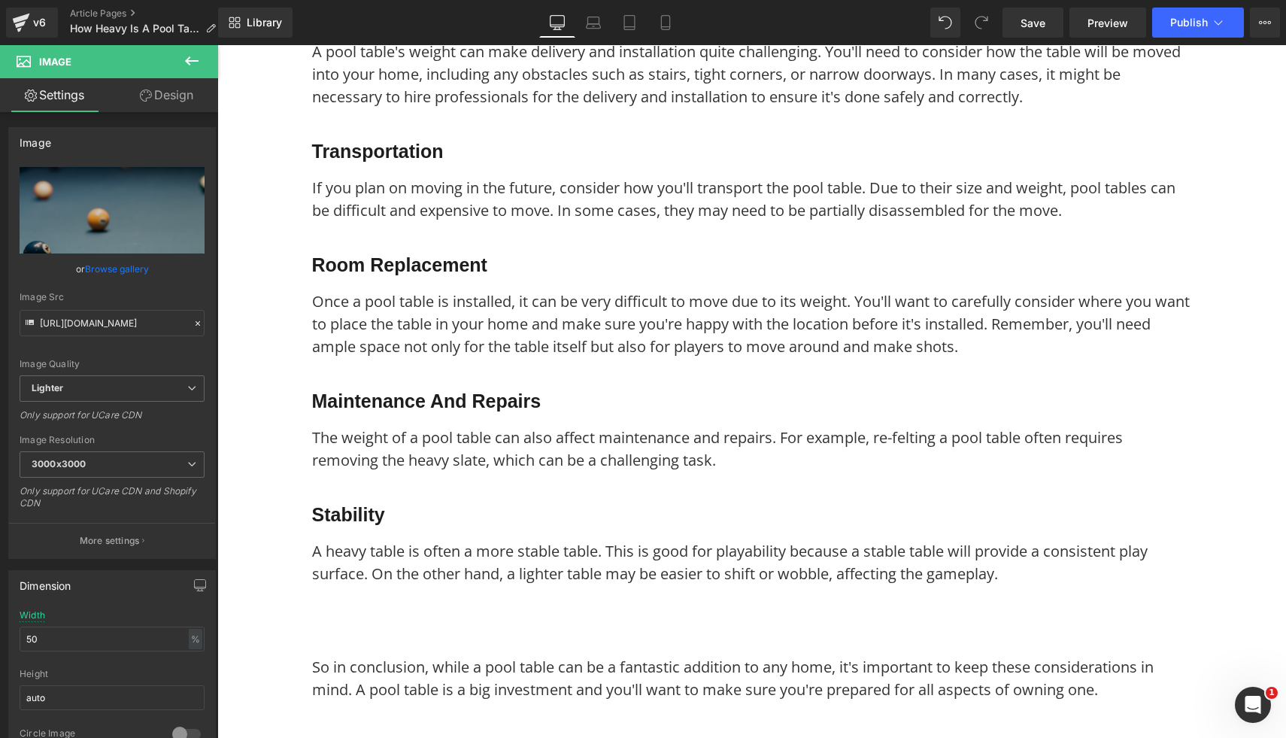
scroll to position [4999, 0]
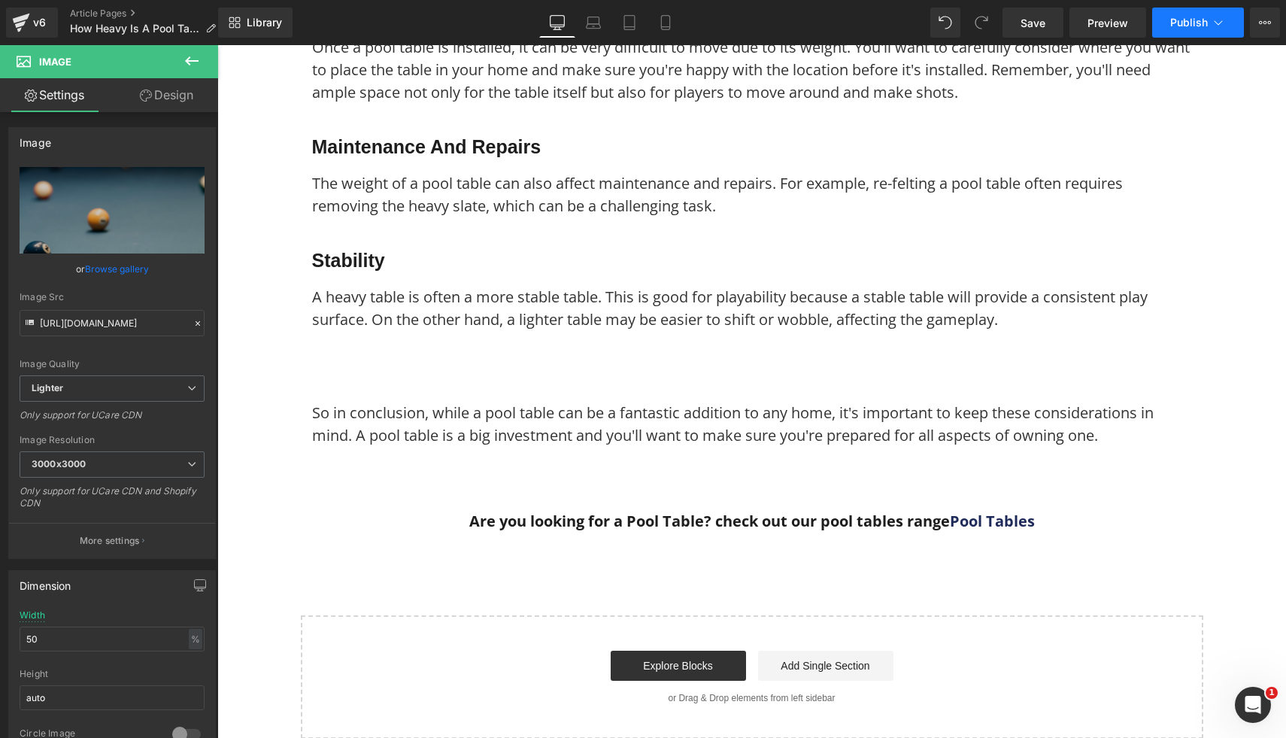
click at [1193, 23] on span "Publish" at bounding box center [1190, 23] width 38 height 12
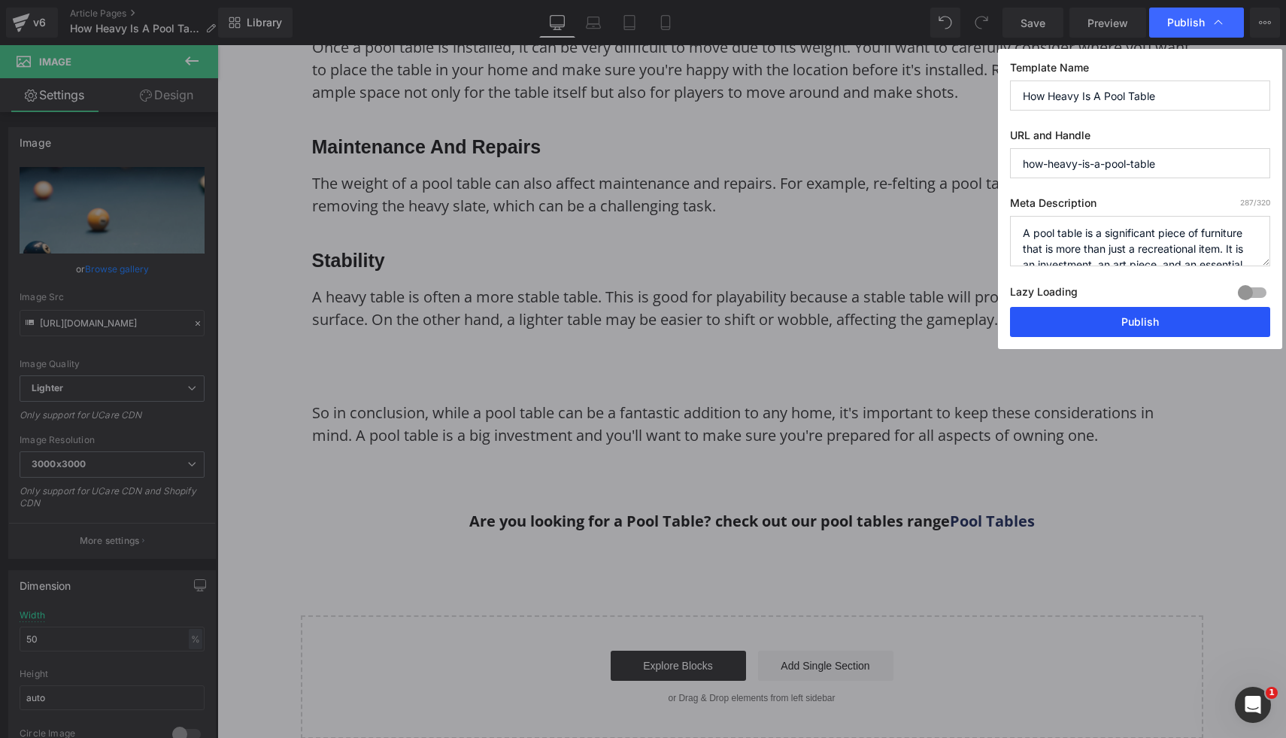
click at [1019, 320] on button "Publish" at bounding box center [1140, 322] width 260 height 30
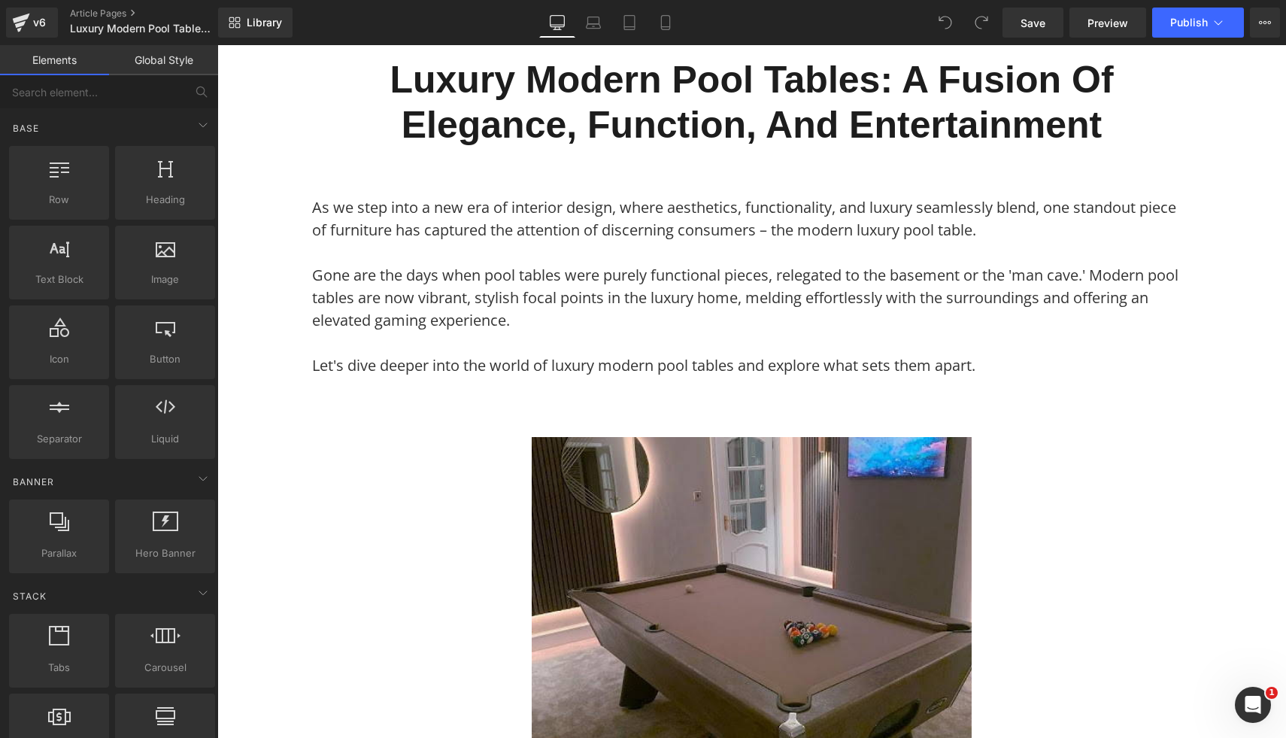
scroll to position [157, 0]
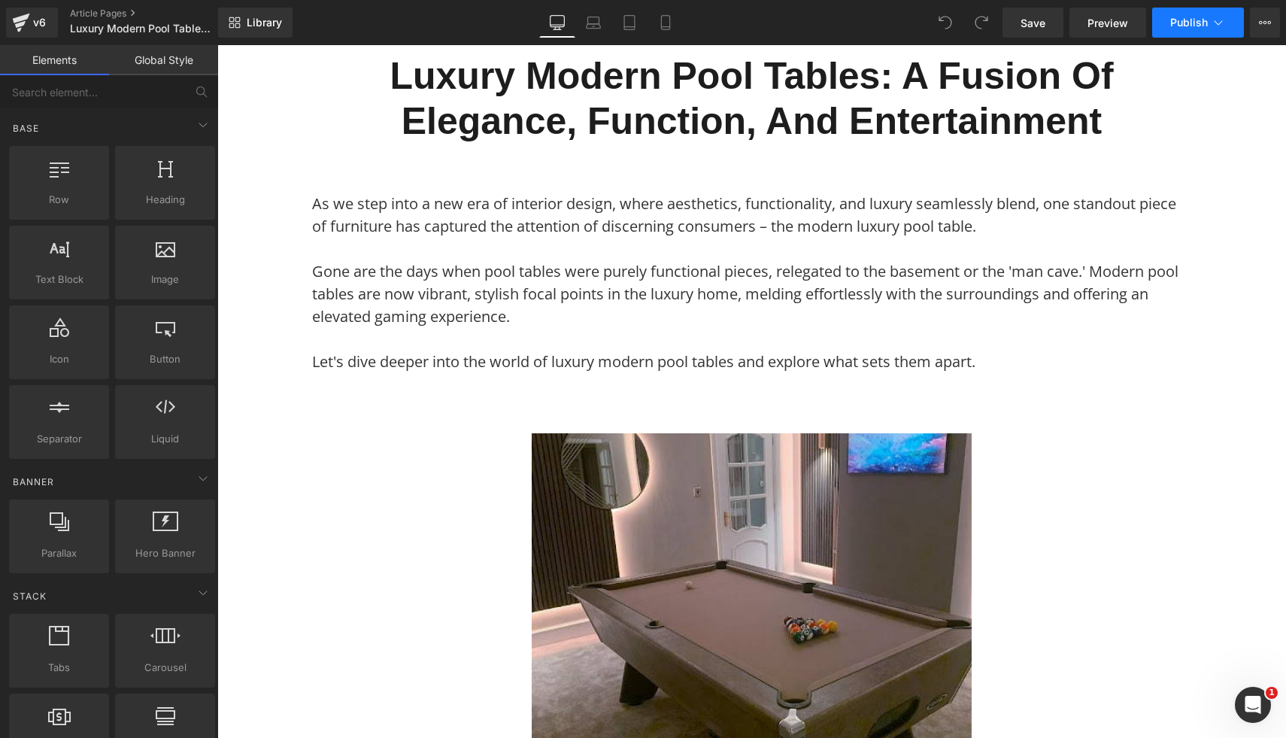
click at [1199, 20] on span "Publish" at bounding box center [1190, 23] width 38 height 12
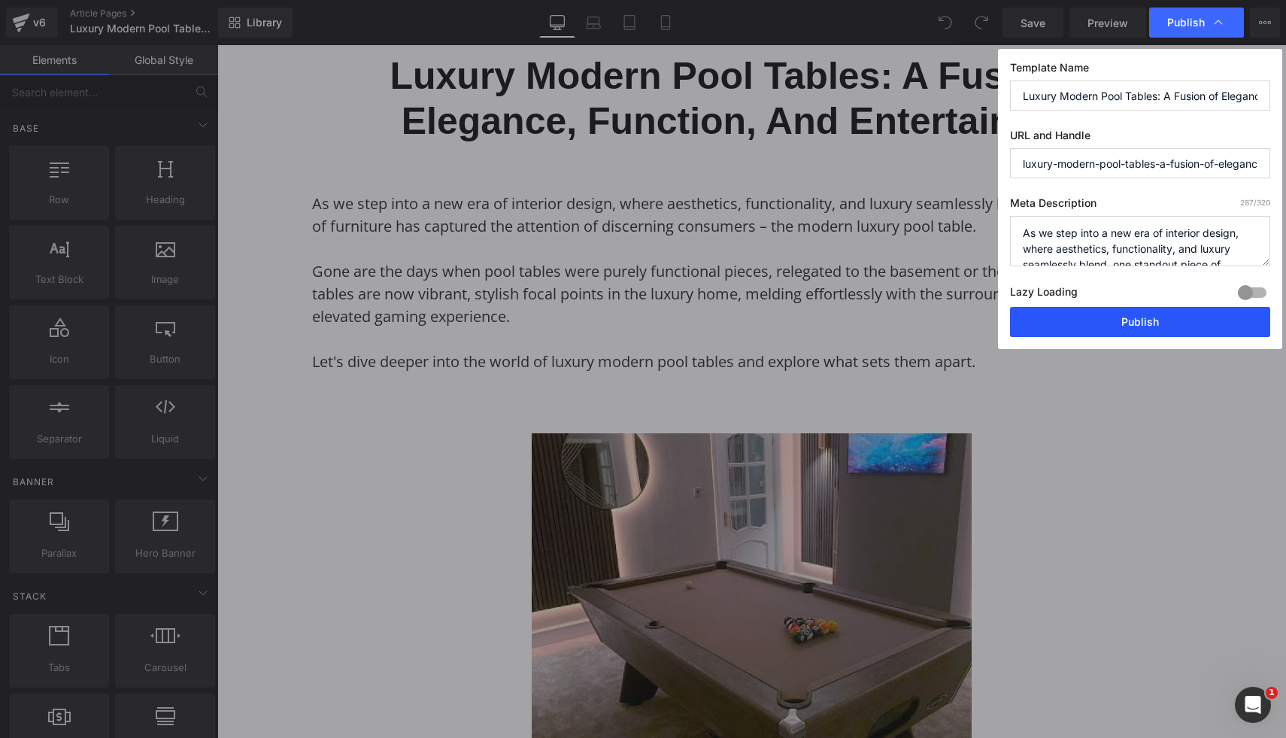
click at [1103, 320] on button "Publish" at bounding box center [1140, 322] width 260 height 30
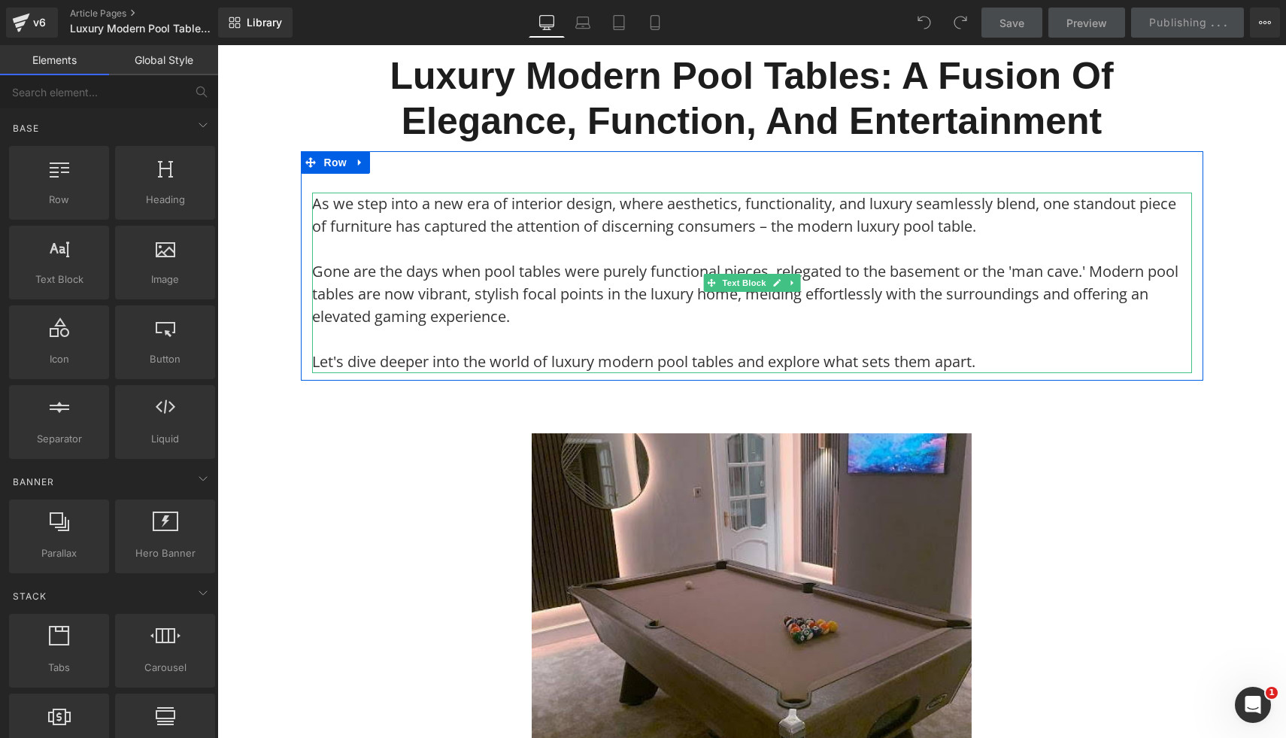
drag, startPoint x: 1320, startPoint y: 365, endPoint x: 1087, endPoint y: 323, distance: 236.9
click at [1087, 323] on p "Gone are the days when pool tables were purely functional pieces, relegated to …" at bounding box center [752, 305] width 880 height 90
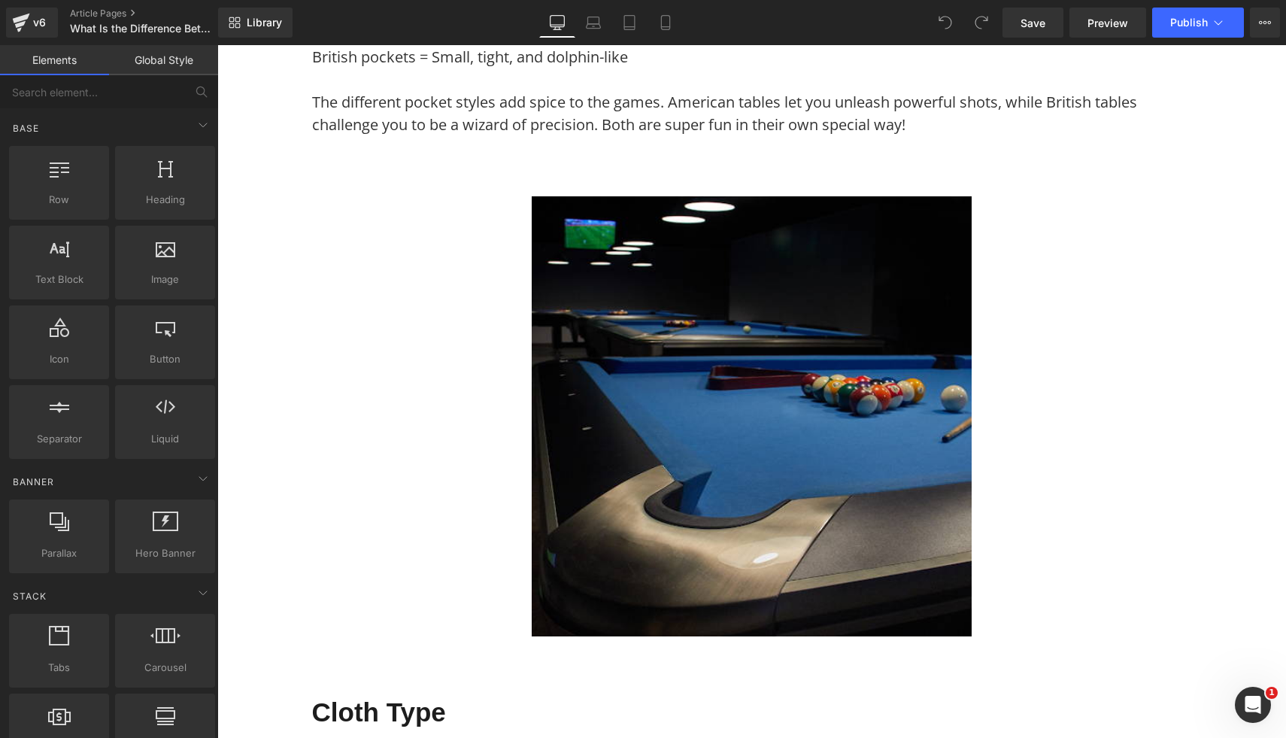
scroll to position [2325, 0]
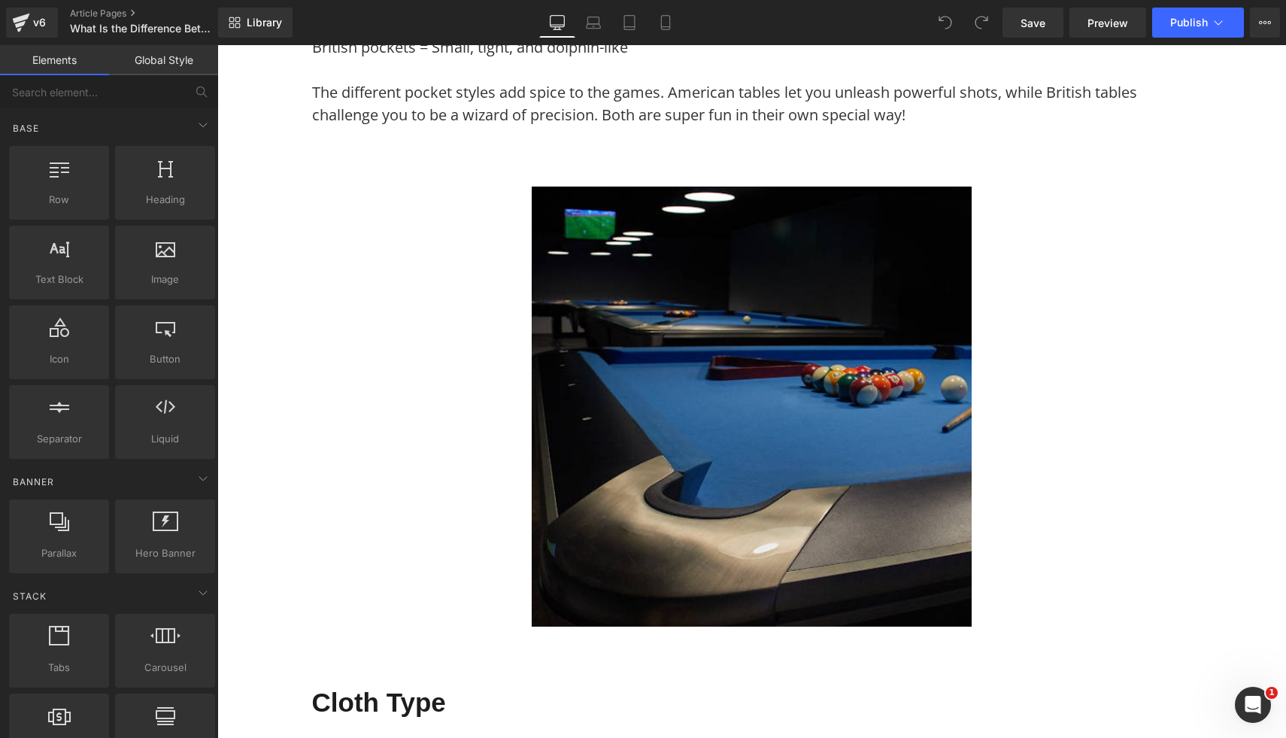
click at [609, 357] on img at bounding box center [752, 407] width 440 height 440
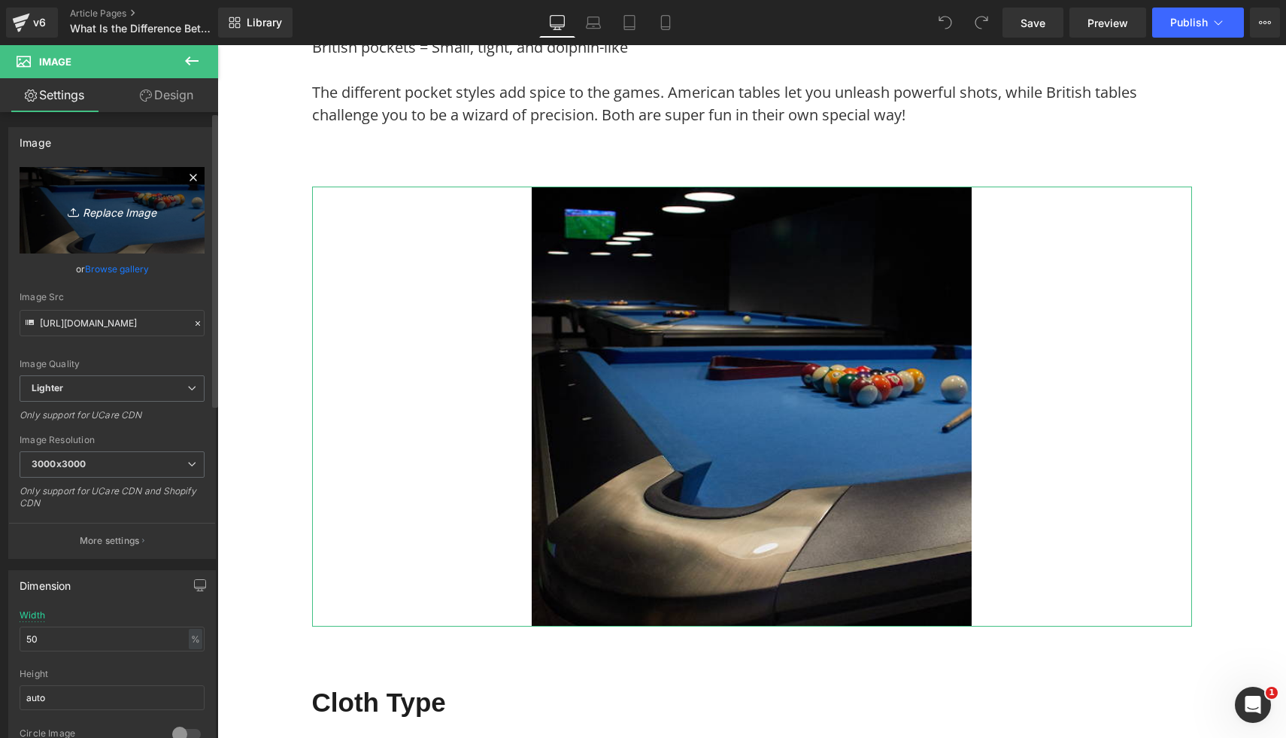
click at [126, 214] on icon "Replace Image" at bounding box center [112, 210] width 120 height 19
type input "C:\fakepath\12.png"
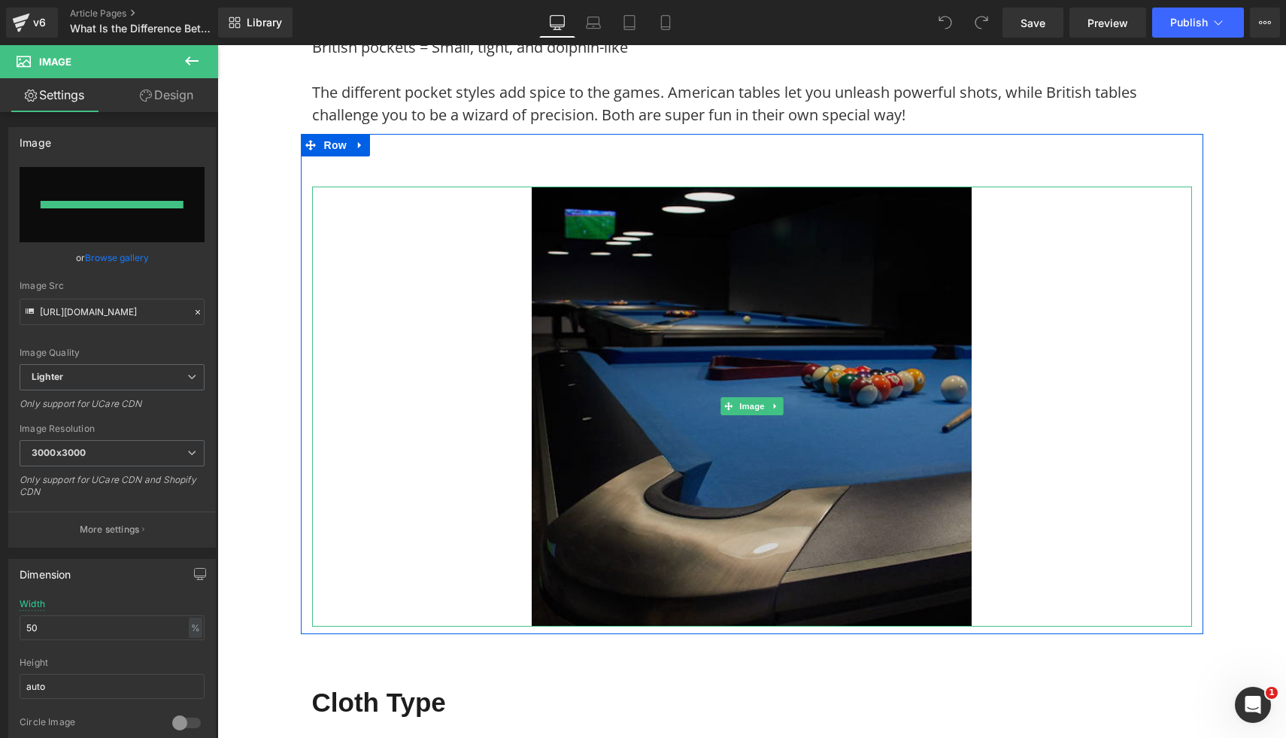
type input "https://ucarecdn.com/0e9e4ea2-509e-467e-ad56-f98b34c0e6ef/-/format/auto/-/previ…"
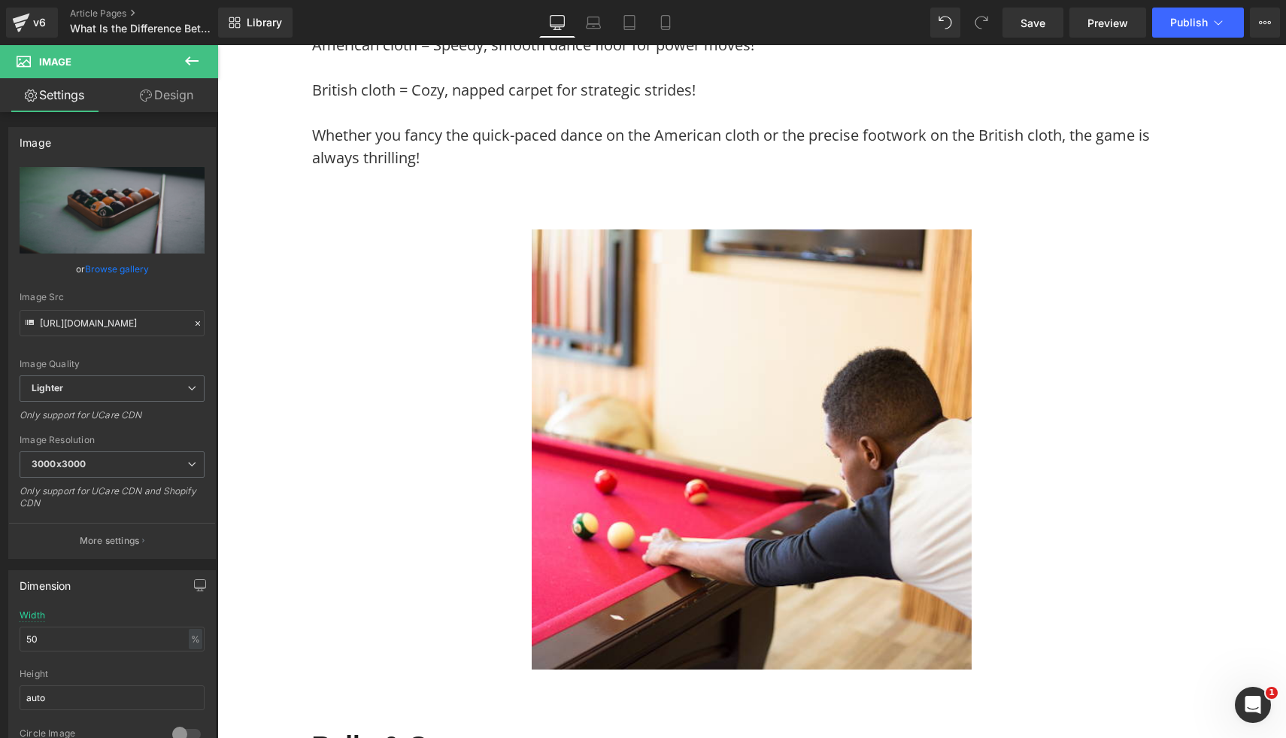
scroll to position [3651, 0]
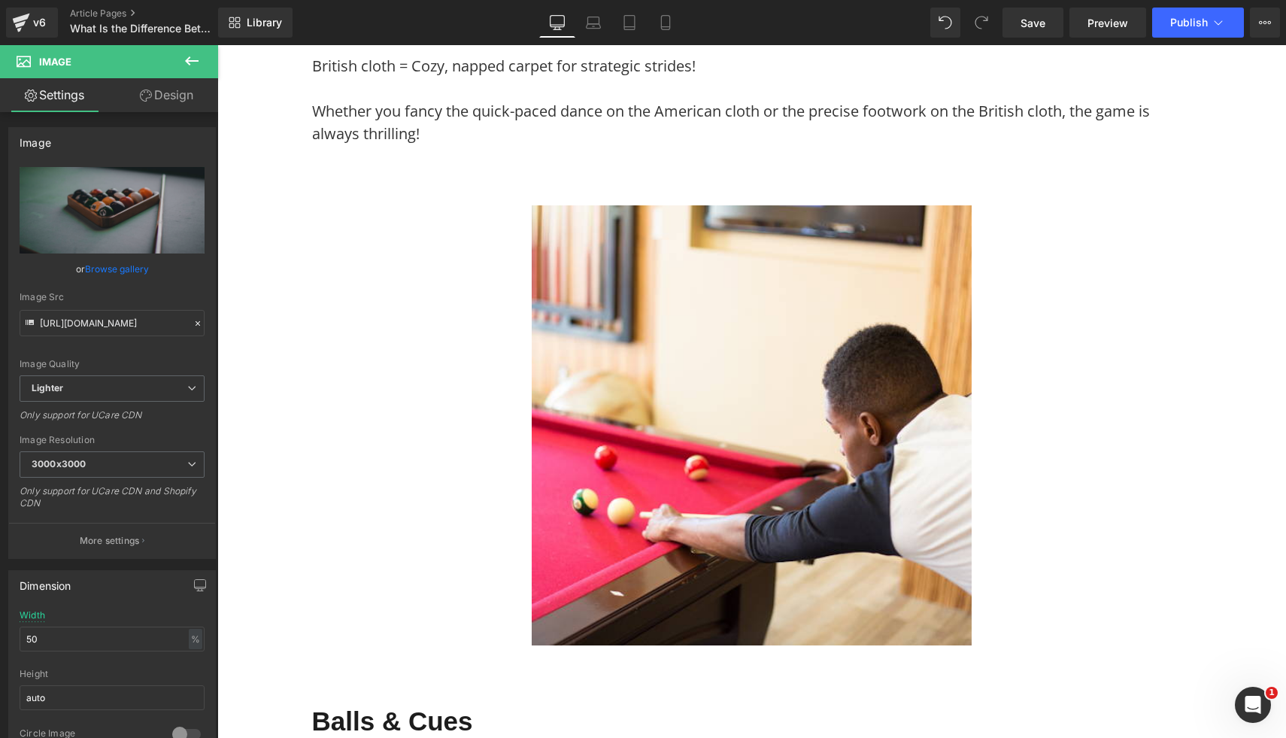
click at [882, 520] on img at bounding box center [752, 425] width 440 height 440
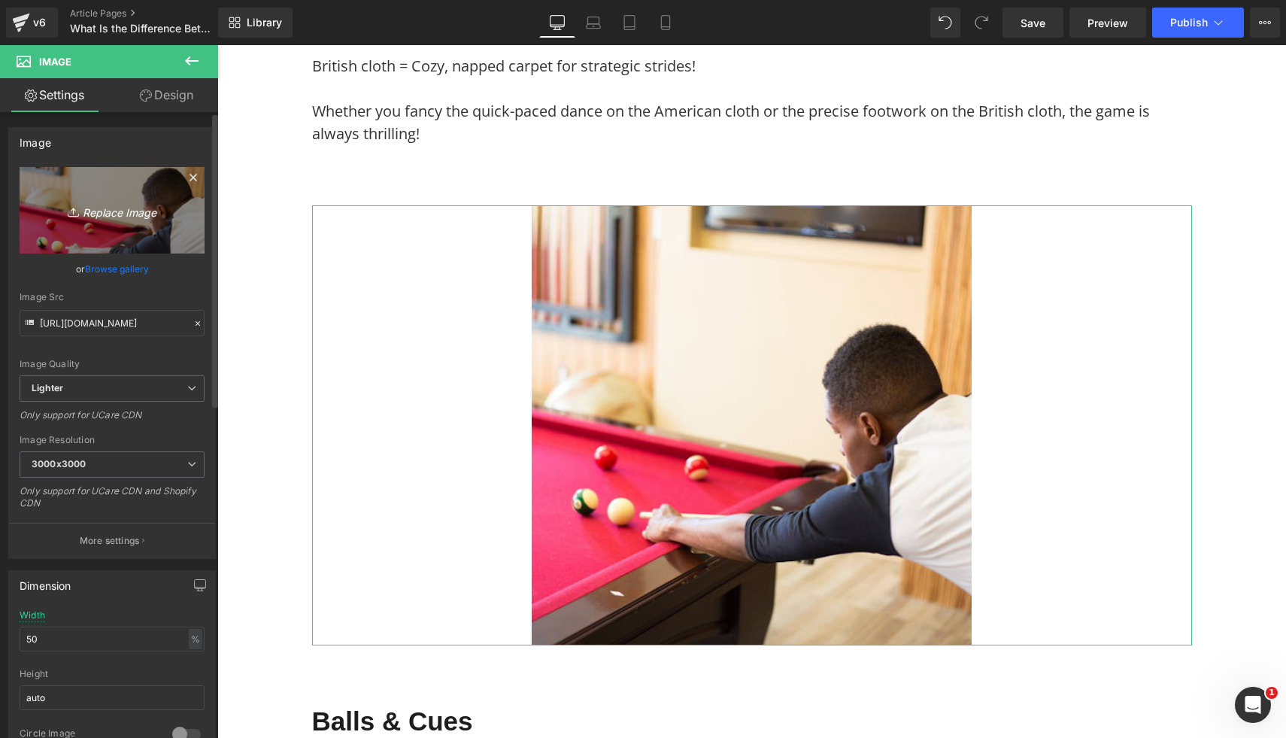
click at [111, 202] on icon "Replace Image" at bounding box center [112, 210] width 120 height 19
type input "C:\fakepath\19.png"
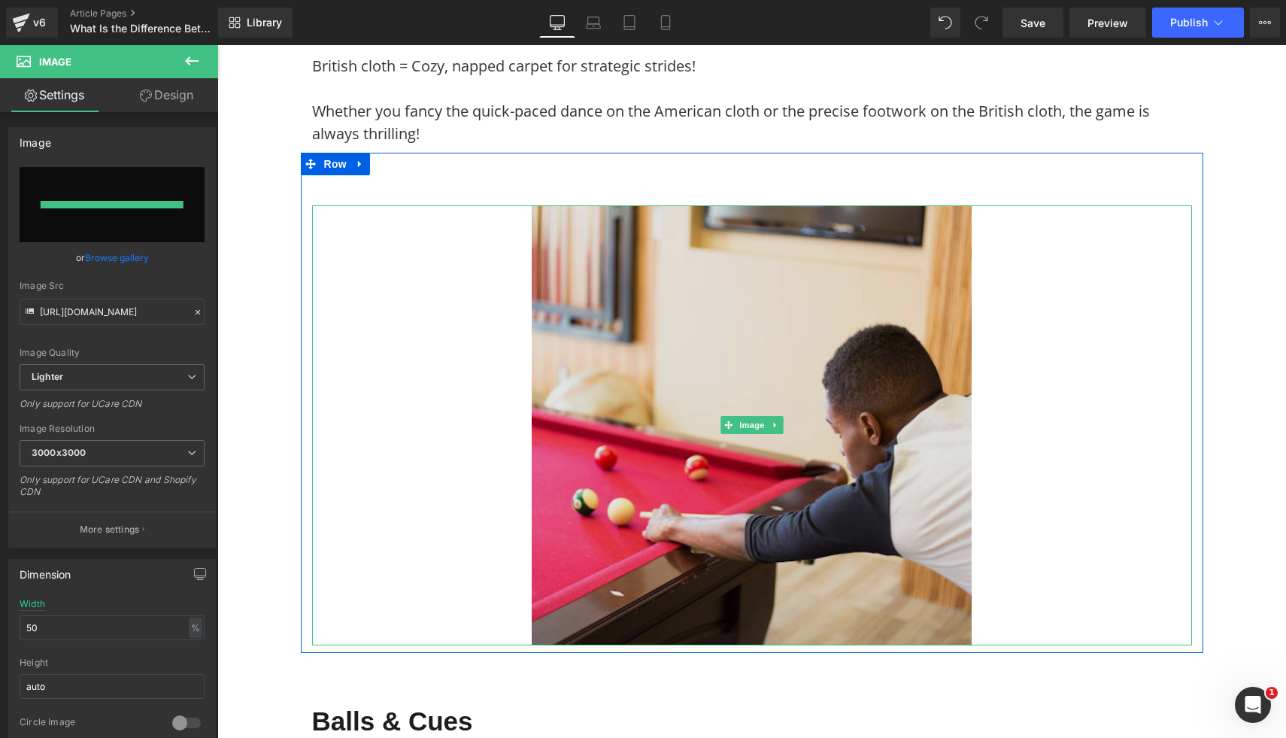
type input "https://ucarecdn.com/a92af8ff-258c-4b3e-ae86-ae169cbc236f/-/format/auto/-/previ…"
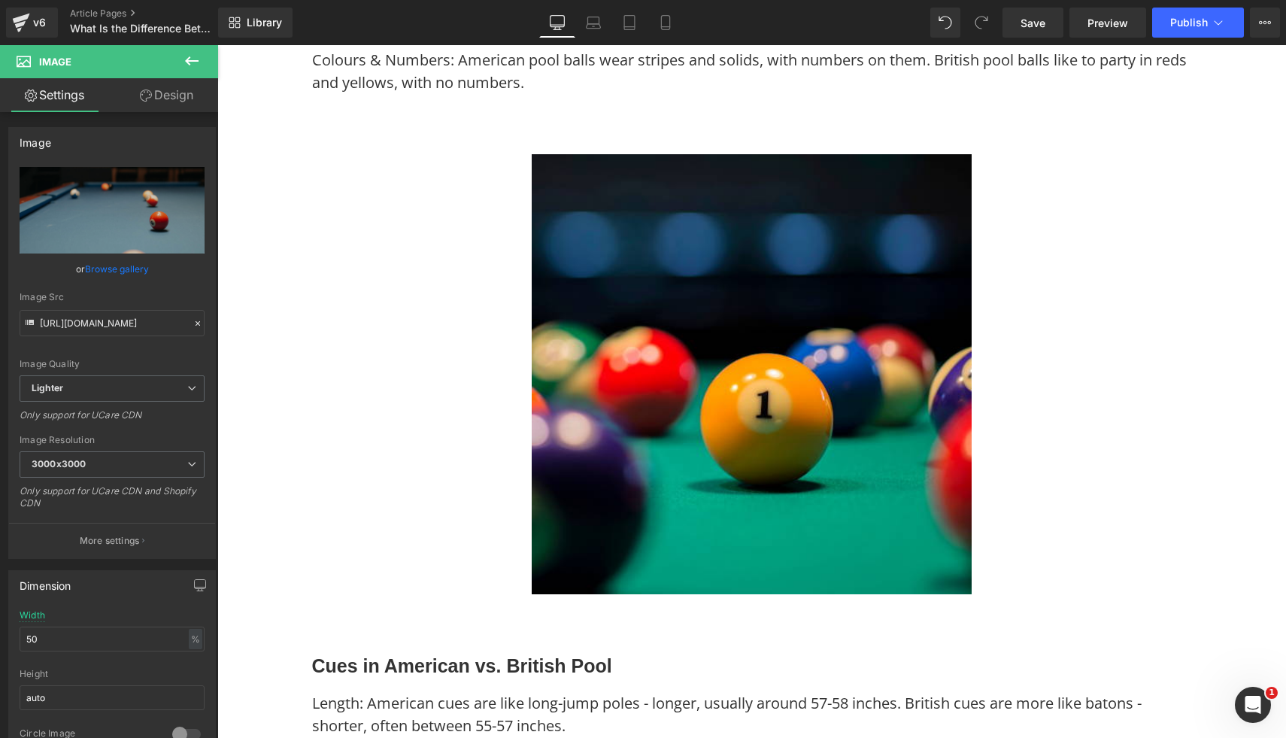
scroll to position [4613, 0]
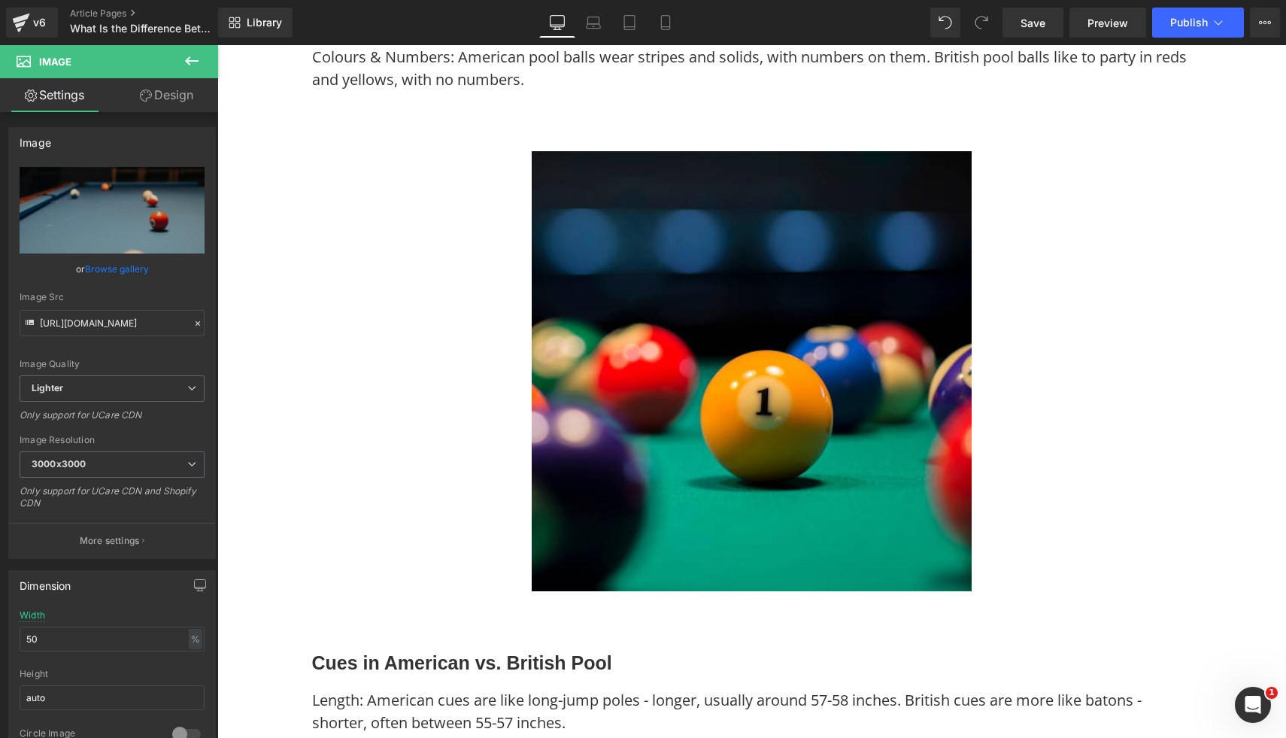
click at [898, 521] on img at bounding box center [752, 371] width 440 height 440
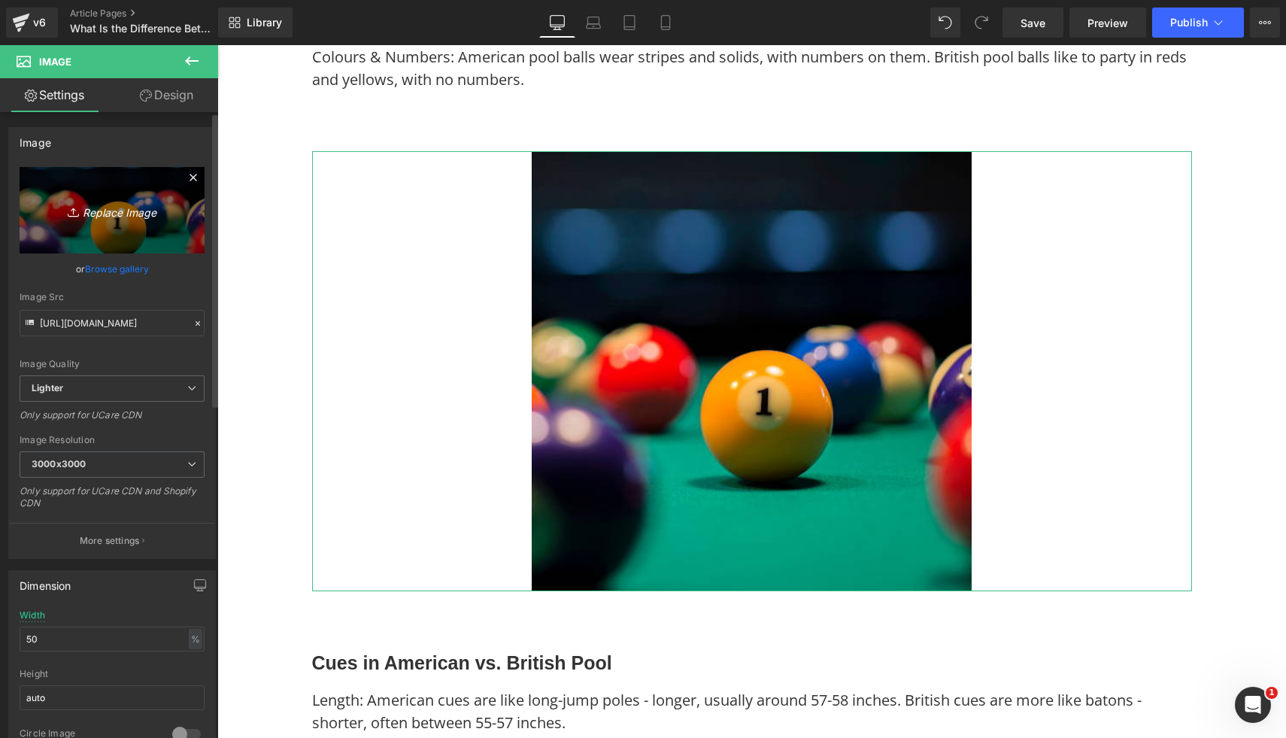
click at [111, 225] on link "Replace Image" at bounding box center [112, 210] width 185 height 87
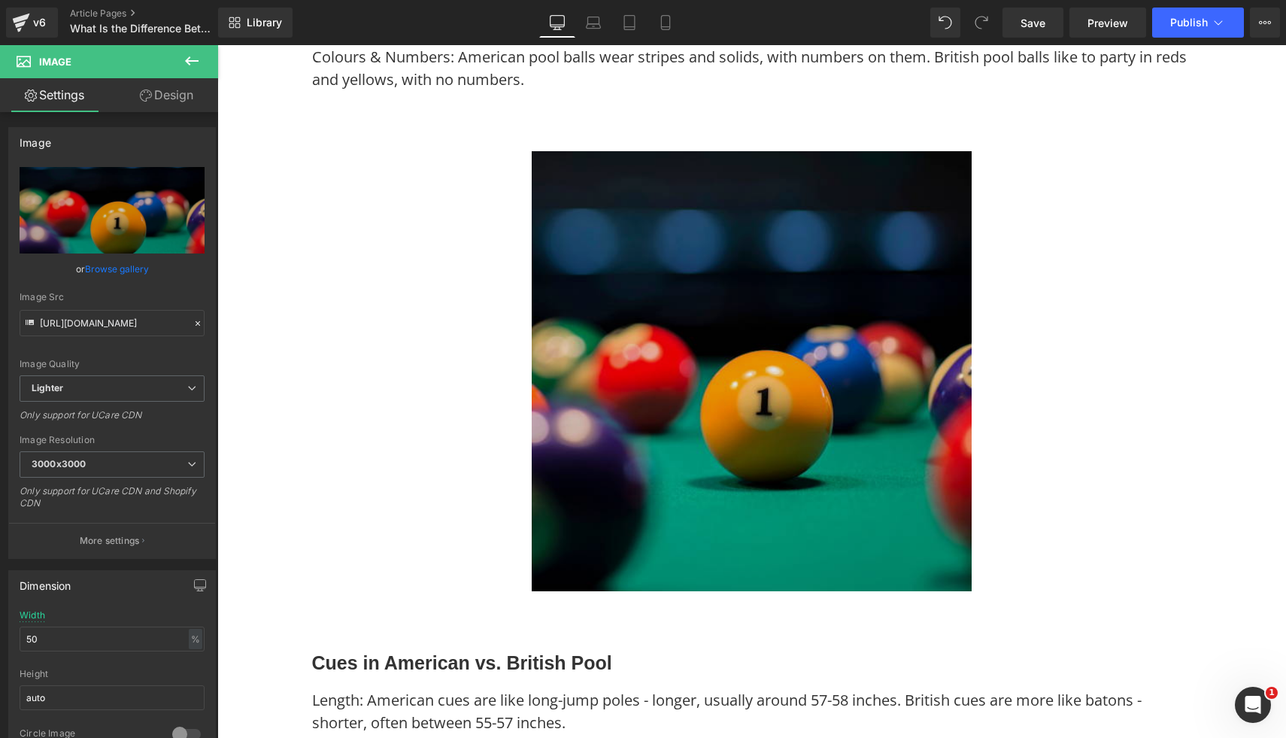
type input "C:\fakepath\21.png"
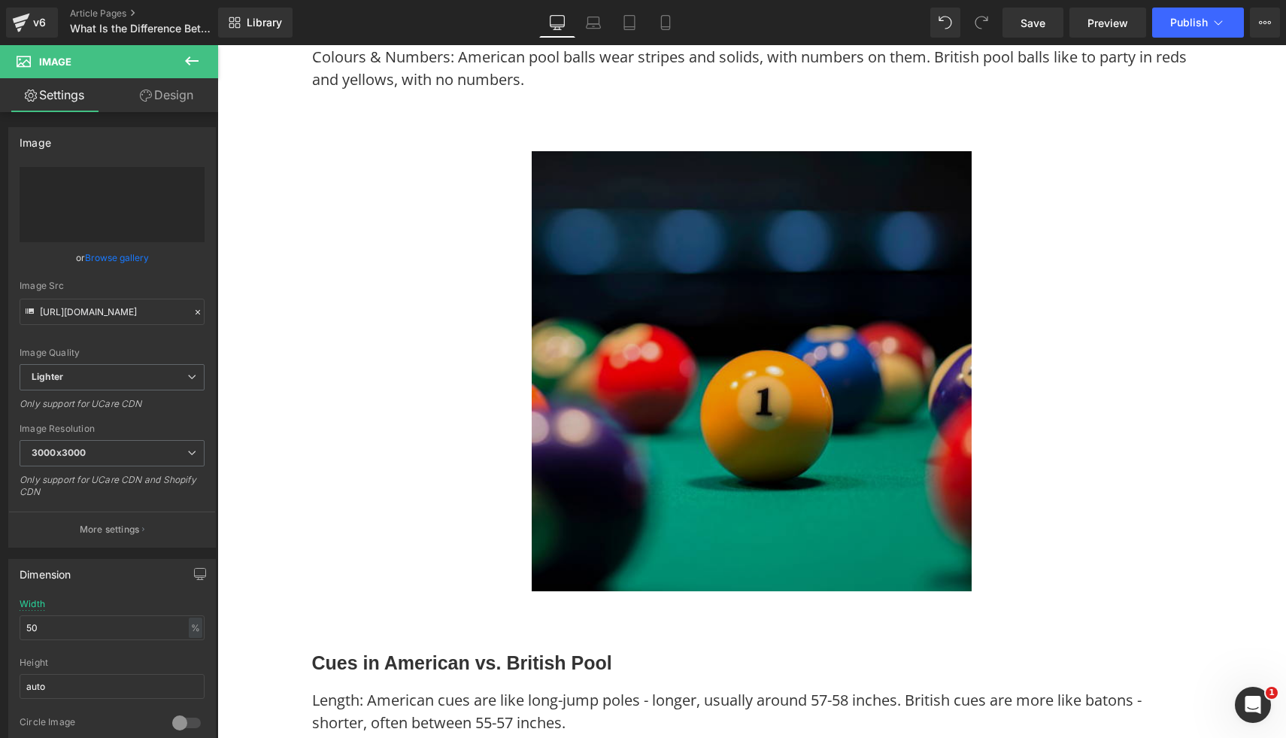
type input "https://ucarecdn.com/91d7285f-7199-4c09-ae17-12ce37c83522/-/format/auto/-/previ…"
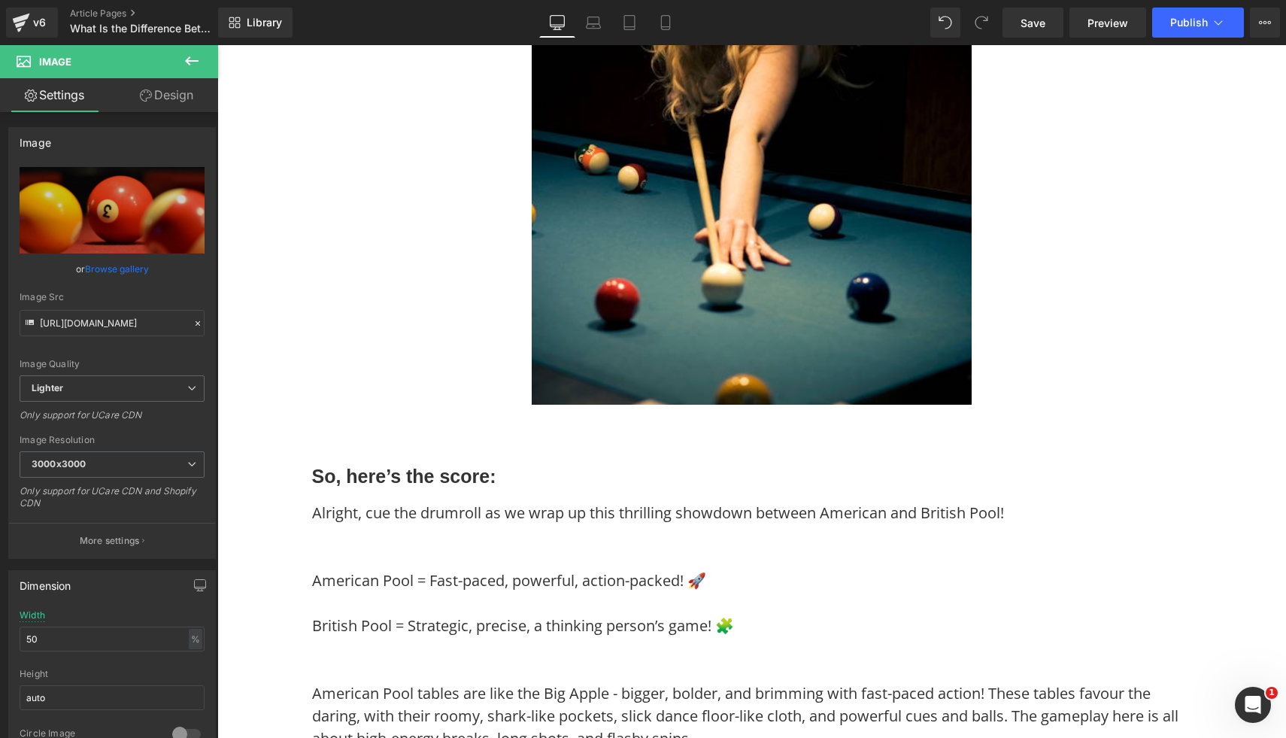
scroll to position [6707, 0]
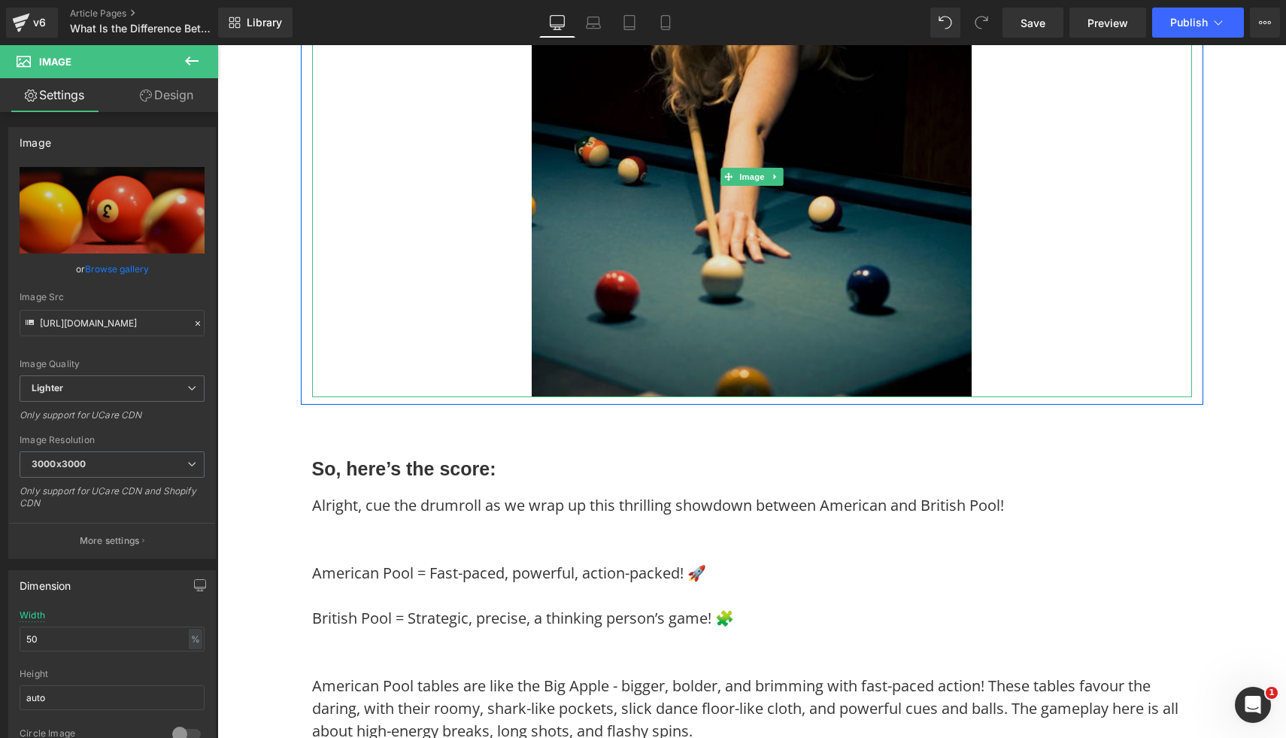
click at [784, 159] on img at bounding box center [752, 177] width 440 height 440
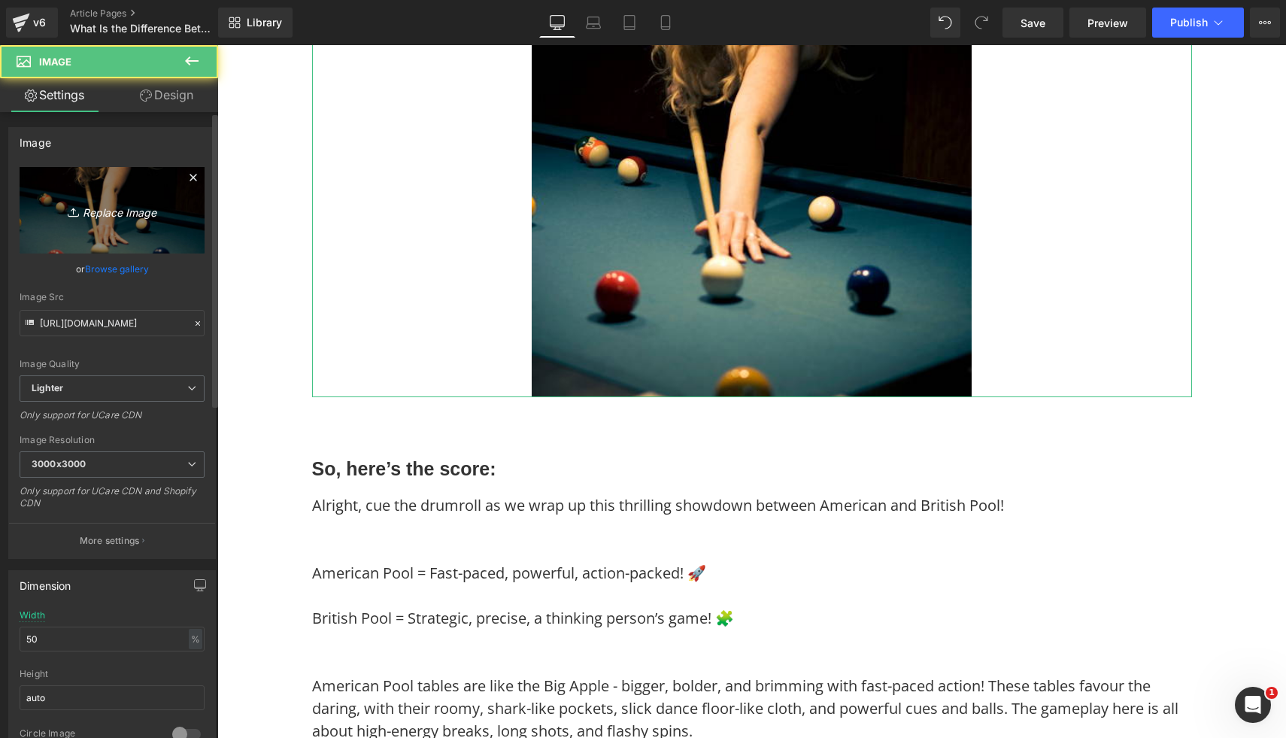
click at [147, 202] on icon "Replace Image" at bounding box center [112, 210] width 120 height 19
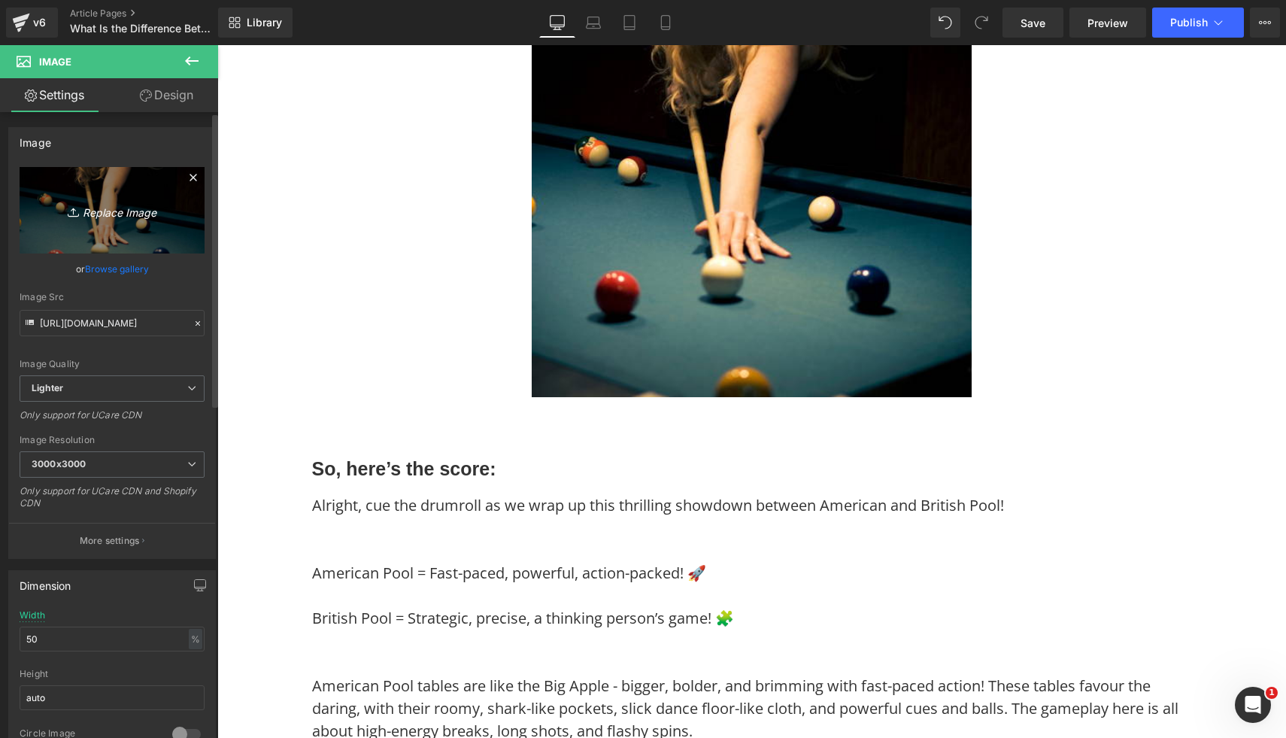
type input "C:\fakepath\11.png"
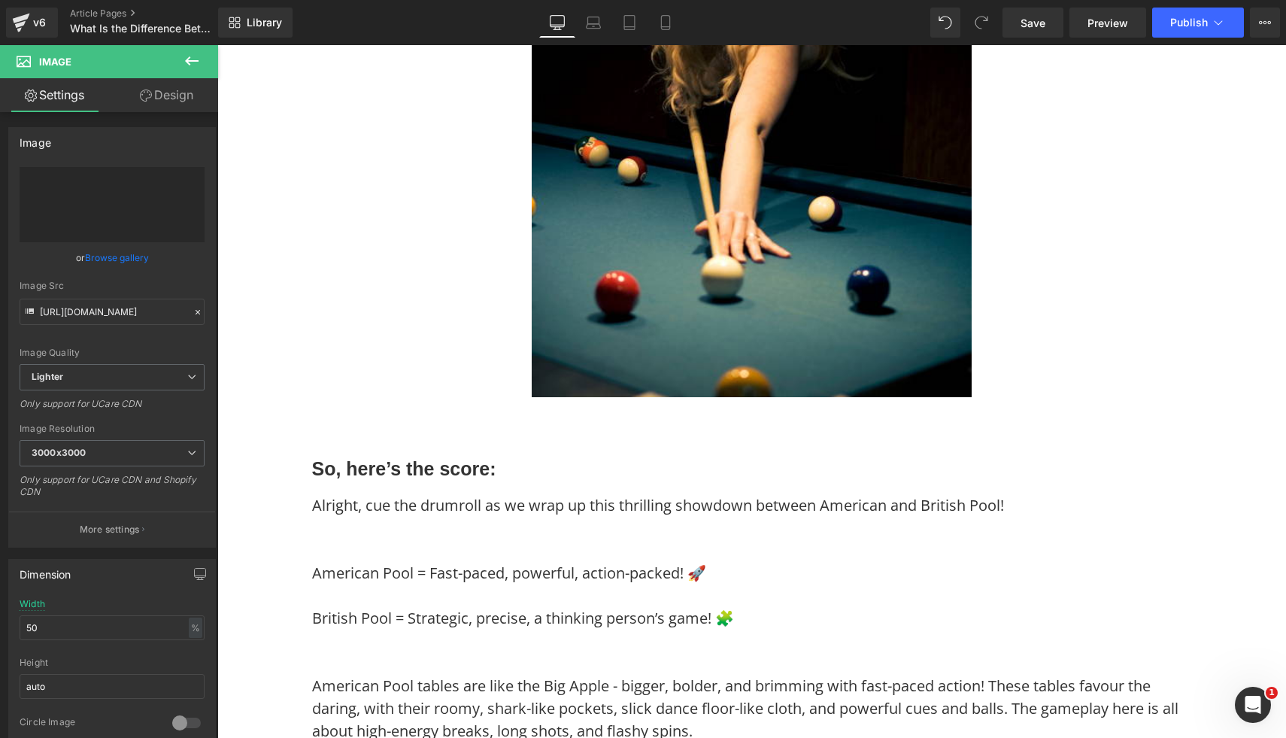
type input "https://ucarecdn.com/5b78620d-be36-4746-9c30-6d68b2221078/-/format/auto/-/previ…"
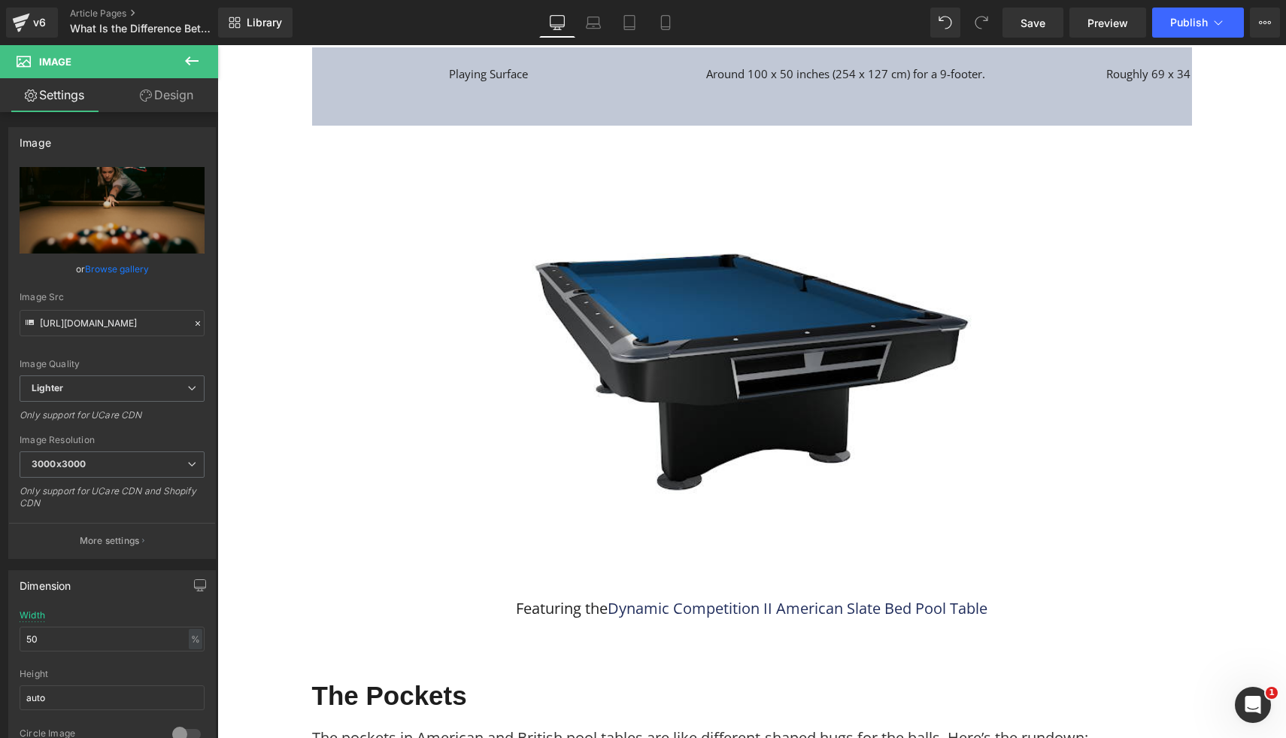
scroll to position [0, 0]
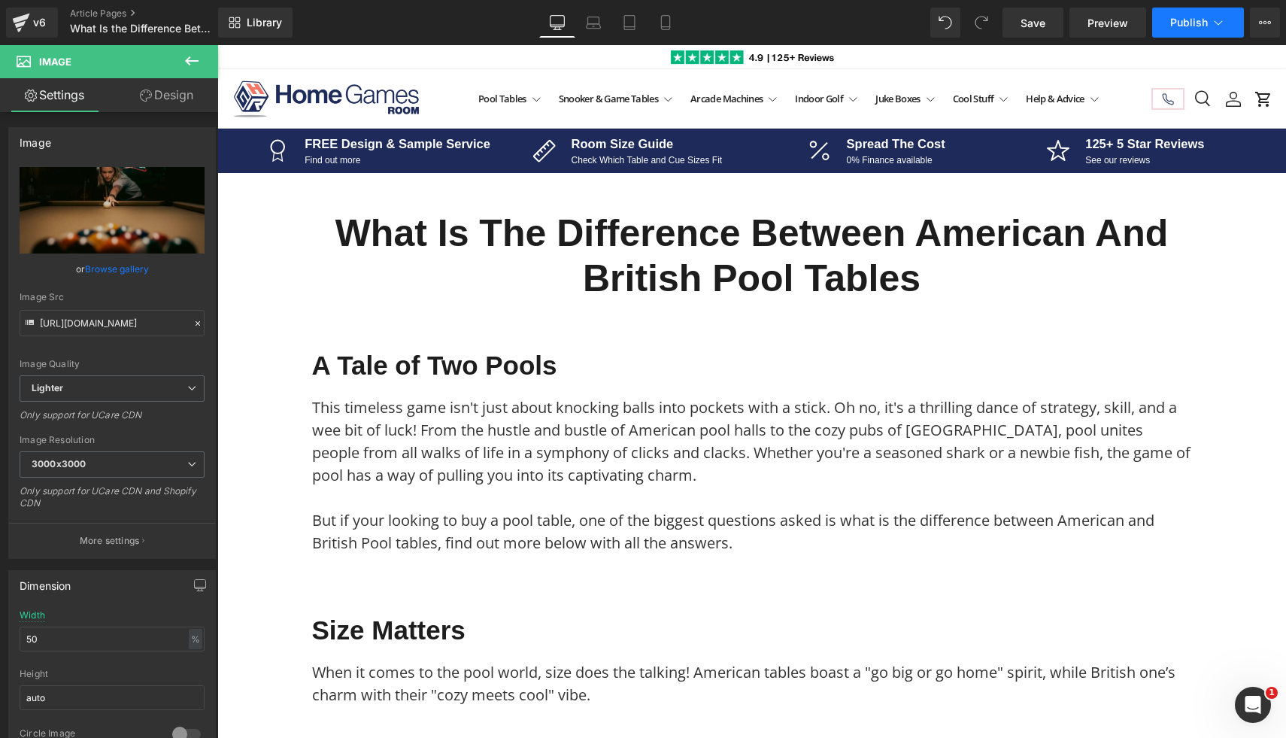
click at [1189, 29] on button "Publish" at bounding box center [1199, 23] width 92 height 30
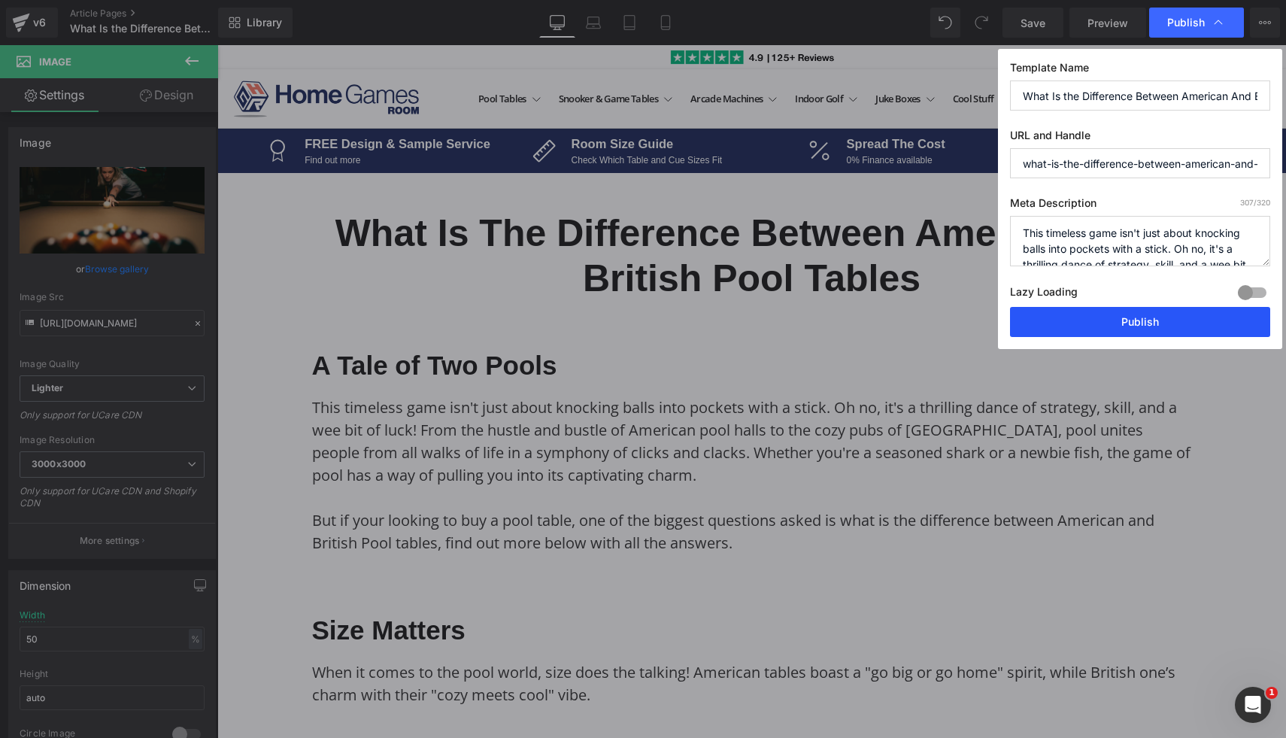
click at [1050, 319] on button "Publish" at bounding box center [1140, 322] width 260 height 30
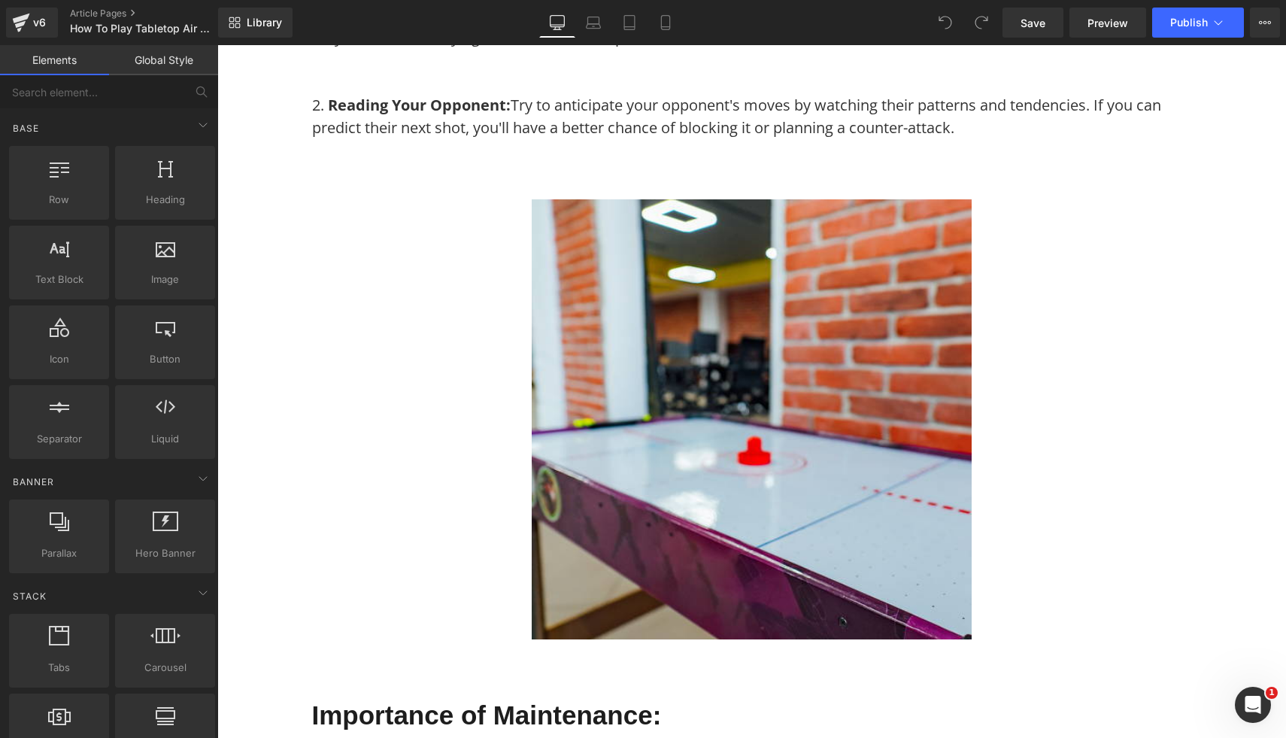
scroll to position [3759, 0]
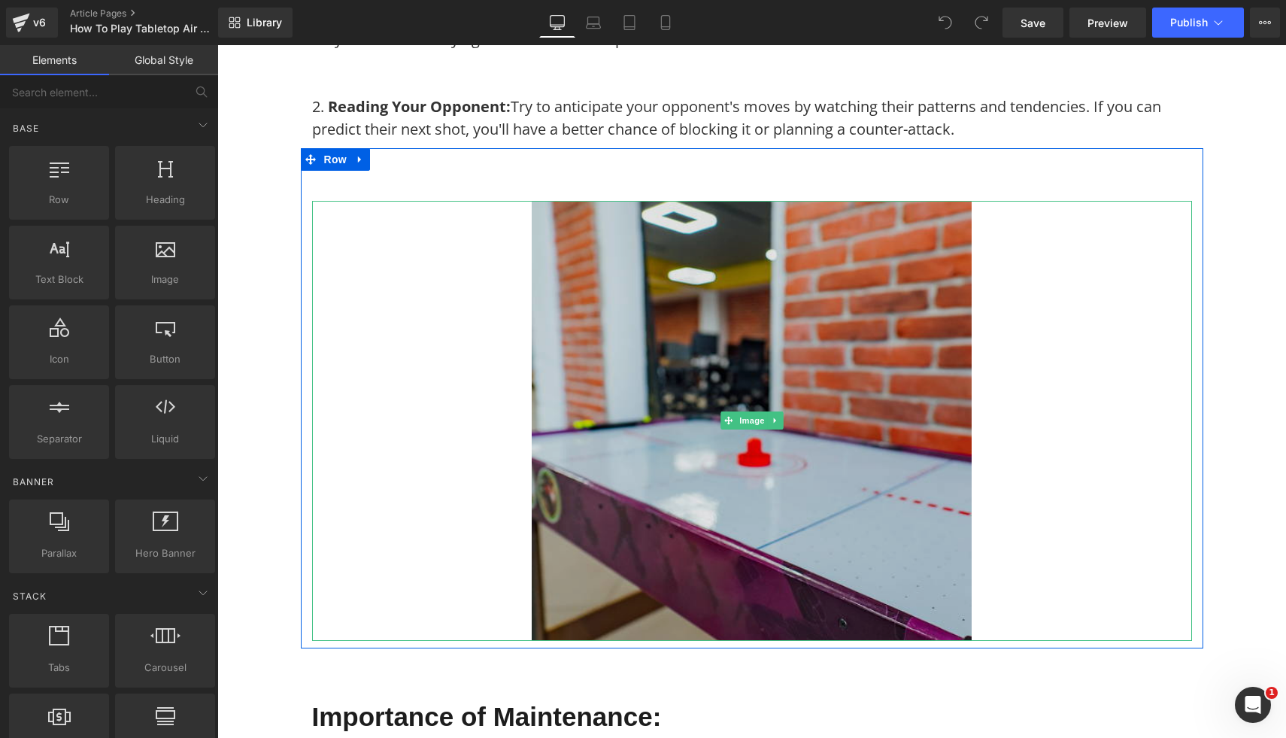
click at [914, 530] on img at bounding box center [752, 421] width 440 height 440
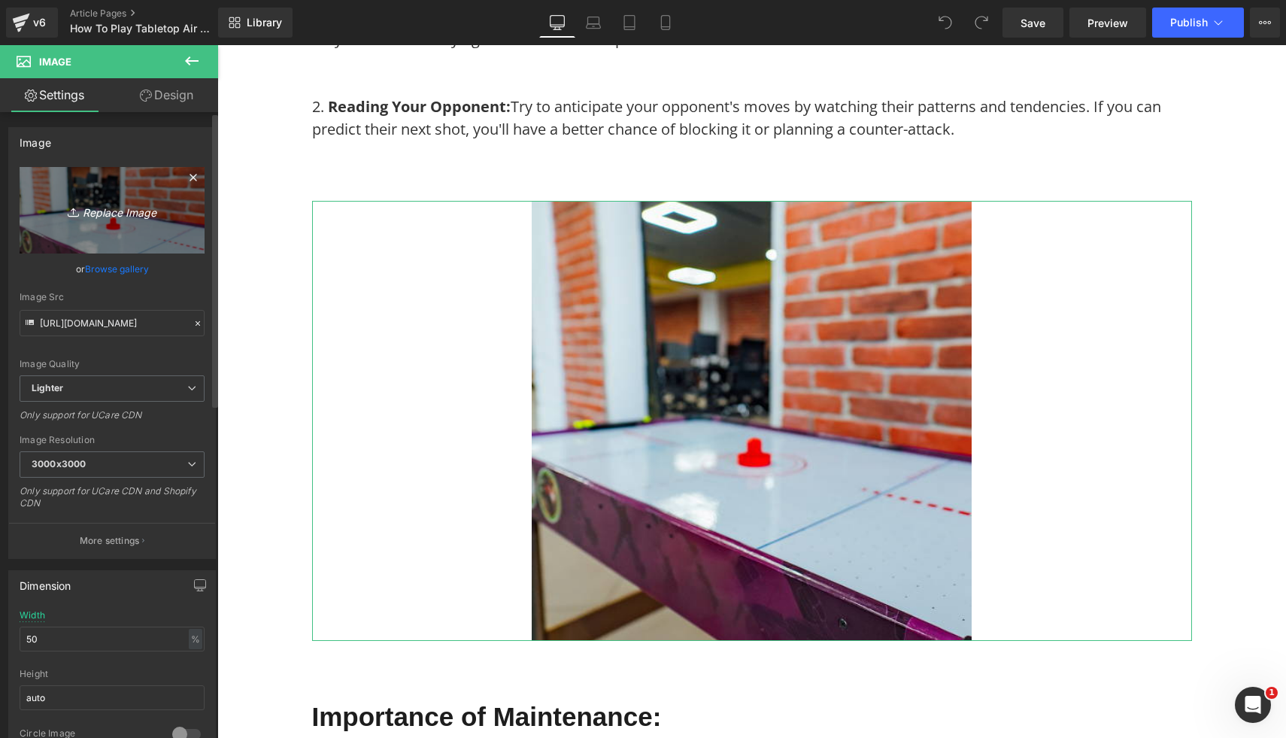
click at [116, 218] on icon "Replace Image" at bounding box center [112, 210] width 120 height 19
type input "C:\fakepath\Free Images (7).png"
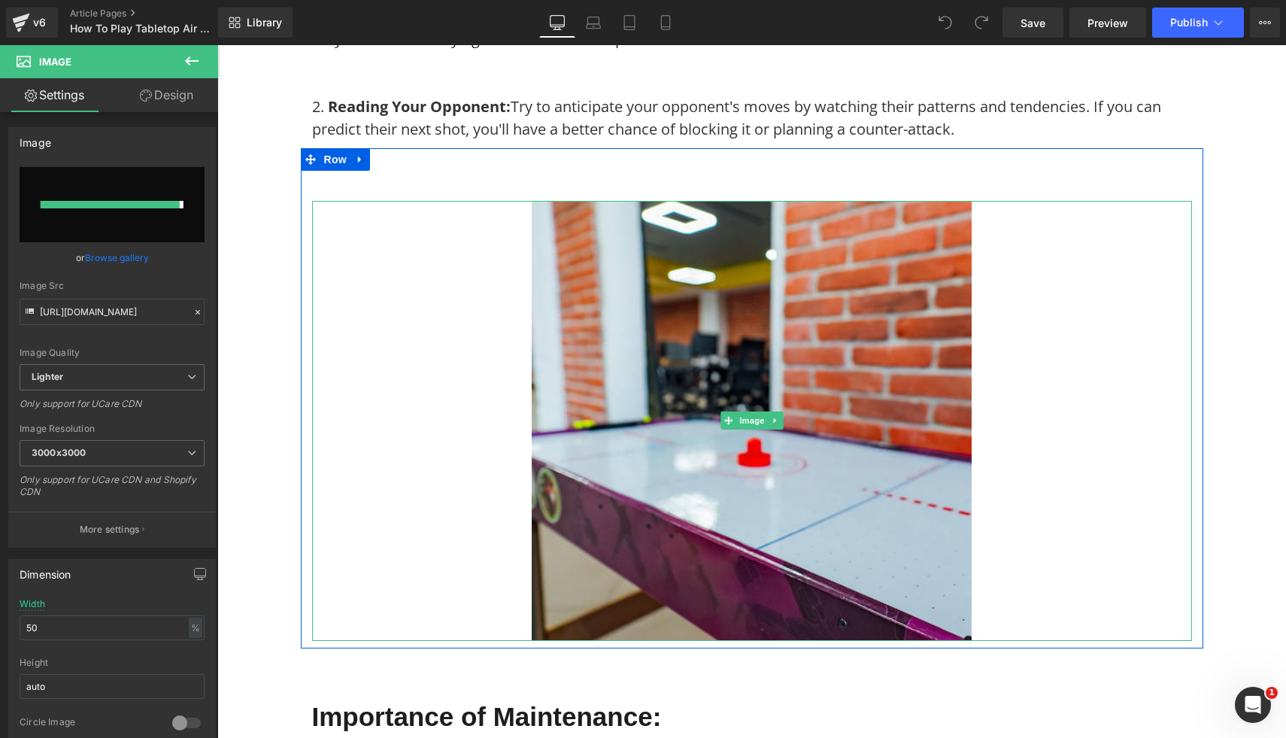
type input "https://ucarecdn.com/e0197599-1c67-4c01-8fa0-2e79baab3f76/-/format/auto/-/previ…"
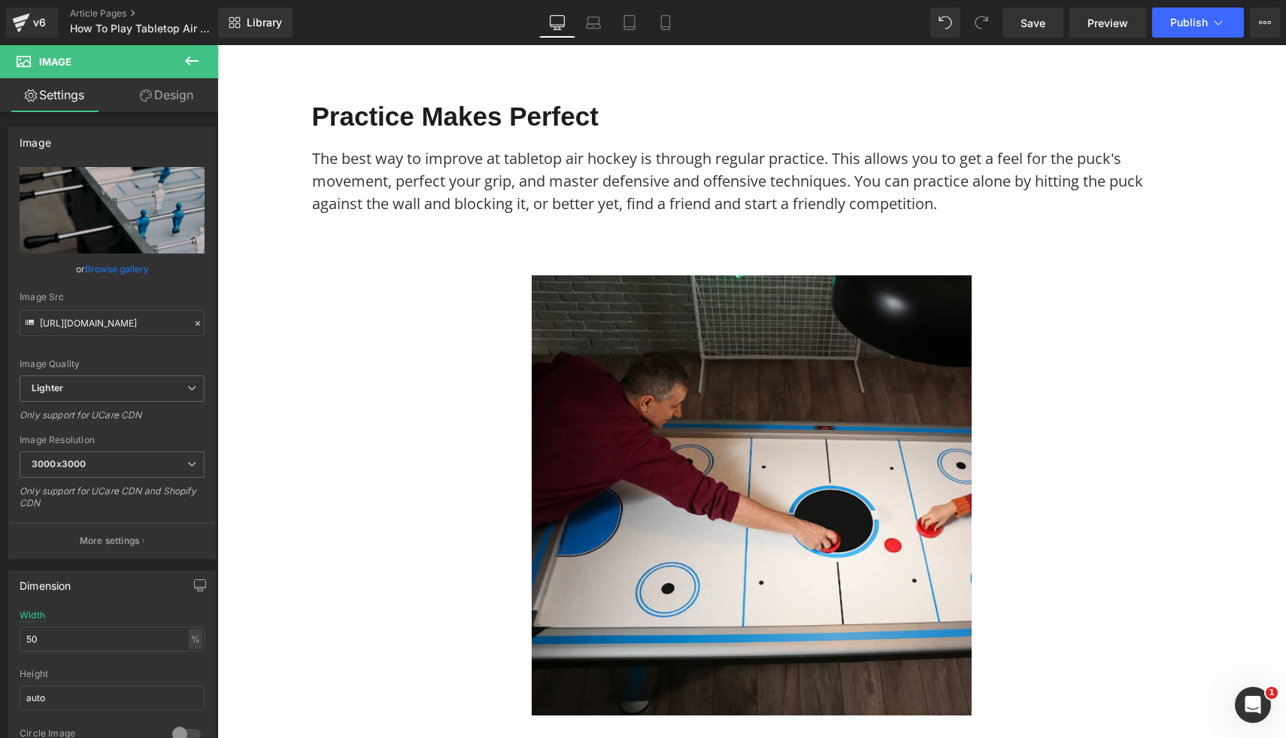
scroll to position [2200, 0]
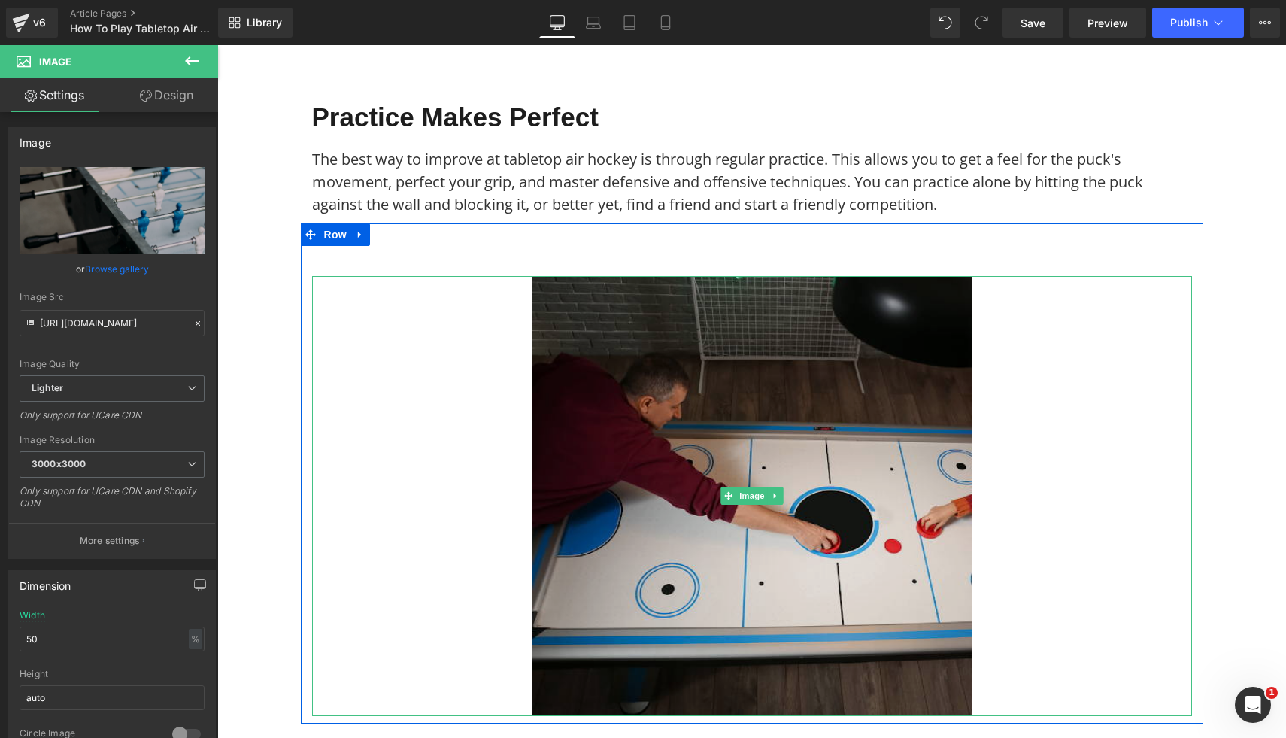
click at [794, 475] on img at bounding box center [752, 496] width 440 height 440
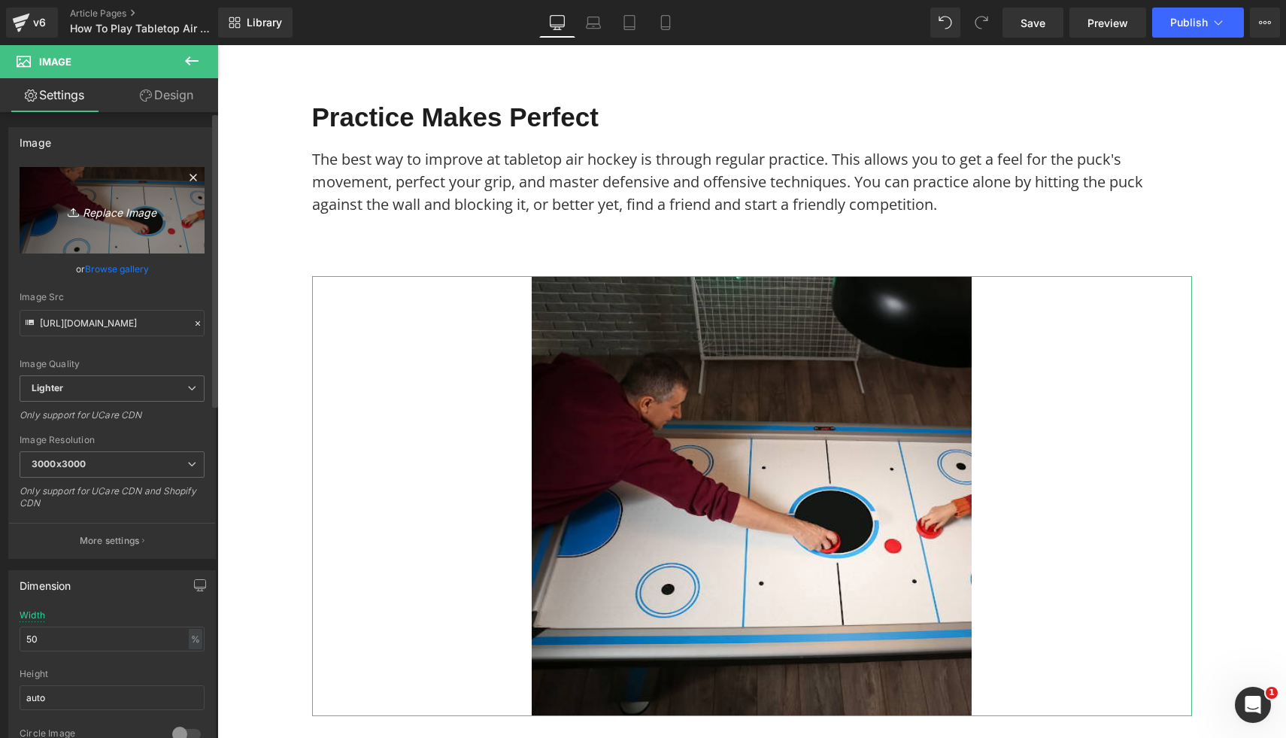
click at [132, 229] on link "Replace Image" at bounding box center [112, 210] width 185 height 87
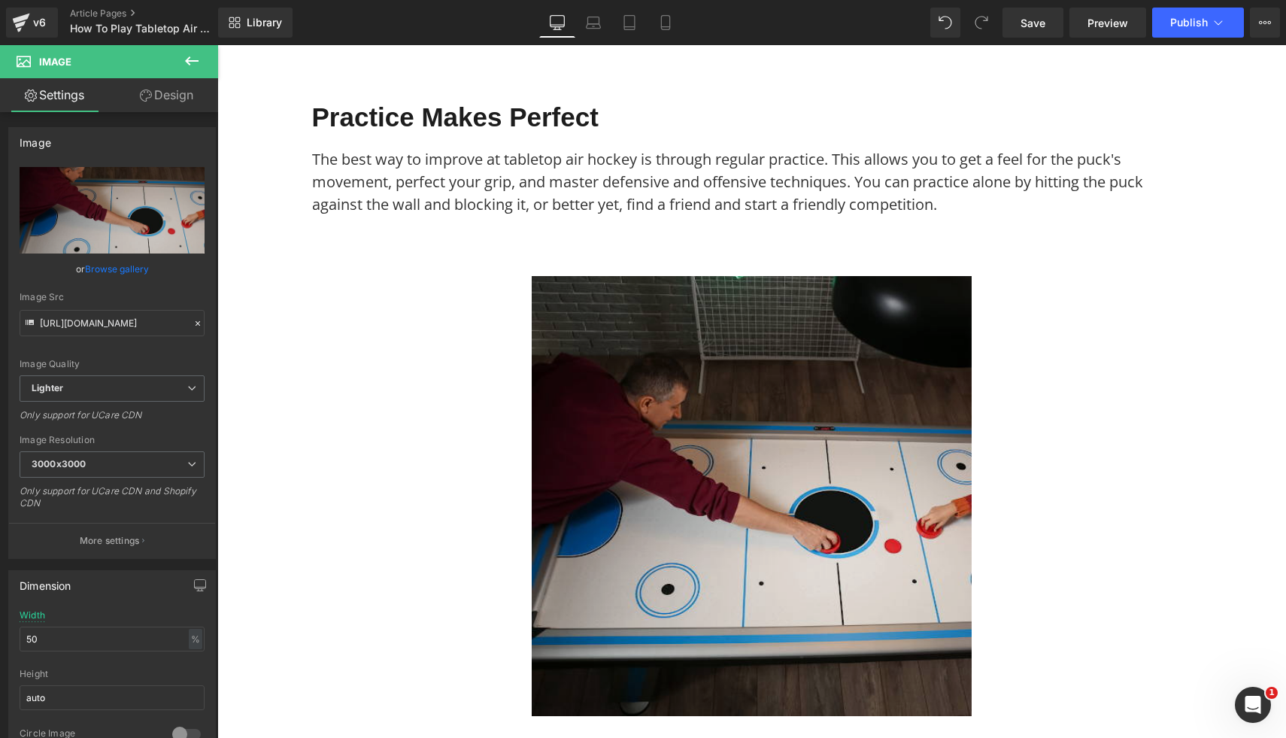
type input "C:\fakepath\Free Images (8).png"
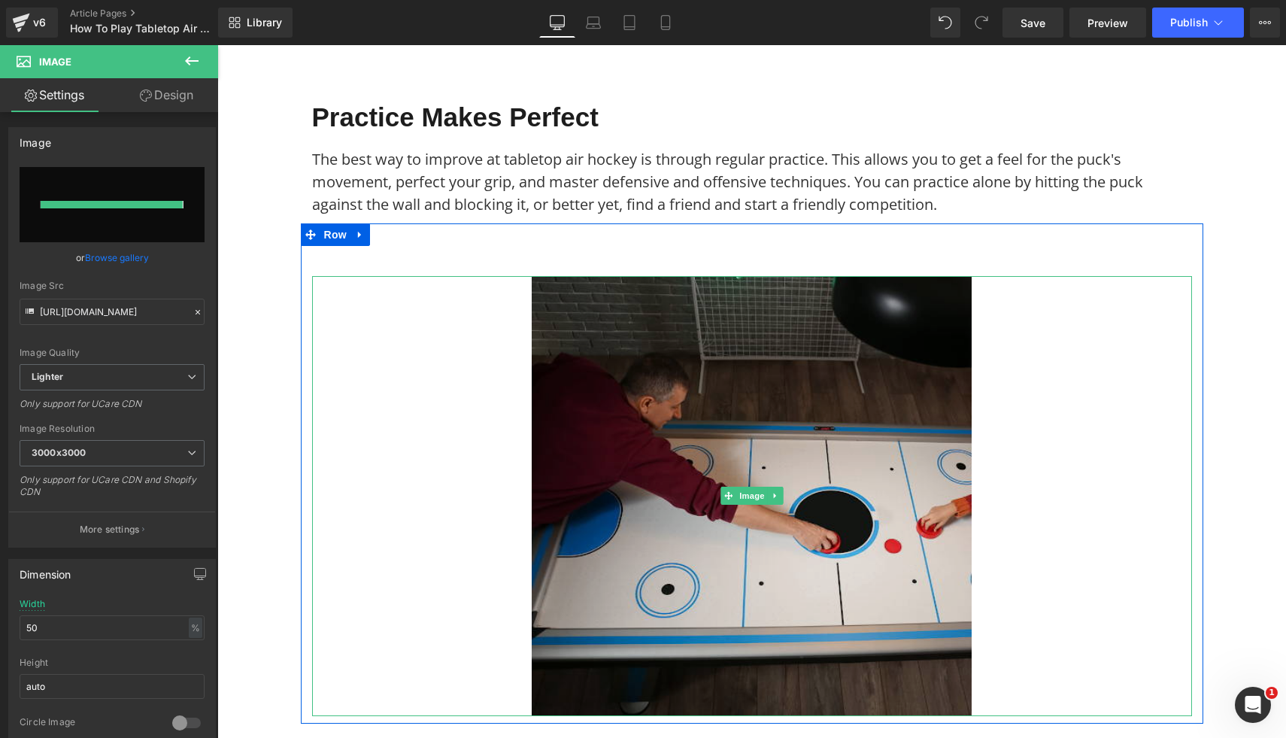
type input "https://ucarecdn.com/f2466dcb-bec6-4f1c-a468-0f8530ea757a/-/format/auto/-/previ…"
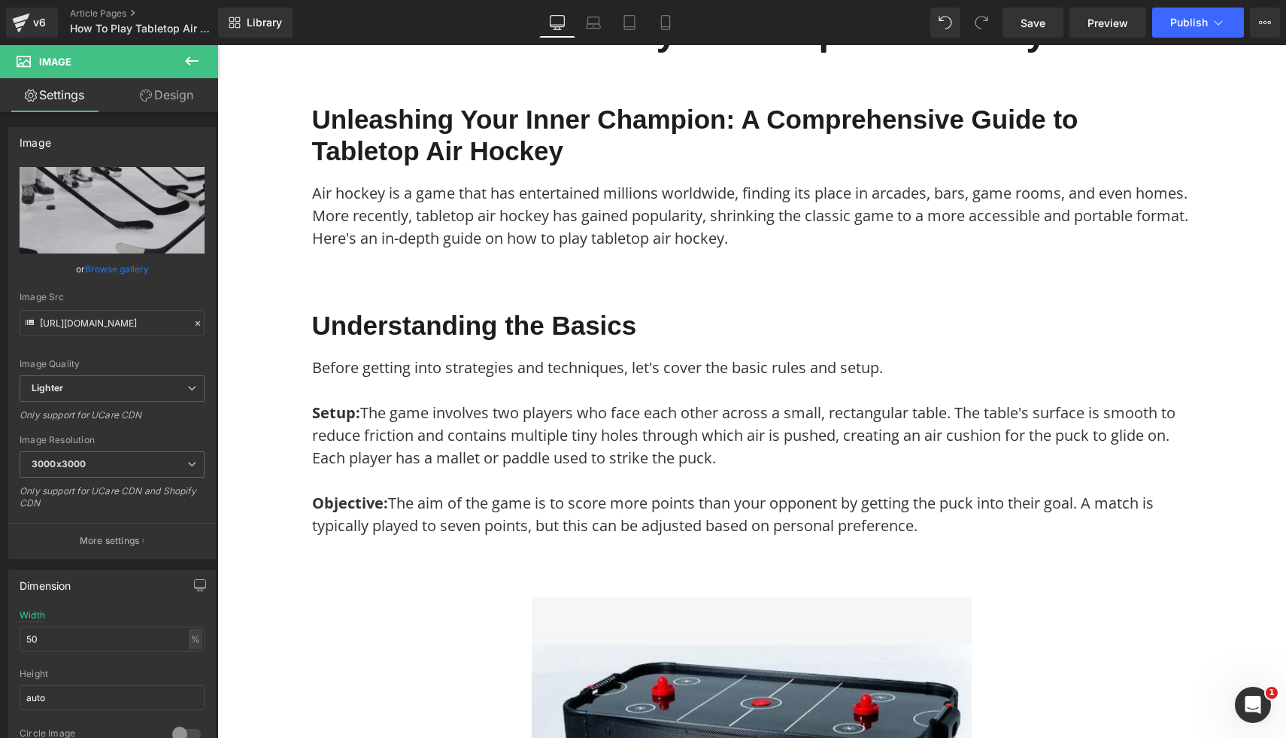
scroll to position [0, 0]
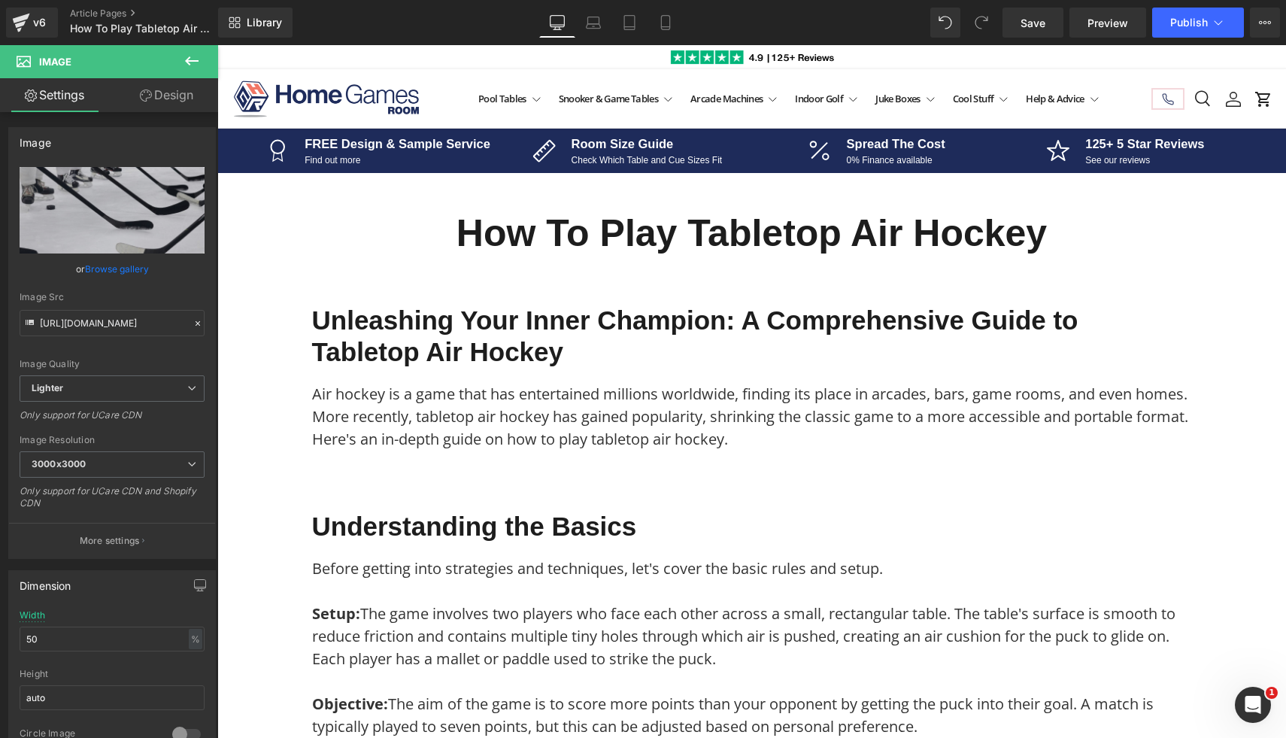
click at [1198, 38] on div "Library Desktop Desktop Laptop Tablet Mobile Save Preview Publish Scheduled Vie…" at bounding box center [752, 22] width 1068 height 45
click at [1199, 19] on span "Publish" at bounding box center [1190, 23] width 38 height 12
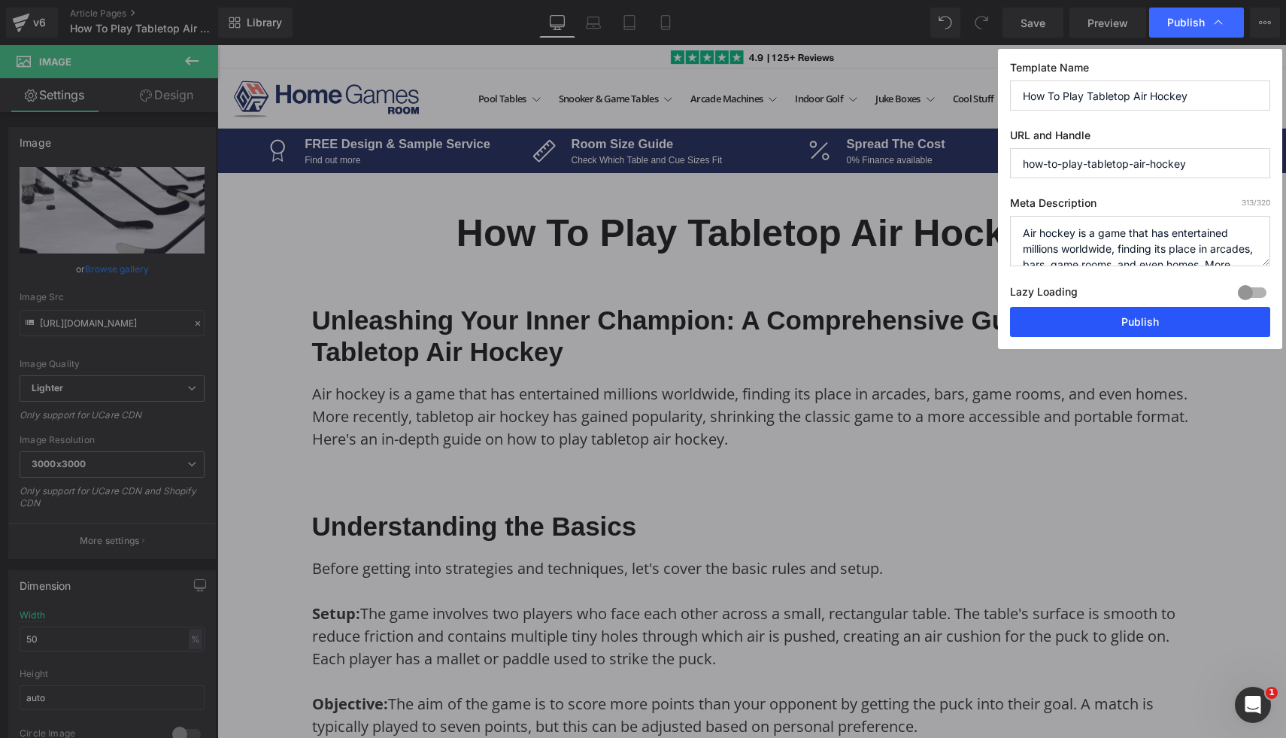
click at [1121, 330] on button "Publish" at bounding box center [1140, 322] width 260 height 30
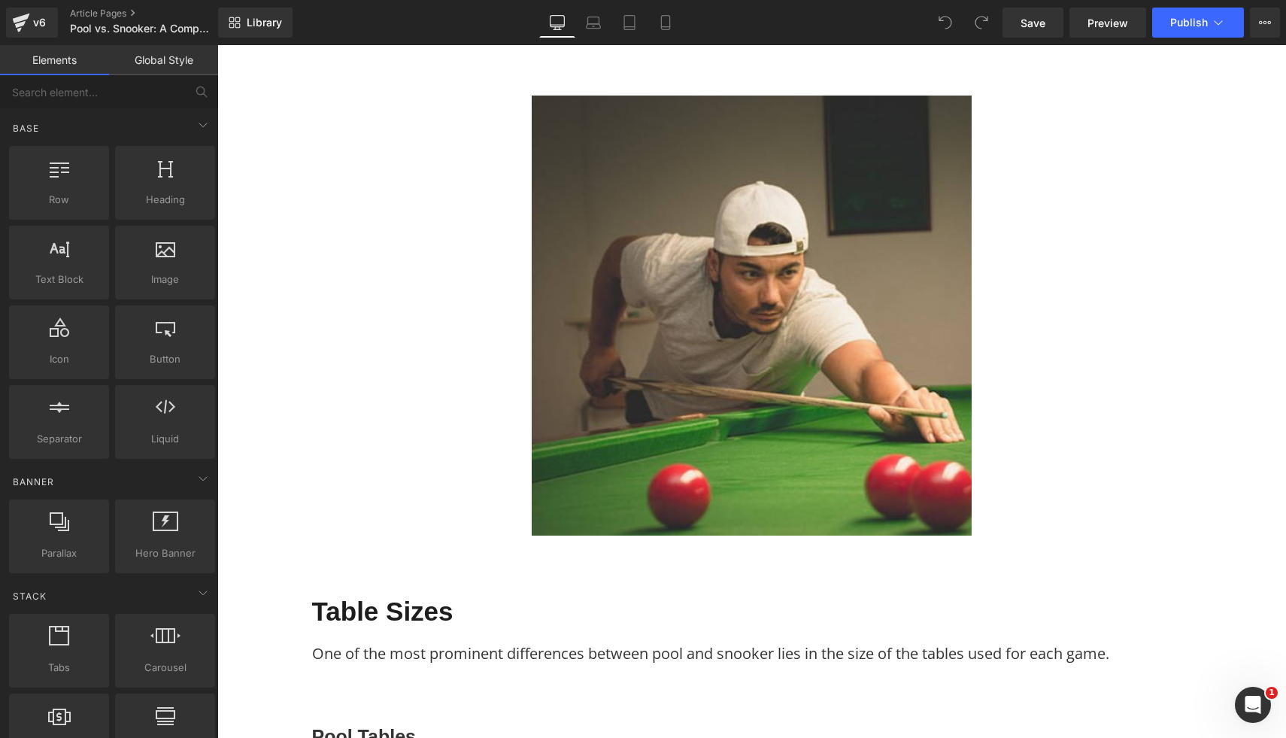
scroll to position [461, 0]
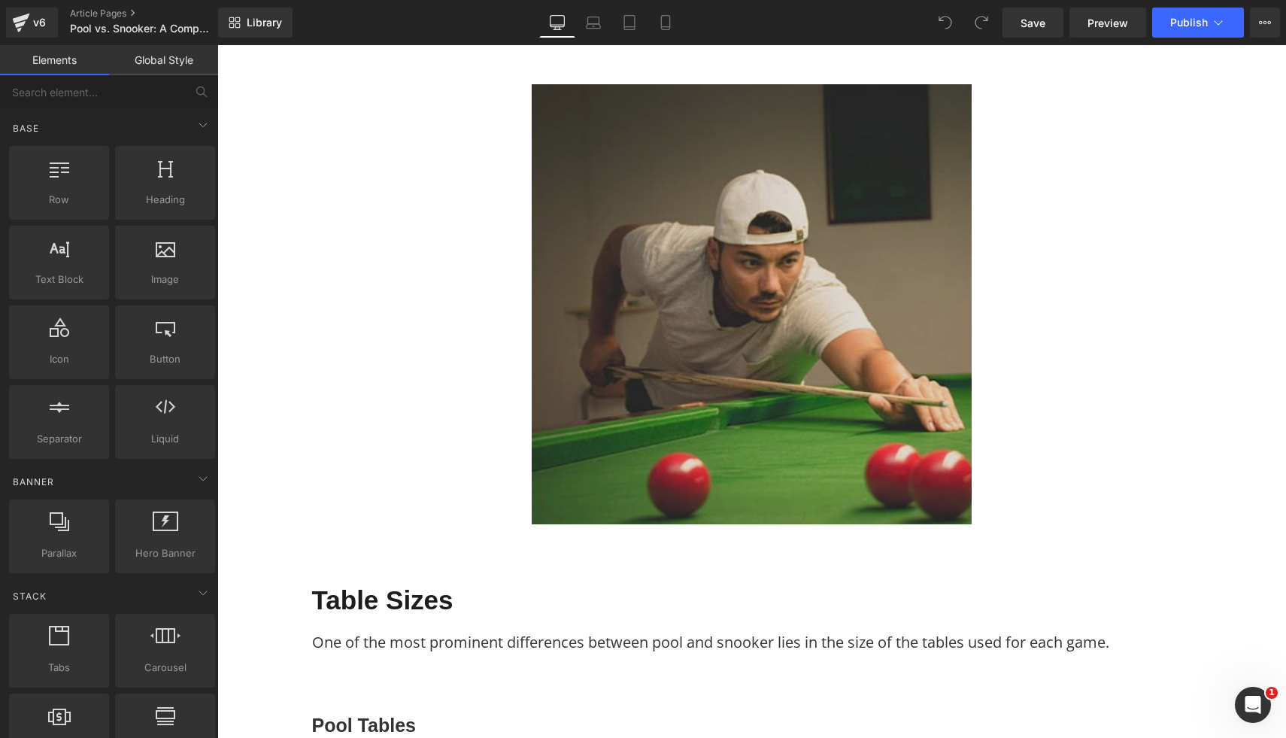
click at [739, 348] on img at bounding box center [752, 304] width 440 height 440
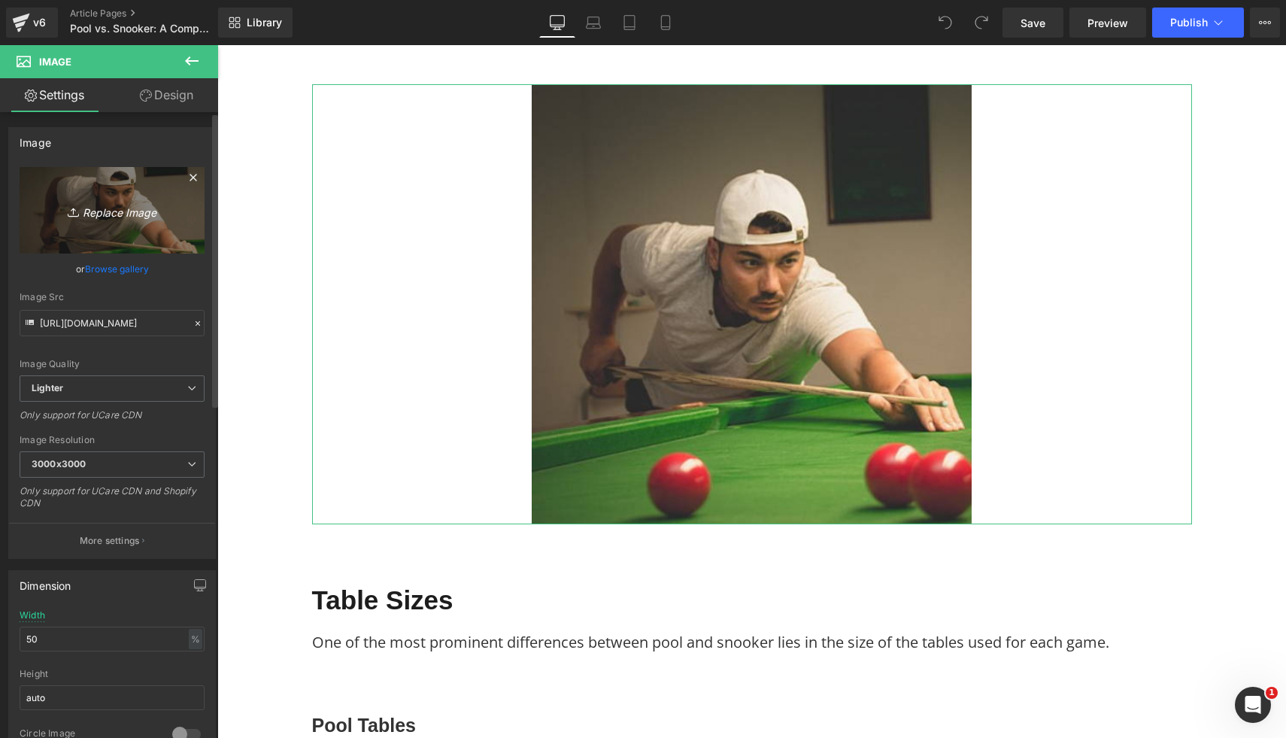
click at [156, 202] on icon "Replace Image" at bounding box center [112, 210] width 120 height 19
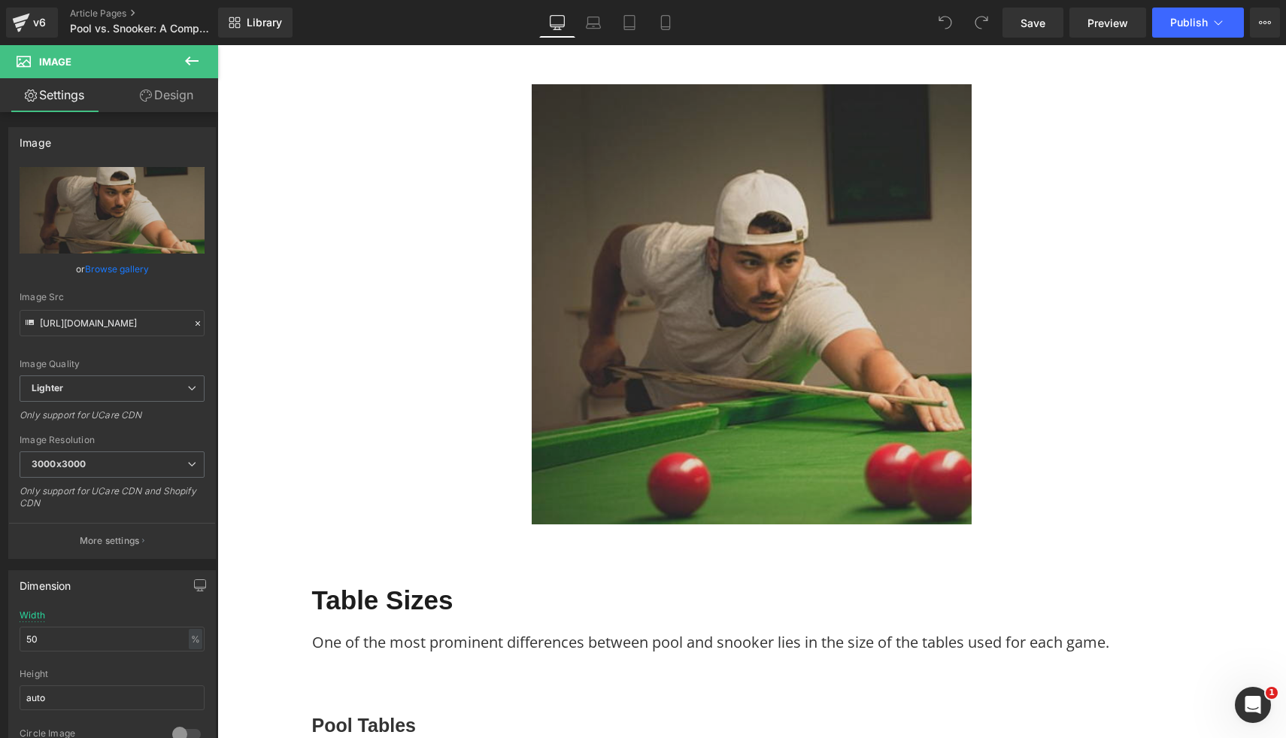
type input "C:\fakepath\21.png"
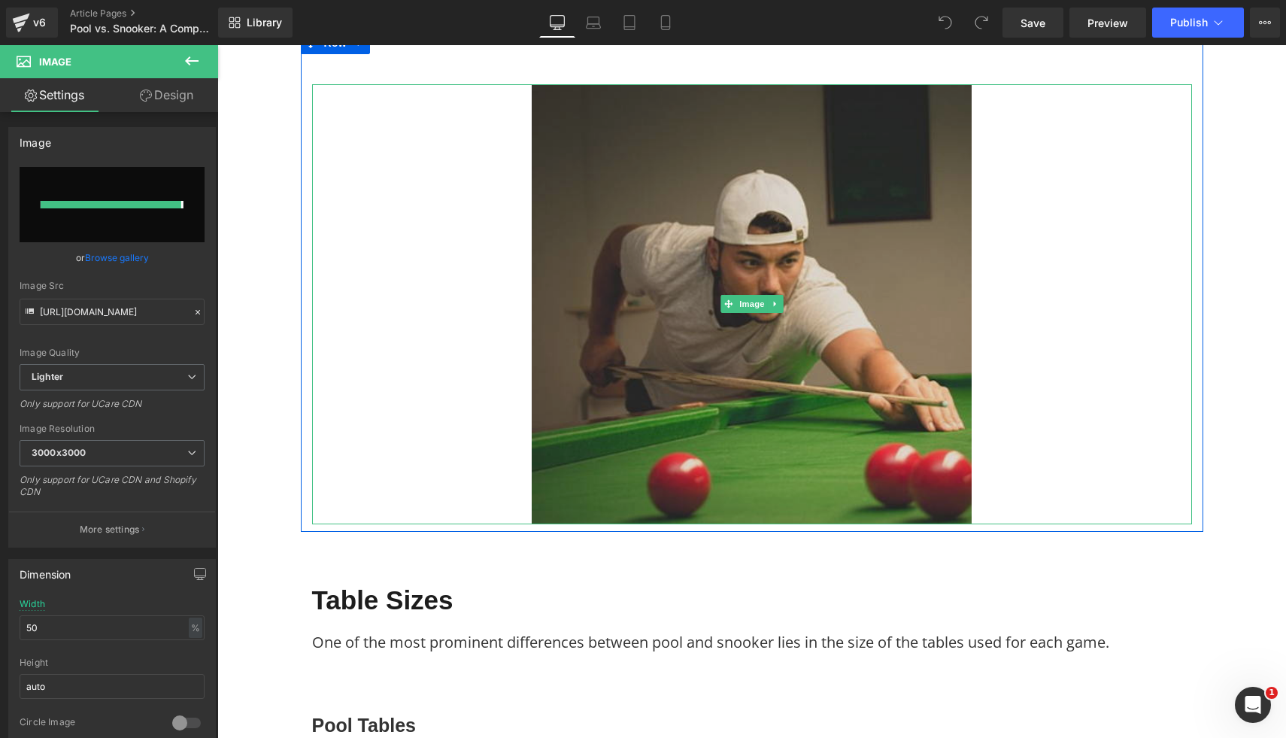
type input "[URL][DOMAIN_NAME]"
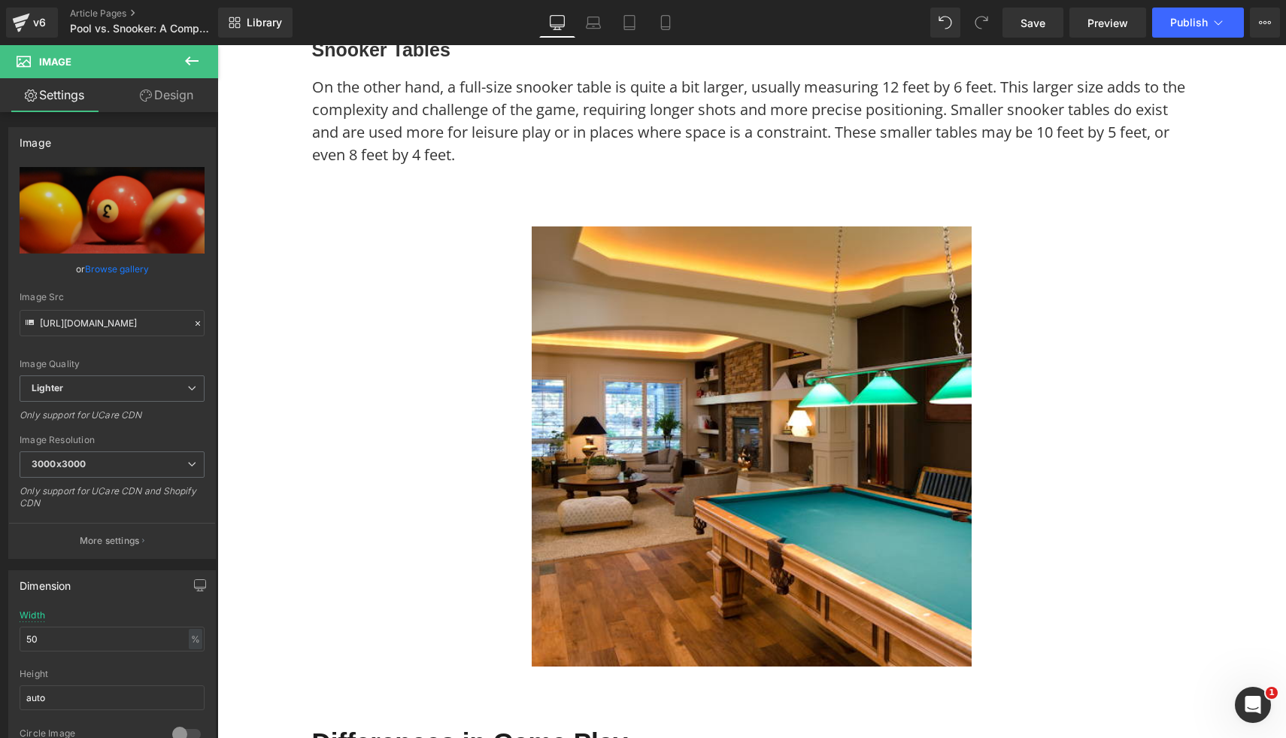
scroll to position [1398, 0]
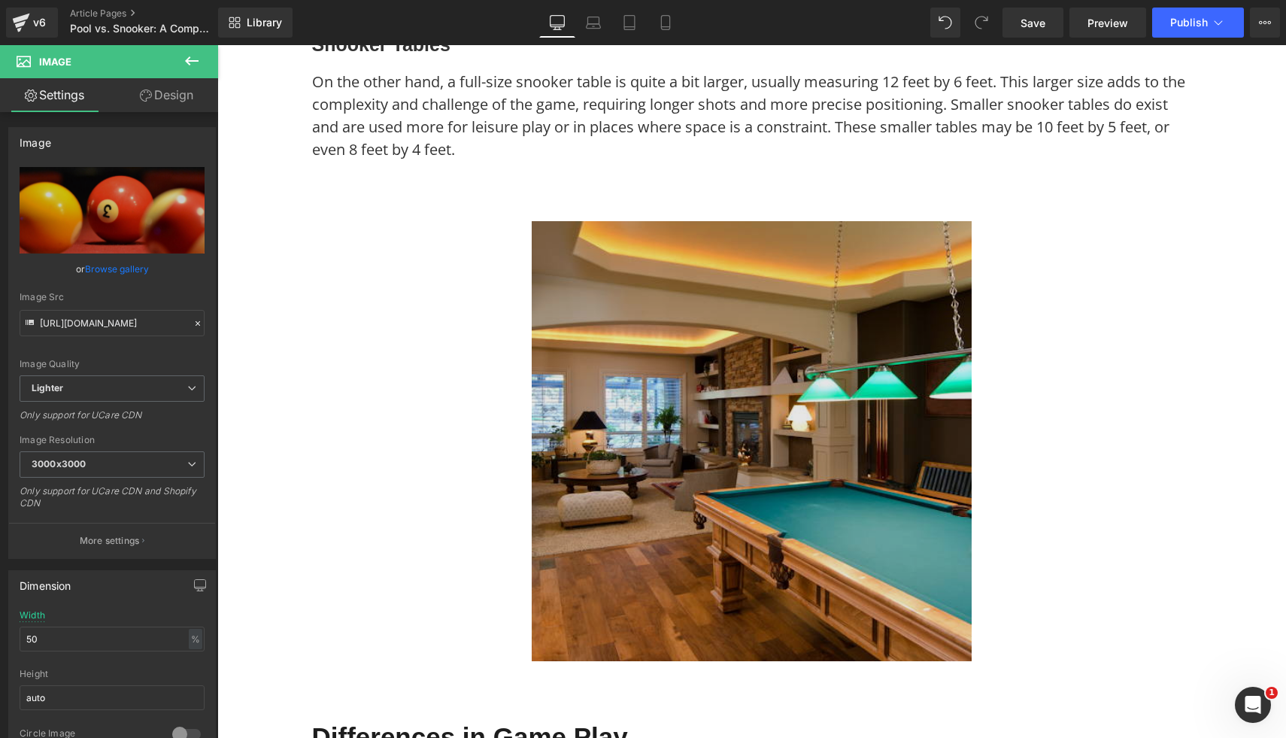
click at [831, 466] on img at bounding box center [752, 441] width 440 height 440
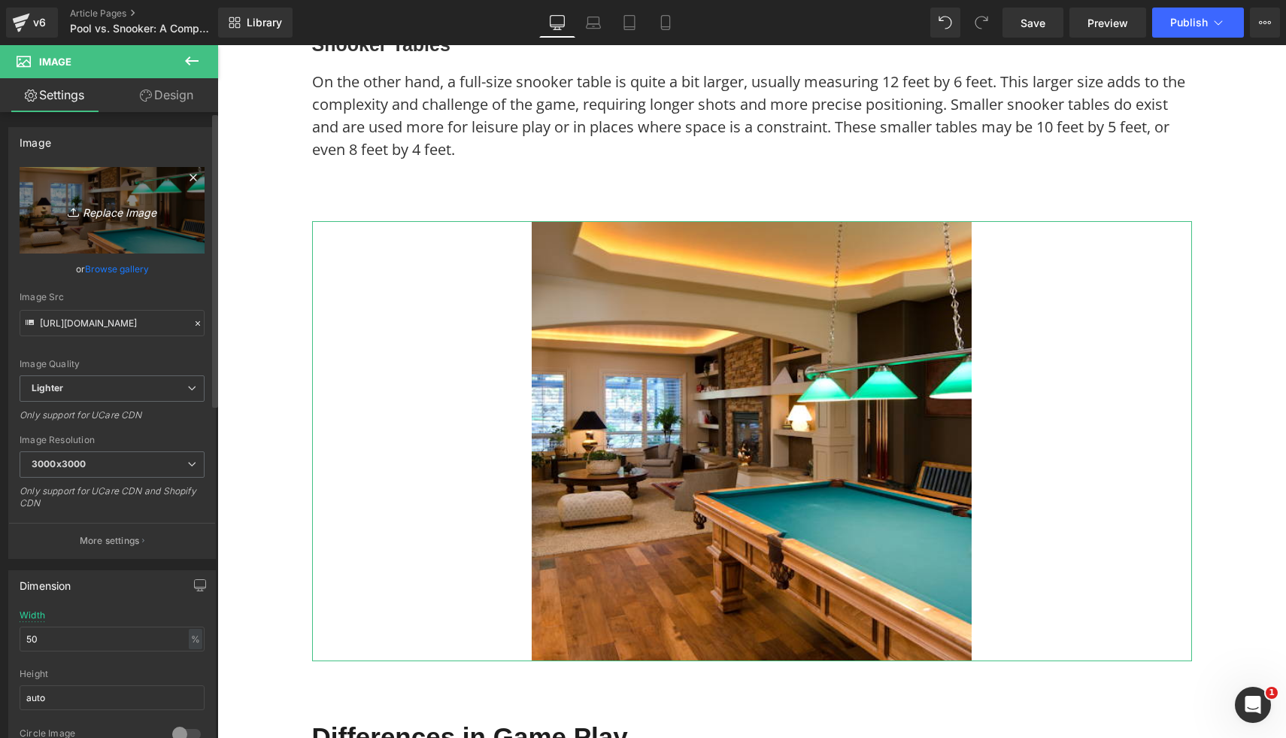
click at [149, 218] on icon "Replace Image" at bounding box center [112, 210] width 120 height 19
type input "C:\fakepath\22.png"
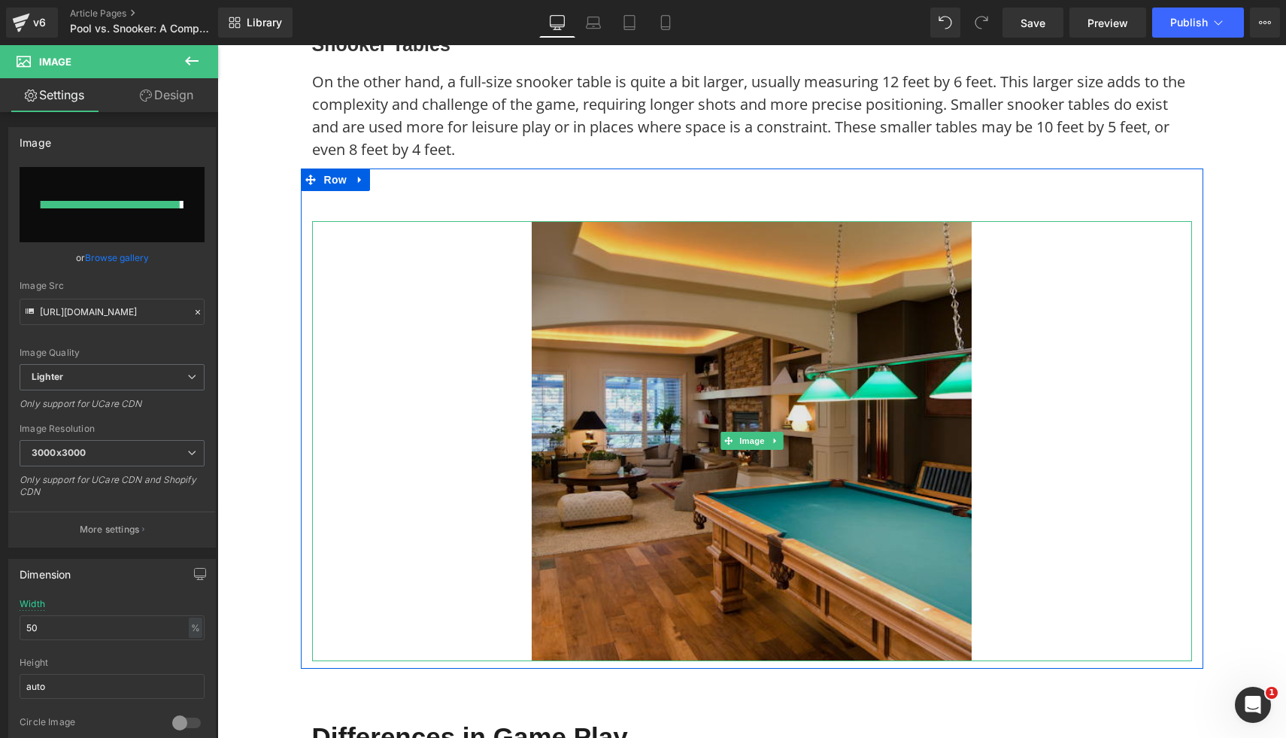
type input "[URL][DOMAIN_NAME]"
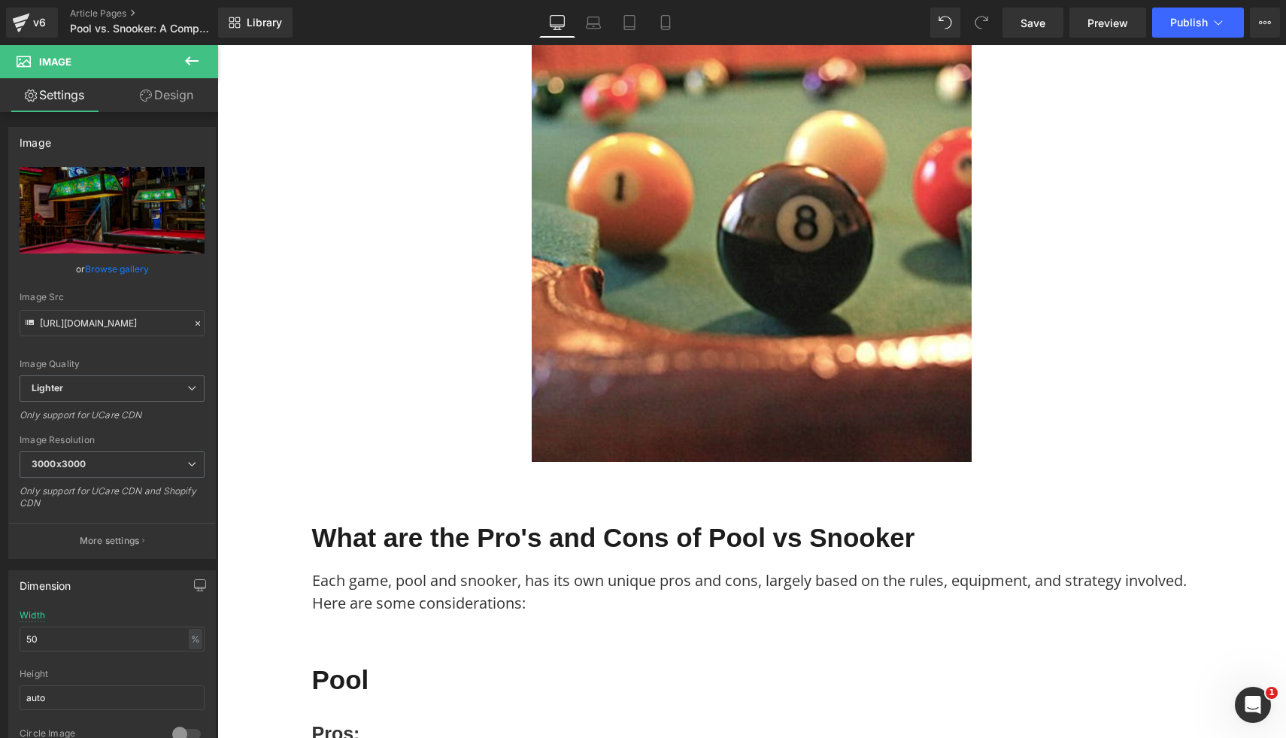
scroll to position [2757, 0]
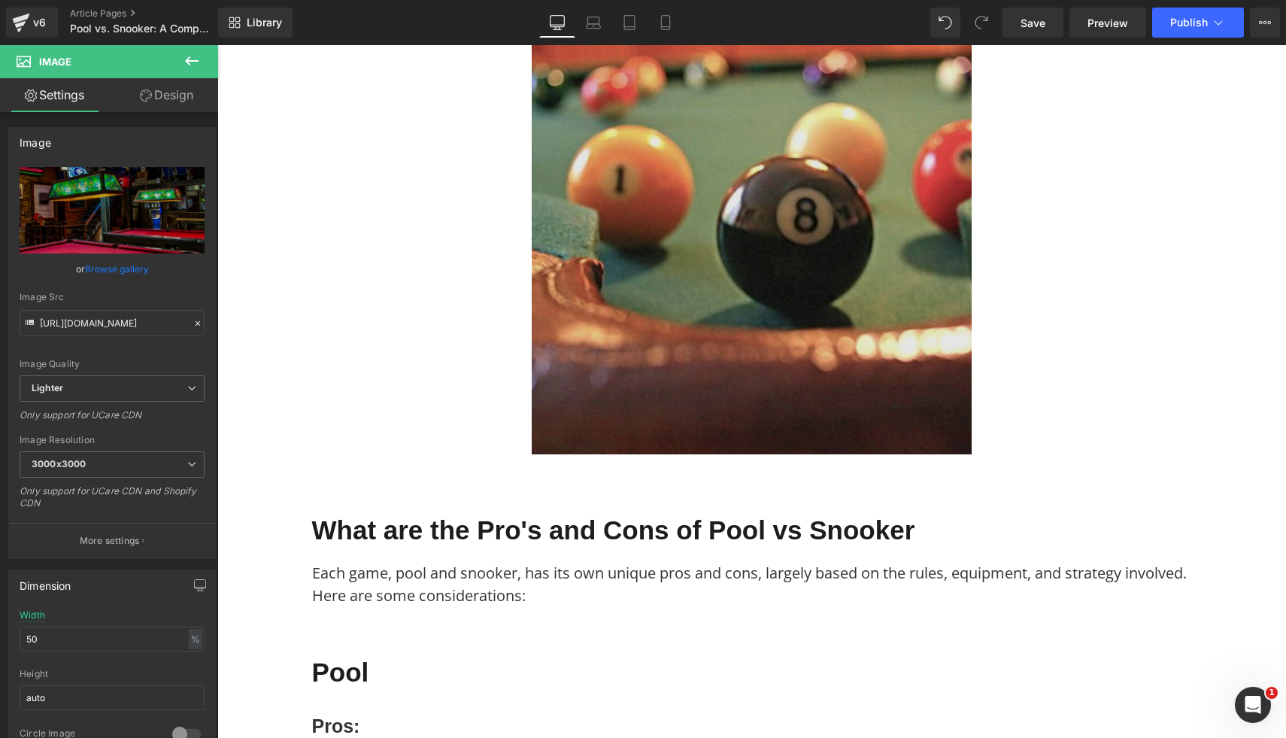
click at [803, 402] on img at bounding box center [752, 234] width 440 height 440
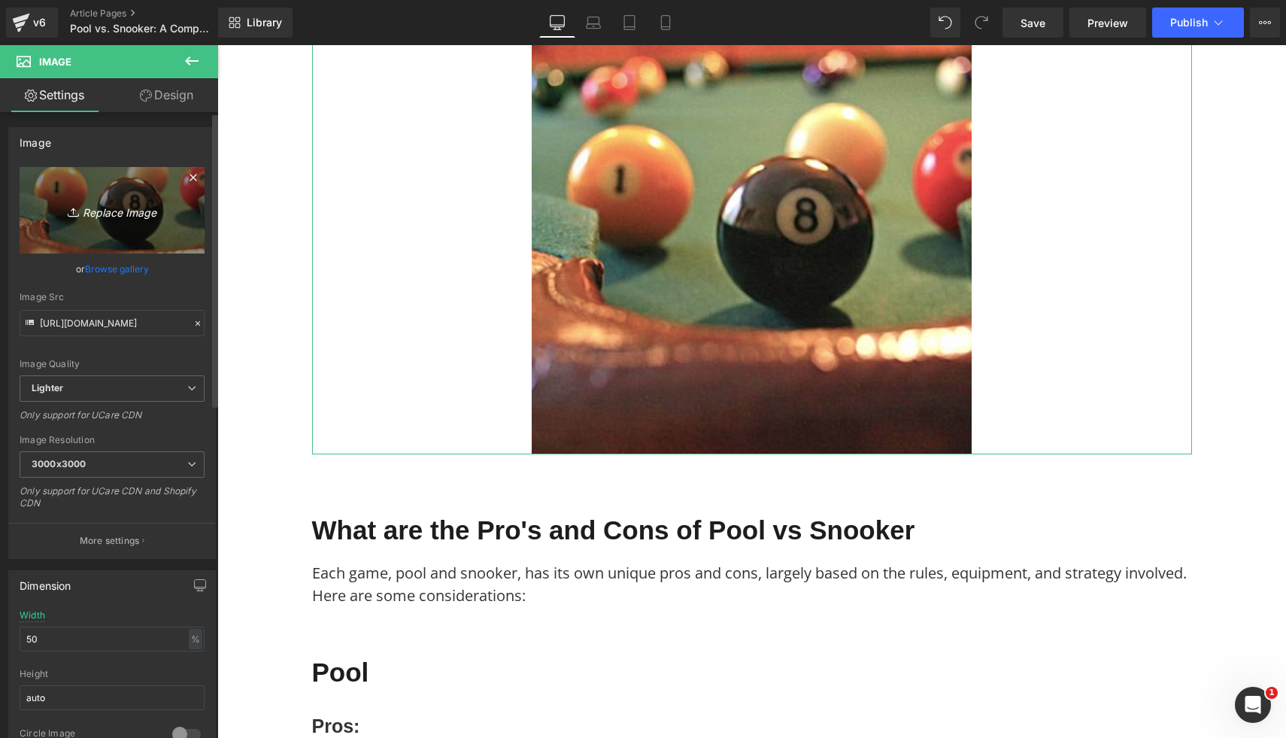
click at [168, 214] on icon "Replace Image" at bounding box center [112, 210] width 120 height 19
type input "C:\fakepath\28.png"
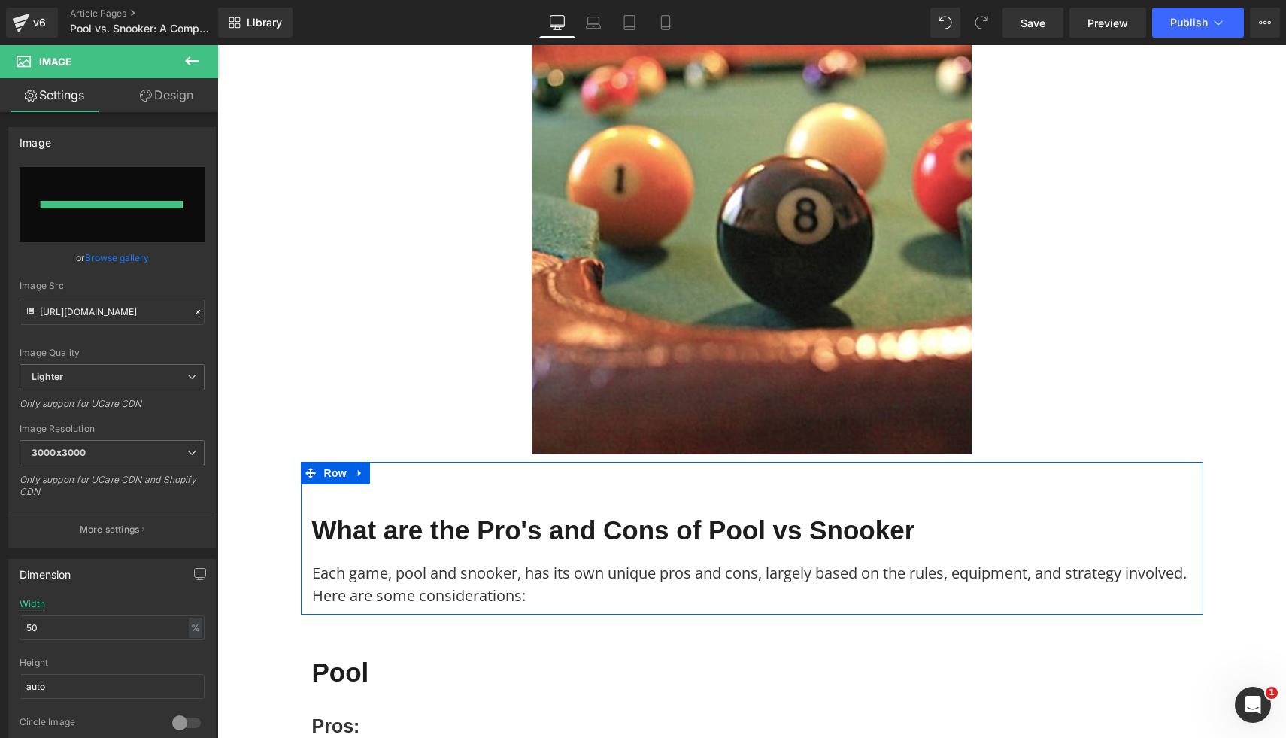
type input "[URL][DOMAIN_NAME]"
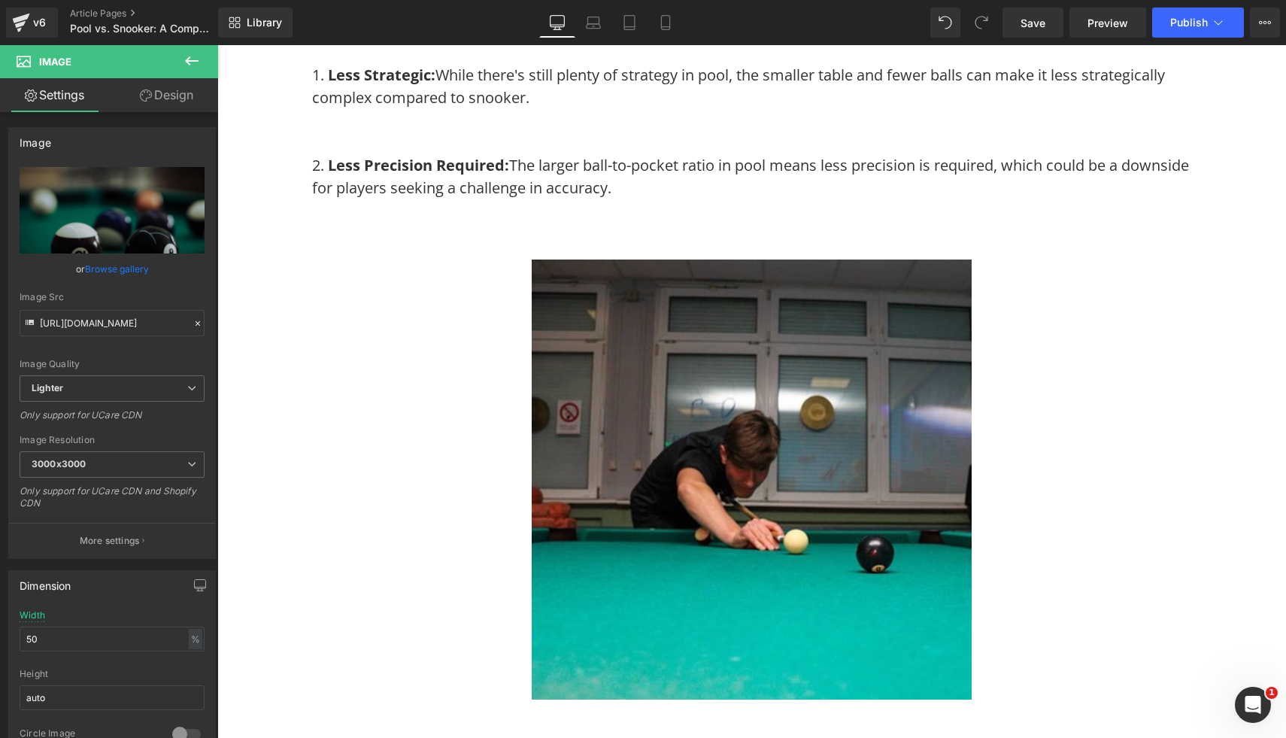
scroll to position [3837, 0]
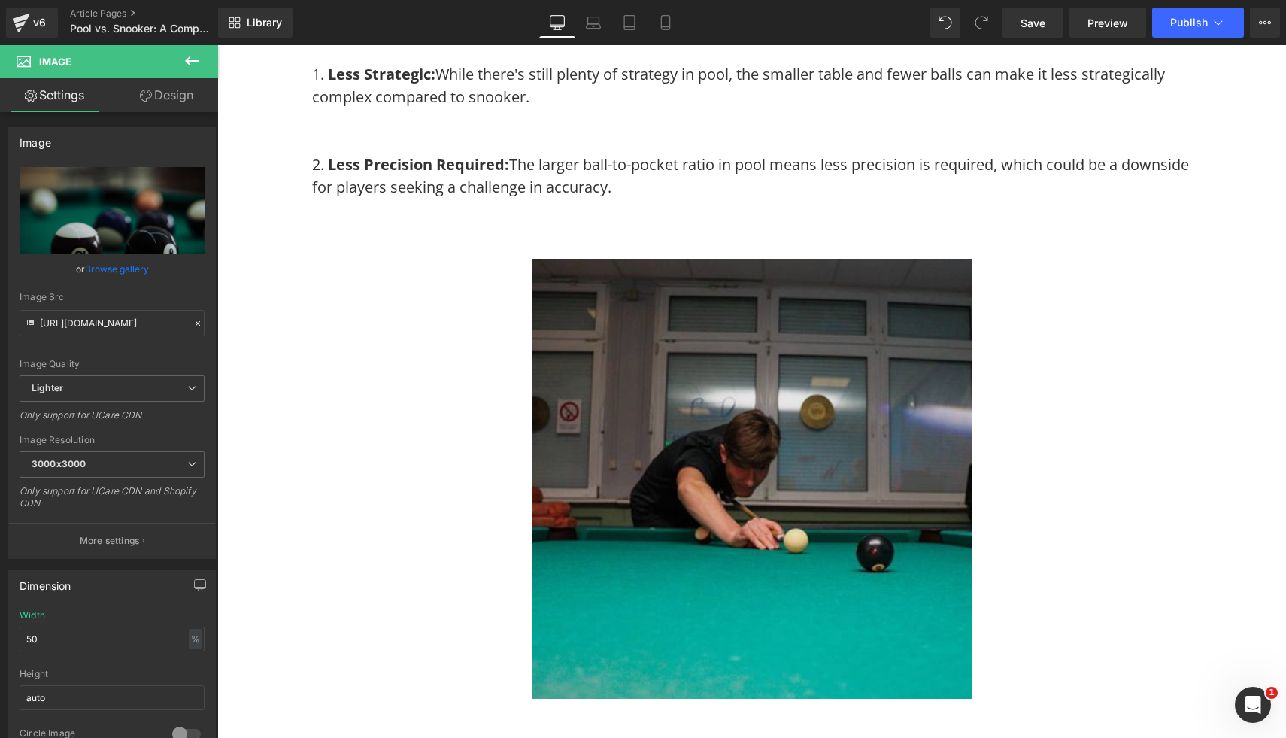
click at [845, 497] on img at bounding box center [752, 479] width 440 height 440
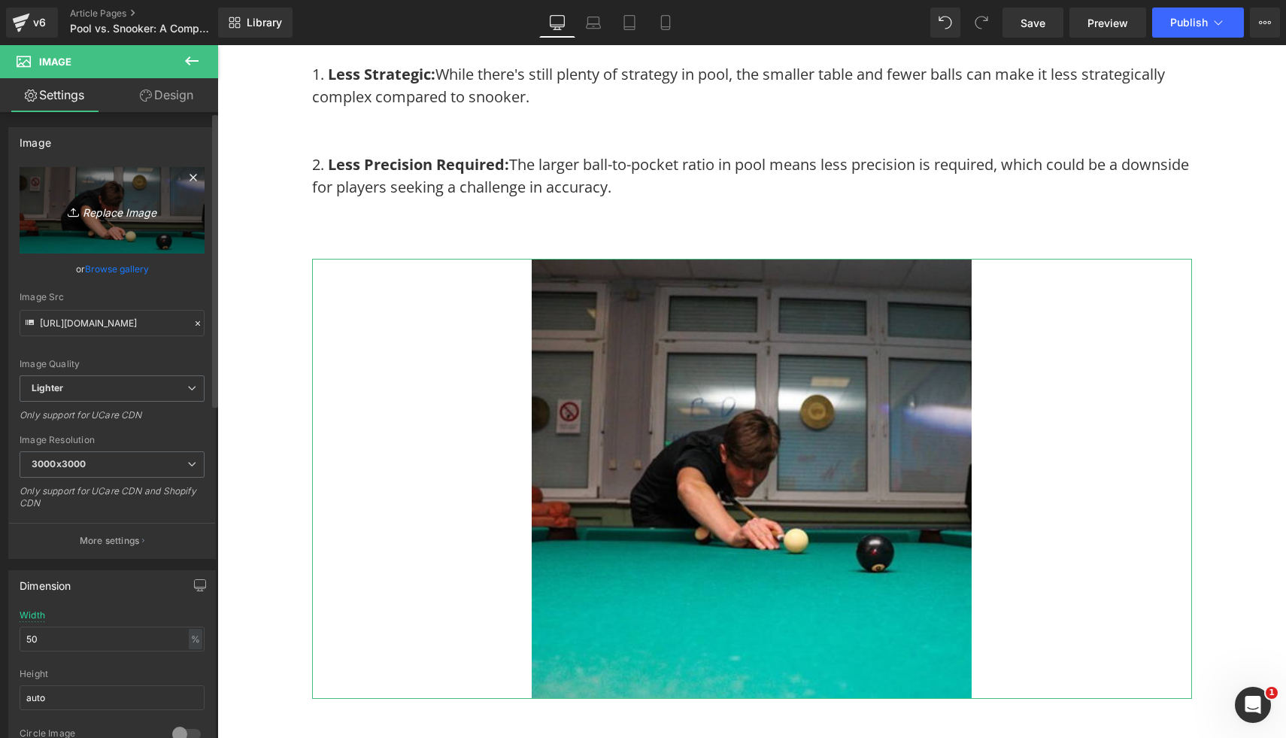
click at [129, 196] on link "Replace Image" at bounding box center [112, 210] width 185 height 87
type input "C:\fakepath\25.png"
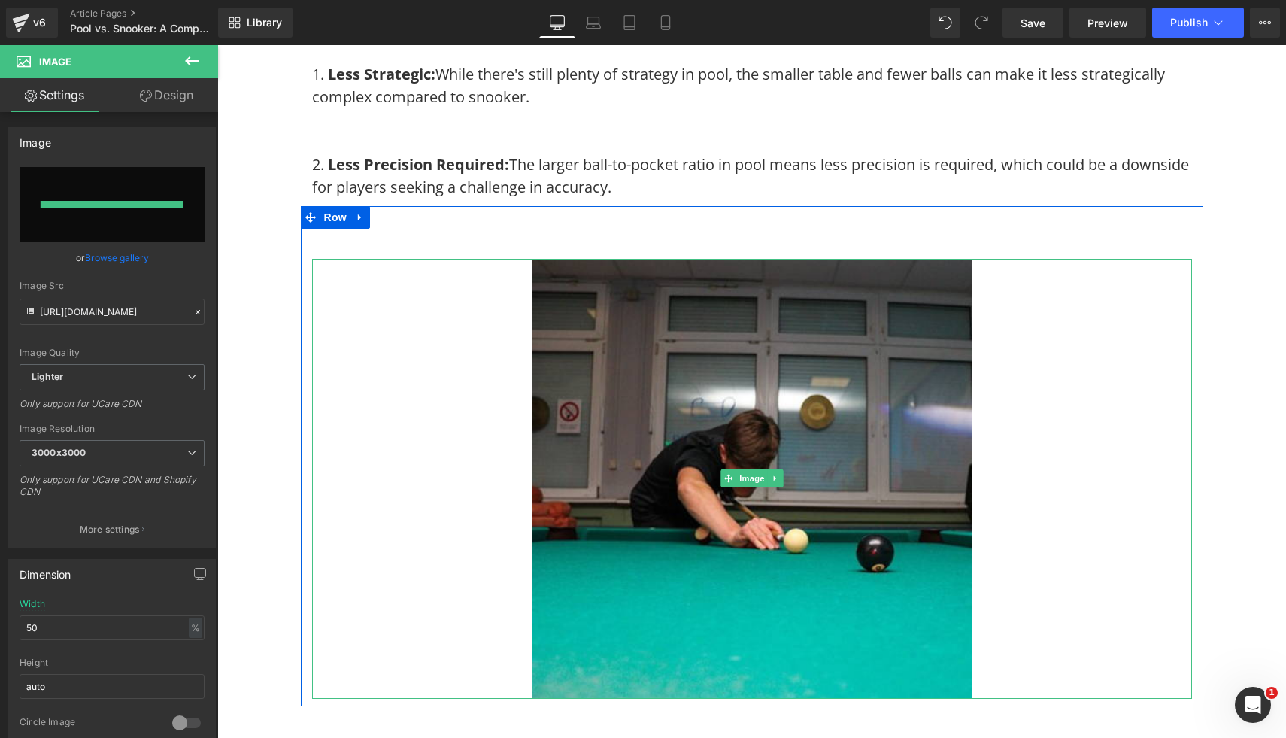
type input "[URL][DOMAIN_NAME]"
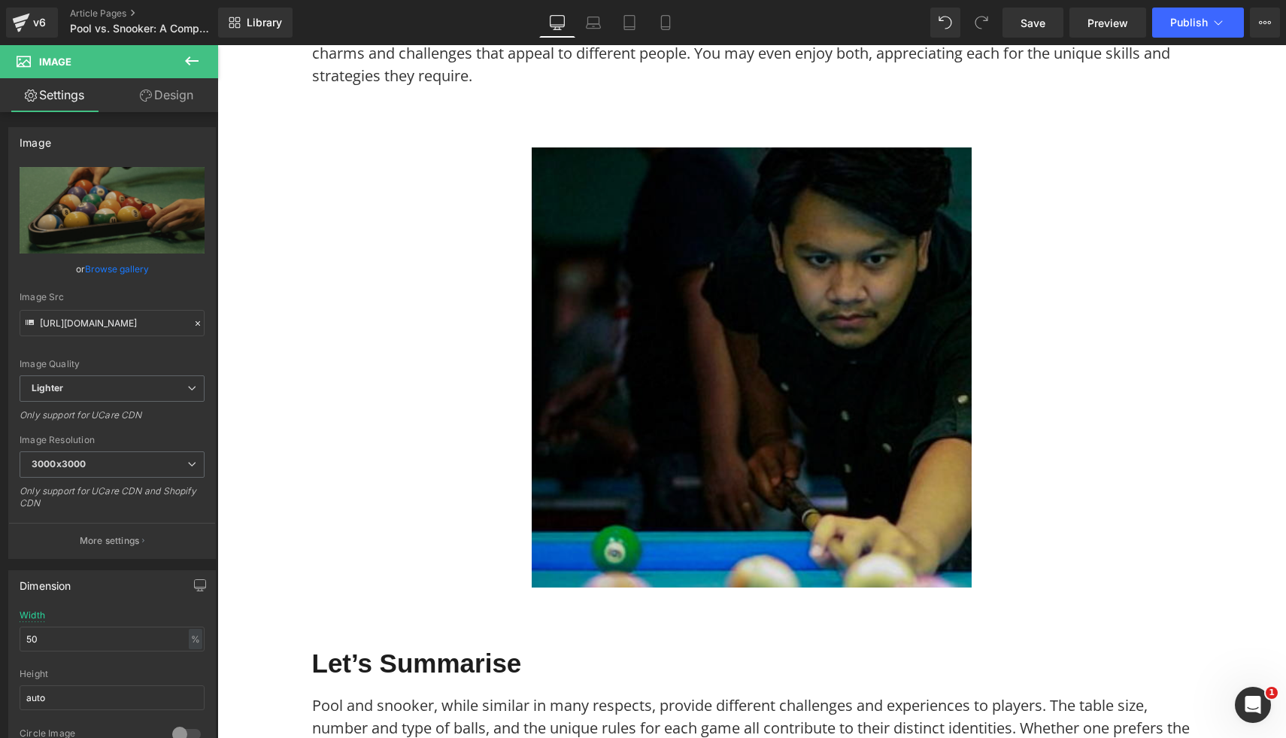
scroll to position [5243, 0]
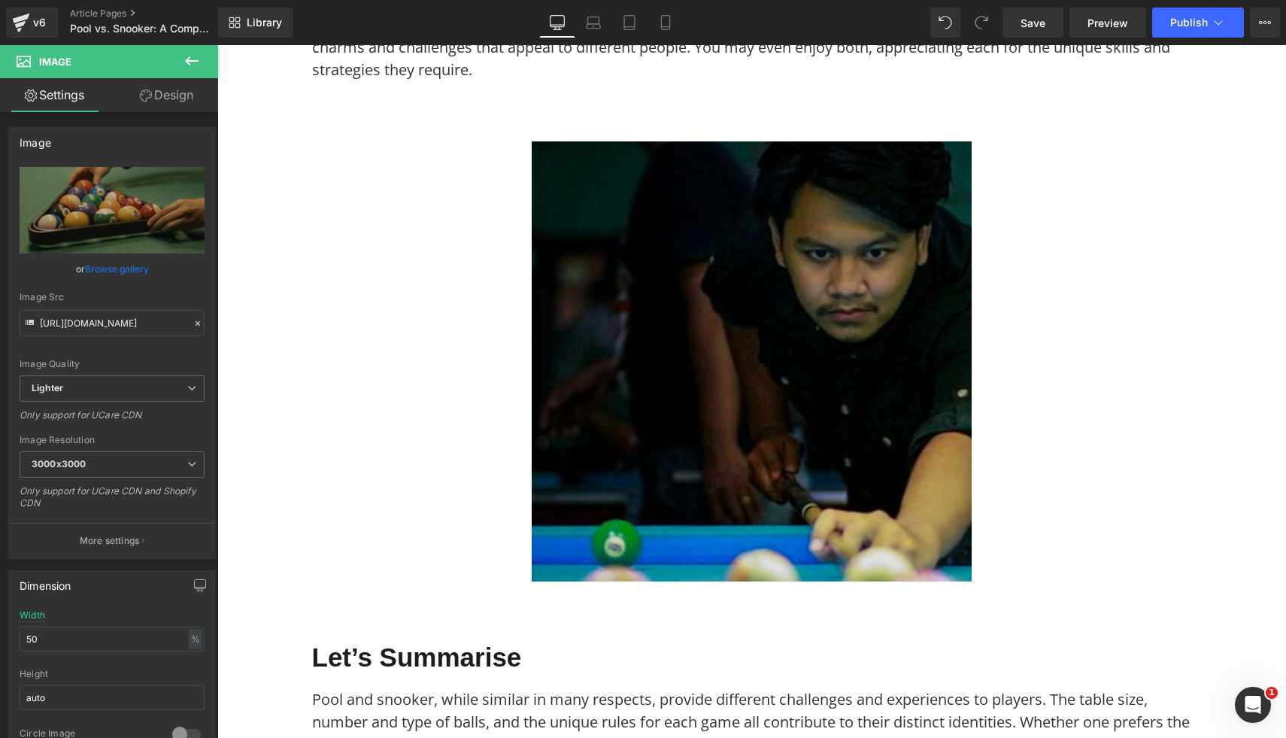
click at [831, 517] on img at bounding box center [752, 361] width 440 height 440
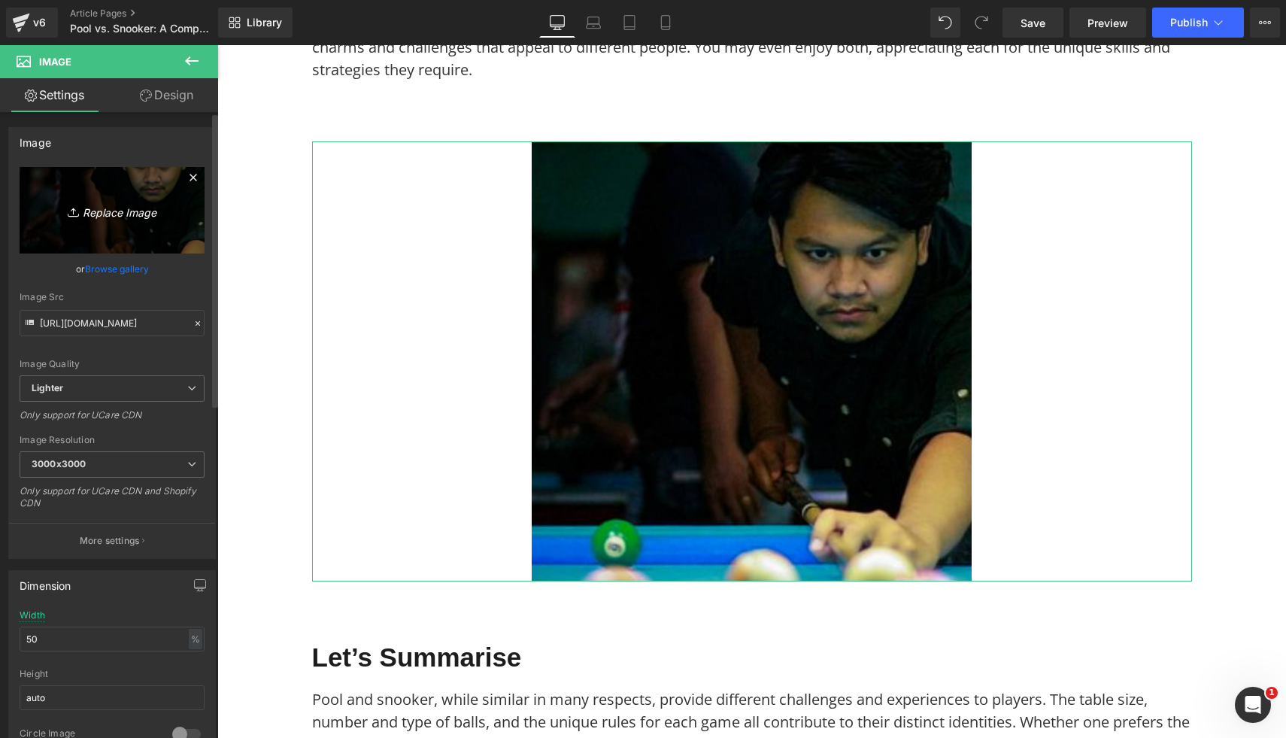
click at [162, 219] on icon "Replace Image" at bounding box center [112, 210] width 120 height 19
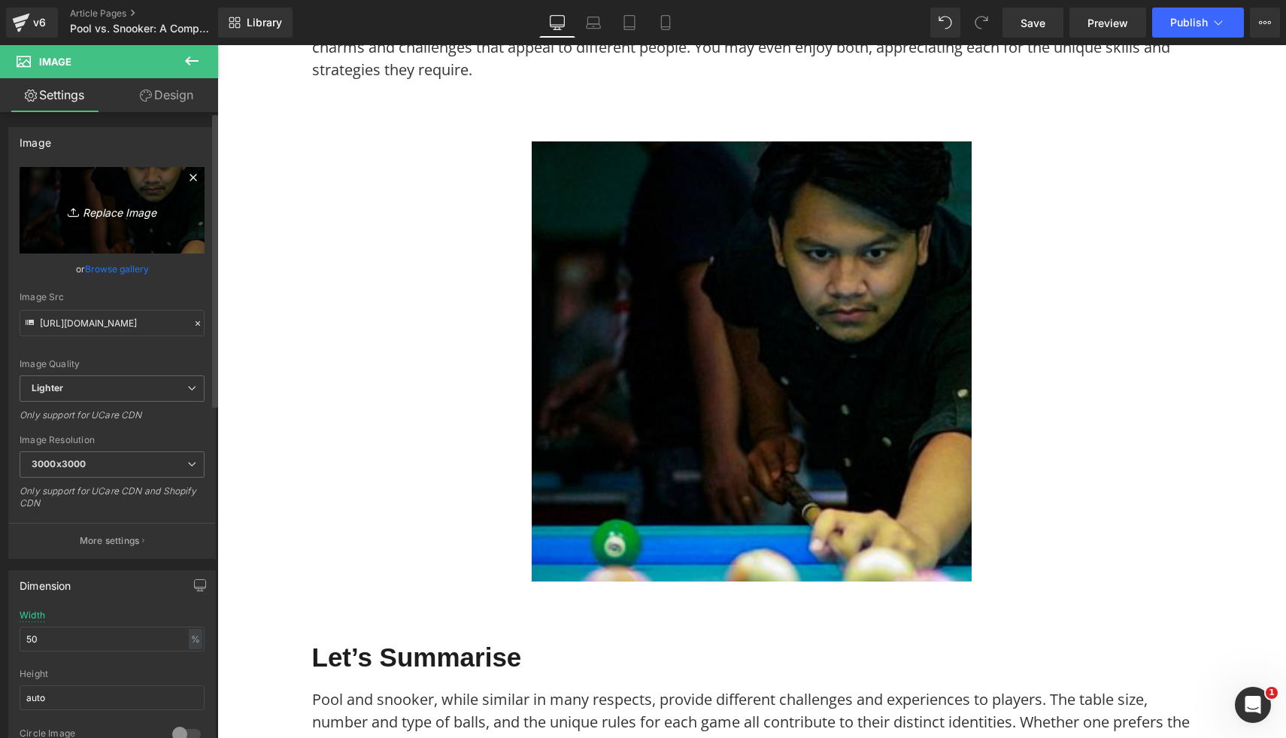
type input "C:\fakepath\35.png"
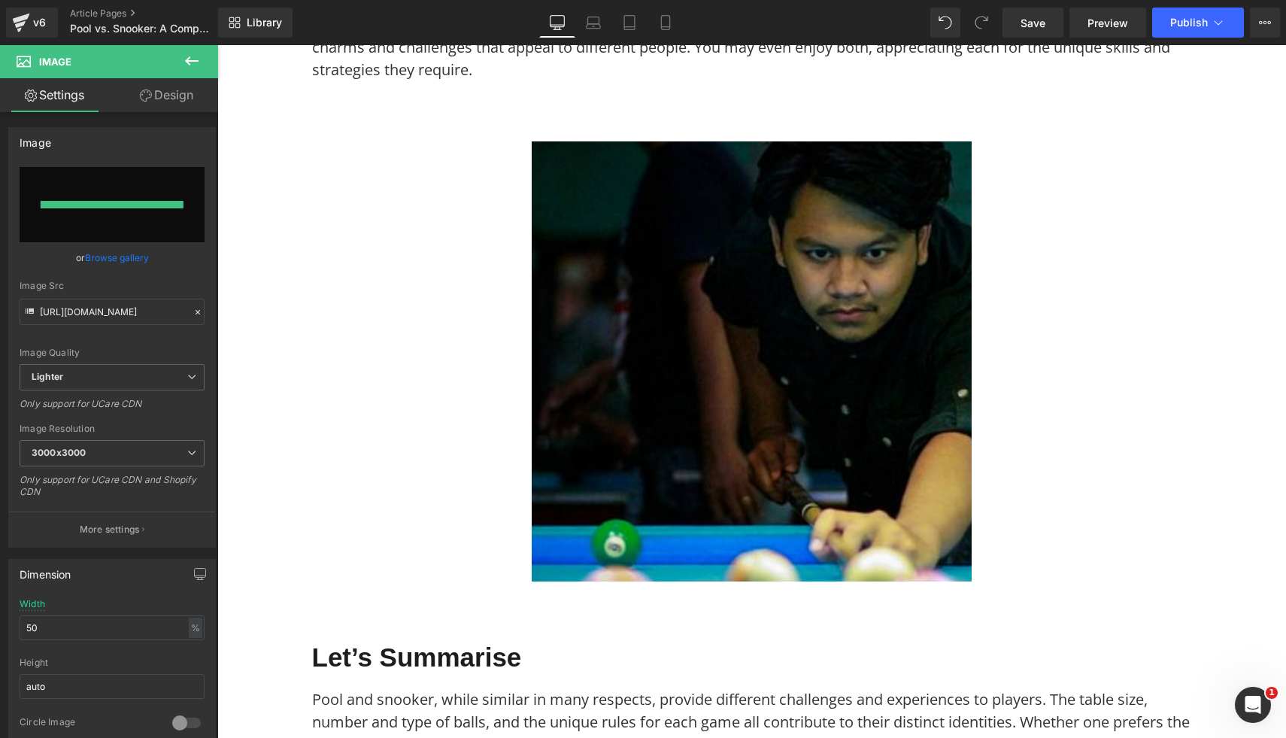
type input "https://ucarecdn.com/ecdda31f-d9d6-4565-a64d-5a00dcc615b3/-/format/auto/-/previ…"
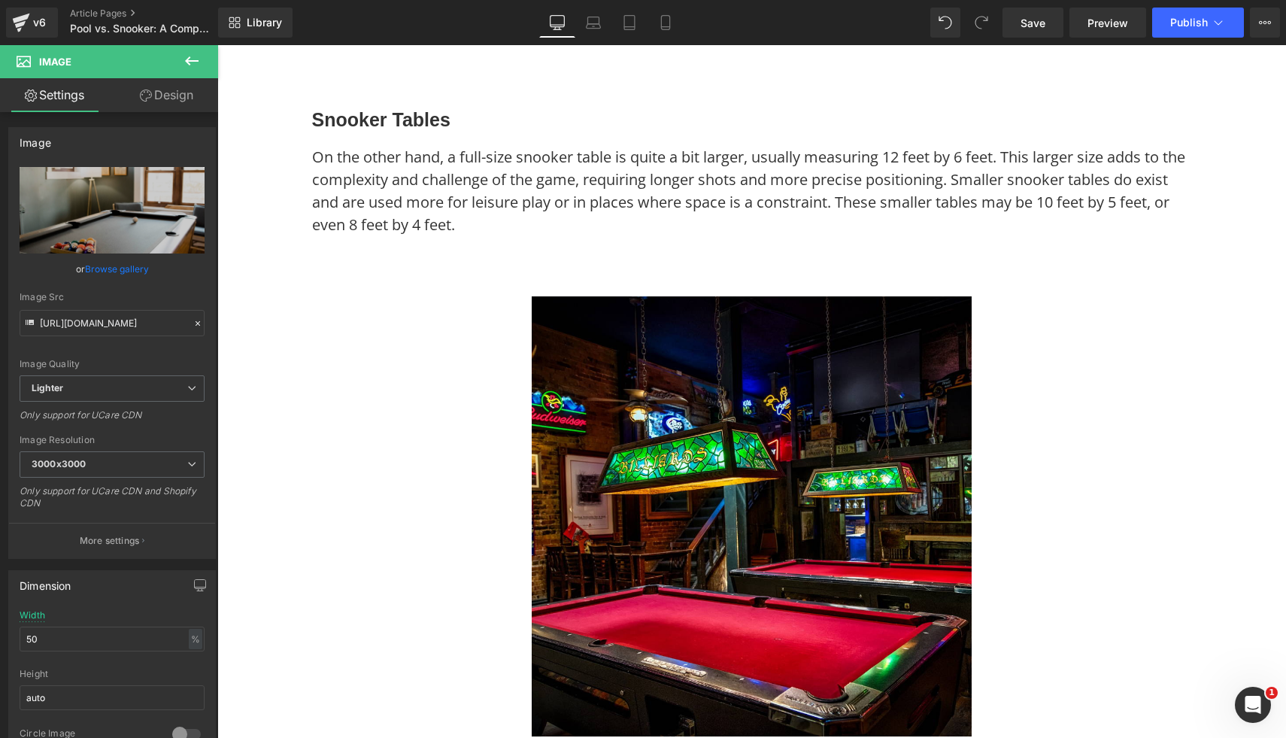
scroll to position [0, 0]
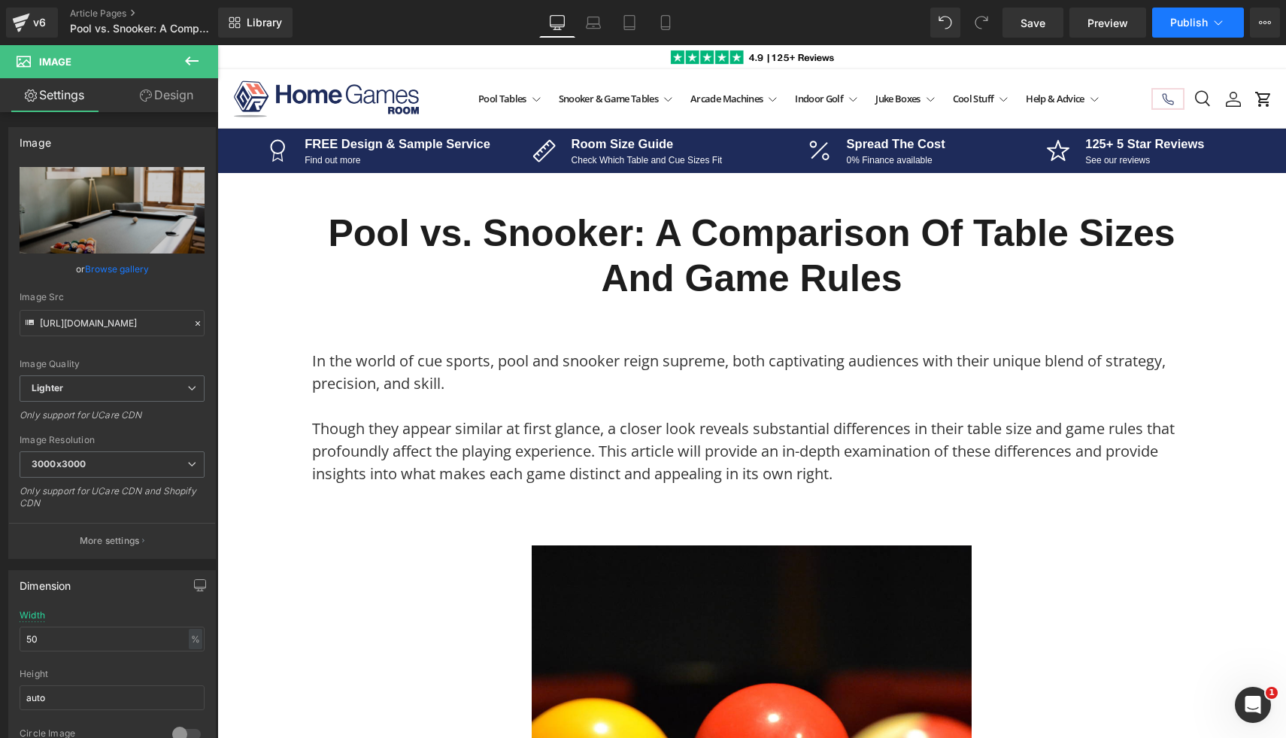
click at [1189, 22] on span "Publish" at bounding box center [1190, 23] width 38 height 12
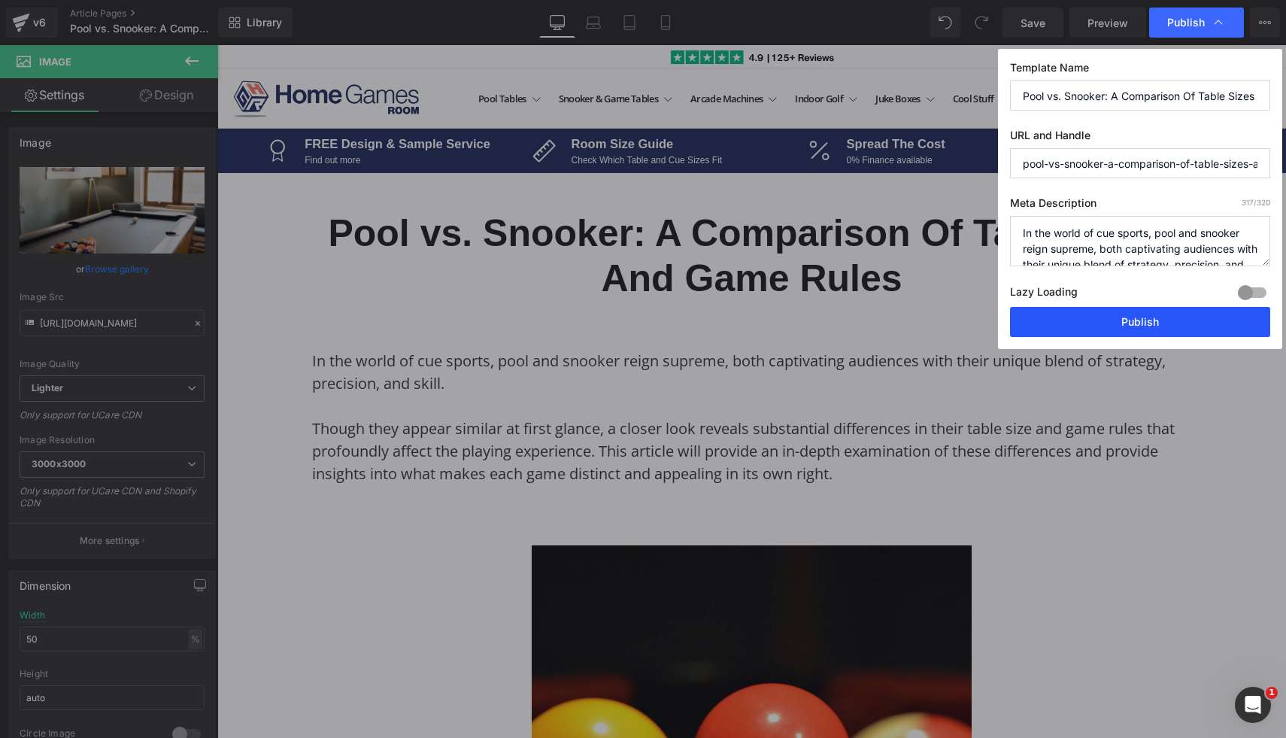
click at [1086, 325] on button "Publish" at bounding box center [1140, 322] width 260 height 30
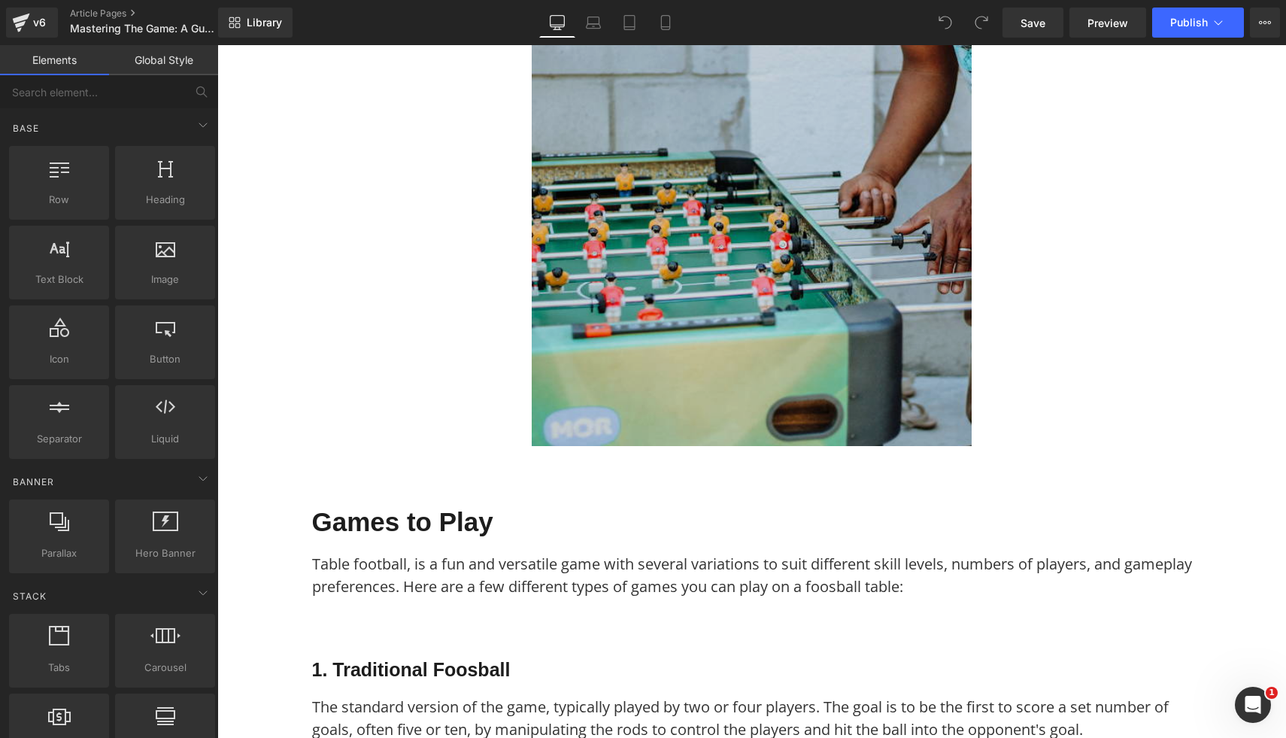
scroll to position [2223, 0]
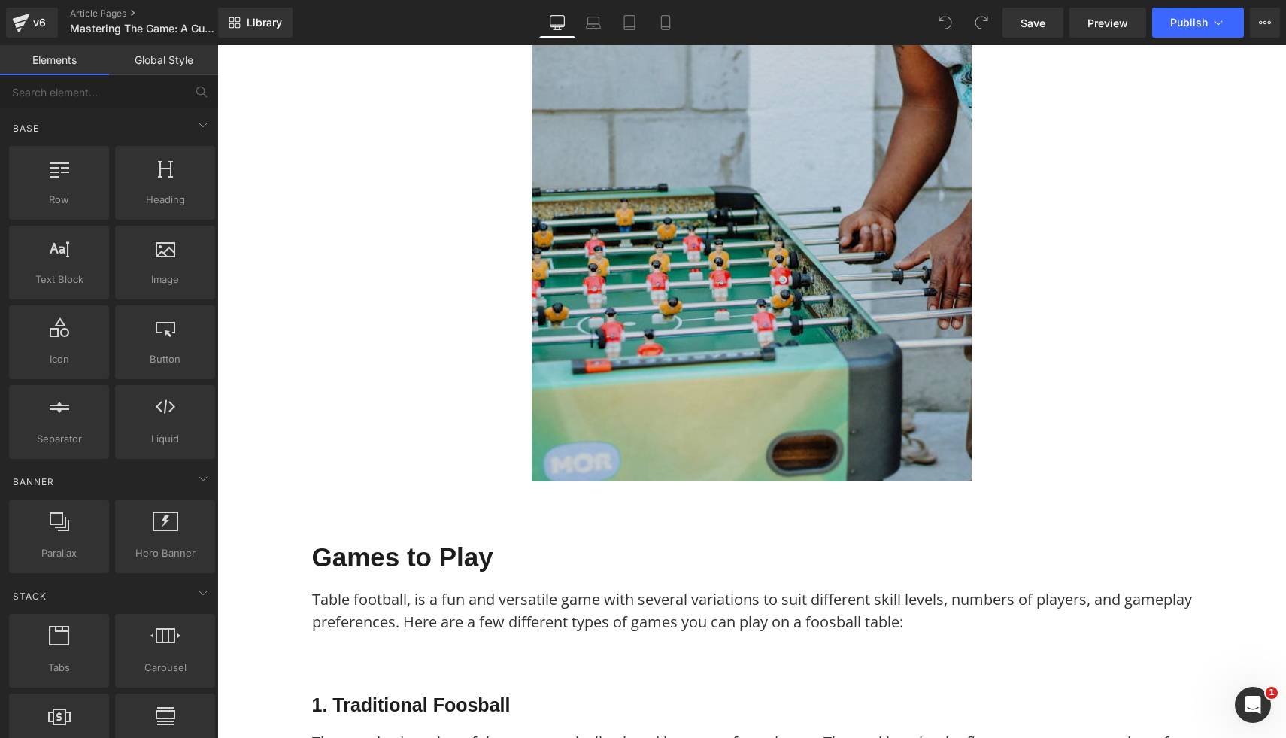
click at [651, 187] on img at bounding box center [752, 261] width 440 height 440
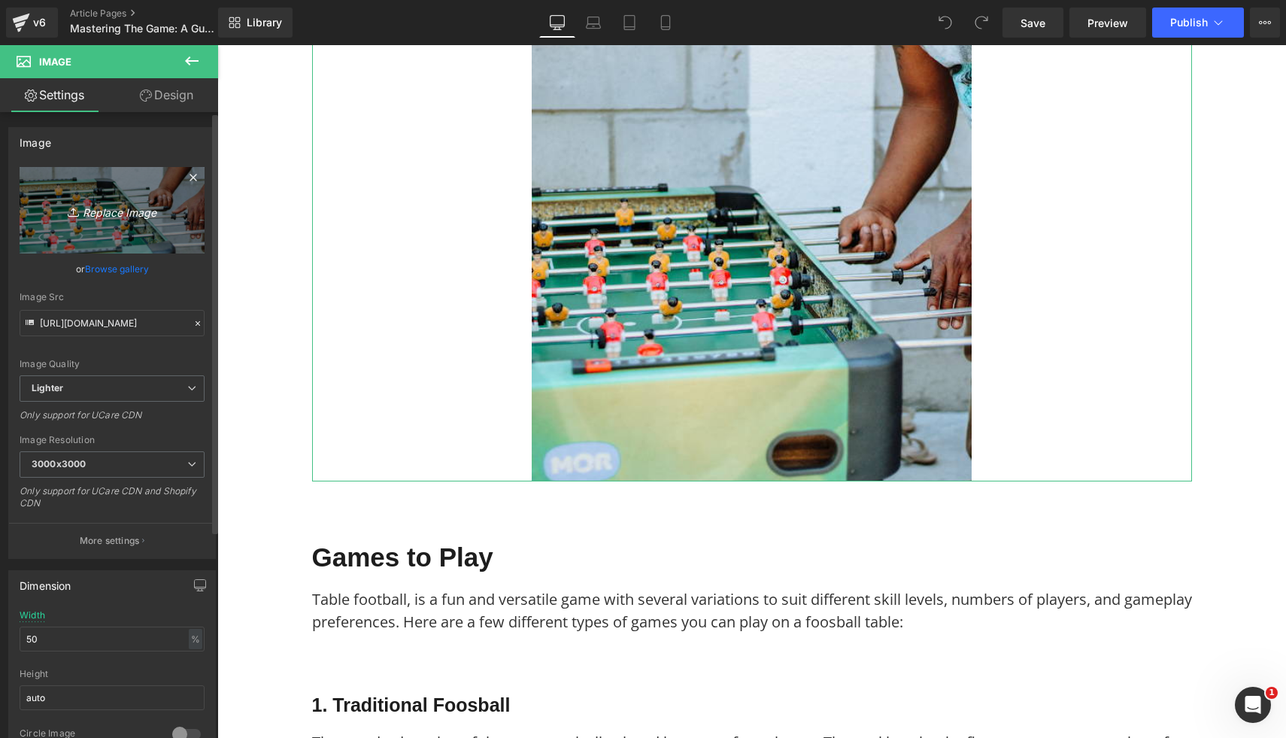
click at [115, 199] on link "Replace Image" at bounding box center [112, 210] width 185 height 87
type input "C:\fakepath\Free Images (9).png"
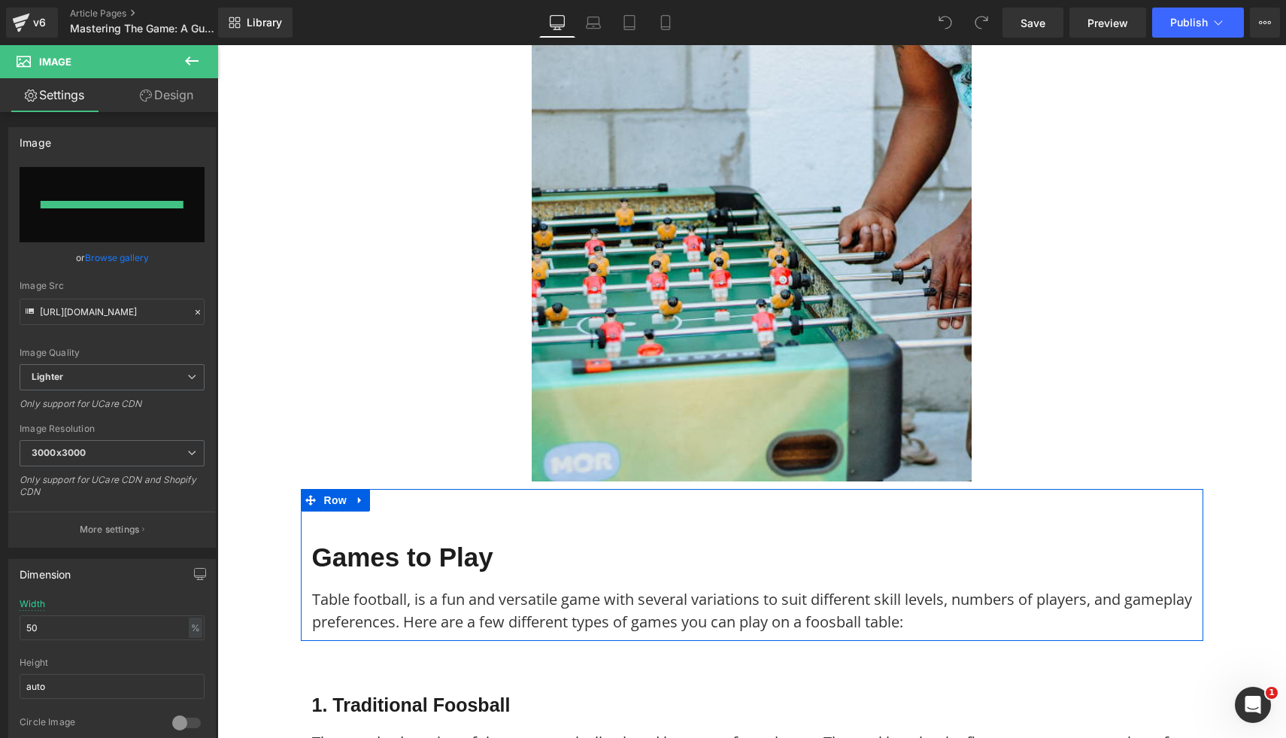
type input "https://ucarecdn.com/3569ac2f-466c-439f-aec2-b9b2cb9036bb/-/format/auto/-/previ…"
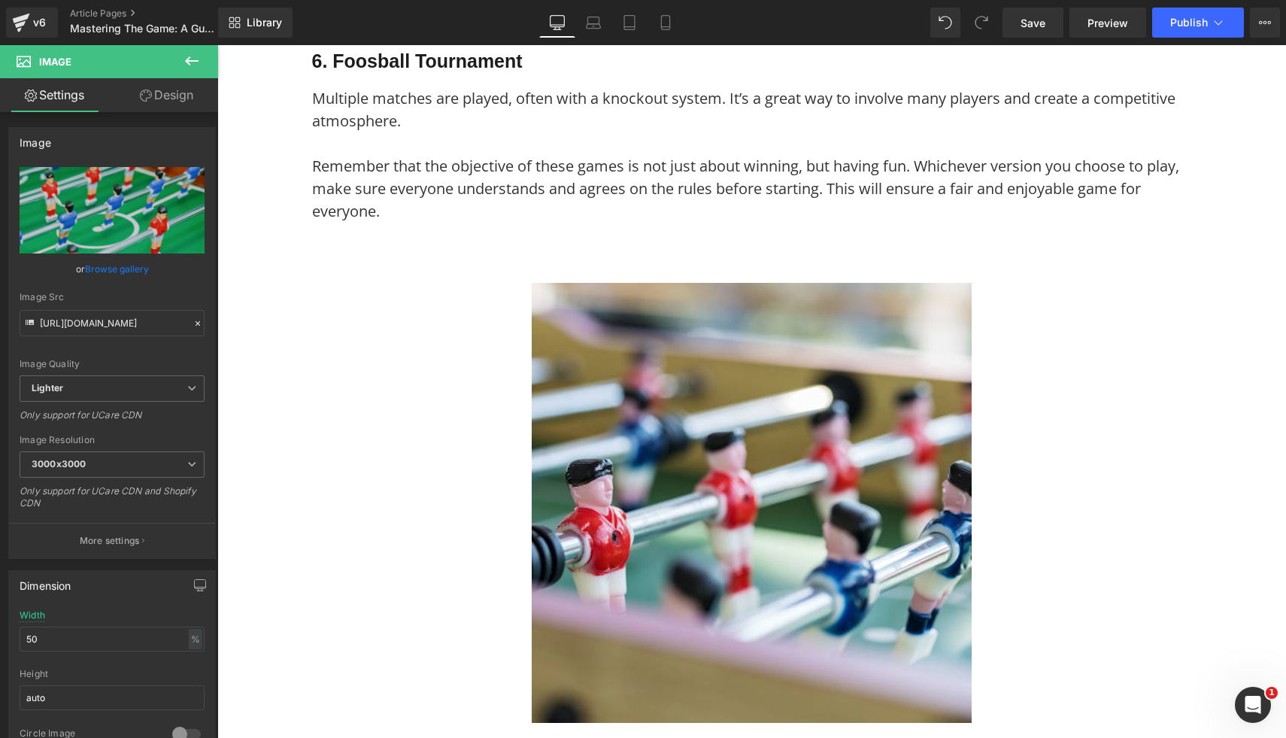
scroll to position [3622, 0]
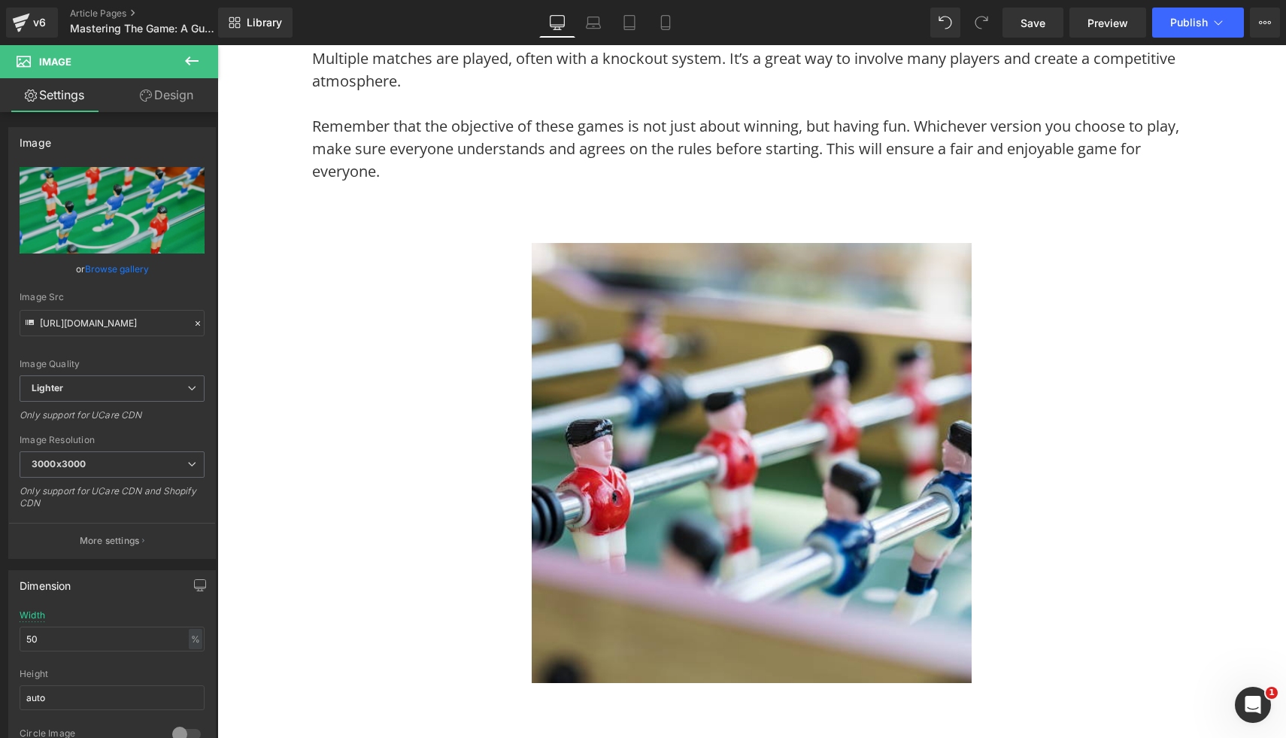
click at [900, 518] on img at bounding box center [752, 463] width 440 height 440
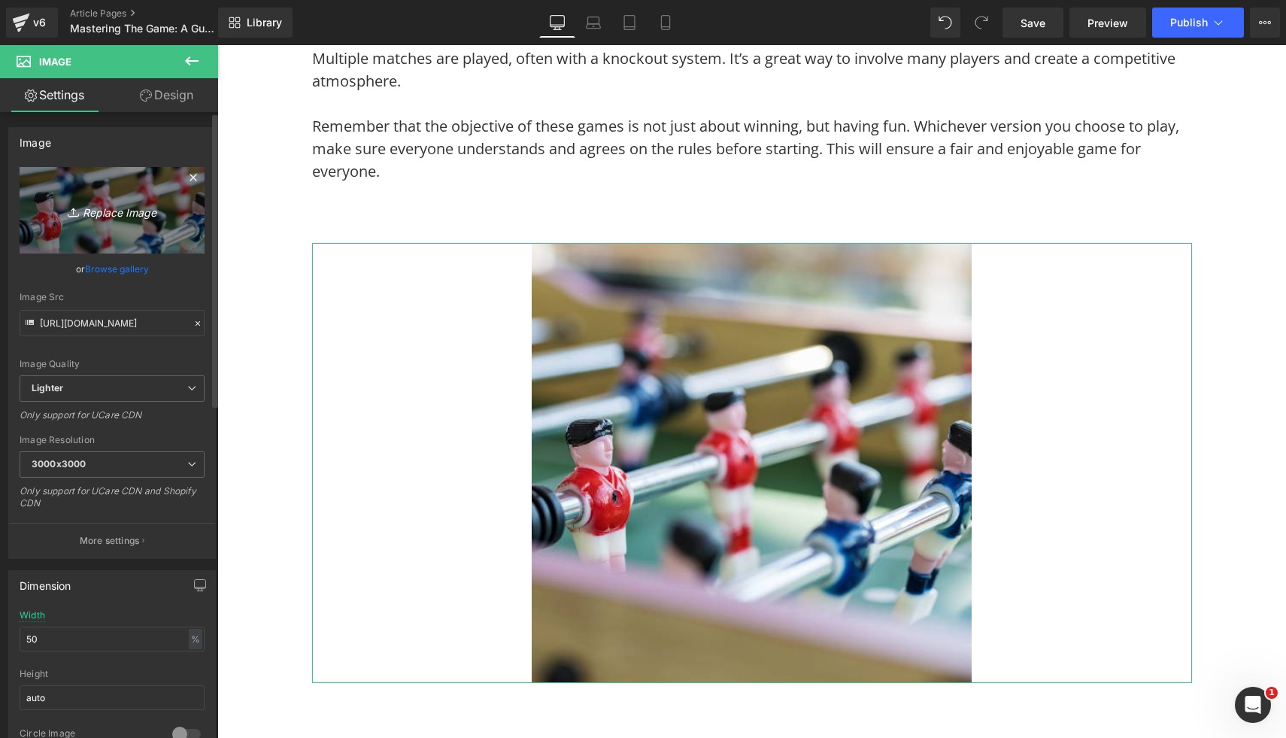
click at [150, 219] on icon "Replace Image" at bounding box center [112, 210] width 120 height 19
type input "C:\fakepath\Free Images (2).png"
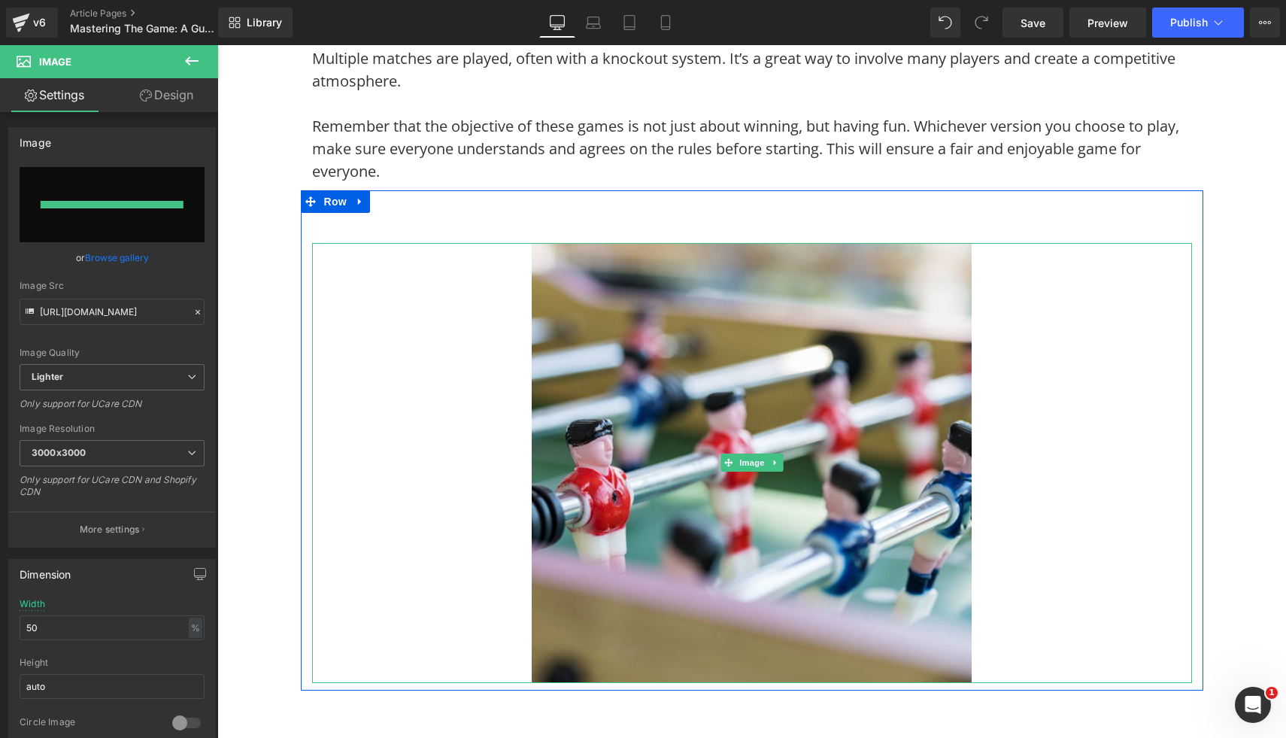
type input "https://ucarecdn.com/40d92eec-07f8-4d62-99ed-61766c879b73/-/format/auto/-/previ…"
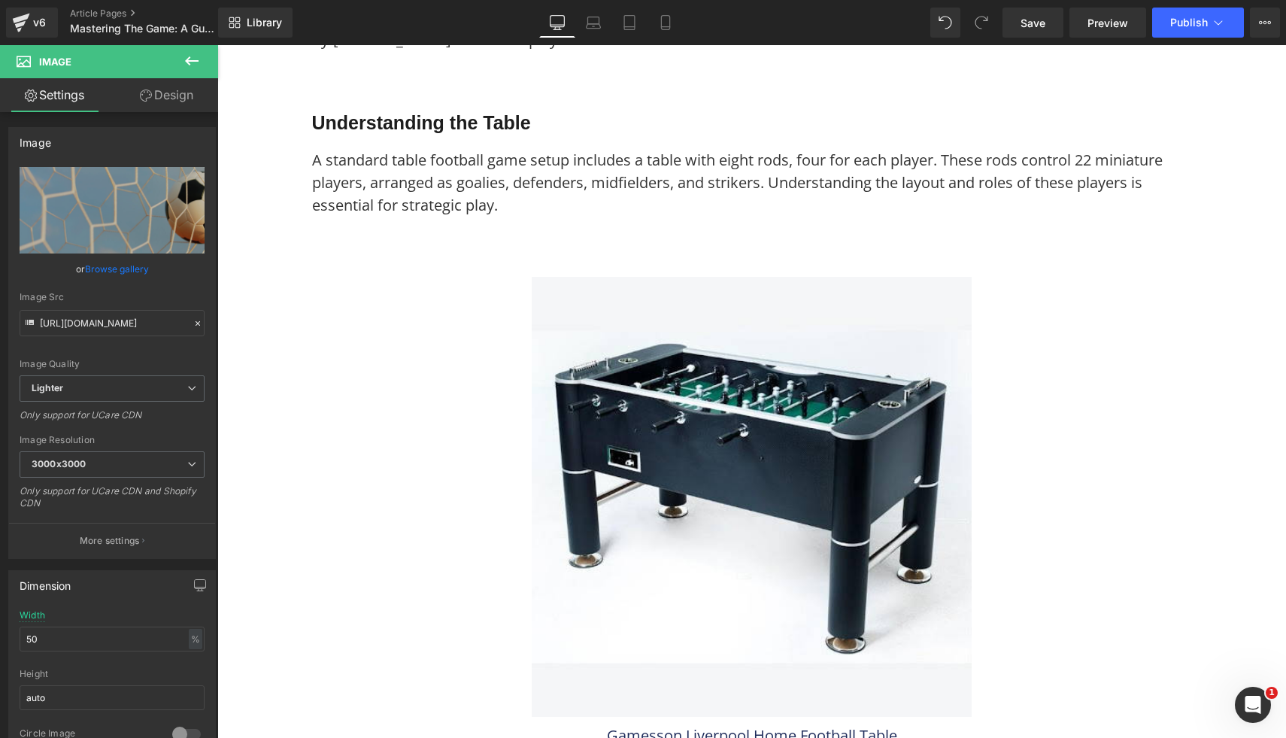
scroll to position [110, 0]
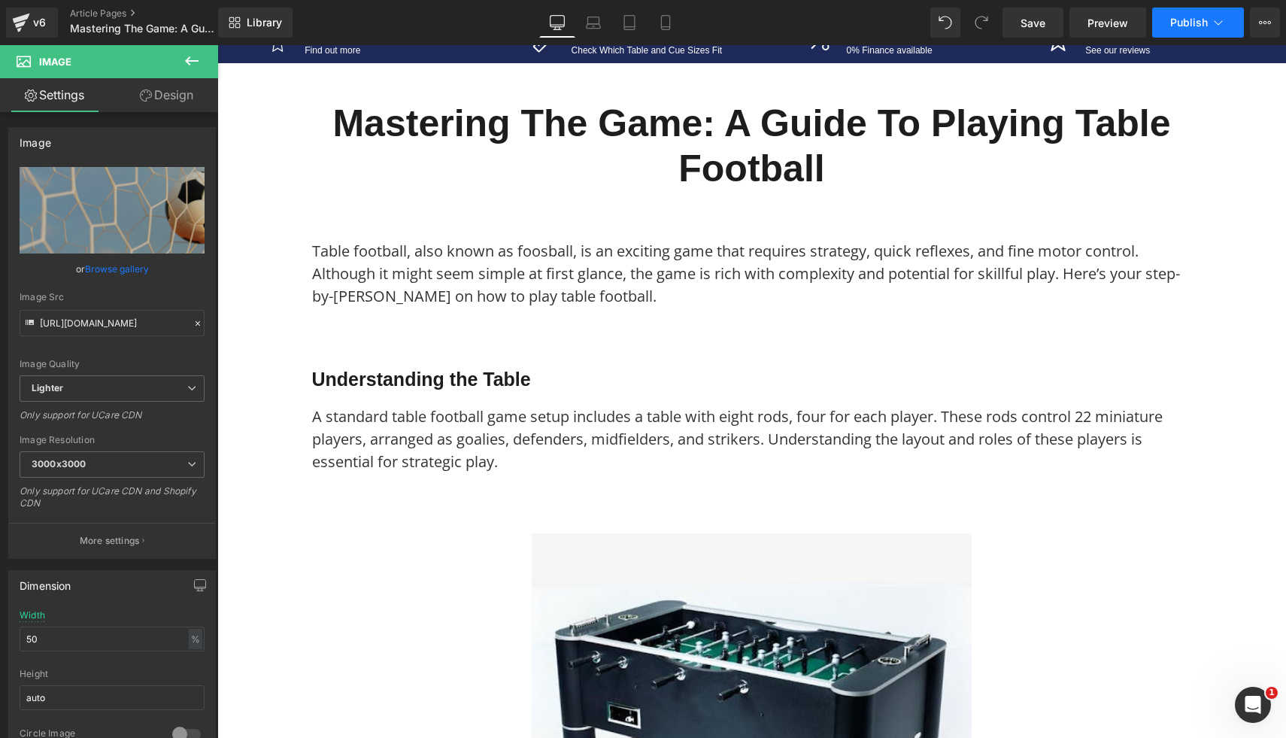
click at [1183, 26] on span "Publish" at bounding box center [1190, 23] width 38 height 12
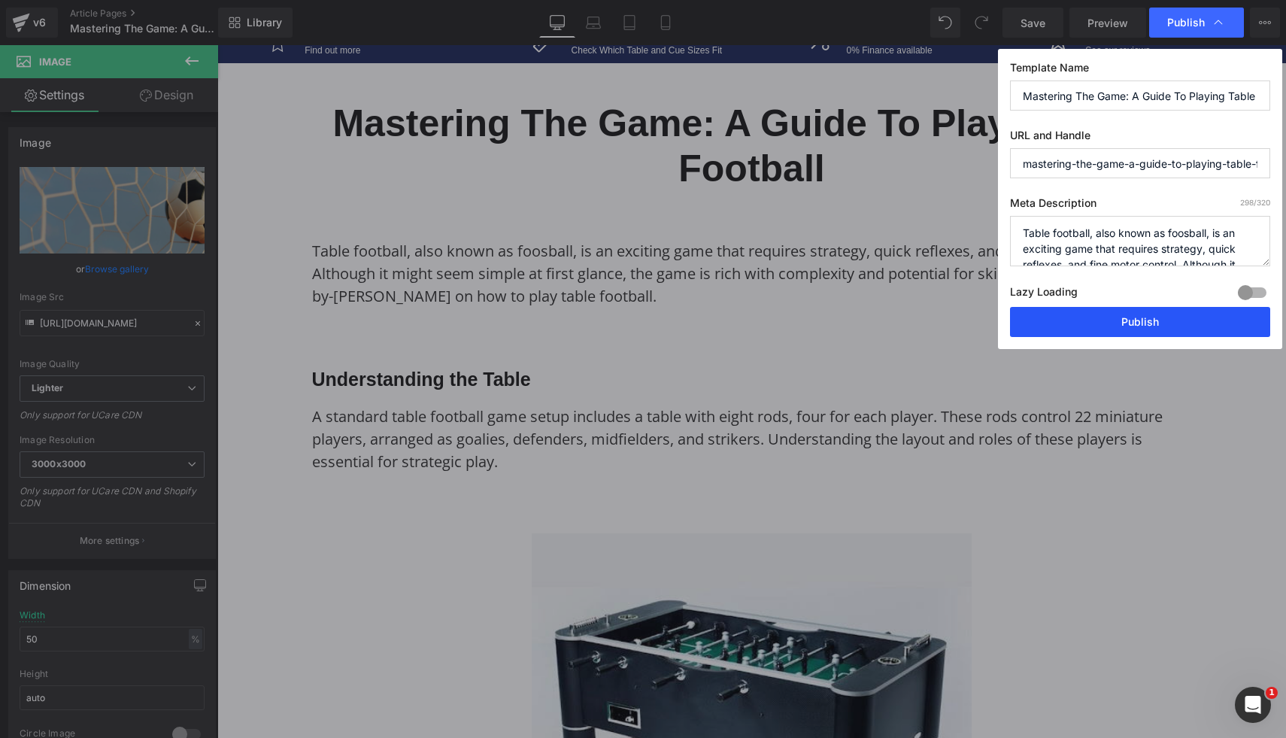
click at [1121, 325] on button "Publish" at bounding box center [1140, 322] width 260 height 30
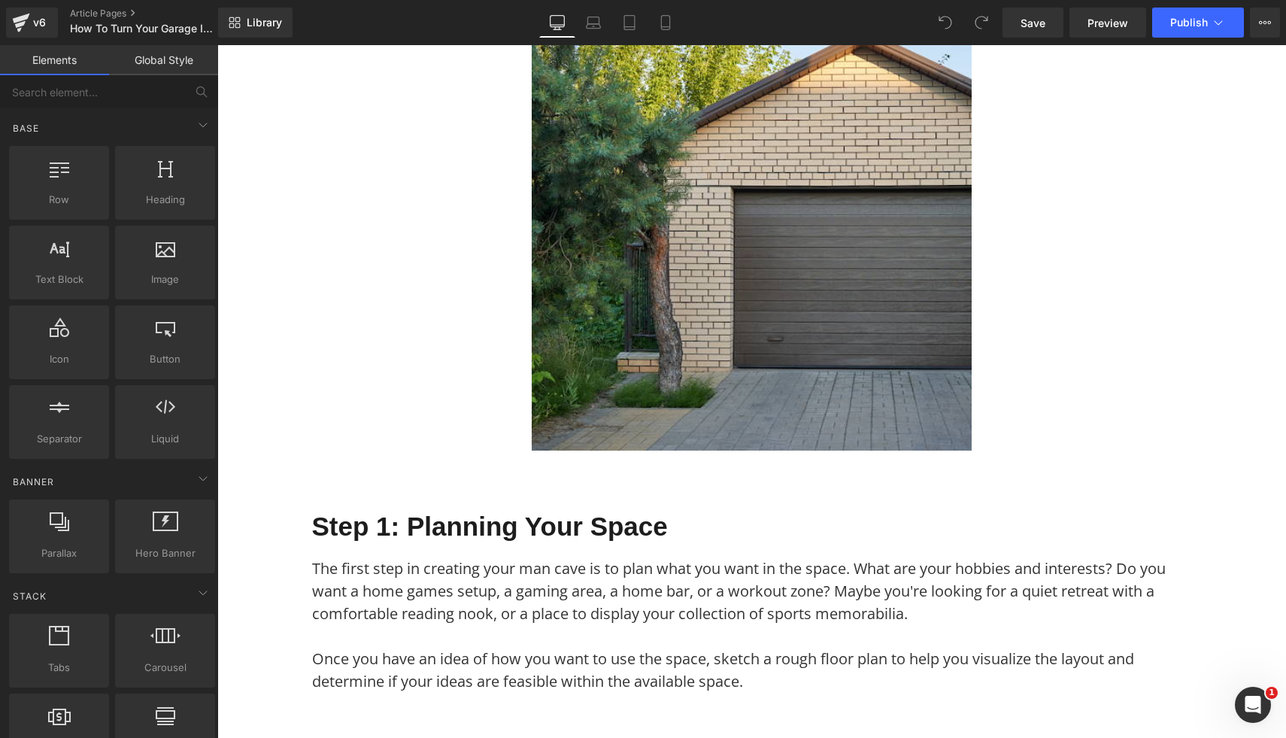
scroll to position [515, 0]
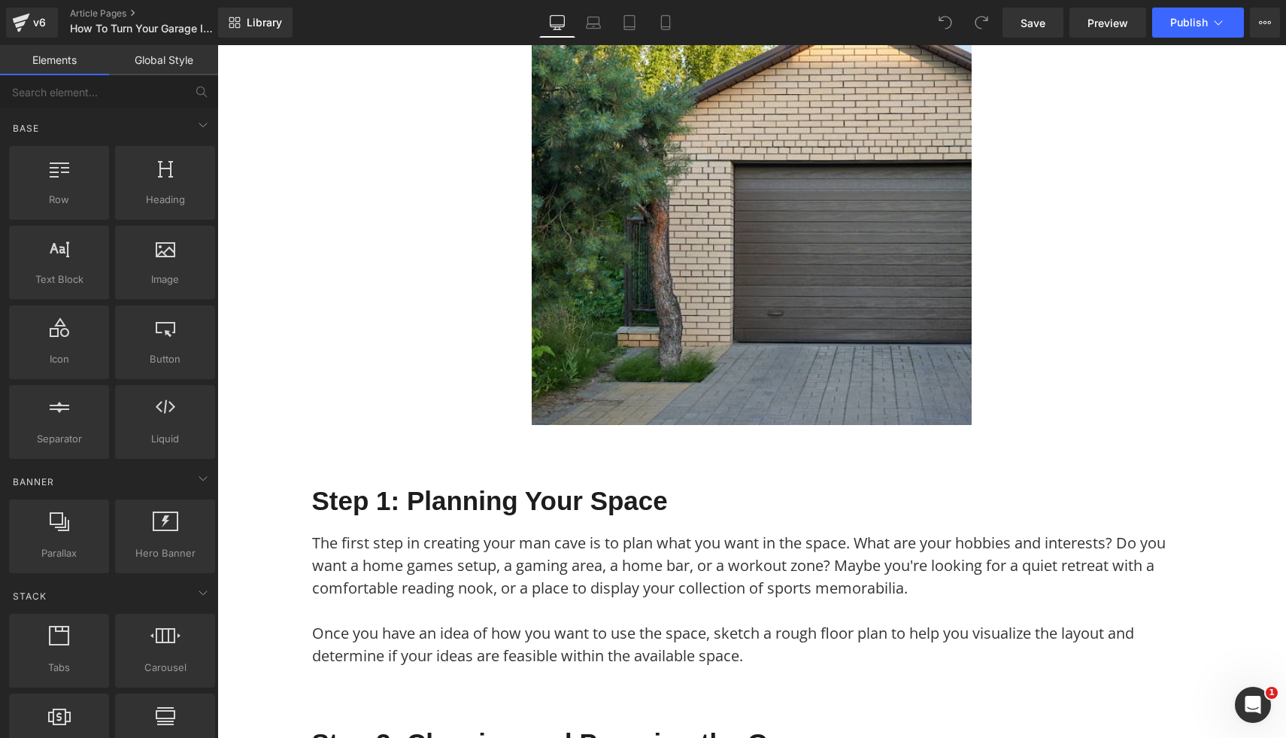
click at [822, 268] on img at bounding box center [752, 205] width 440 height 440
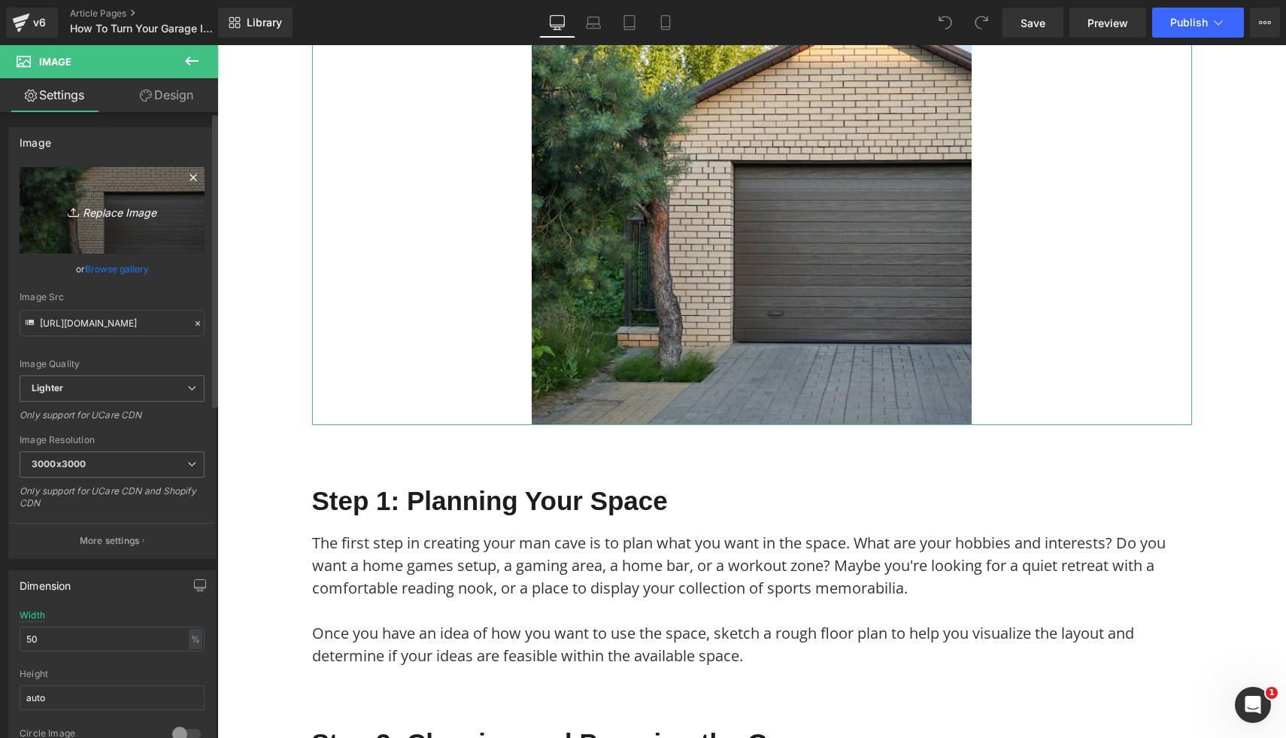
click at [160, 202] on icon "Replace Image" at bounding box center [112, 210] width 120 height 19
type input "C:\fakepath\7.png"
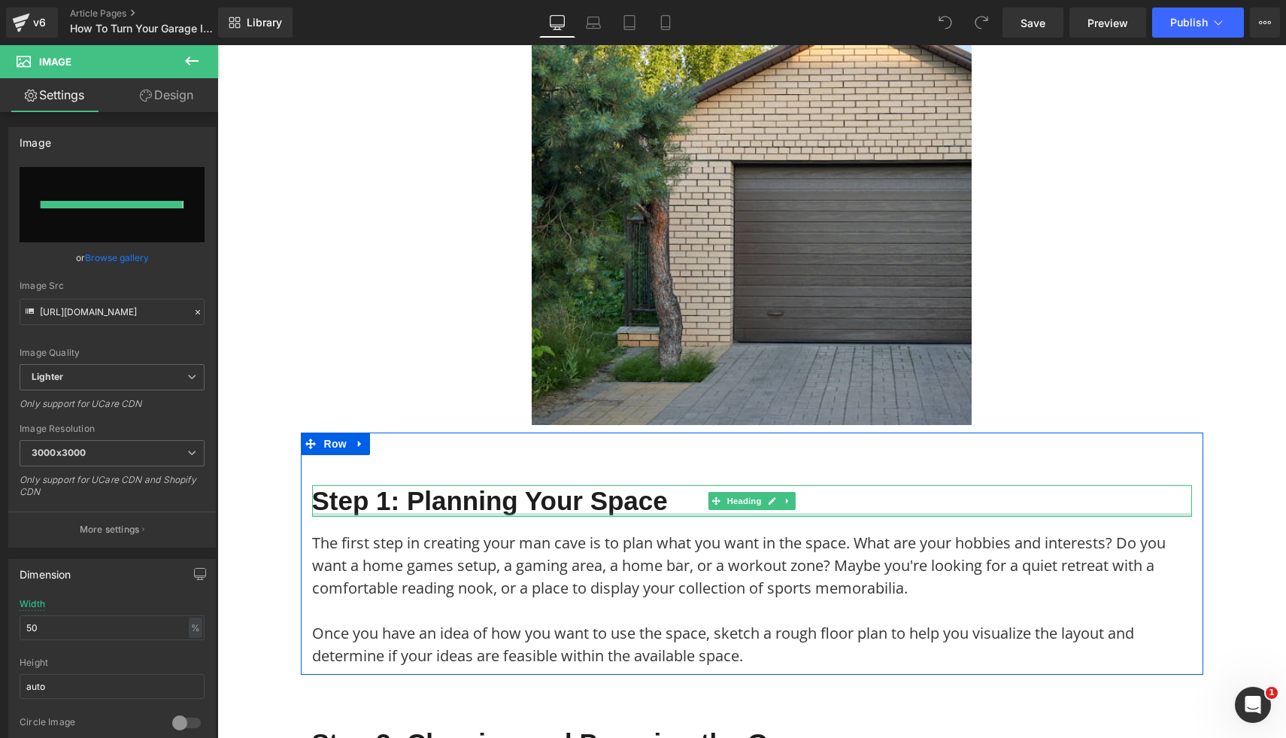
type input "[URL][DOMAIN_NAME]"
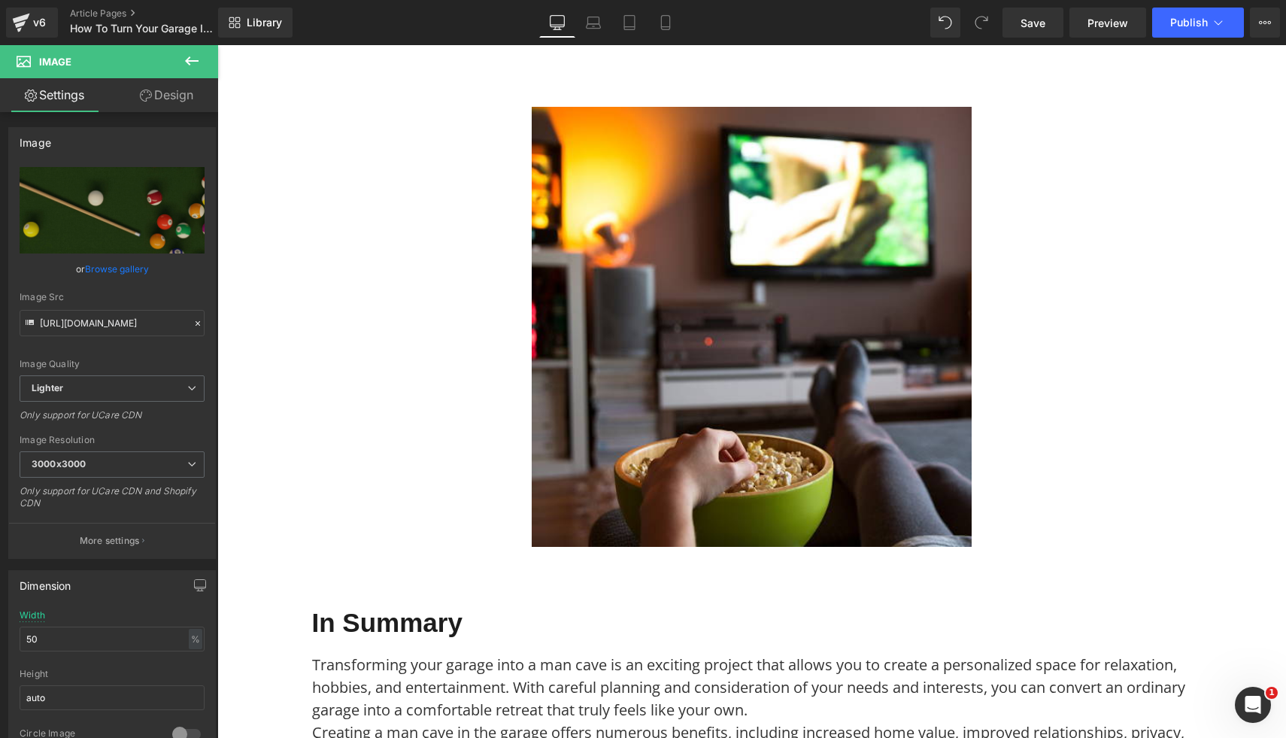
scroll to position [3875, 0]
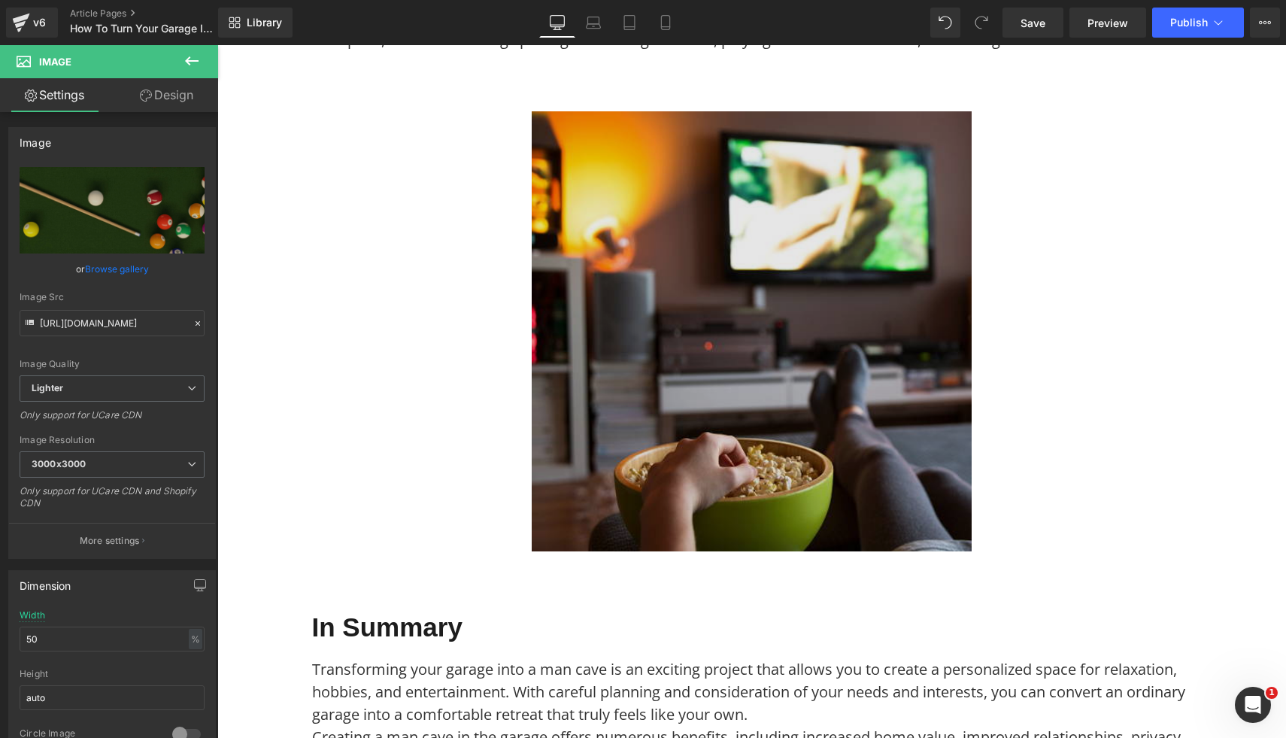
click at [716, 406] on img at bounding box center [752, 331] width 440 height 440
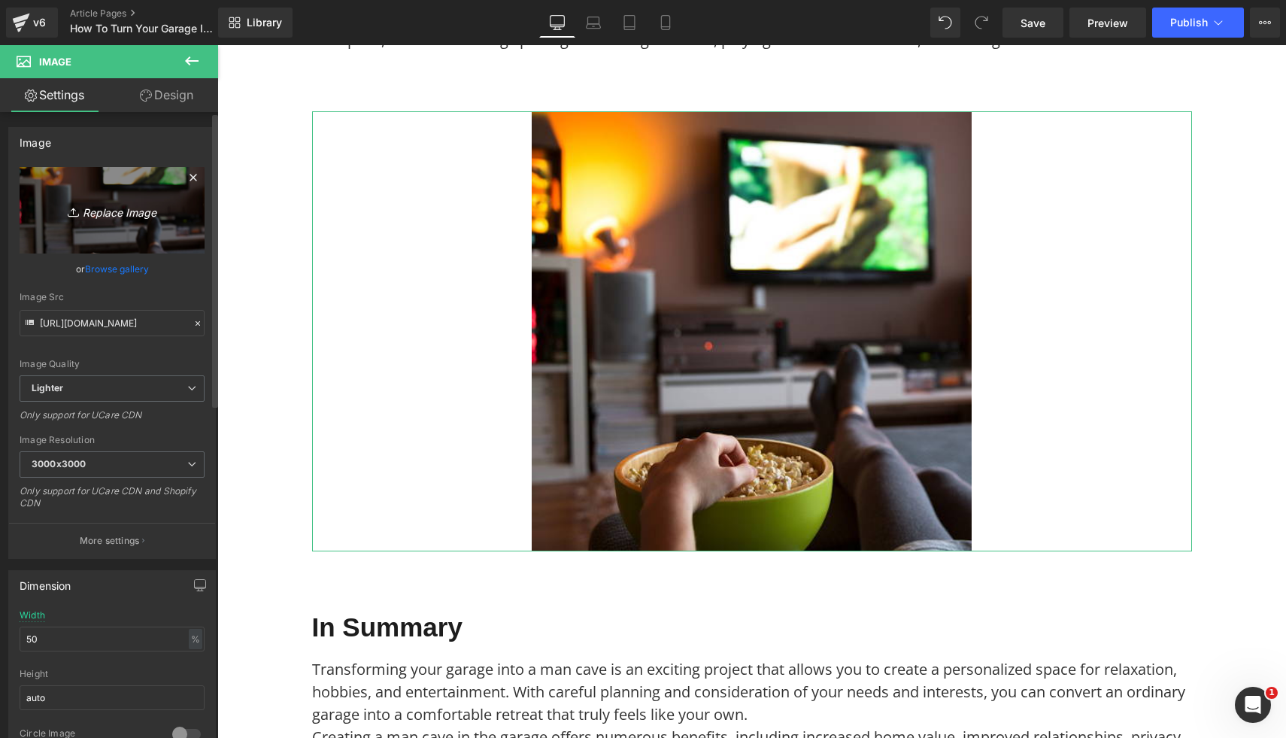
click at [120, 208] on icon "Replace Image" at bounding box center [112, 210] width 120 height 19
type input "C:\fakepath\11.png"
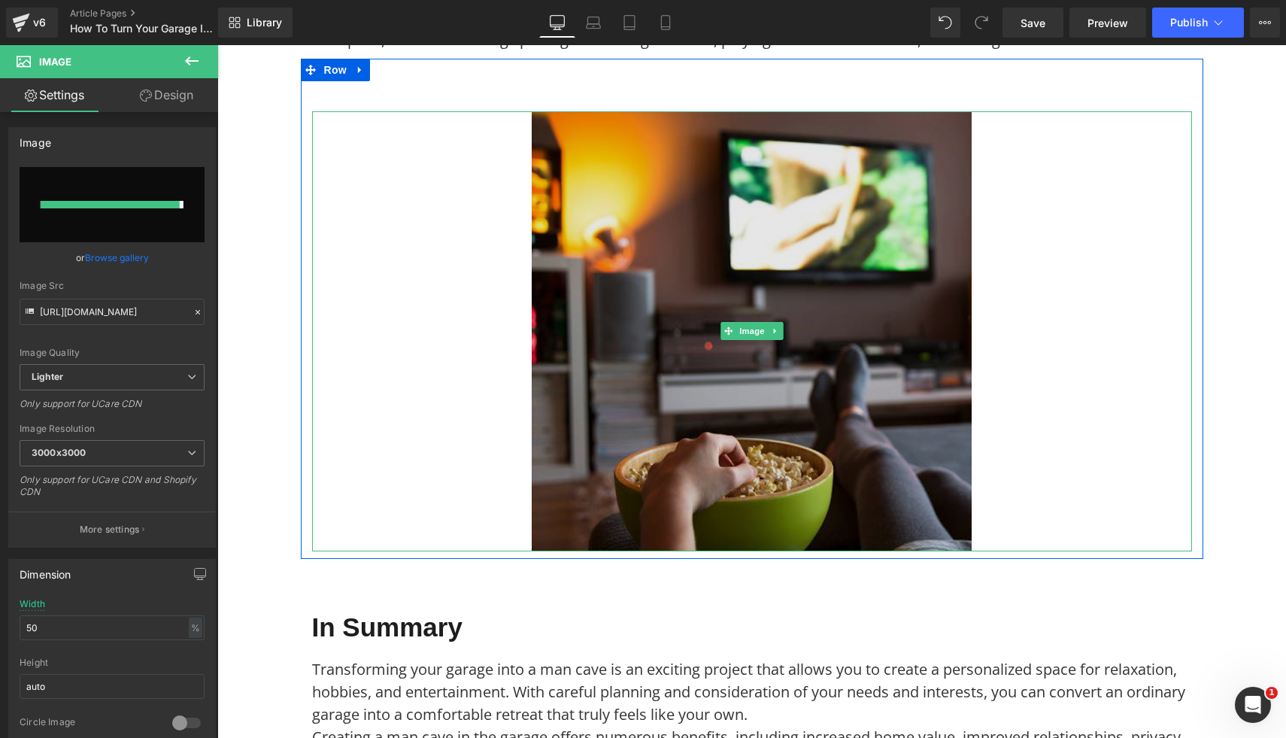
type input "[URL][DOMAIN_NAME]"
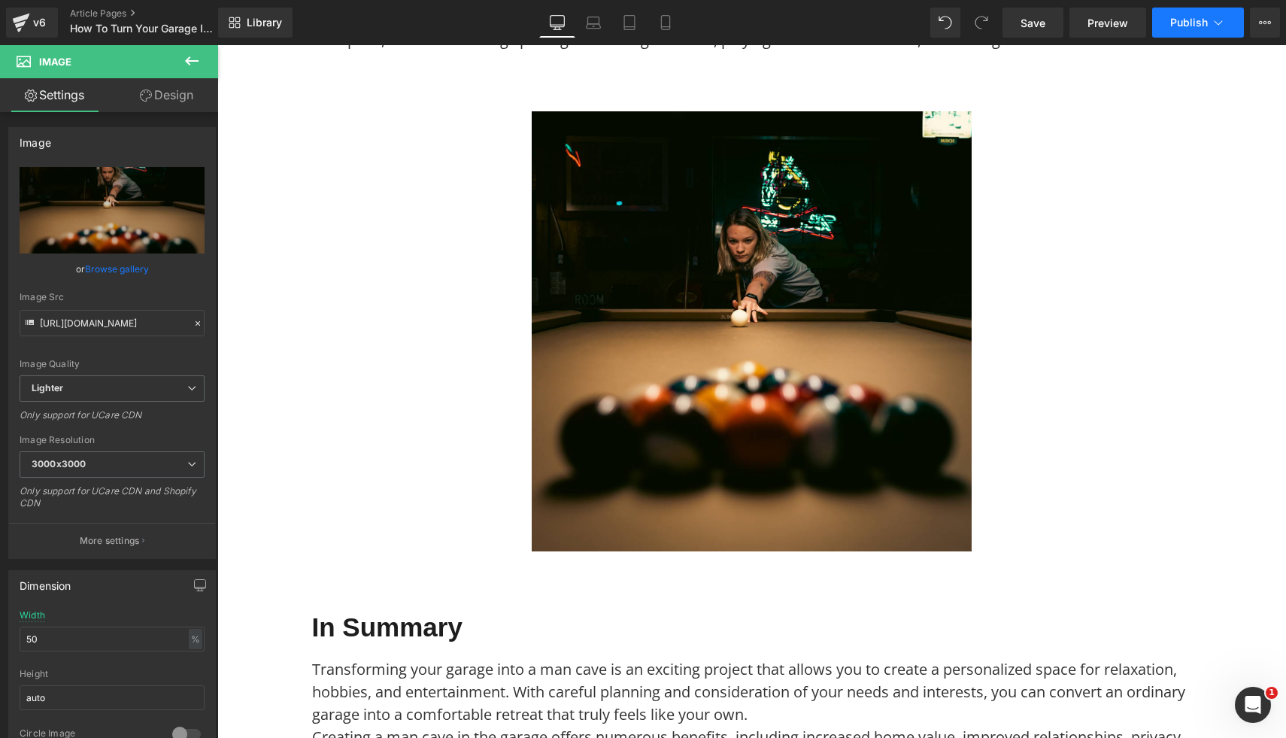
click at [1200, 17] on span "Publish" at bounding box center [1190, 23] width 38 height 12
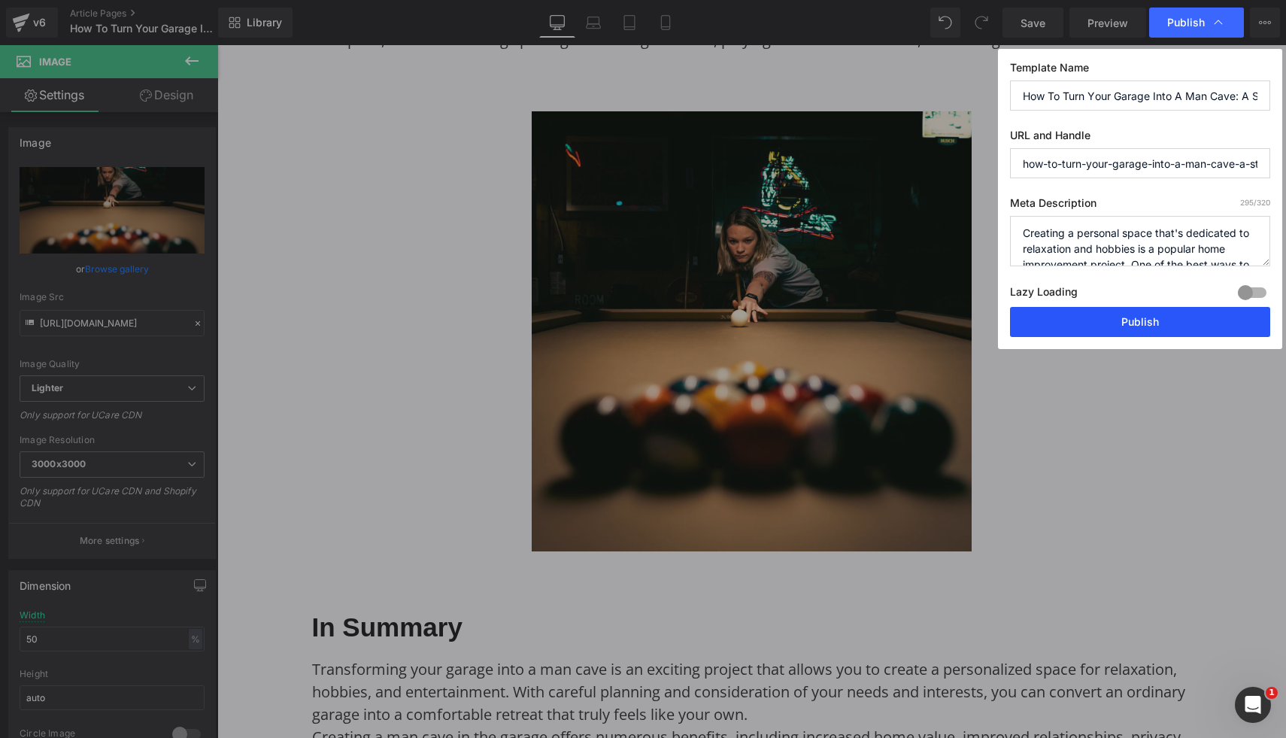
click at [1146, 322] on button "Publish" at bounding box center [1140, 322] width 260 height 30
